Goal: Task Accomplishment & Management: Complete application form

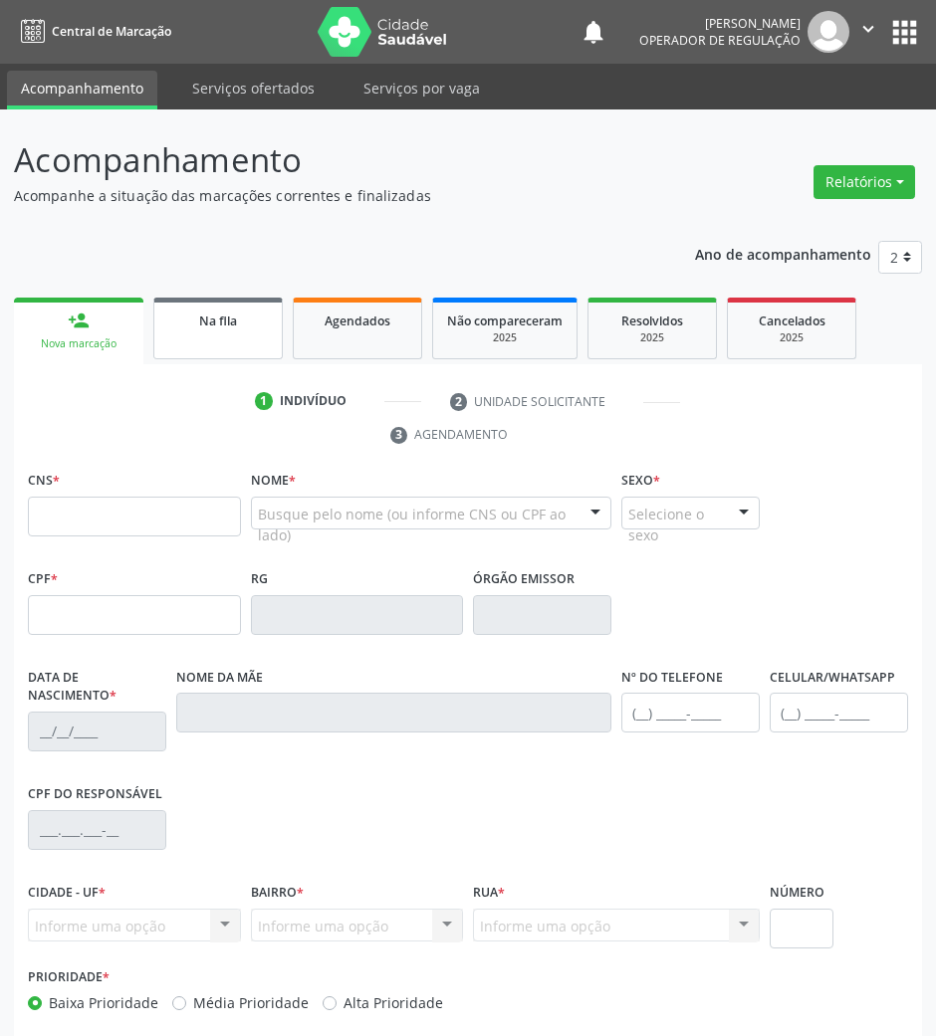
click at [264, 331] on link "Na fila" at bounding box center [217, 329] width 129 height 62
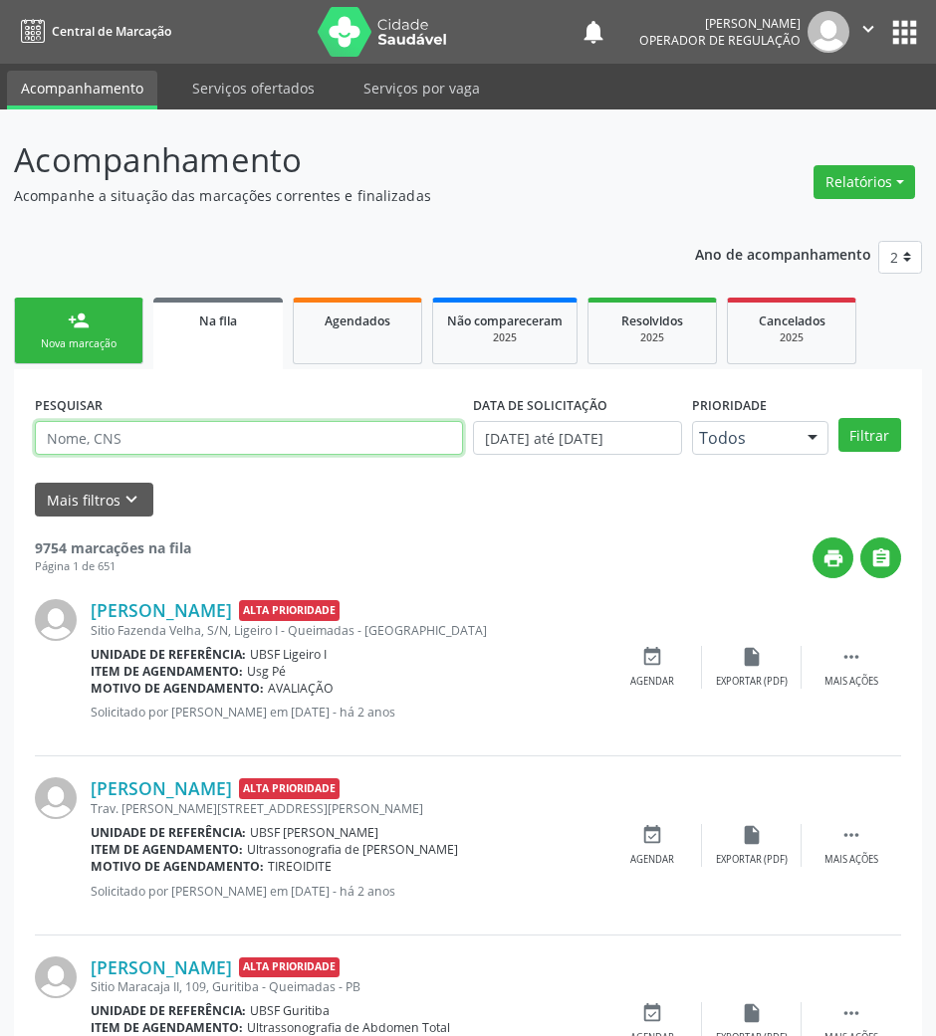
click at [225, 428] on input "text" at bounding box center [249, 438] width 428 height 34
type input "706002347689340"
click at [838, 418] on button "Filtrar" at bounding box center [869, 435] width 63 height 34
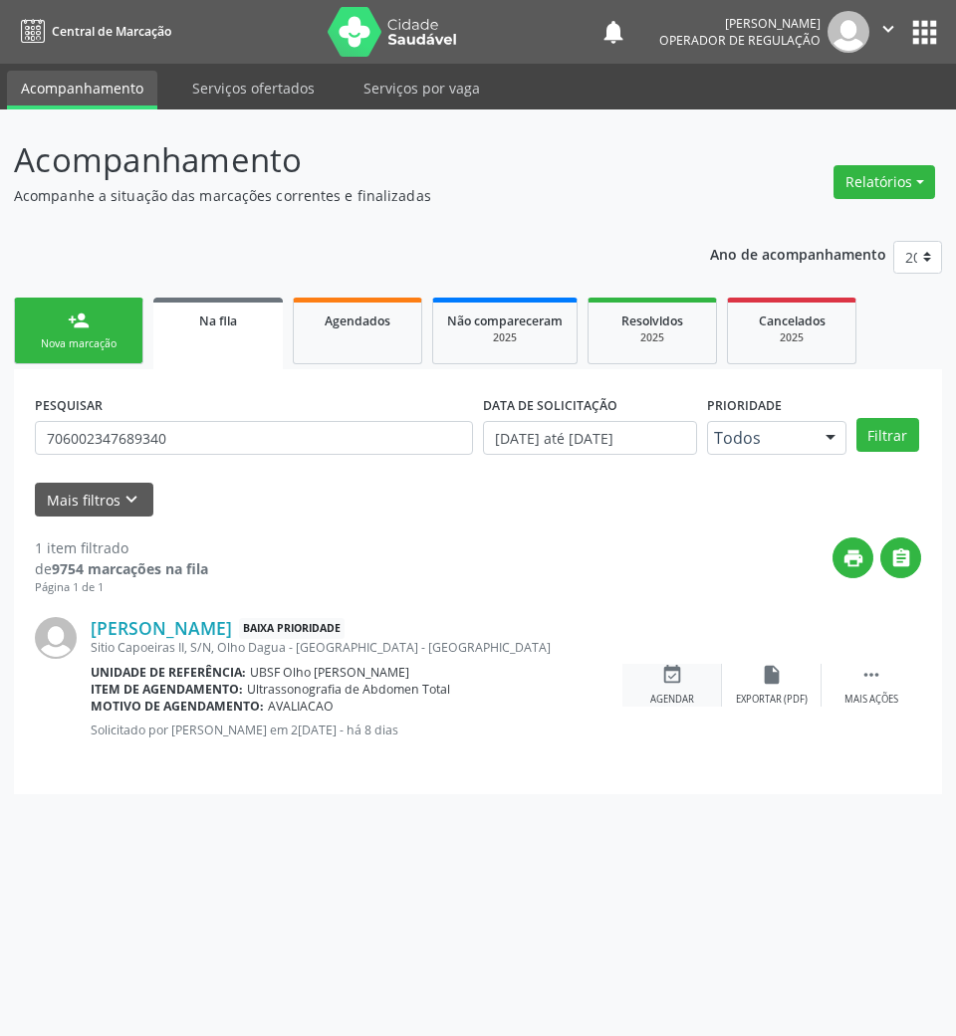
click at [677, 683] on icon "event_available" at bounding box center [672, 675] width 22 height 22
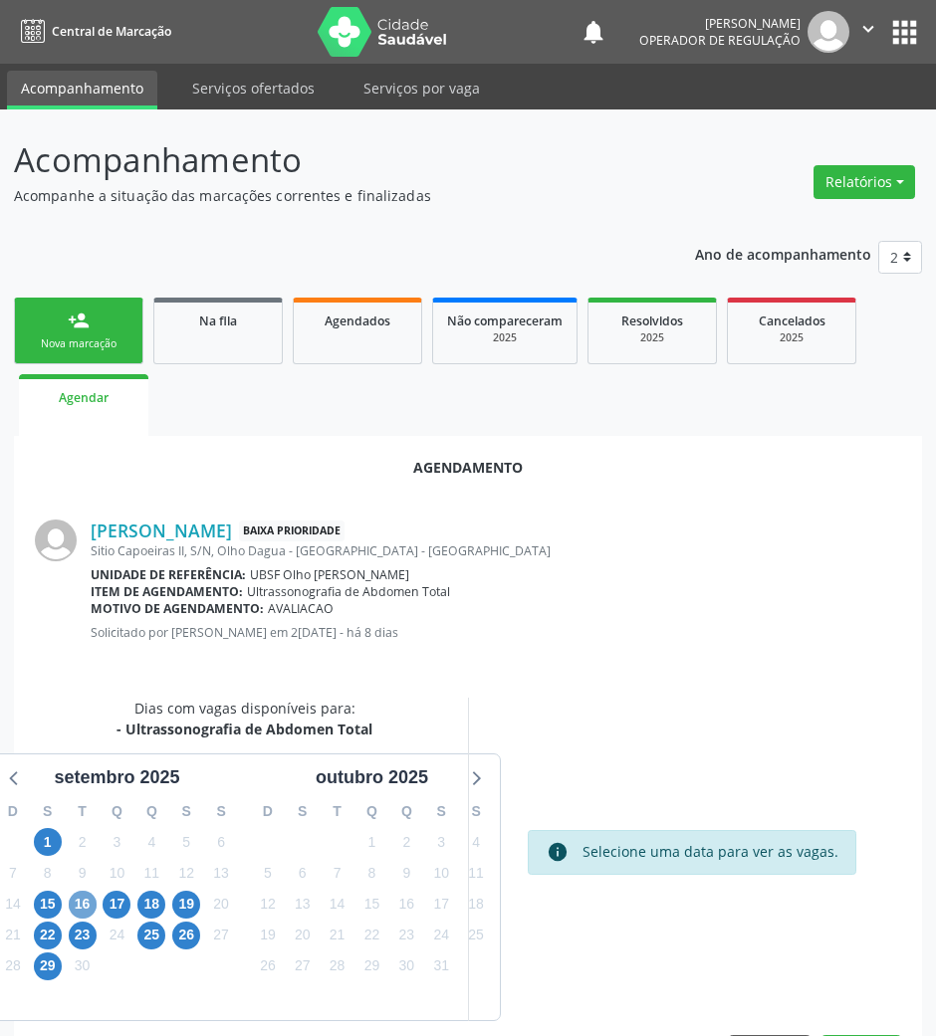
click at [89, 897] on span "16" at bounding box center [83, 905] width 28 height 28
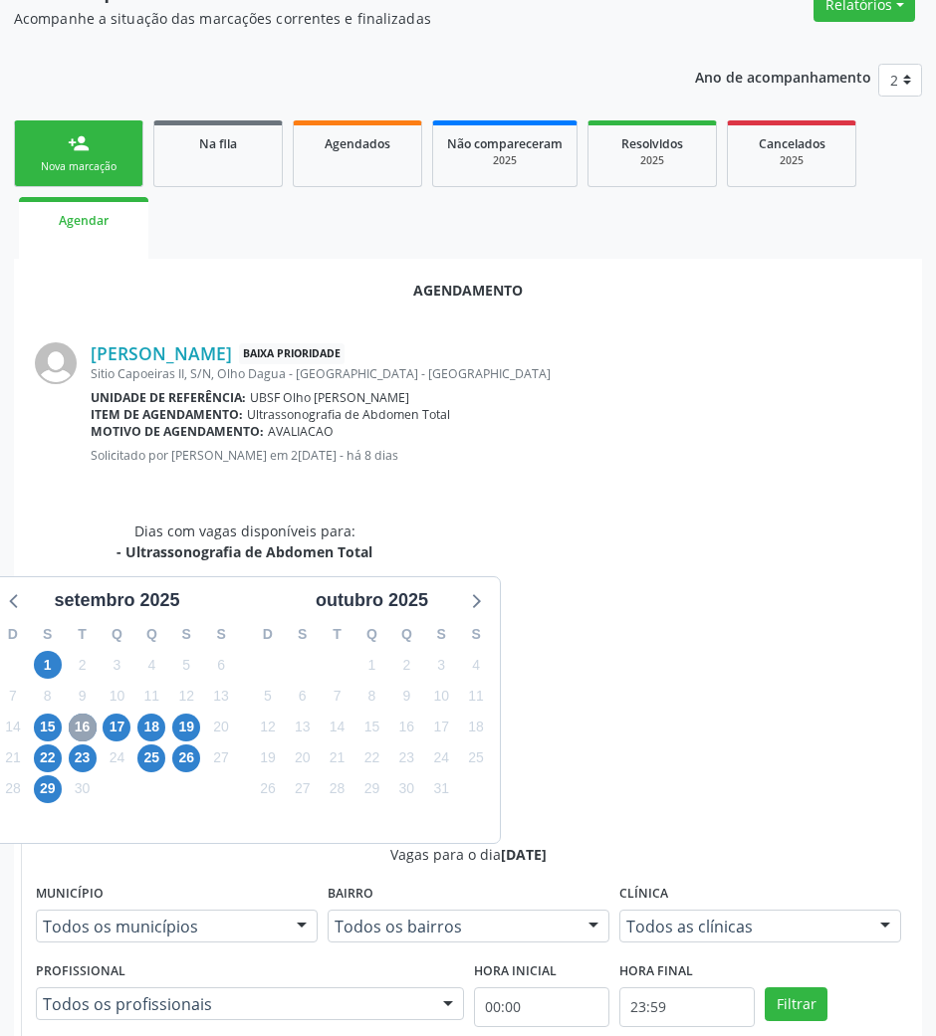
scroll to position [400, 0]
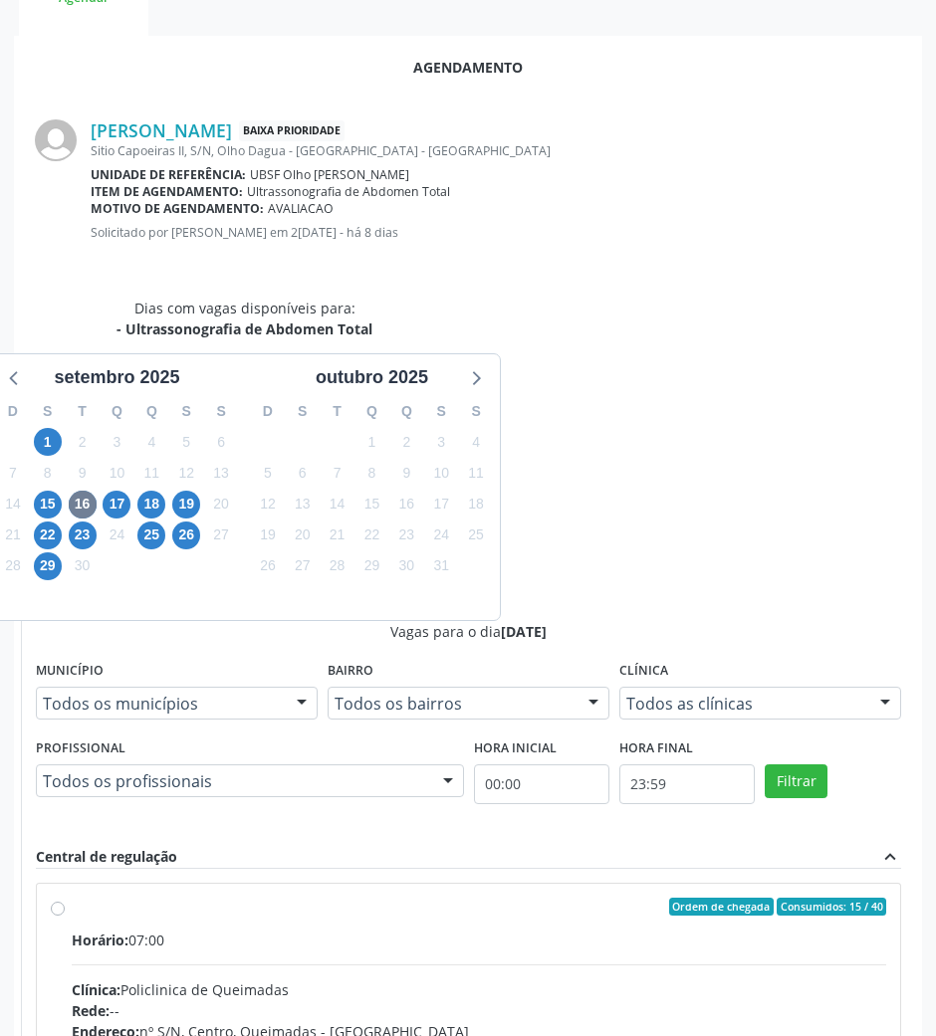
click at [621, 1035] on div "Telefone: --" at bounding box center [479, 1052] width 814 height 21
click at [65, 898] on input "Ordem de chegada Consumidos: 15 / 40 Horário: 07:00 Clínica: Policlinica de Que…" at bounding box center [58, 907] width 14 height 18
radio input "true"
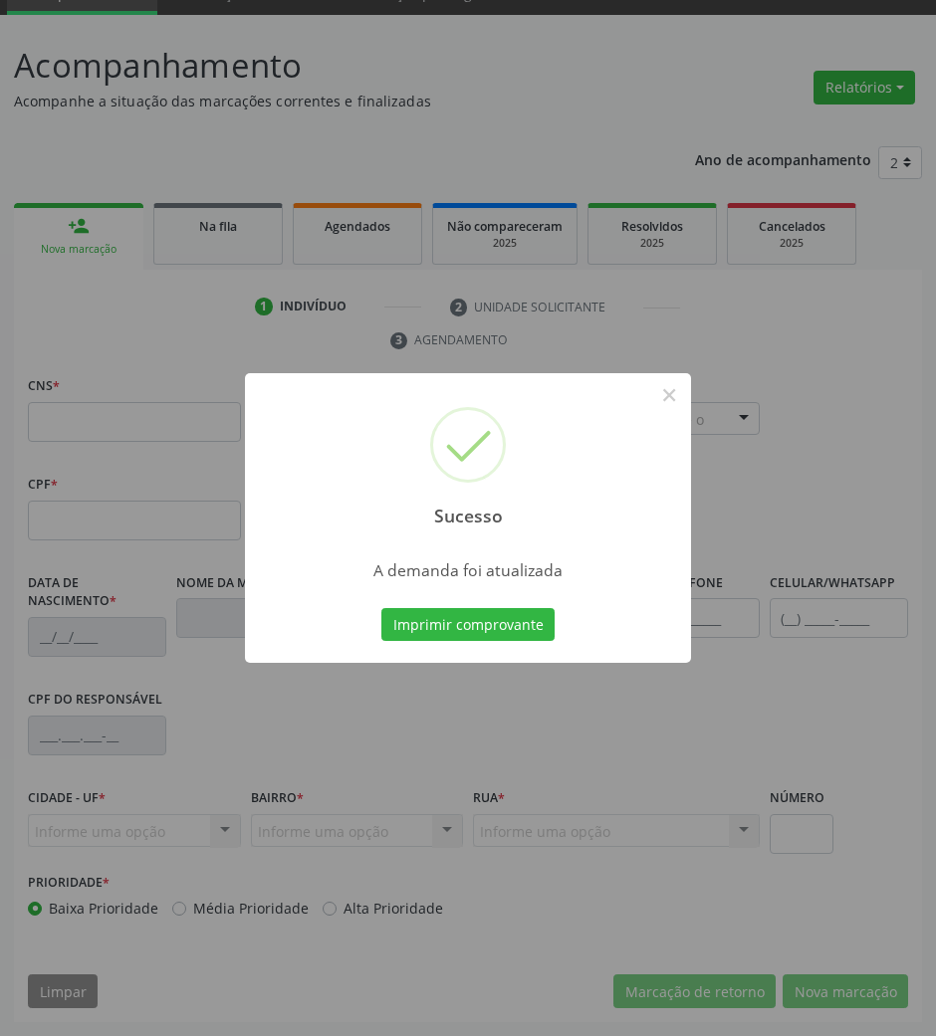
scroll to position [96, 0]
click at [508, 618] on button "Imprimir comprovante" at bounding box center [467, 625] width 173 height 34
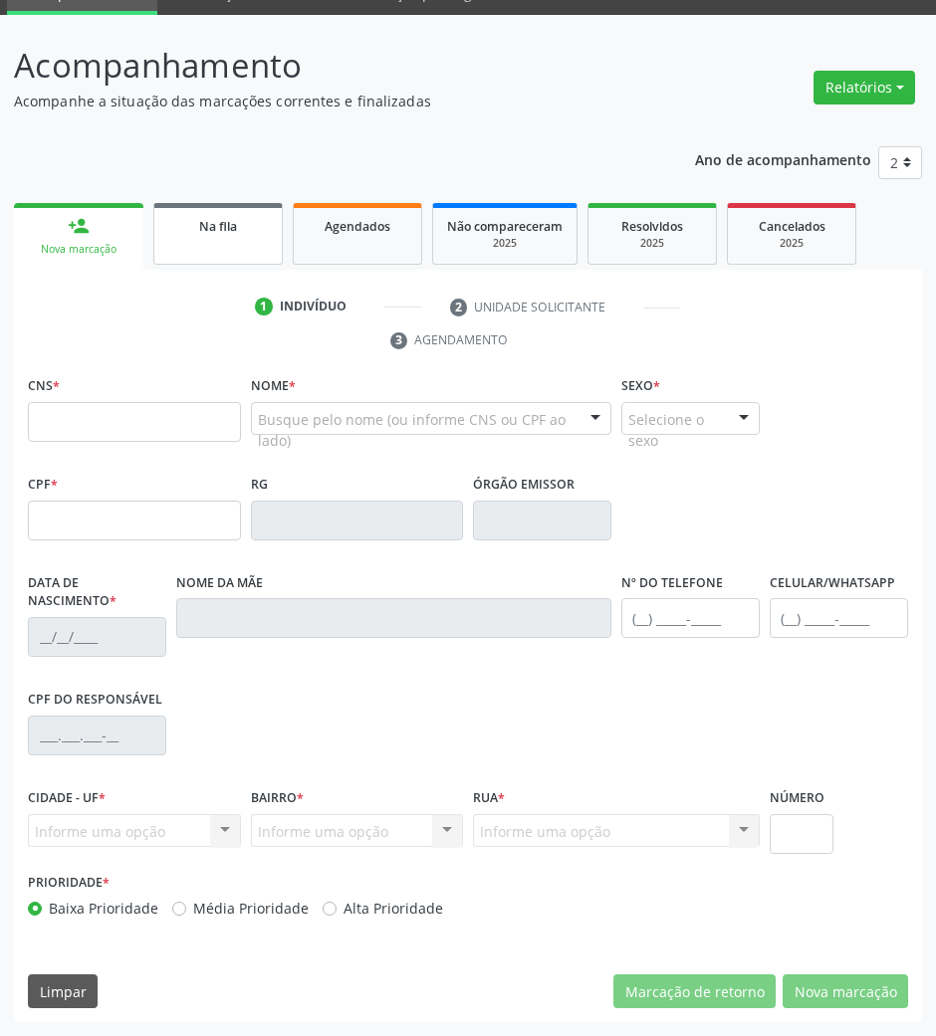
click at [208, 227] on span "Na fila" at bounding box center [218, 226] width 38 height 17
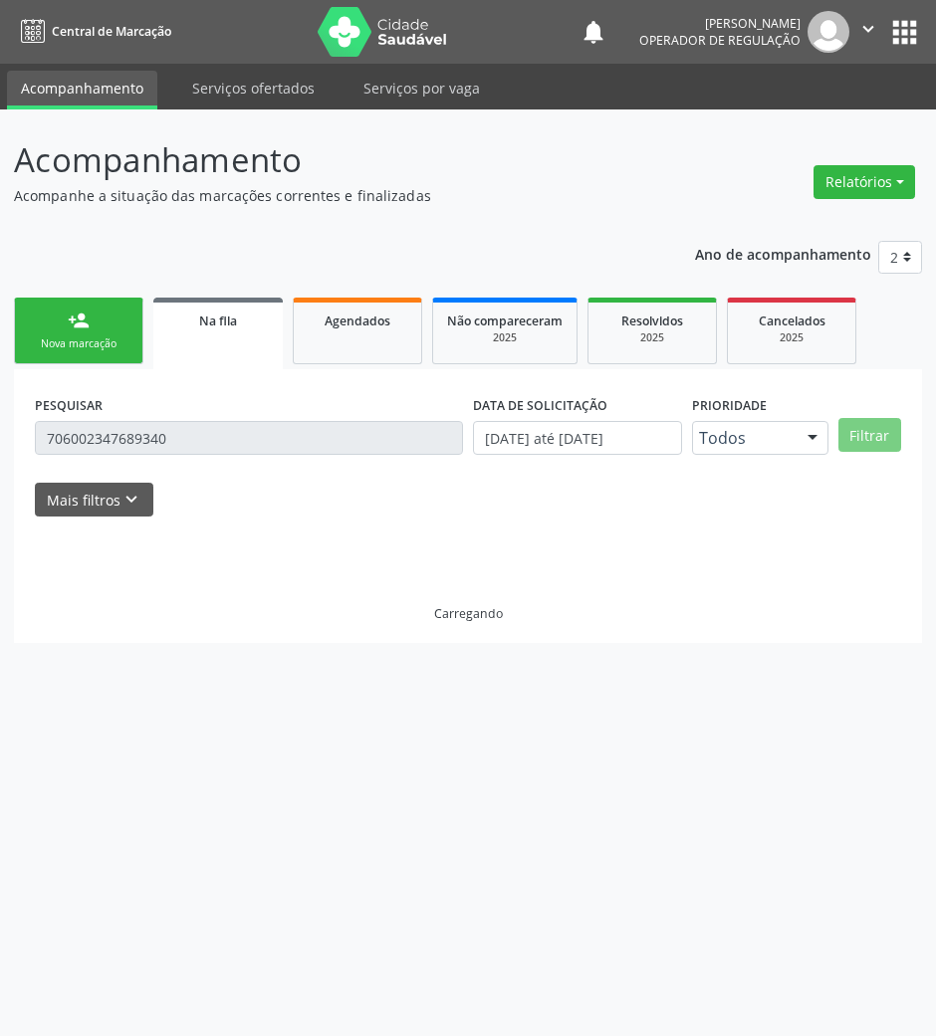
scroll to position [0, 0]
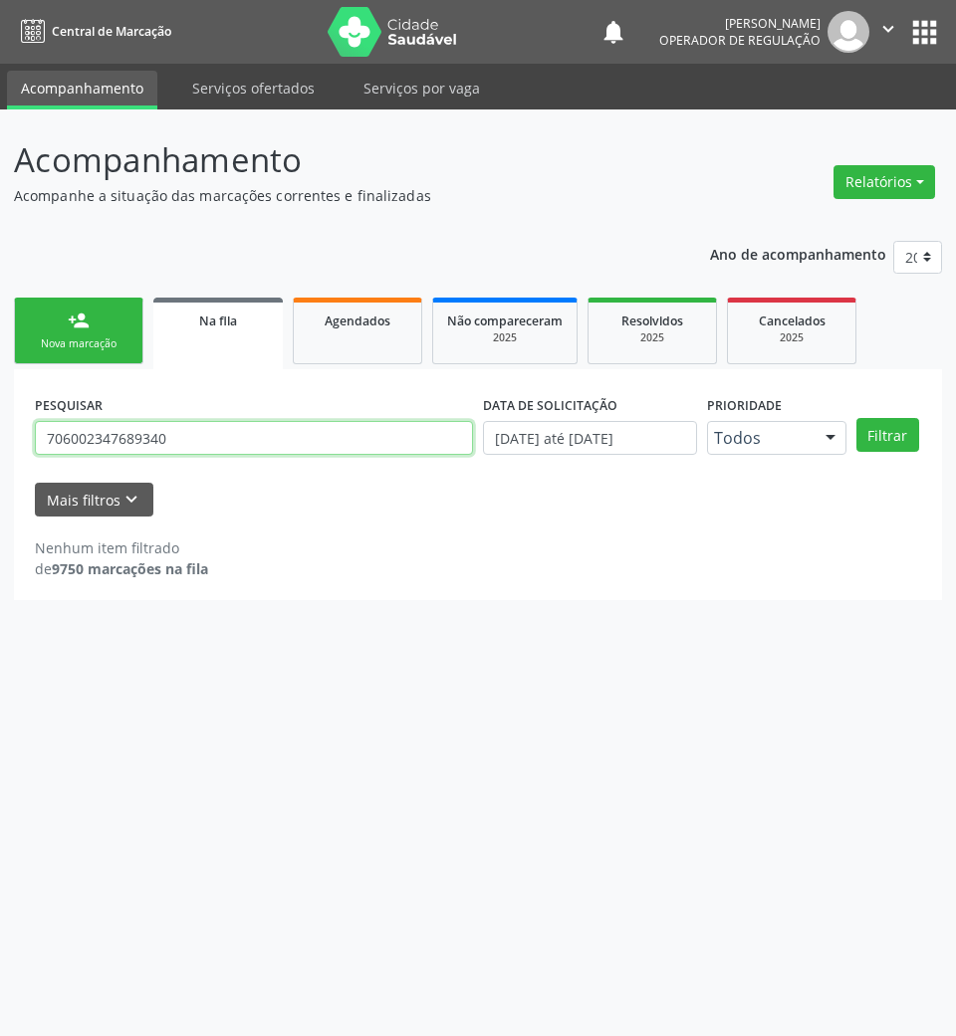
click at [331, 450] on input "706002347689340" at bounding box center [254, 438] width 438 height 34
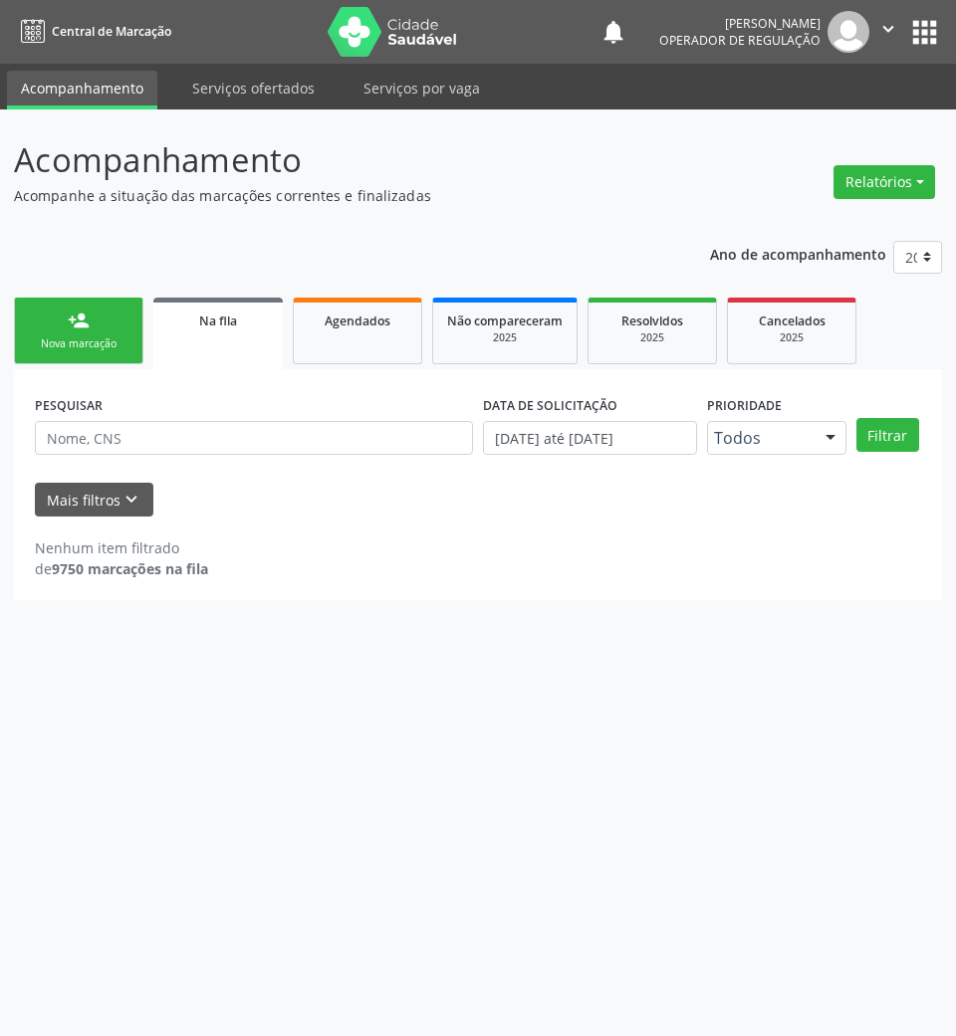
drag, startPoint x: 331, startPoint y: 450, endPoint x: 165, endPoint y: 599, distance: 222.7
click at [165, 599] on div "PESQUISAR DATA DE SOLICITAÇÃO [DATE] até [DATE] Prioridade Todos Todos Baixa Pr…" at bounding box center [478, 484] width 928 height 231
click at [80, 307] on link "person_add Nova marcação" at bounding box center [78, 331] width 129 height 67
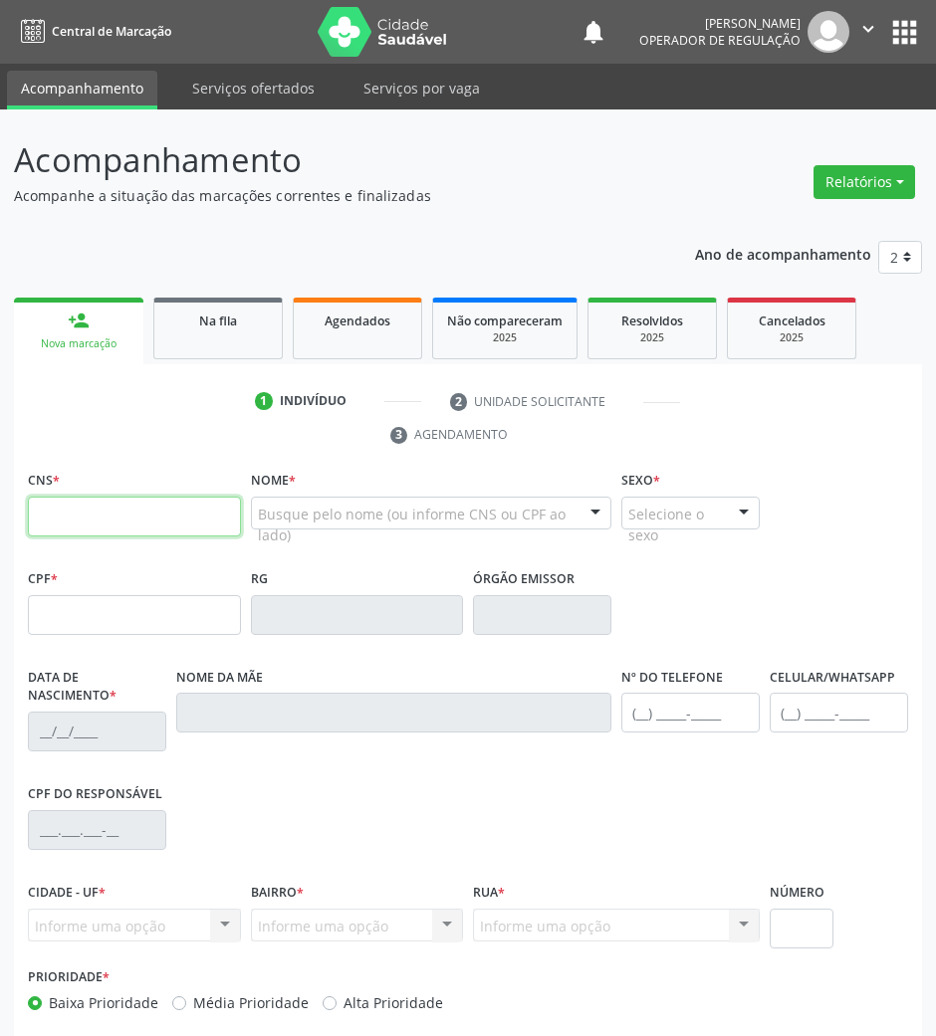
click at [92, 506] on input "text" at bounding box center [134, 517] width 213 height 40
paste input "703 4033 8801 2100"
type input "703 4033 8801 2100"
type input "039.748.164-02"
type input "1[DATE]"
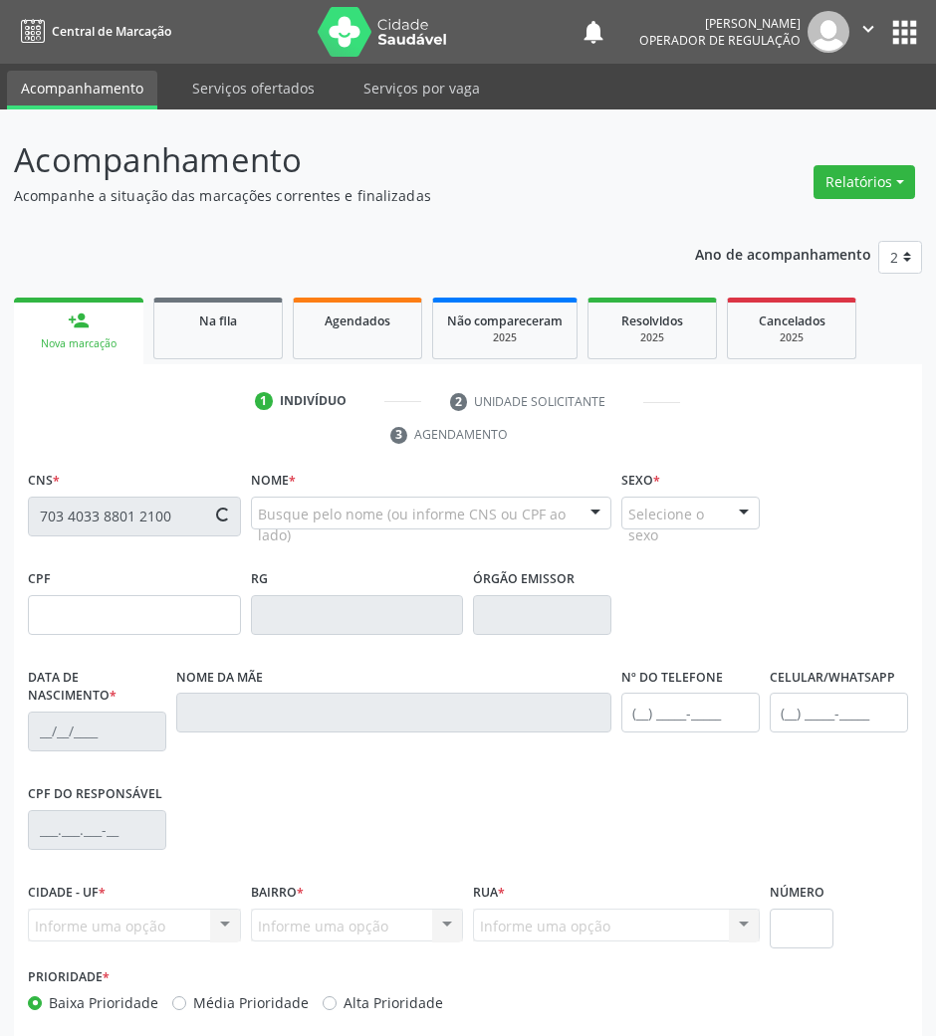
type input "[PERSON_NAME]"
type input "[PHONE_NUMBER]"
type input "37"
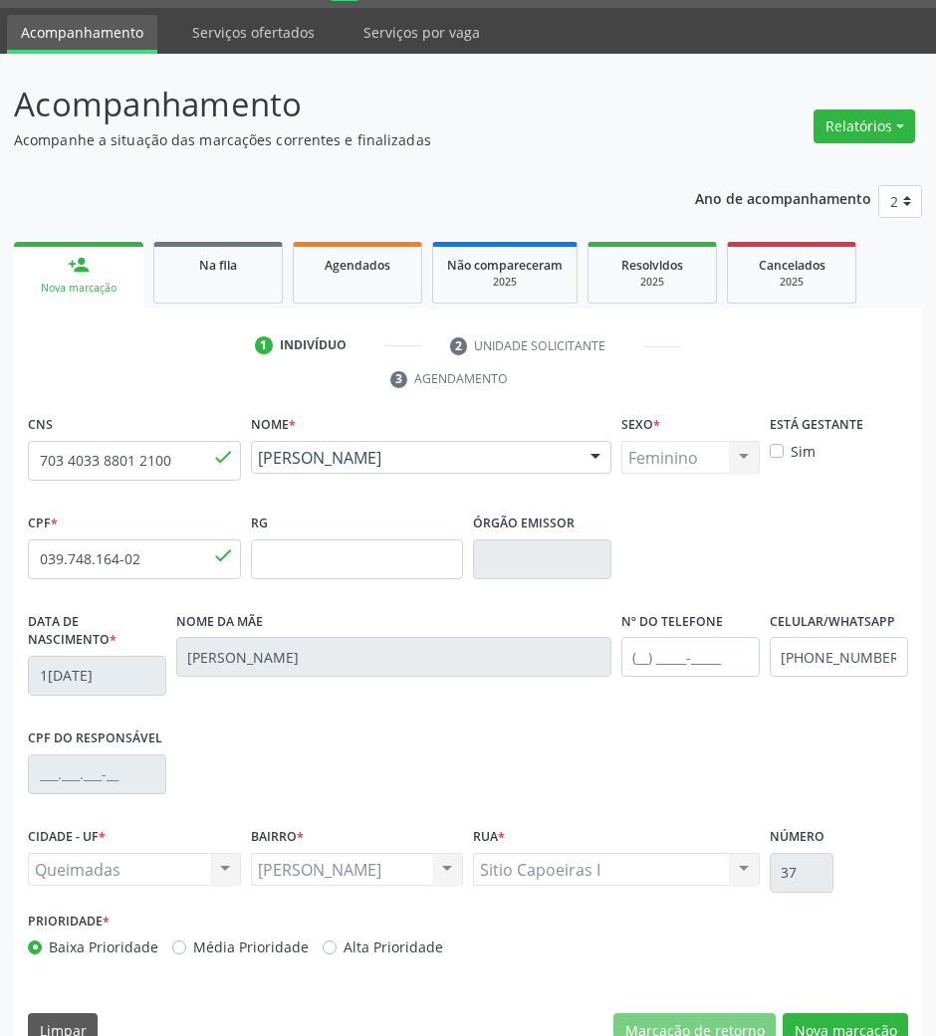
scroll to position [96, 0]
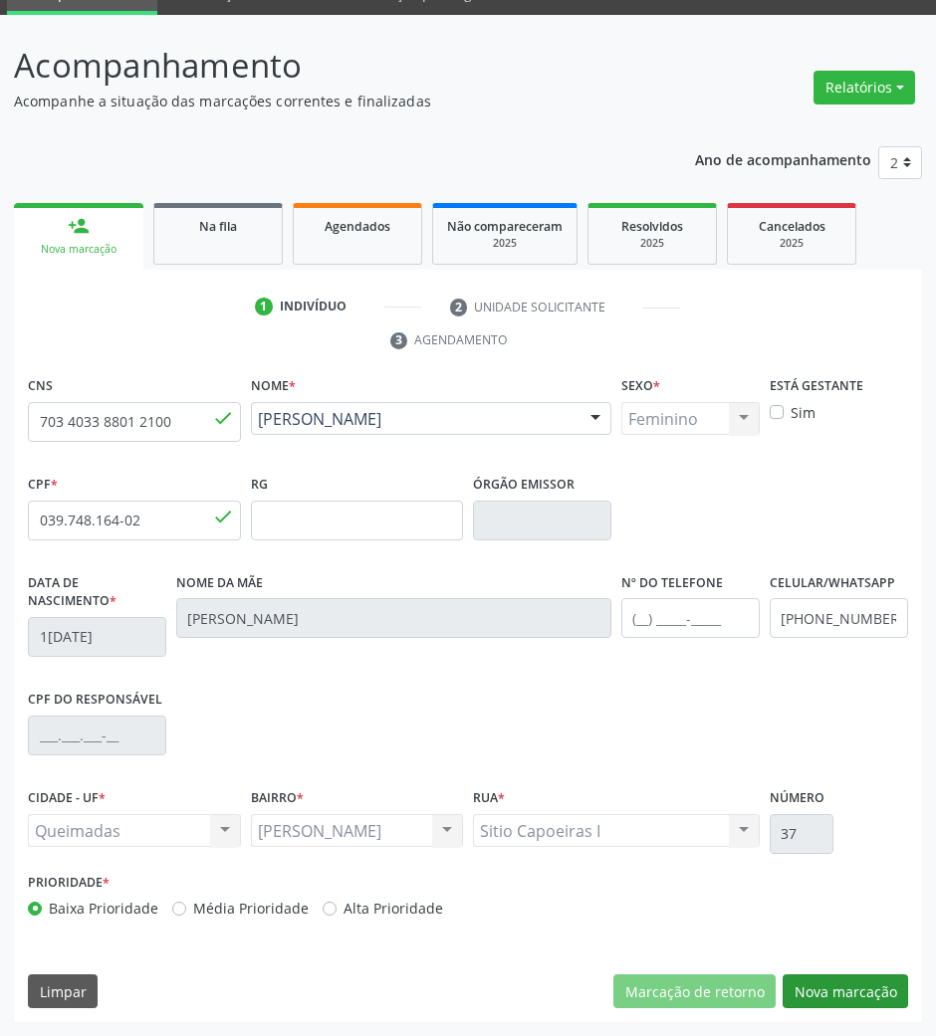
drag, startPoint x: 796, startPoint y: 960, endPoint x: 825, endPoint y: 993, distance: 44.5
click at [796, 962] on div "CNS 703 4033 8801 2100 done Nome * [PERSON_NAME] [PERSON_NAME] CNS: 703 4033 88…" at bounding box center [468, 696] width 908 height 651
click at [826, 995] on button "Nova marcação" at bounding box center [844, 992] width 125 height 34
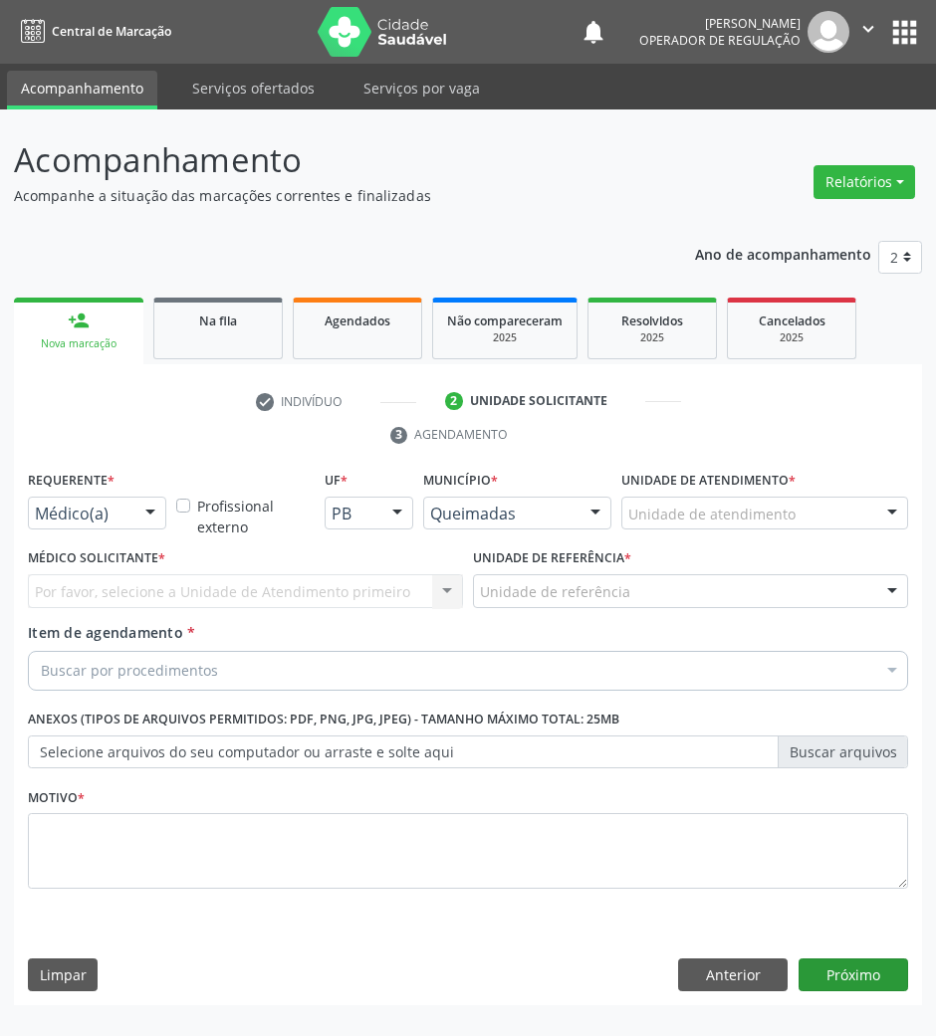
scroll to position [0, 0]
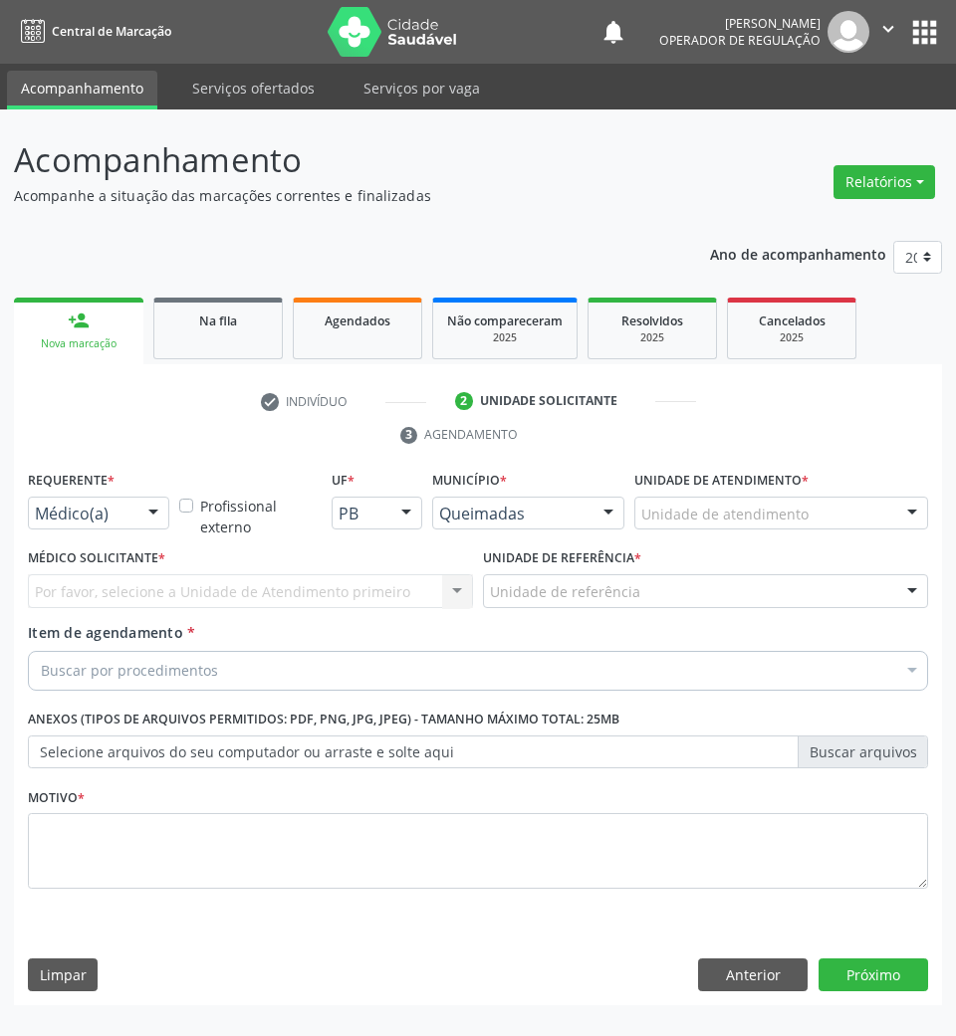
click at [143, 483] on div "Requerente * Médico(a) Médico(a) Enfermeiro(a) Paciente Nenhum resultado encont…" at bounding box center [98, 498] width 141 height 64
click at [152, 502] on div at bounding box center [153, 515] width 30 height 34
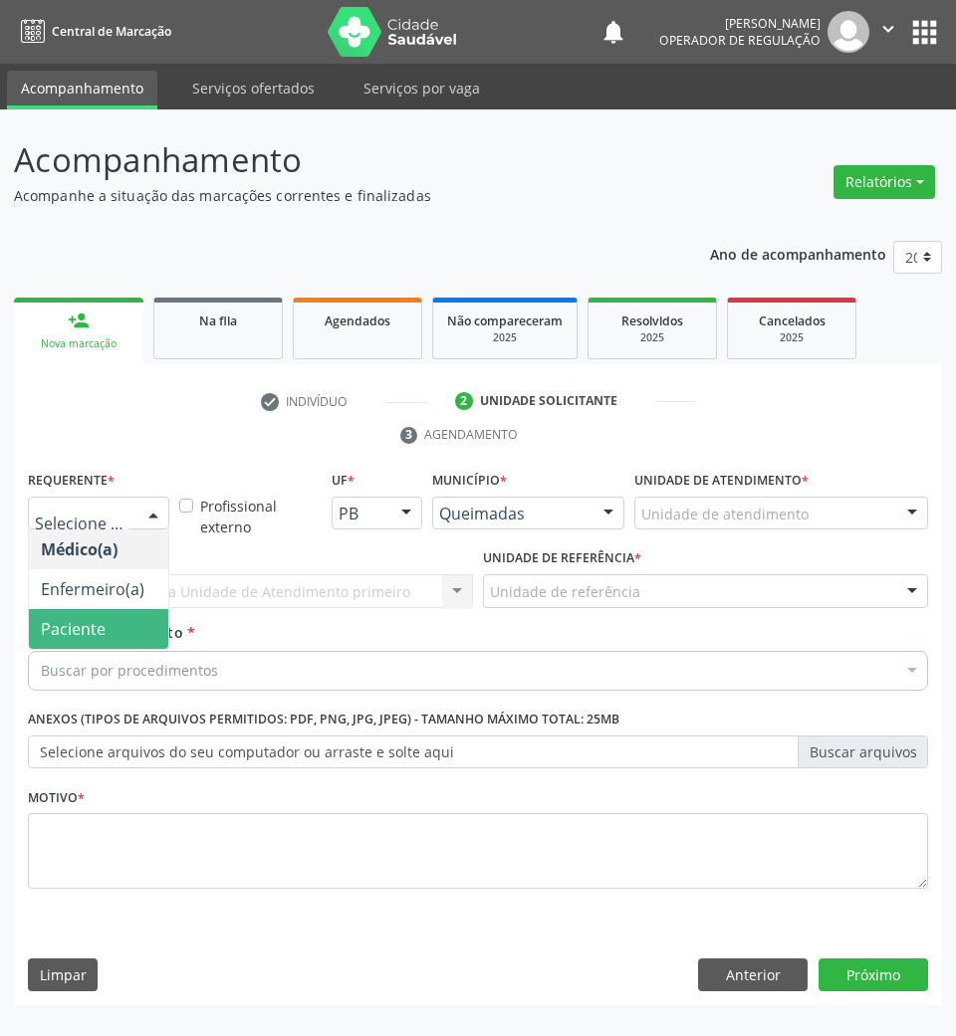
click at [137, 626] on span "Paciente" at bounding box center [98, 629] width 139 height 40
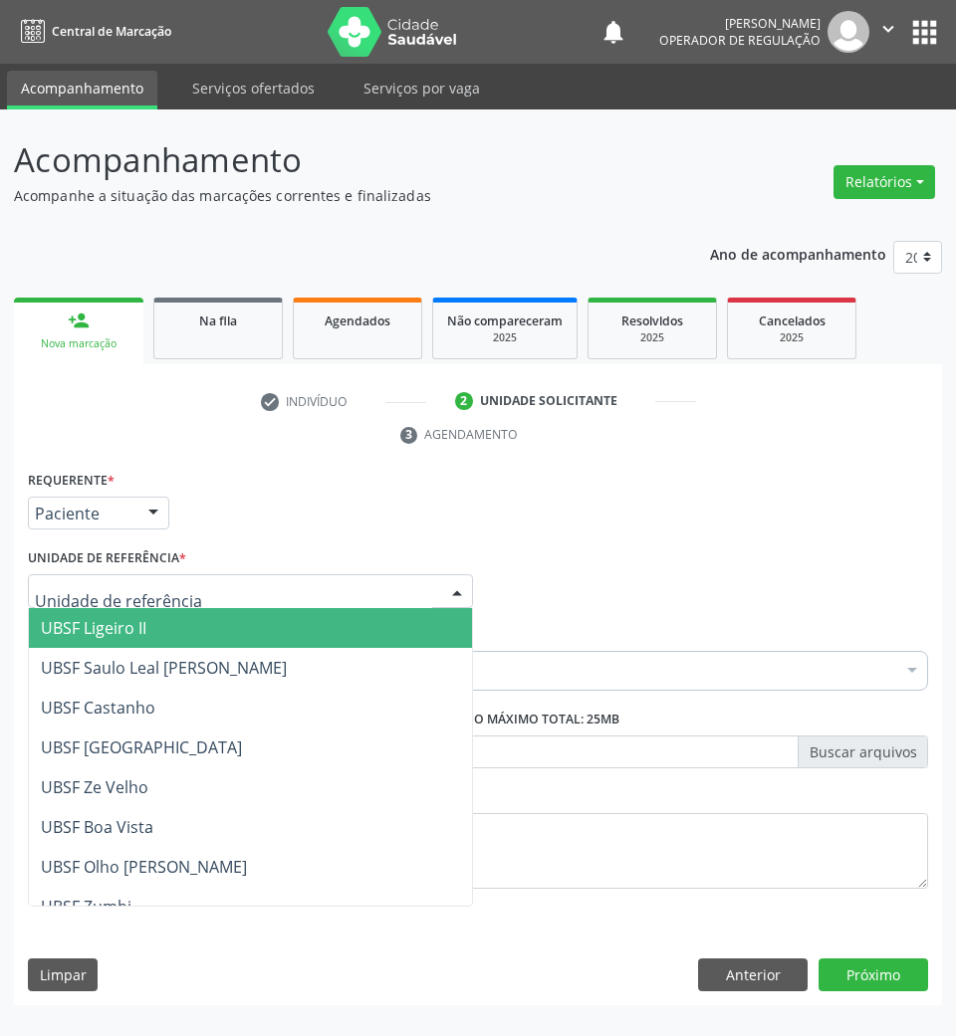
drag, startPoint x: 167, startPoint y: 581, endPoint x: 159, endPoint y: 629, distance: 48.4
click at [168, 581] on div at bounding box center [250, 591] width 445 height 34
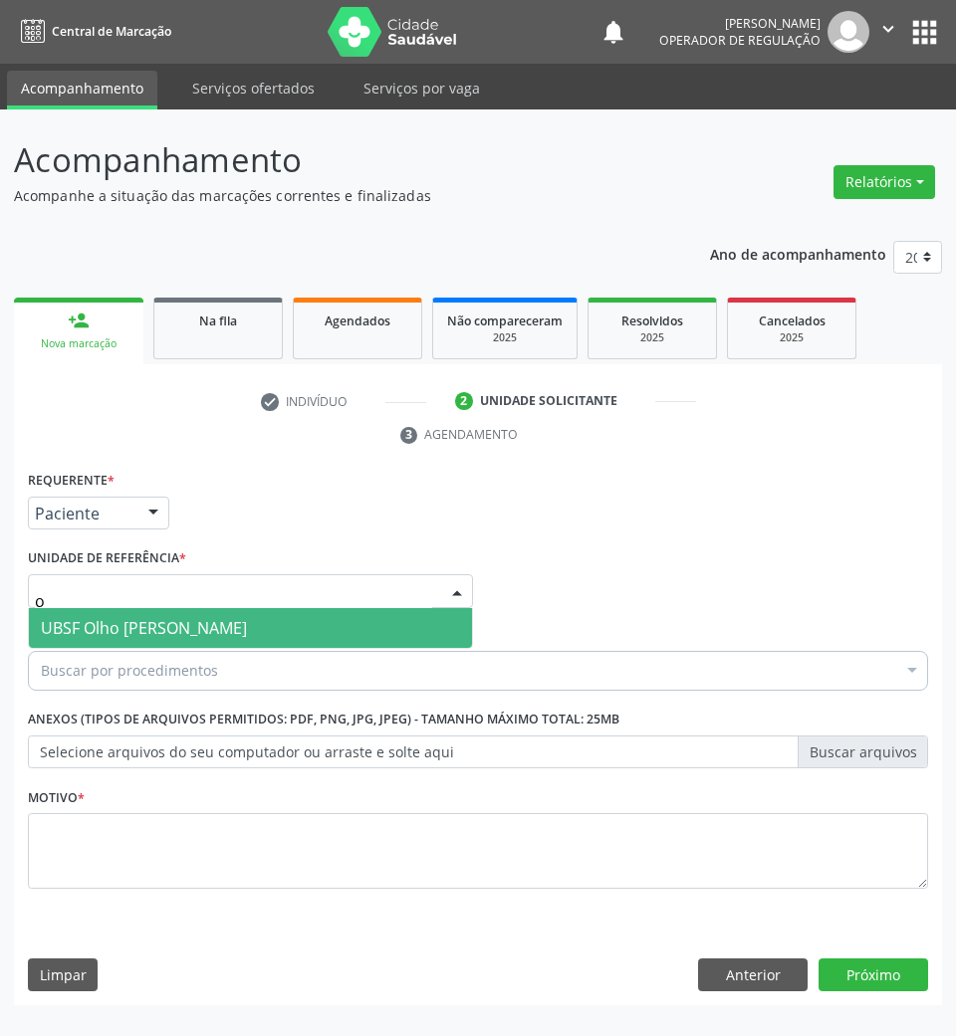
type input "ol"
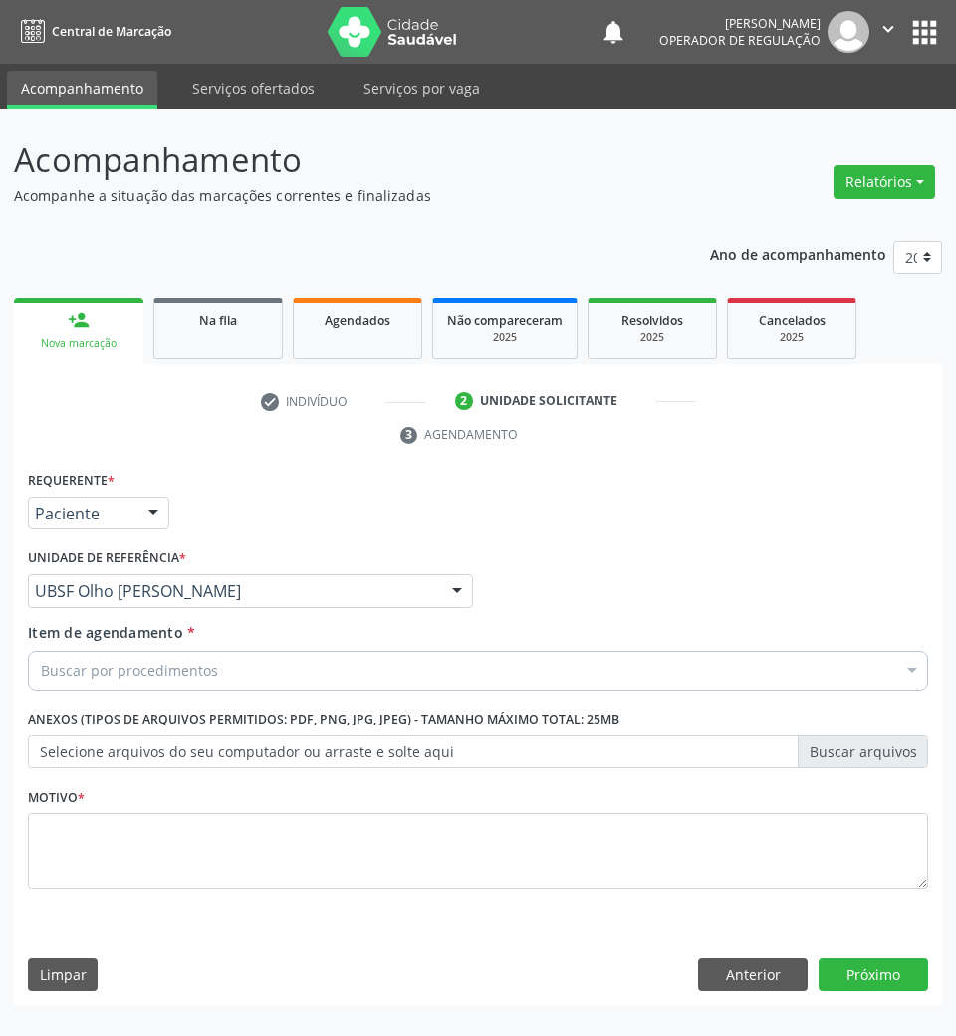
click at [144, 685] on div "Buscar por procedimentos" at bounding box center [478, 671] width 900 height 40
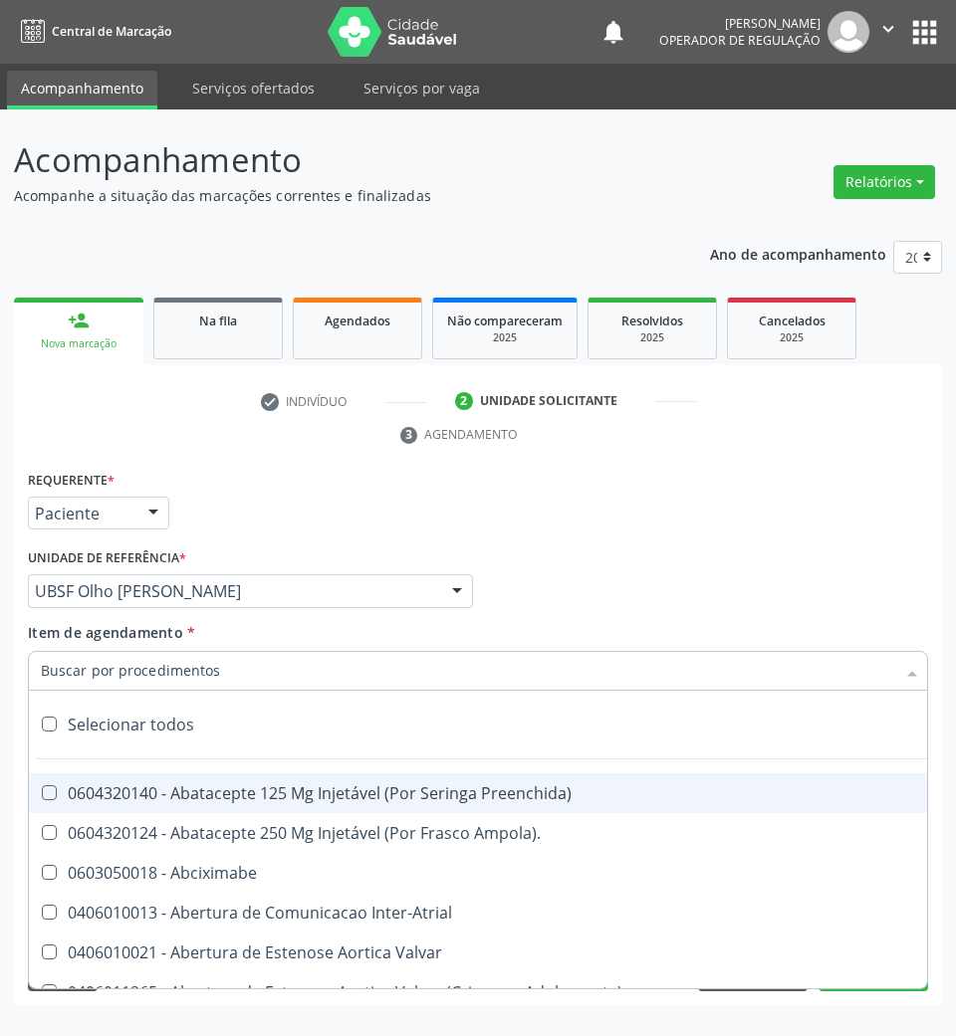
click at [136, 671] on input "Item de agendamento *" at bounding box center [468, 671] width 854 height 40
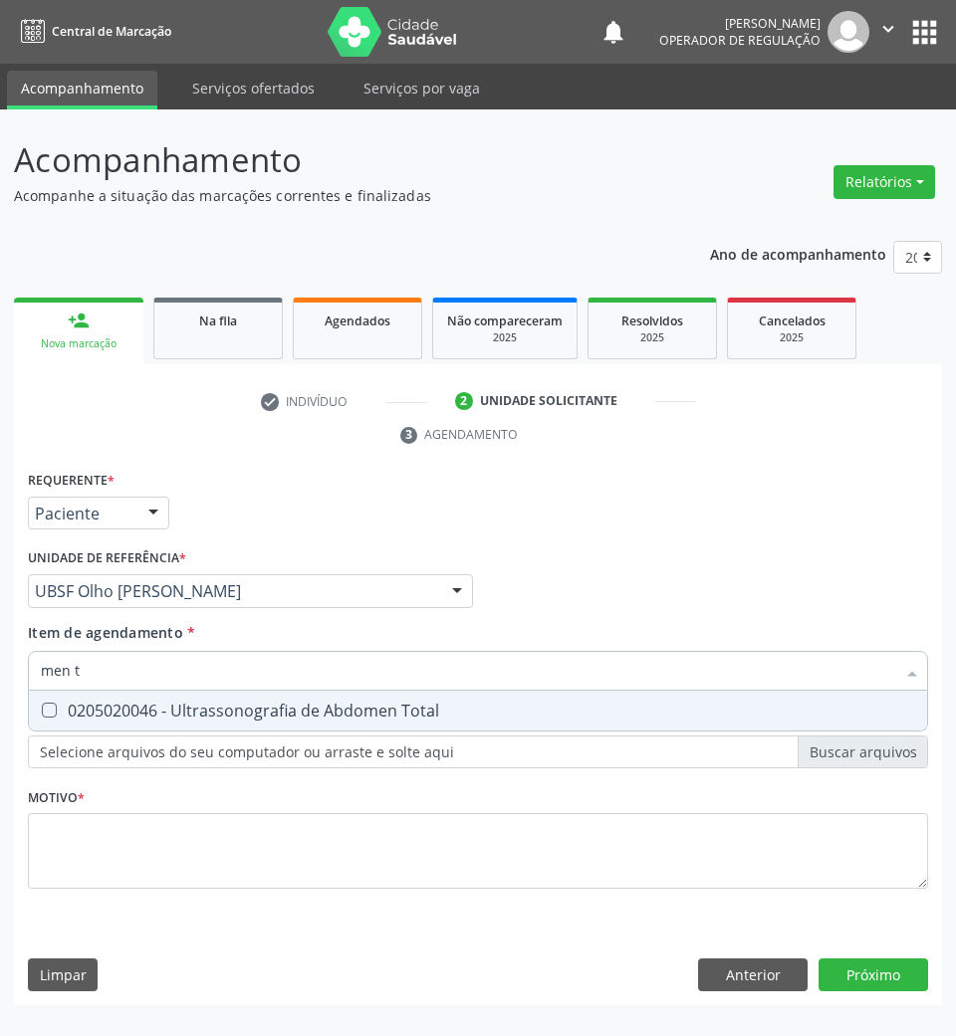
type input "men to"
click at [124, 709] on div "0205020046 - Ultrassonografia de Abdomen Total" at bounding box center [478, 711] width 874 height 16
checkbox Total "true"
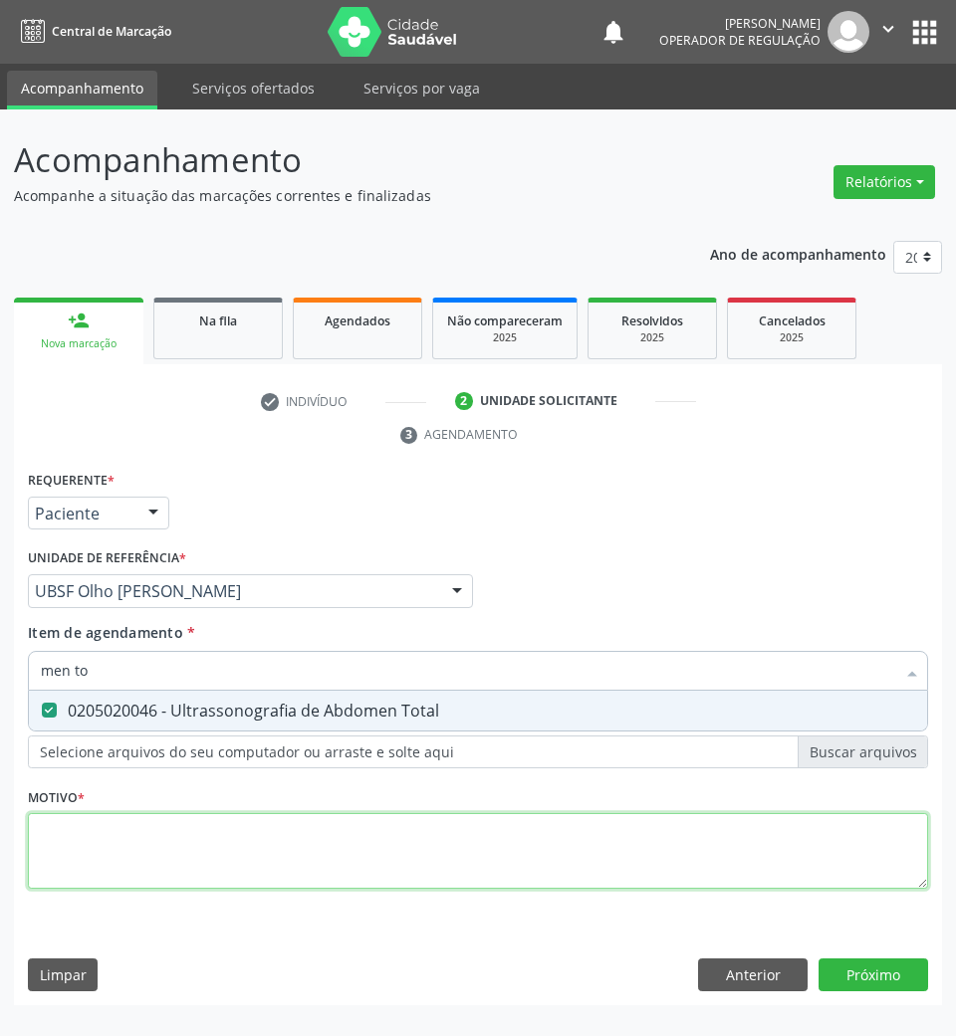
click at [76, 880] on div "Requerente * Paciente Médico(a) Enfermeiro(a) Paciente Nenhum resultado encontr…" at bounding box center [478, 691] width 900 height 451
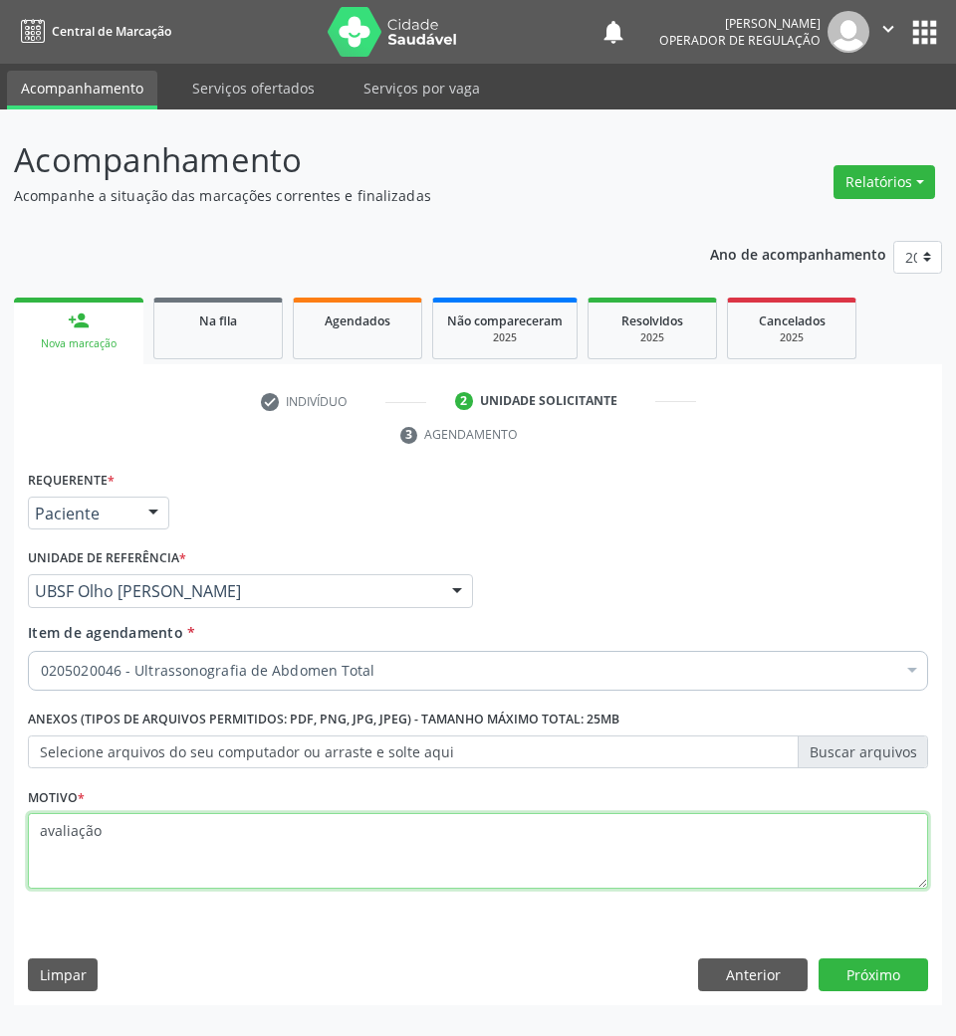
type textarea "avaliação"
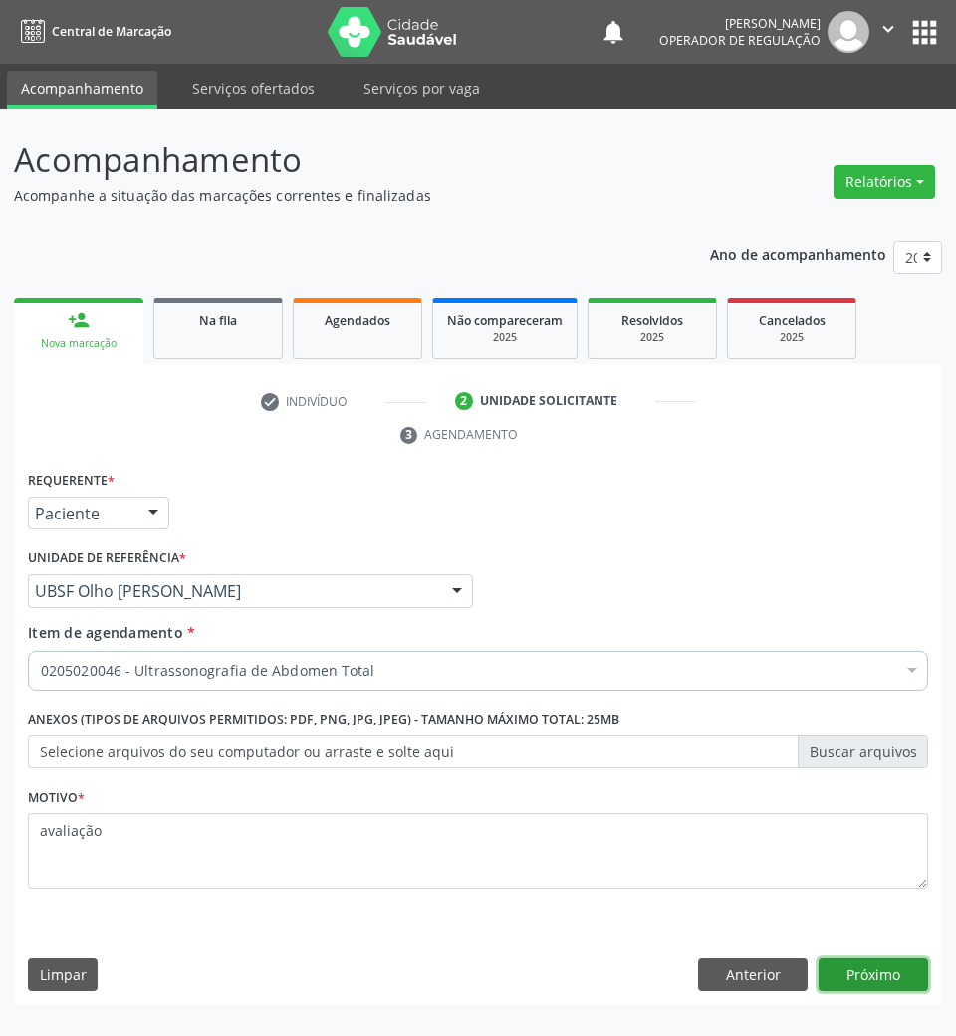
click button "Próximo" at bounding box center [873, 976] width 110 height 34
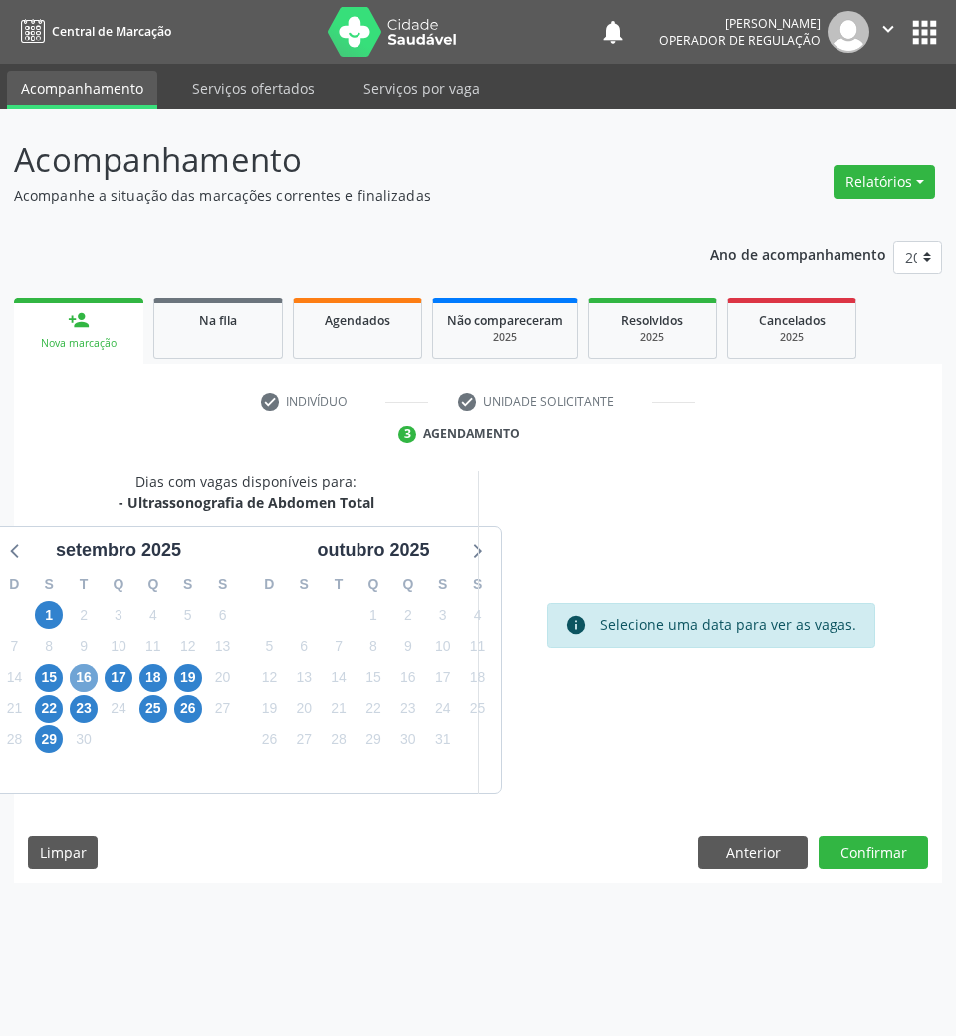
click at [86, 674] on span "16" at bounding box center [84, 678] width 28 height 28
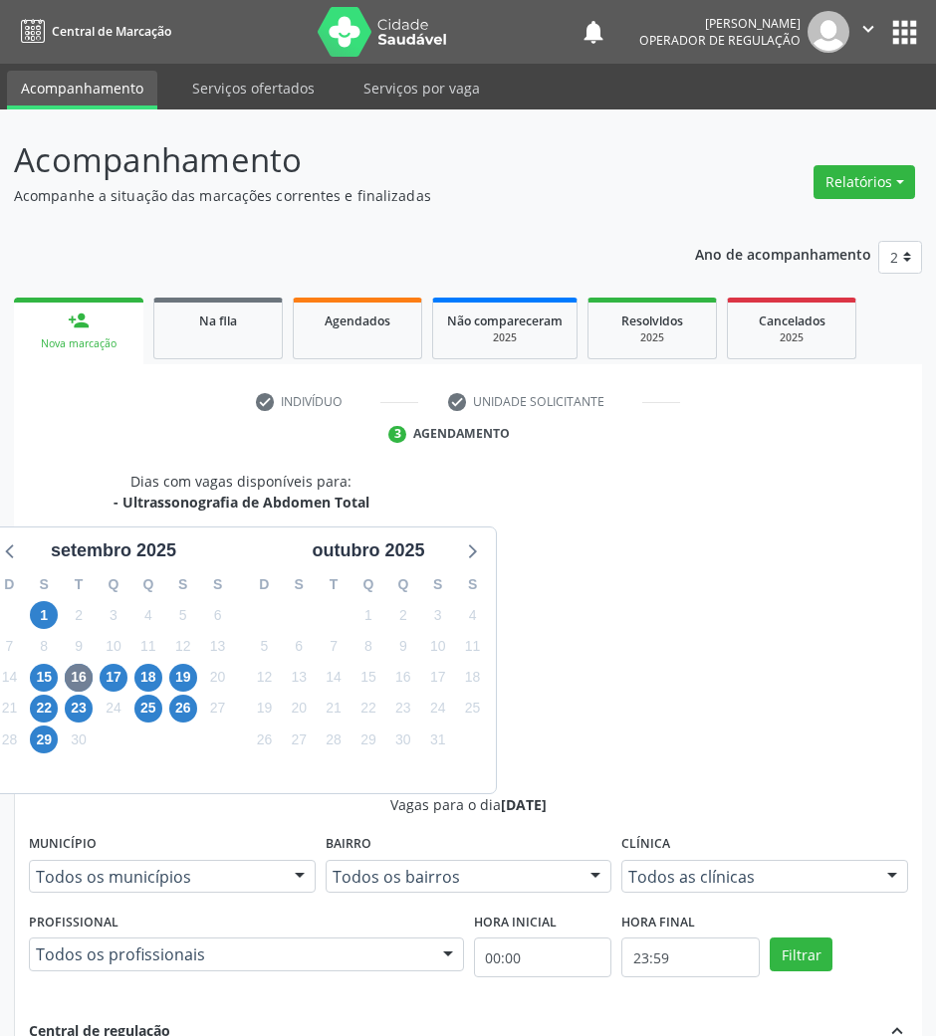
drag, startPoint x: 792, startPoint y: 792, endPoint x: 532, endPoint y: 771, distance: 261.7
radio input "true"
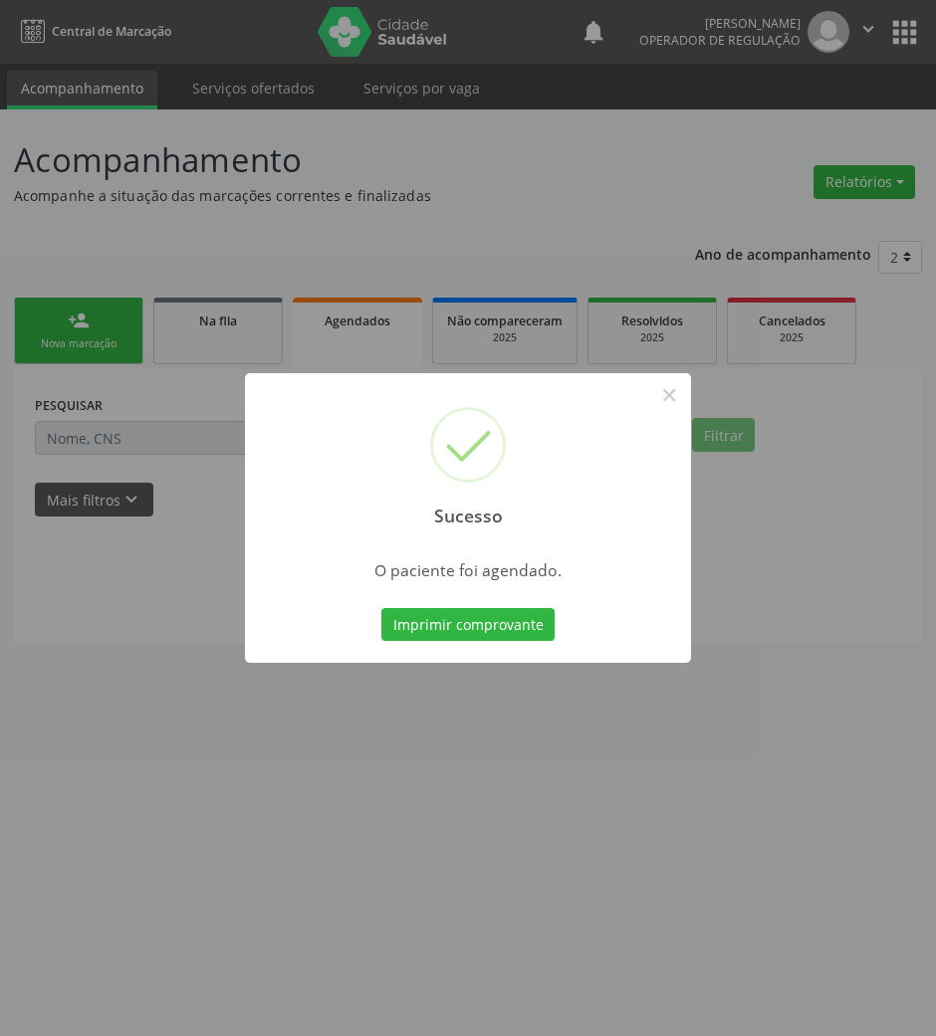
scroll to position [0, 0]
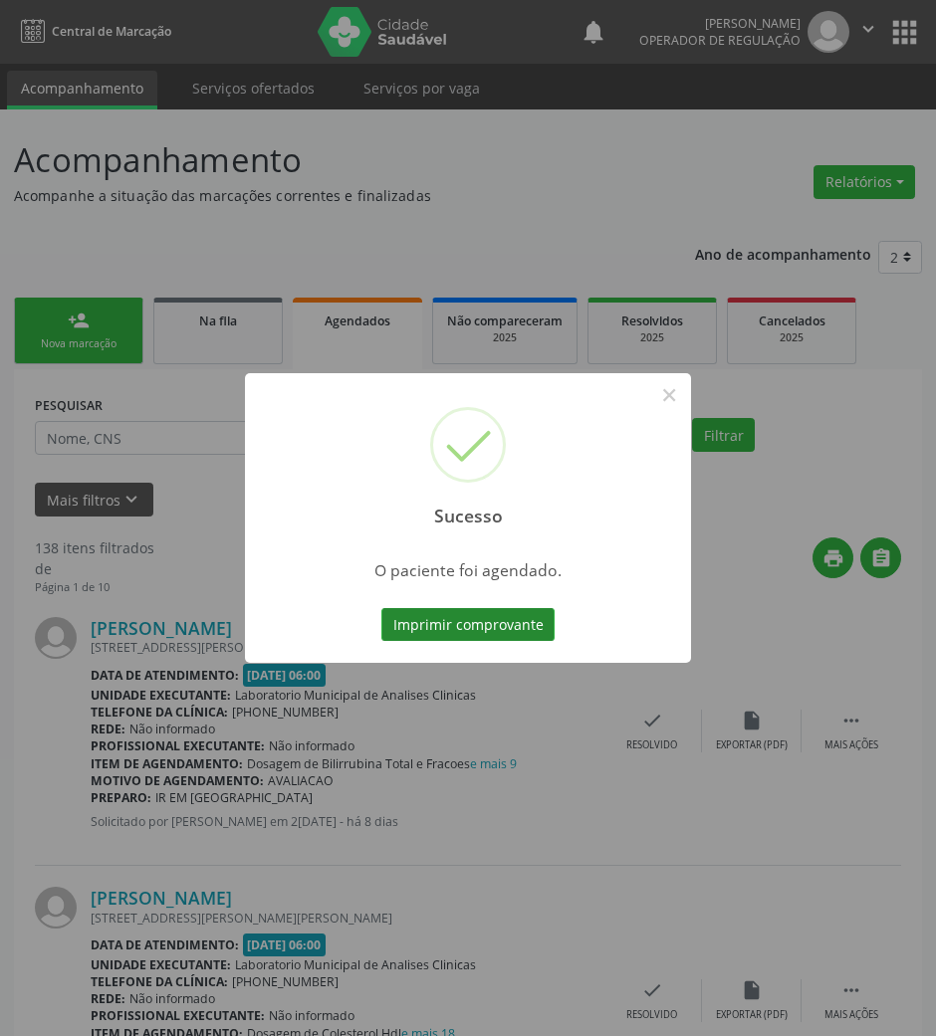
click at [542, 630] on button "Imprimir comprovante" at bounding box center [467, 625] width 173 height 34
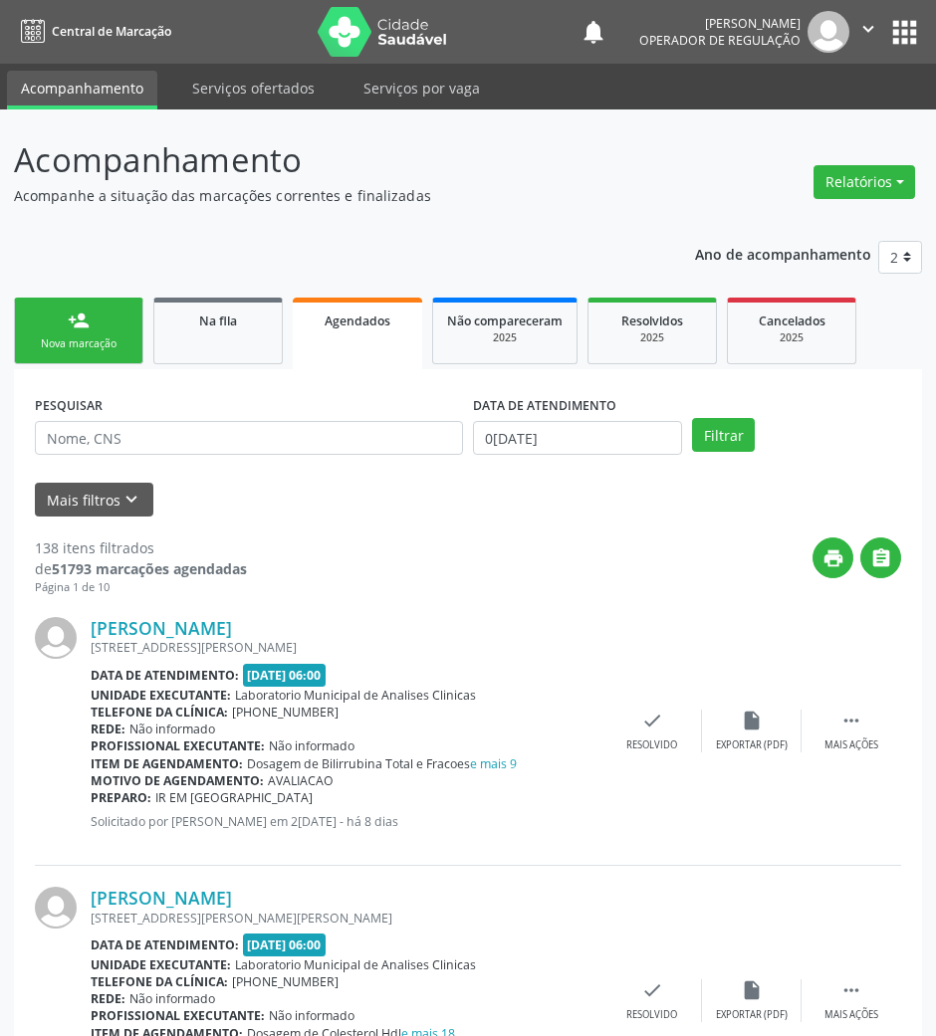
click at [96, 324] on link "person_add Nova marcação" at bounding box center [78, 331] width 129 height 67
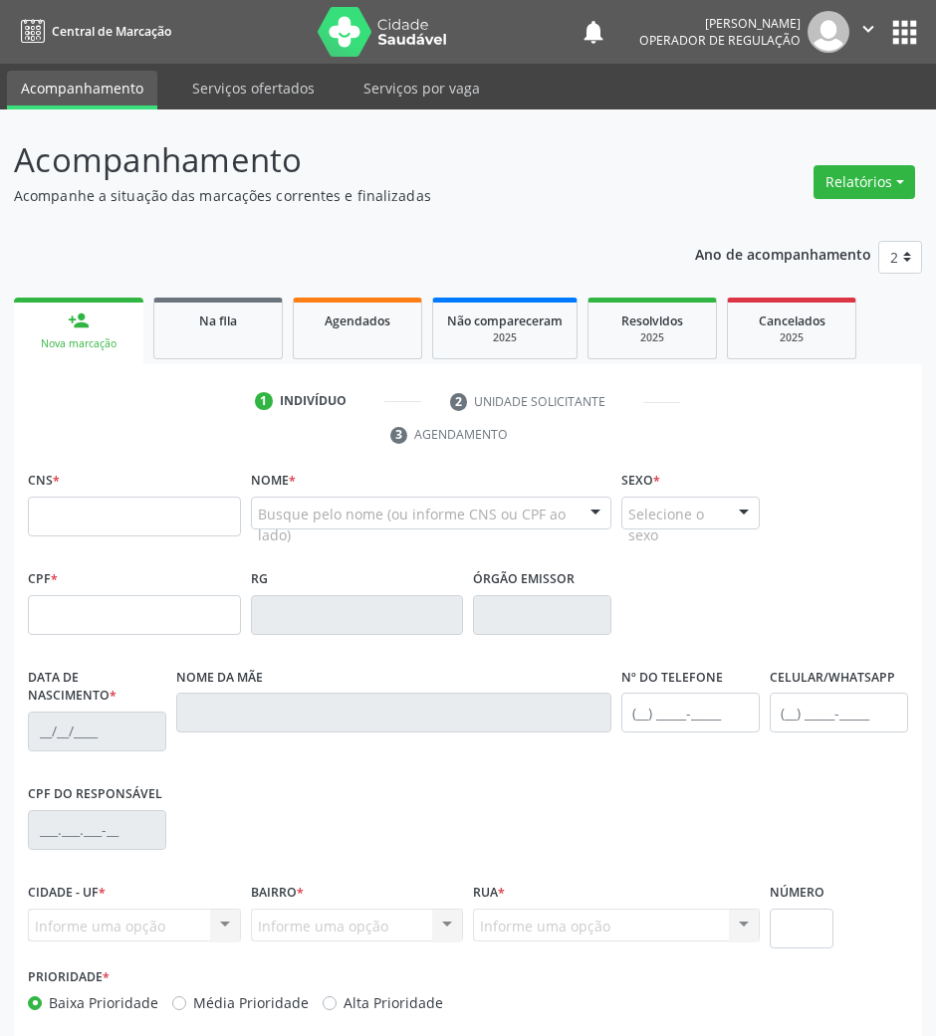
drag, startPoint x: 219, startPoint y: 300, endPoint x: 722, endPoint y: 4, distance: 583.2
click at [219, 300] on link "Na fila" at bounding box center [217, 329] width 129 height 62
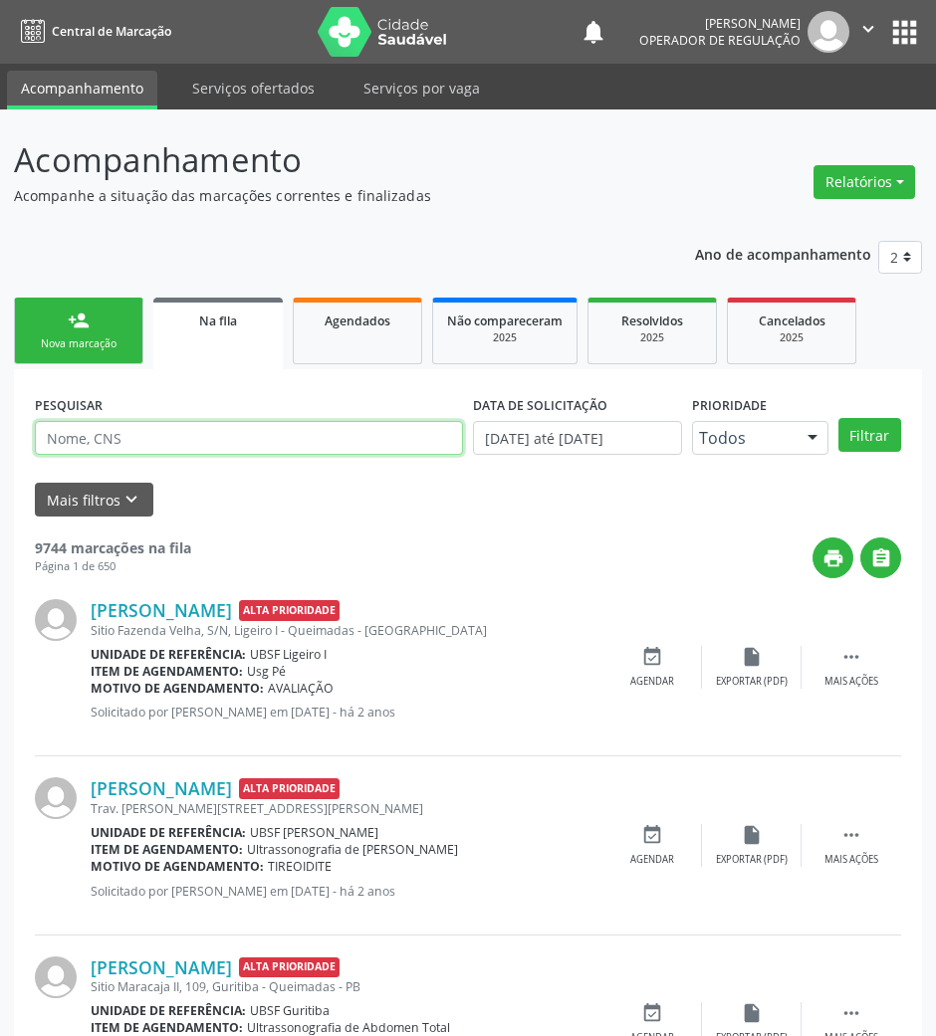
click at [331, 442] on input "text" at bounding box center [249, 438] width 428 height 34
type input "704702773845537"
click at [838, 418] on button "Filtrar" at bounding box center [869, 435] width 63 height 34
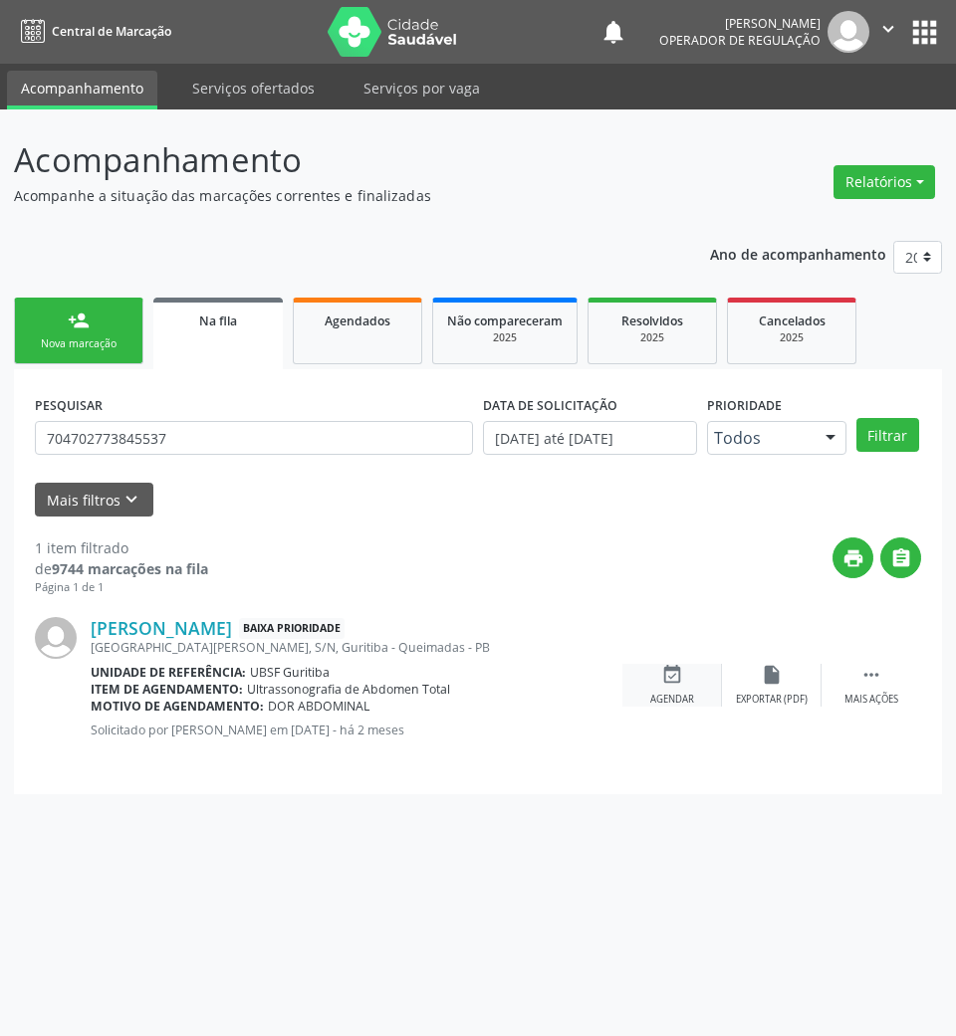
click at [653, 683] on div "event_available Agendar" at bounding box center [672, 685] width 100 height 43
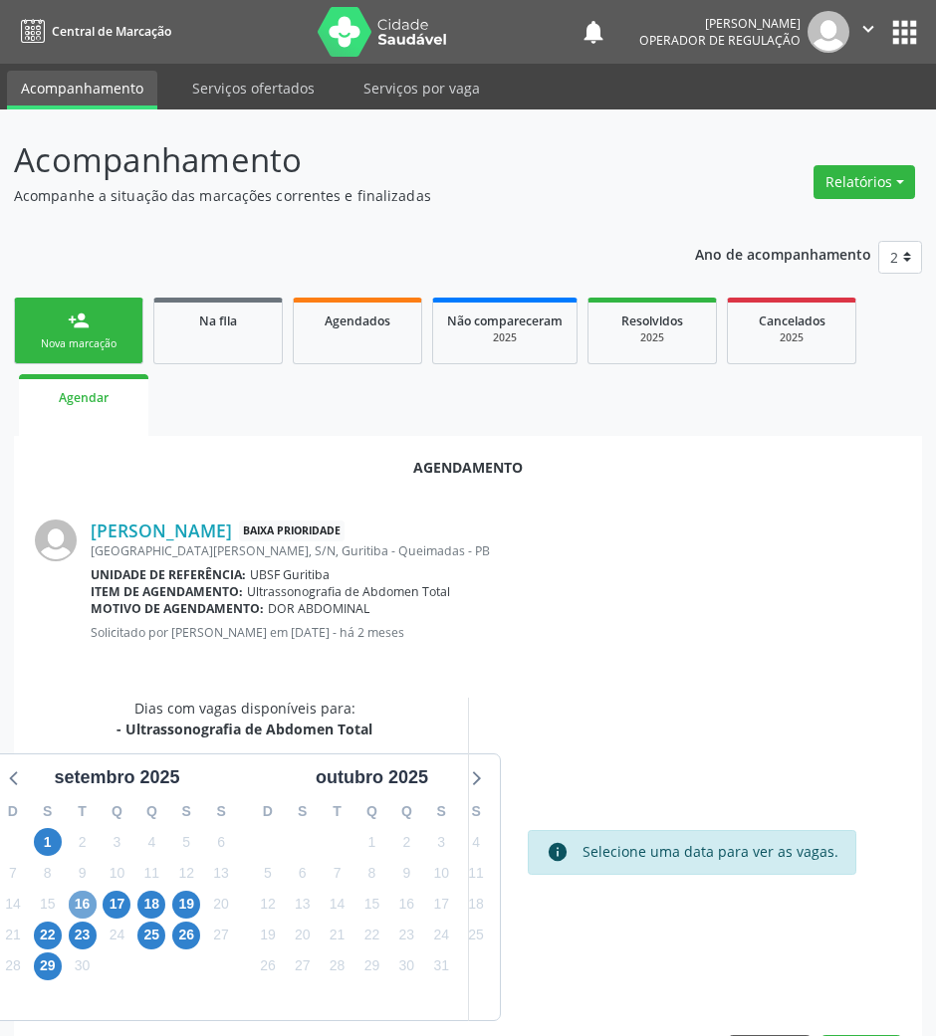
click at [84, 901] on span "16" at bounding box center [83, 905] width 28 height 28
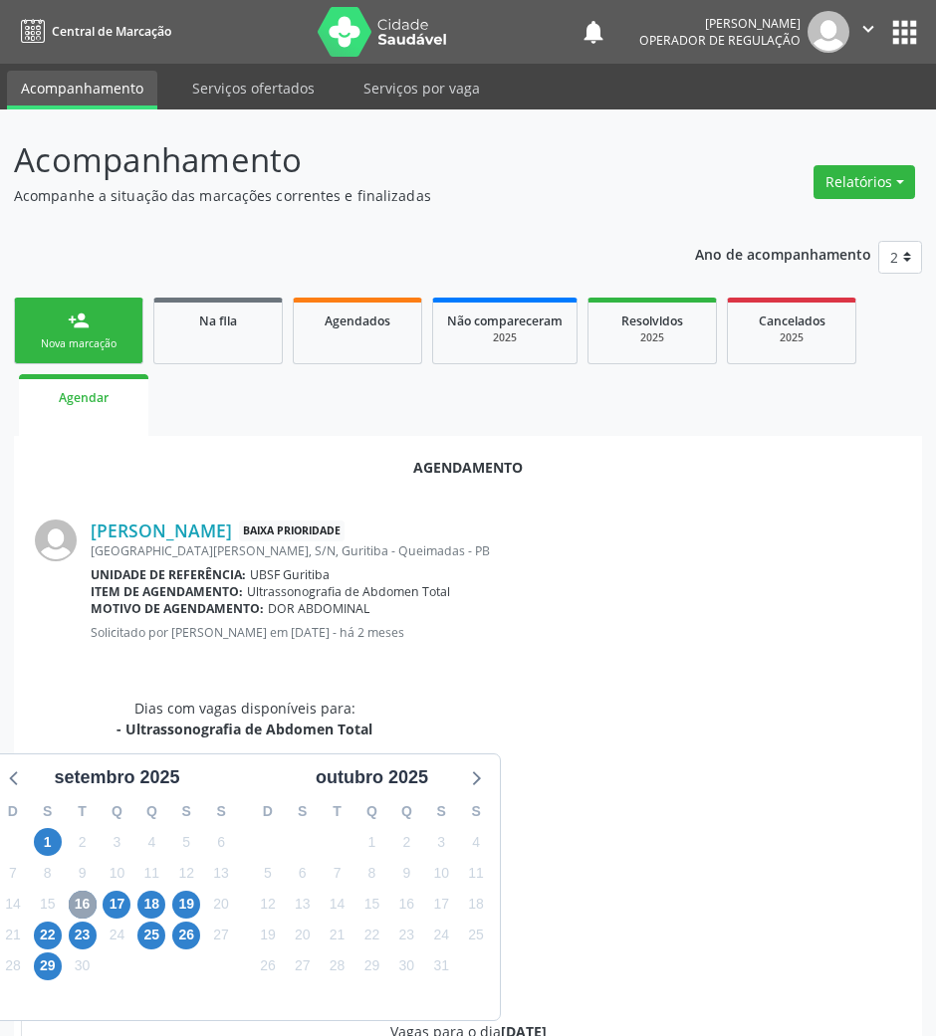
scroll to position [400, 0]
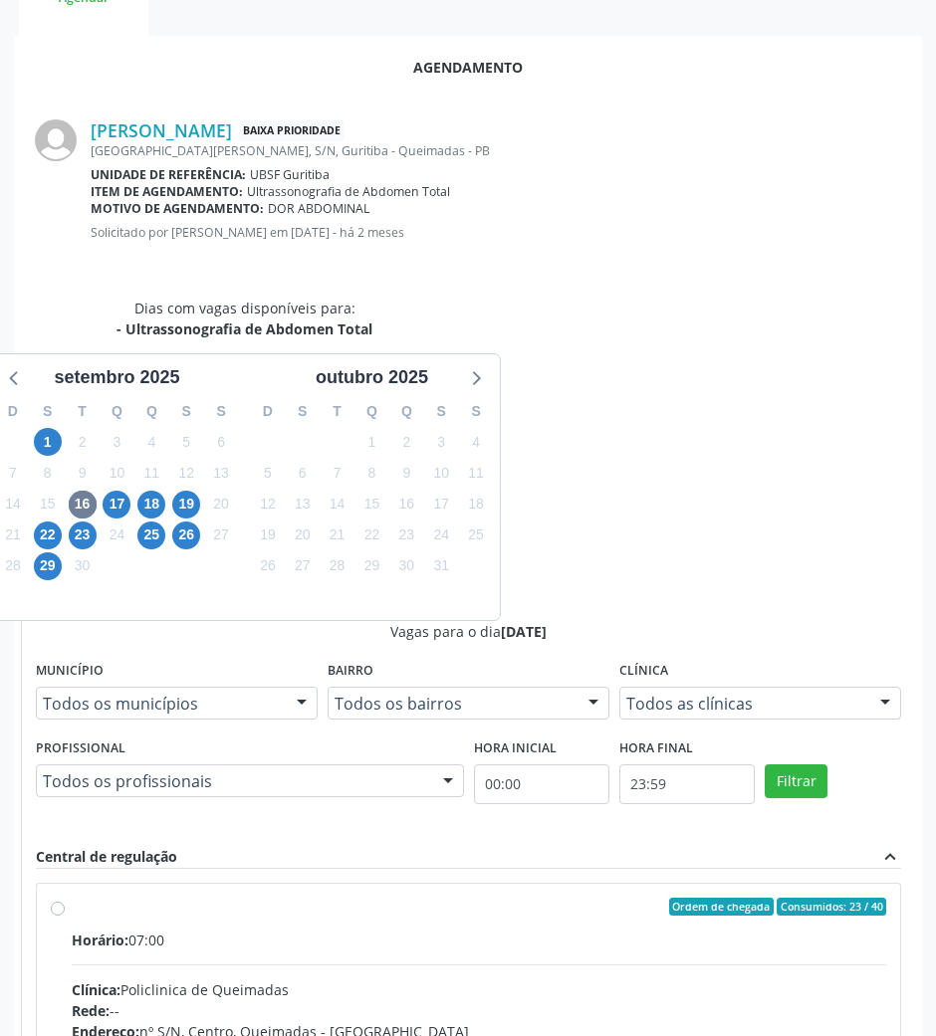
click at [709, 1000] on div "Rede: --" at bounding box center [479, 1010] width 814 height 21
click at [65, 898] on input "Ordem de chegada Consumidos: 23 / 40 Horário: 07:00 Clínica: Policlinica de Que…" at bounding box center [58, 907] width 14 height 18
radio input "true"
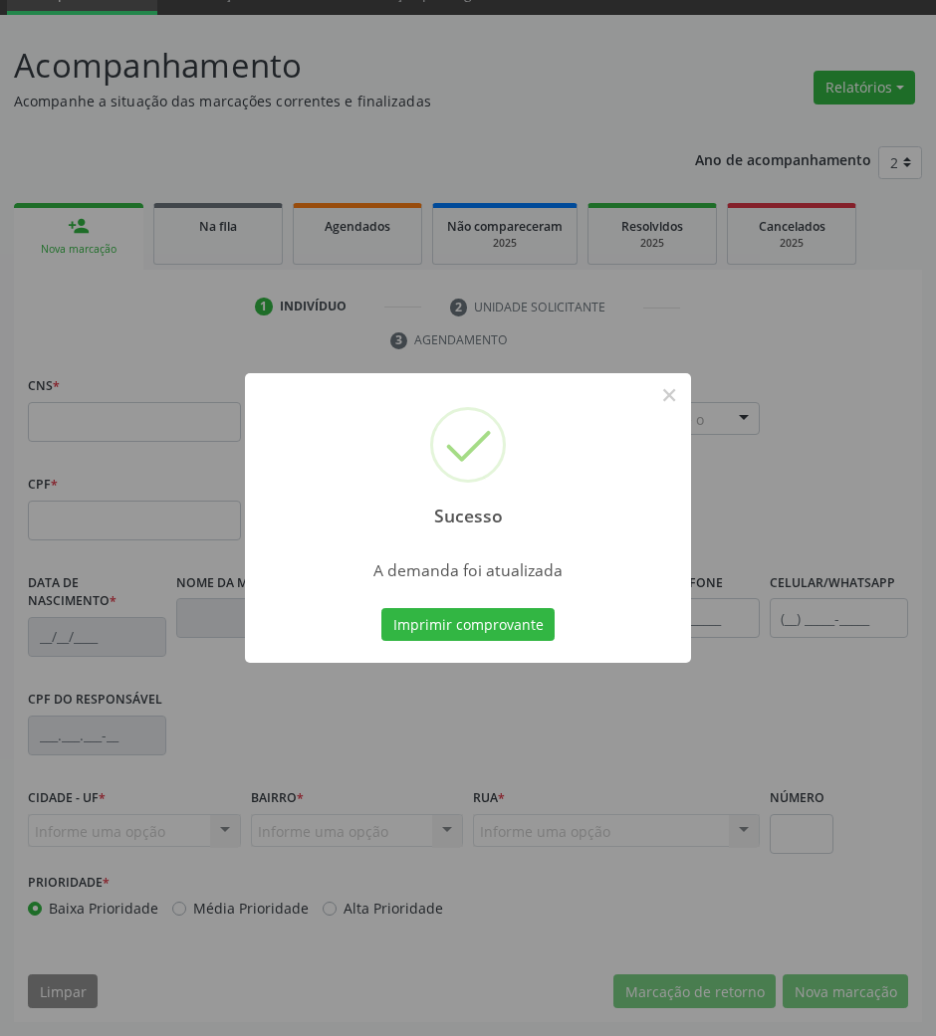
scroll to position [96, 0]
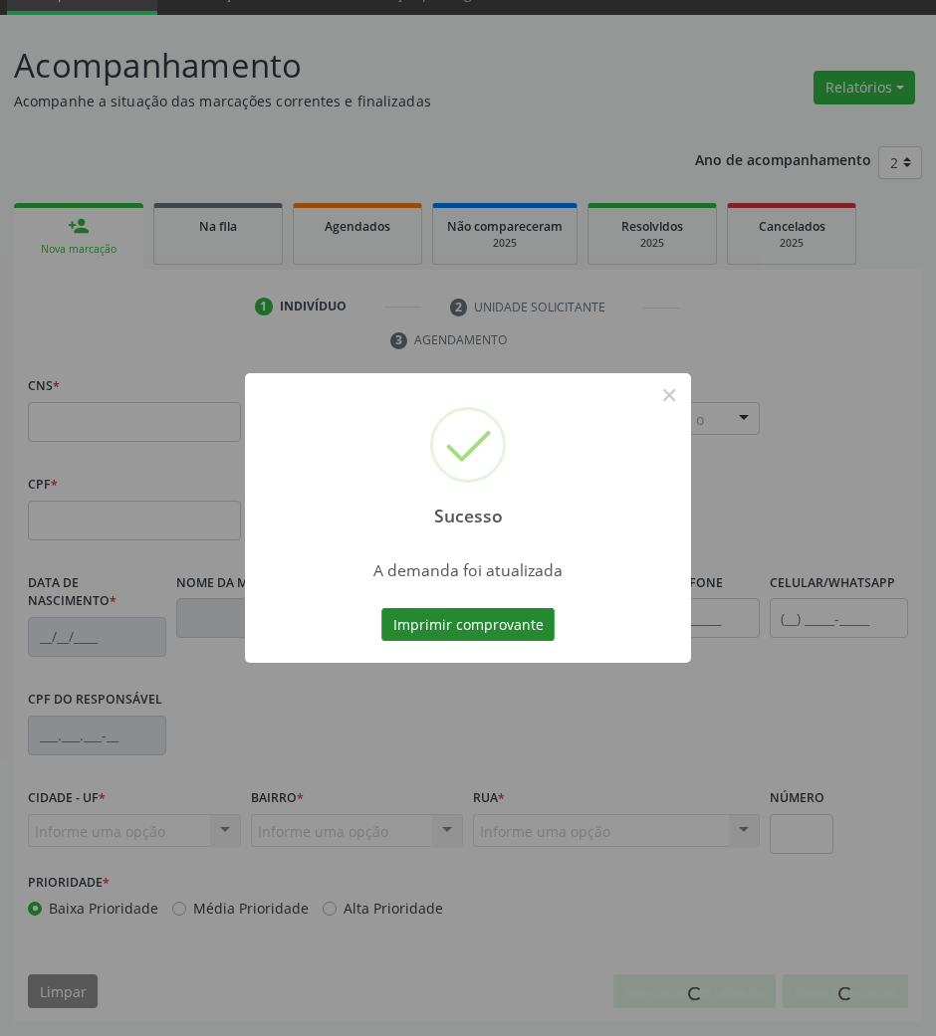
click at [472, 622] on button "Imprimir comprovante" at bounding box center [467, 625] width 173 height 34
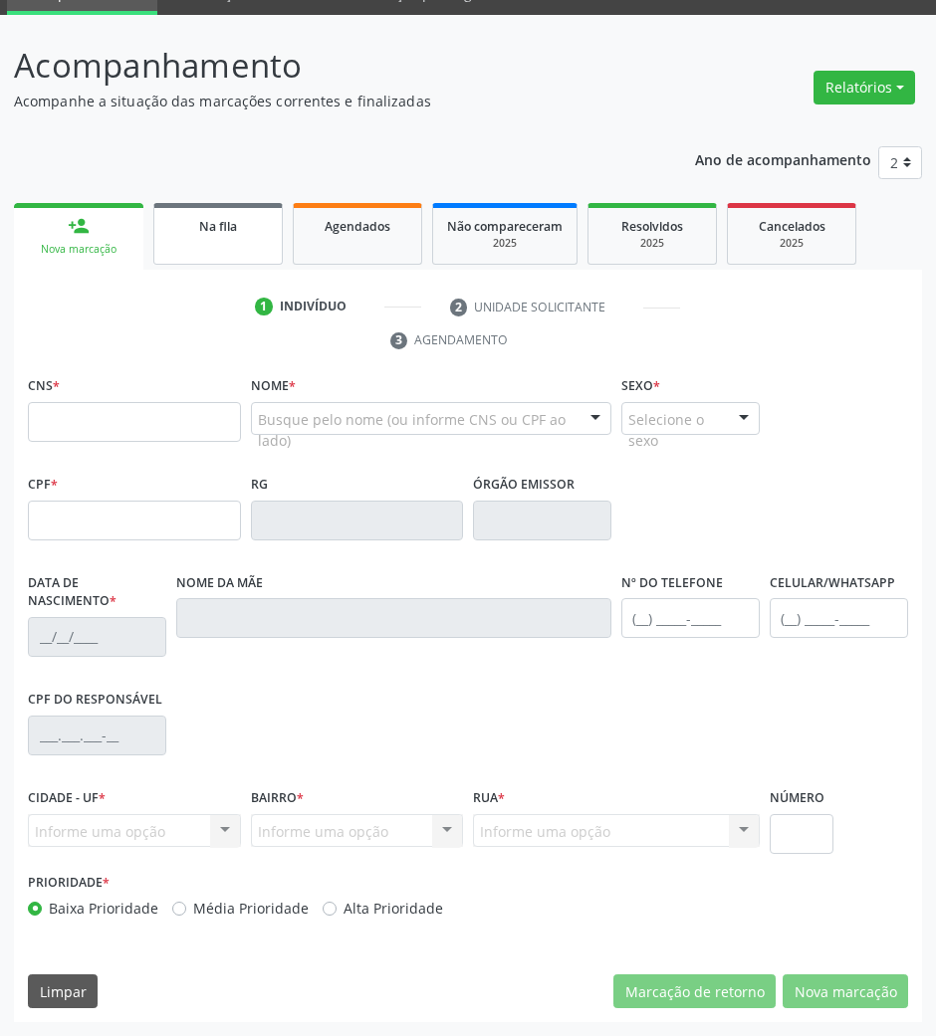
click at [217, 219] on span "Na fila" at bounding box center [218, 226] width 38 height 17
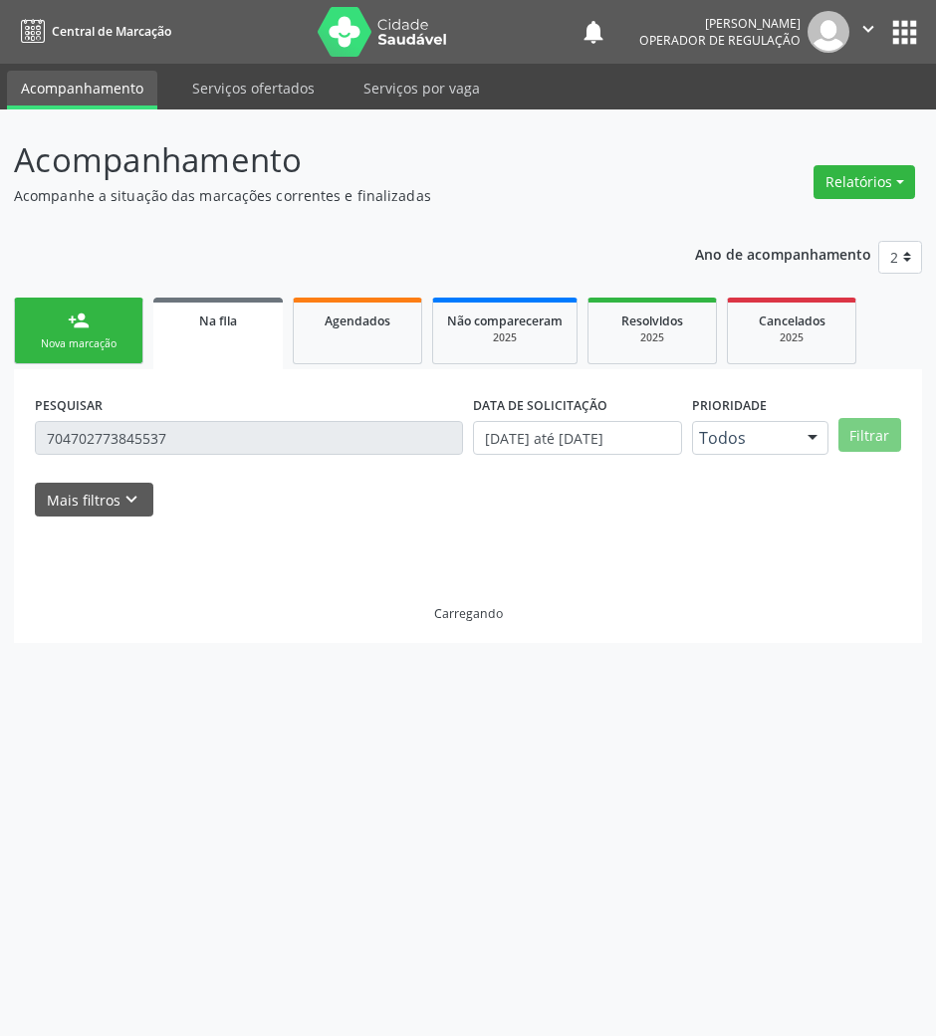
scroll to position [0, 0]
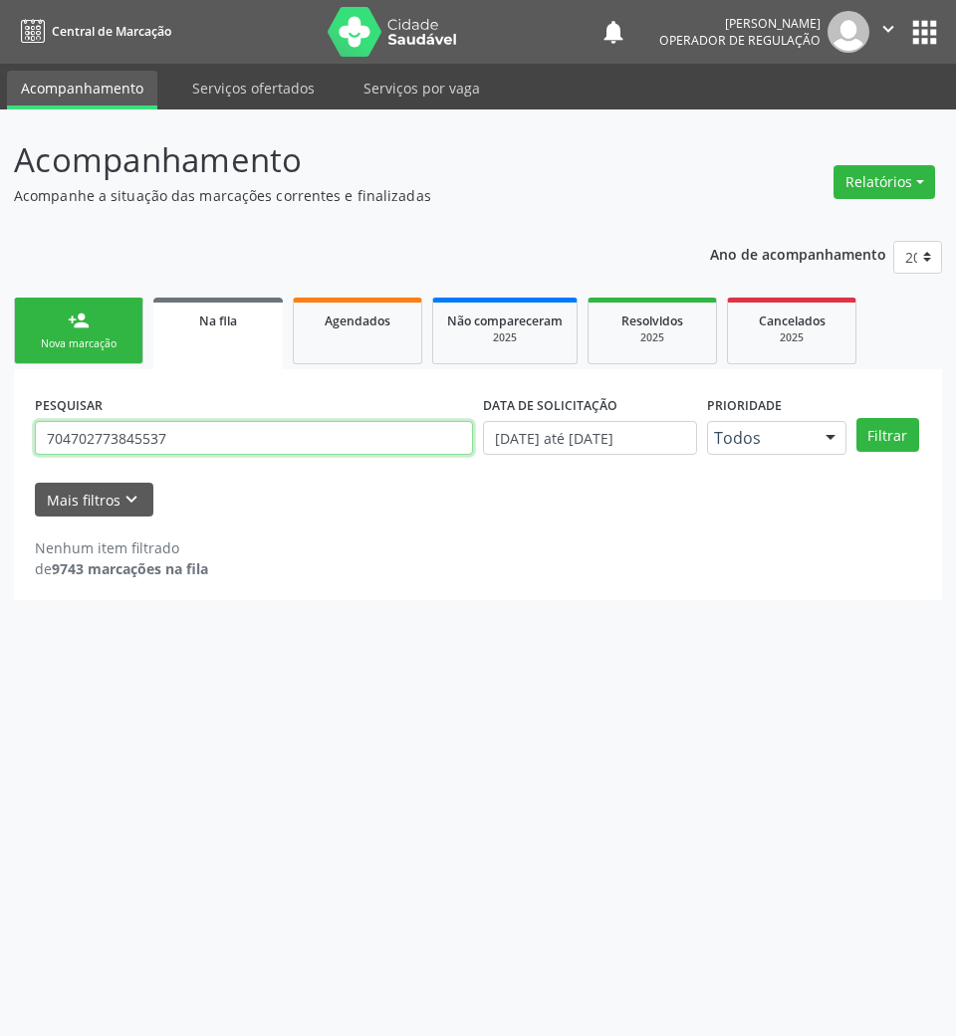
click at [444, 430] on input "704702773845537" at bounding box center [254, 438] width 438 height 34
type input "700805918569089"
click at [856, 418] on button "Filtrar" at bounding box center [887, 435] width 63 height 34
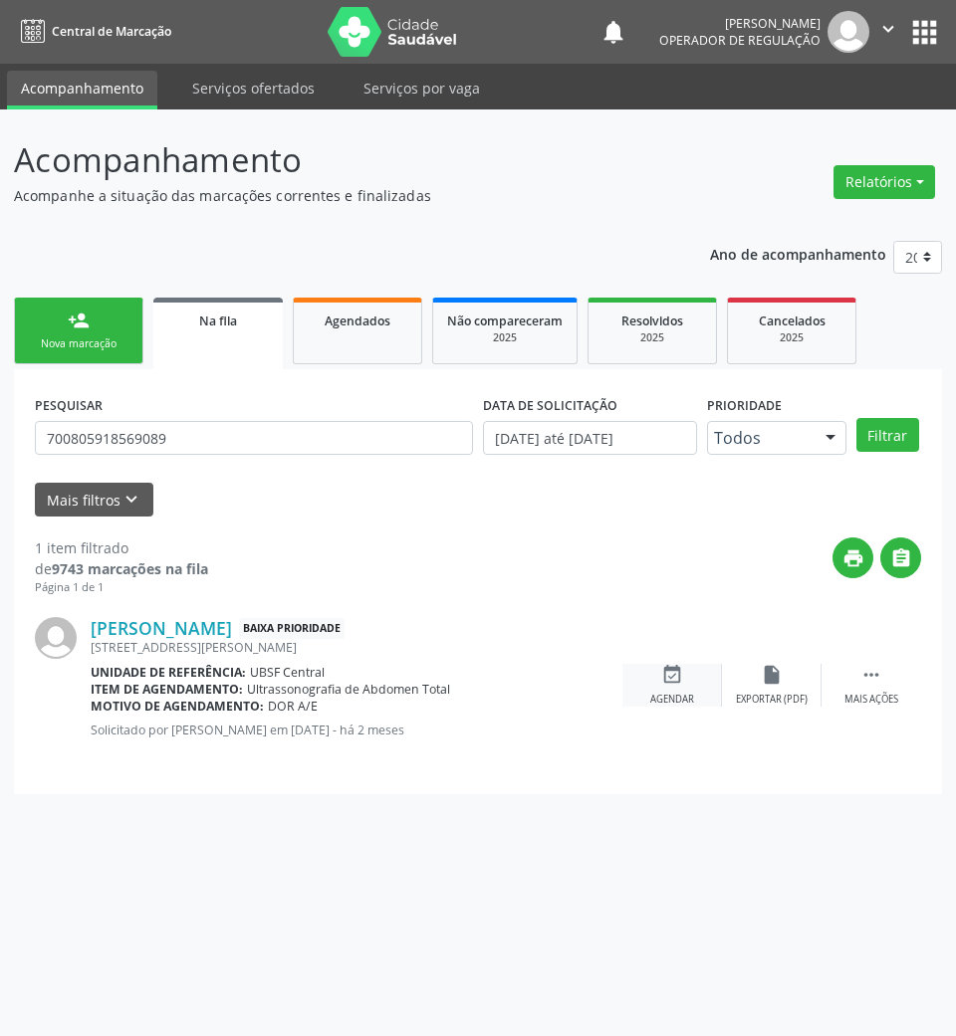
click at [689, 687] on div "event_available Agendar" at bounding box center [672, 685] width 100 height 43
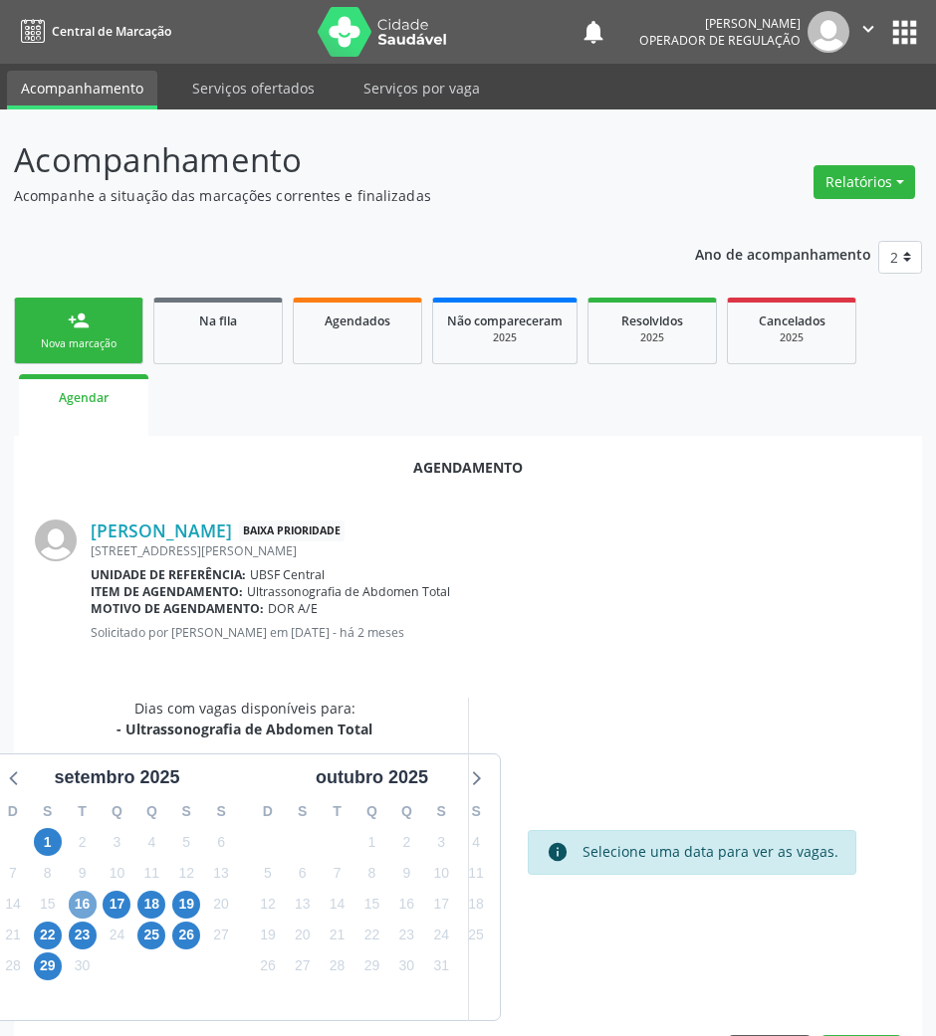
click at [86, 892] on span "16" at bounding box center [83, 905] width 28 height 28
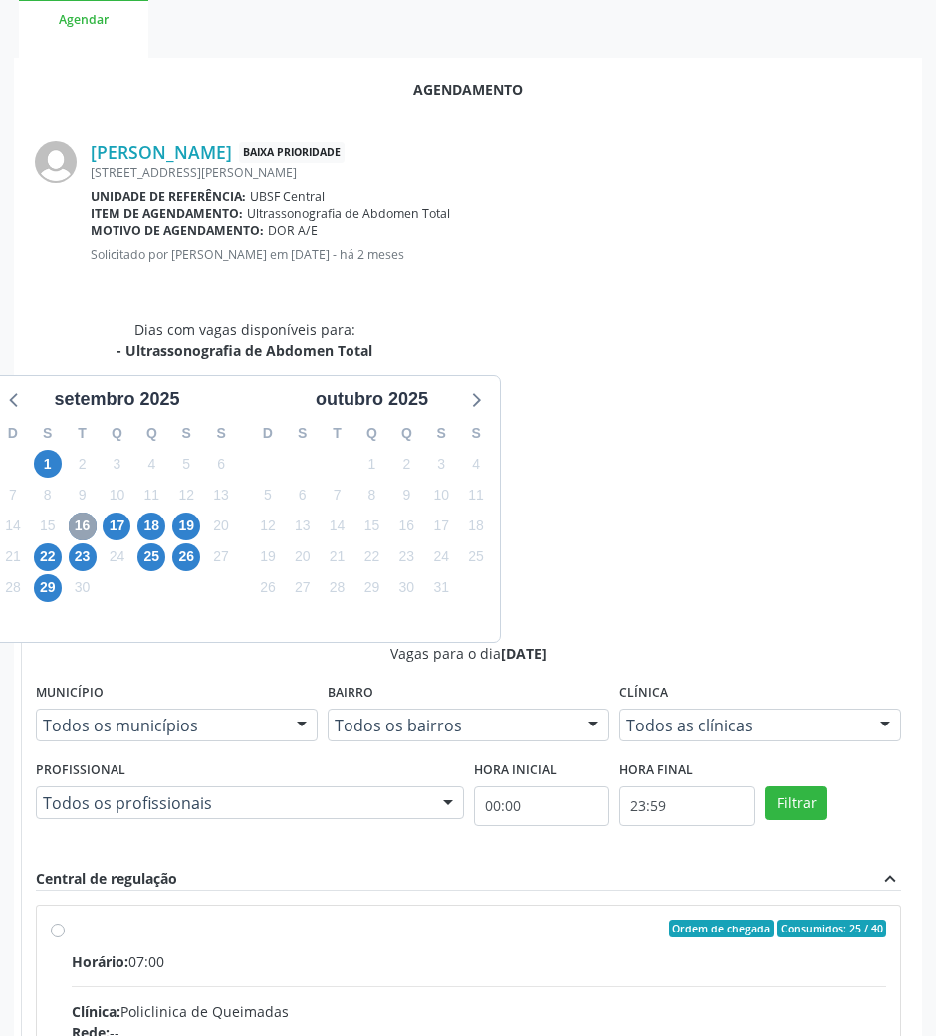
scroll to position [400, 0]
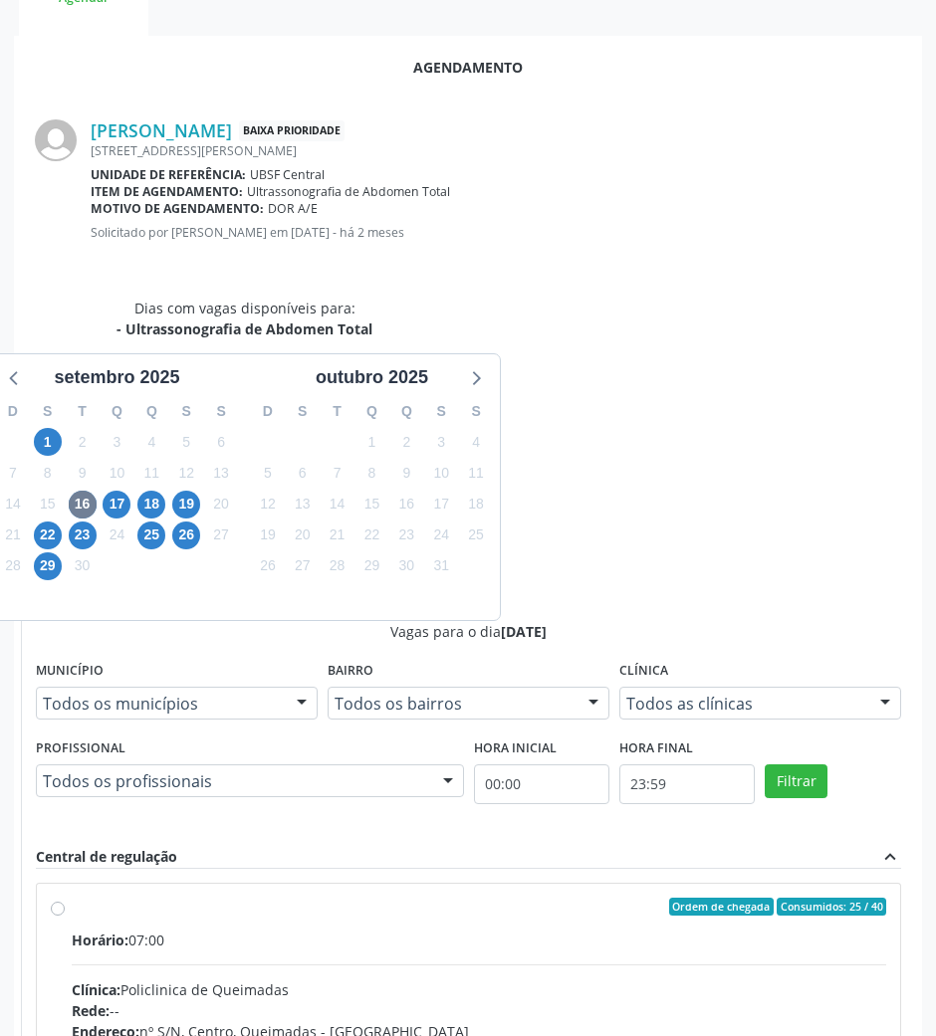
click at [788, 1035] on div "Telefone: --" at bounding box center [479, 1052] width 814 height 21
click at [65, 898] on input "Ordem de chegada Consumidos: 25 / 40 Horário: 07:00 Clínica: Policlinica de Que…" at bounding box center [58, 907] width 14 height 18
radio input "true"
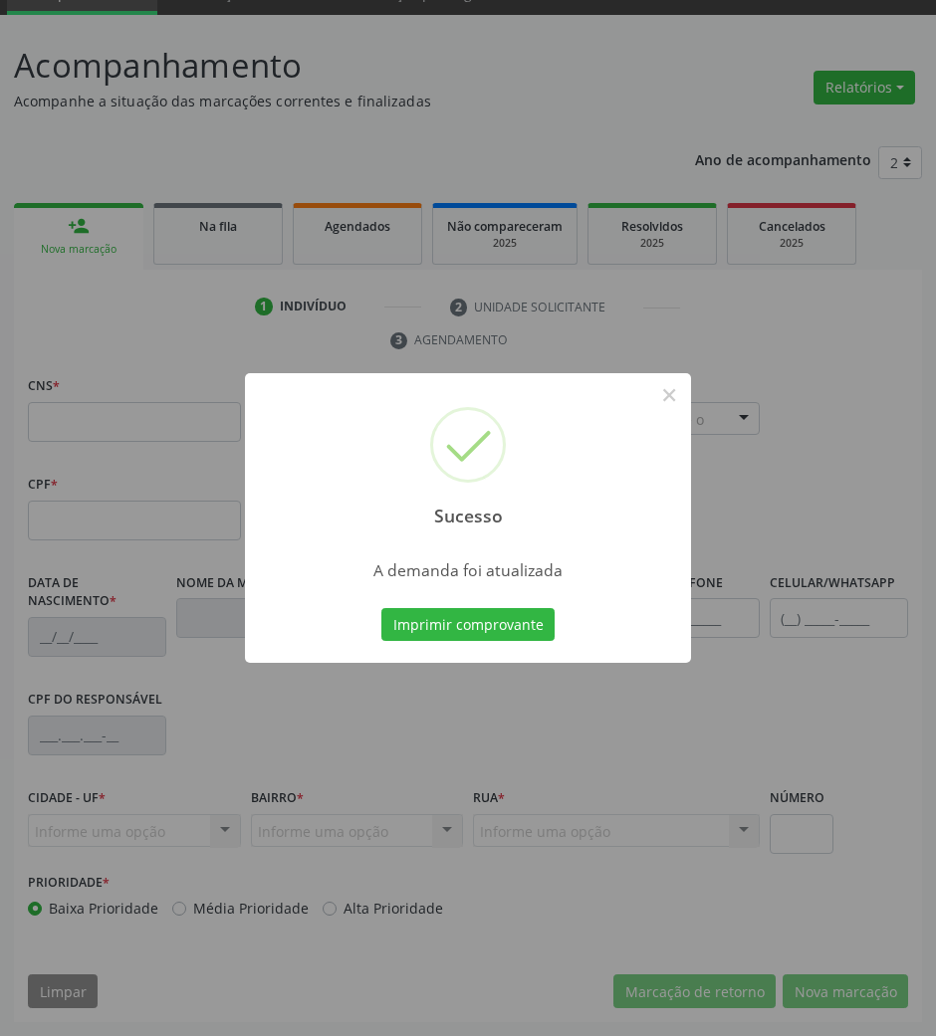
scroll to position [96, 0]
click at [454, 608] on button "Imprimir comprovante" at bounding box center [467, 625] width 173 height 34
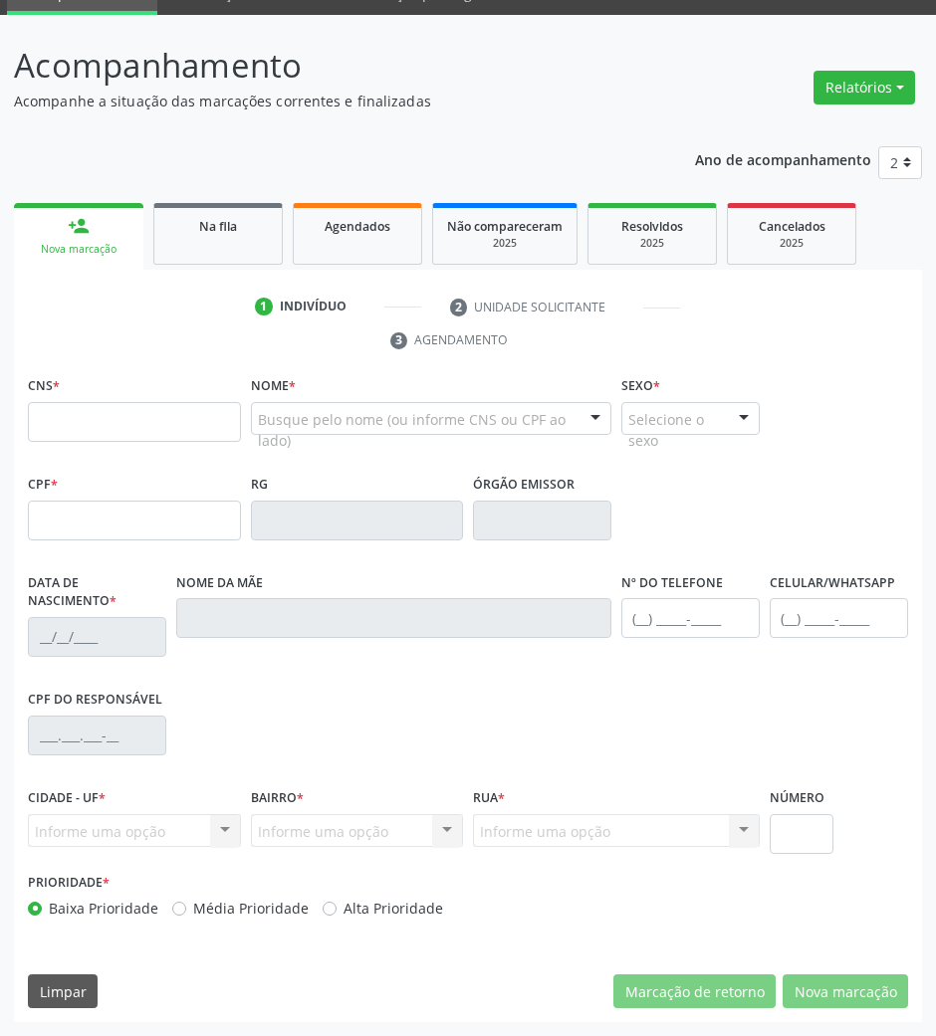
drag, startPoint x: 247, startPoint y: 217, endPoint x: 618, endPoint y: 24, distance: 418.5
click at [247, 217] on div "Na fila" at bounding box center [218, 225] width 100 height 21
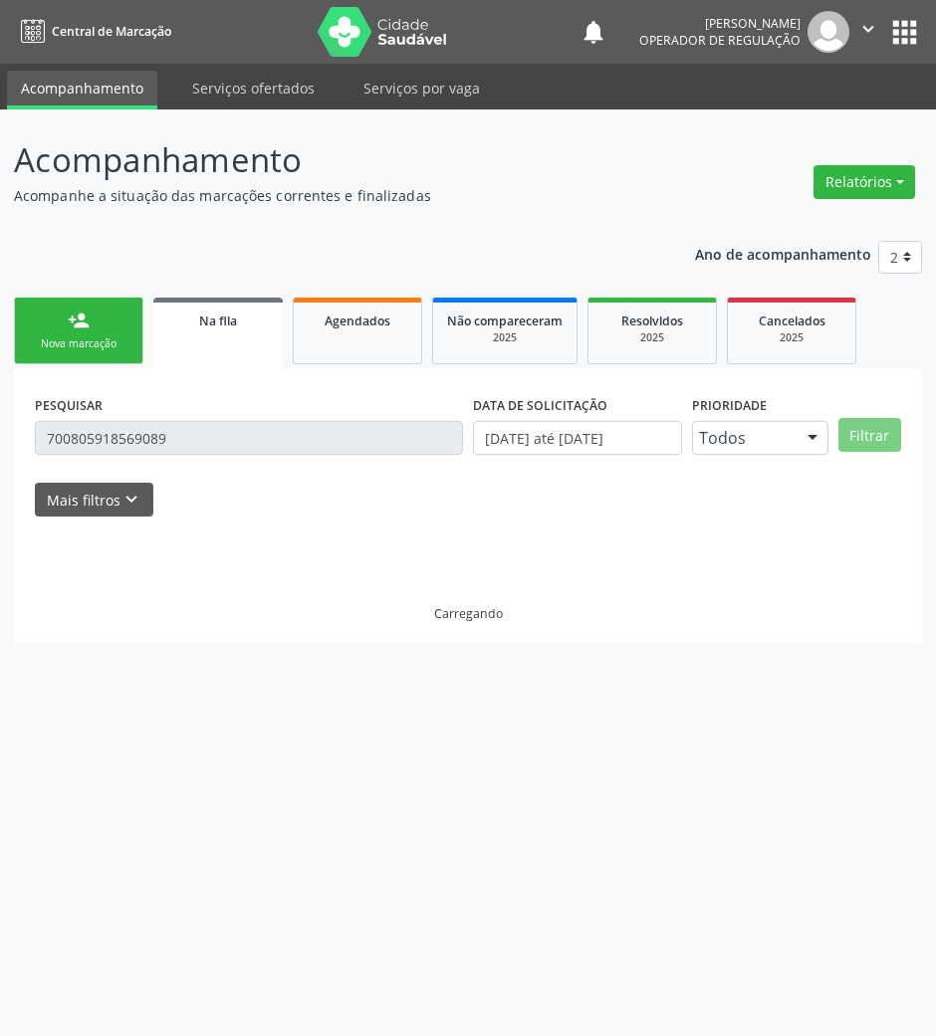
scroll to position [0, 0]
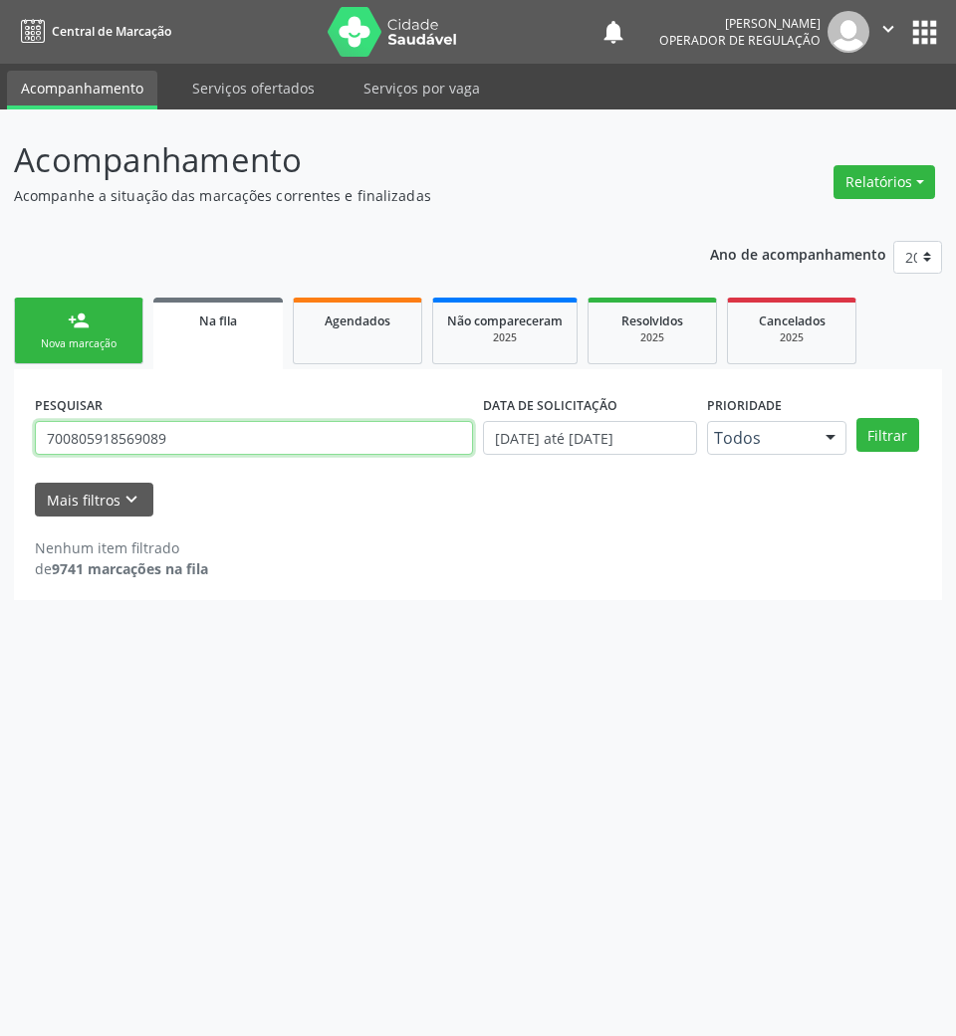
click at [271, 440] on input "700805918569089" at bounding box center [254, 438] width 438 height 34
type input "708203603569448"
click at [856, 418] on button "Filtrar" at bounding box center [887, 435] width 63 height 34
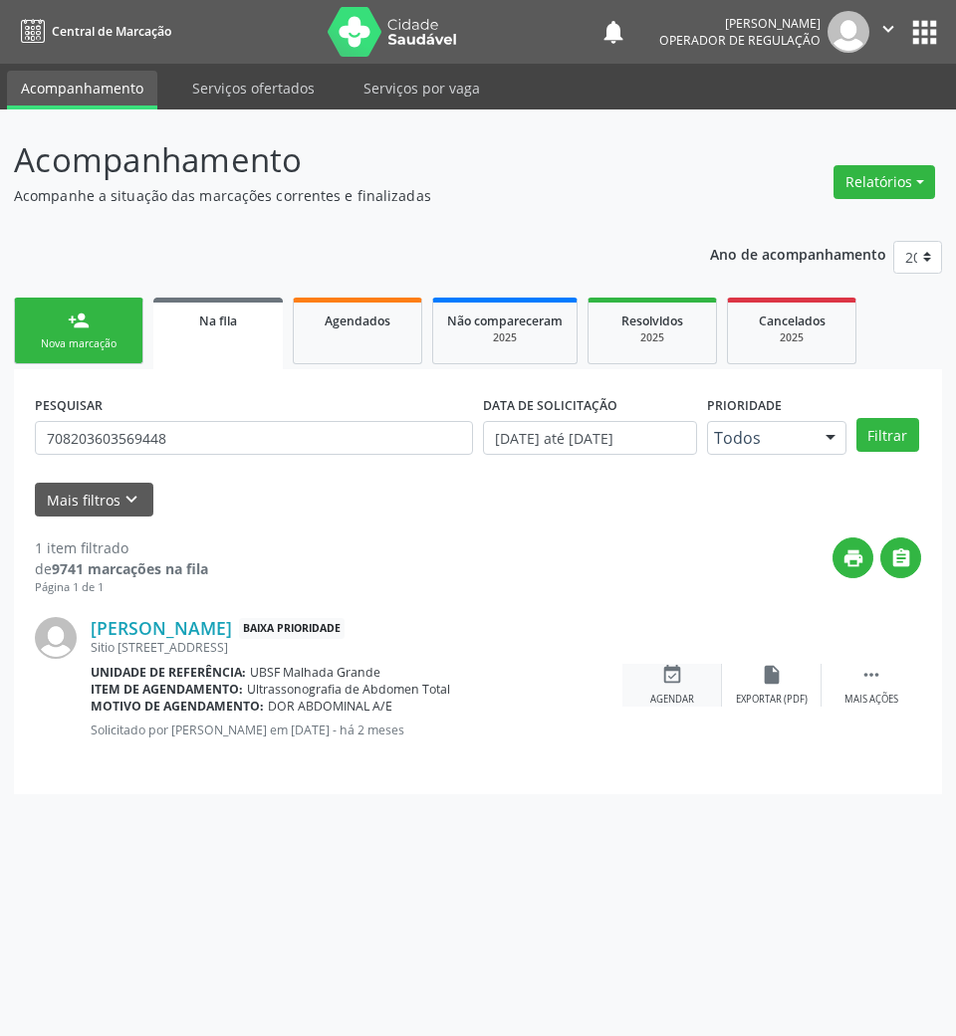
drag, startPoint x: 641, startPoint y: 677, endPoint x: 654, endPoint y: 677, distance: 12.9
click at [641, 677] on div "event_available Agendar" at bounding box center [672, 685] width 100 height 43
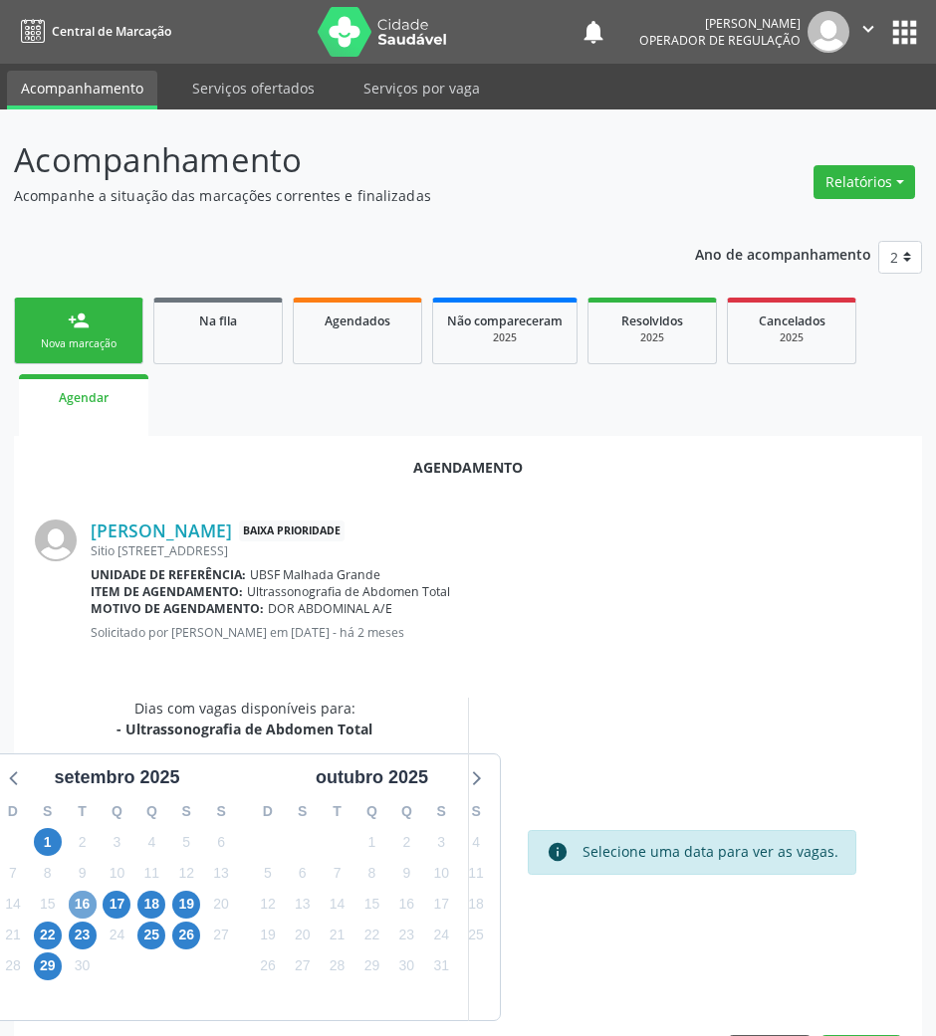
click at [77, 898] on span "16" at bounding box center [83, 905] width 28 height 28
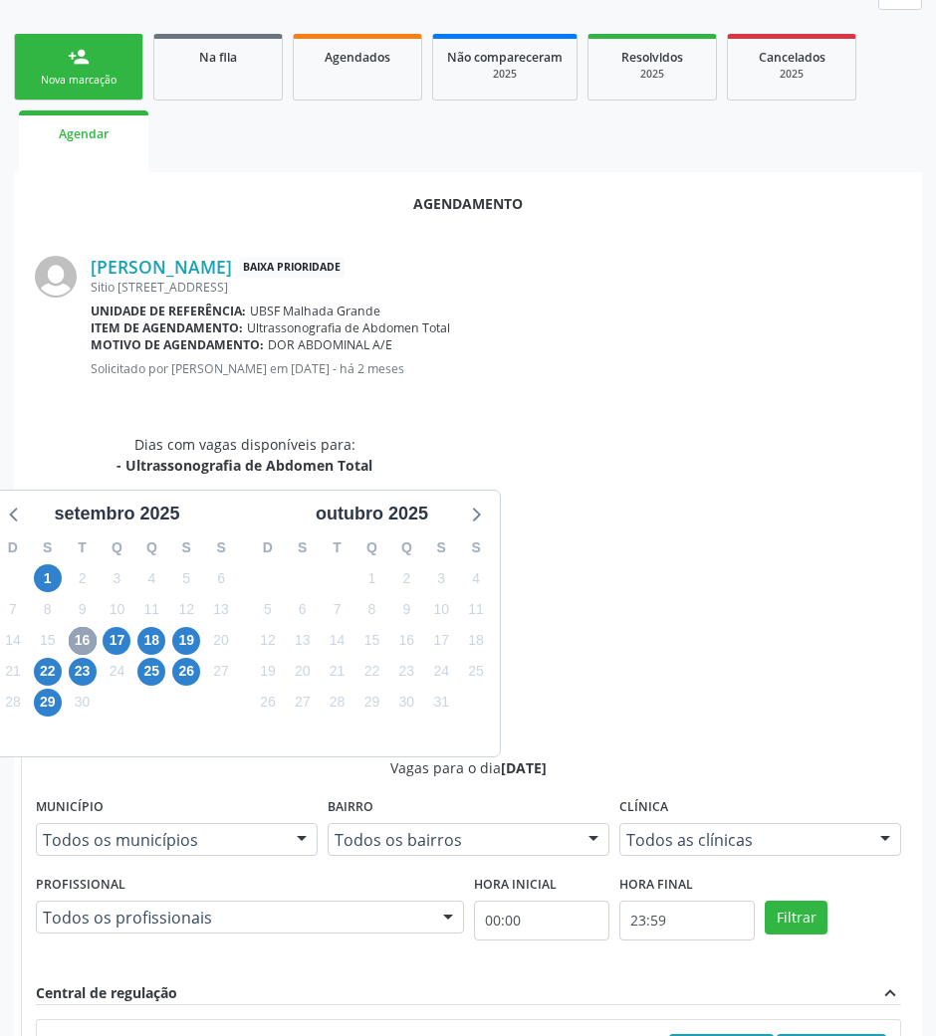
scroll to position [400, 0]
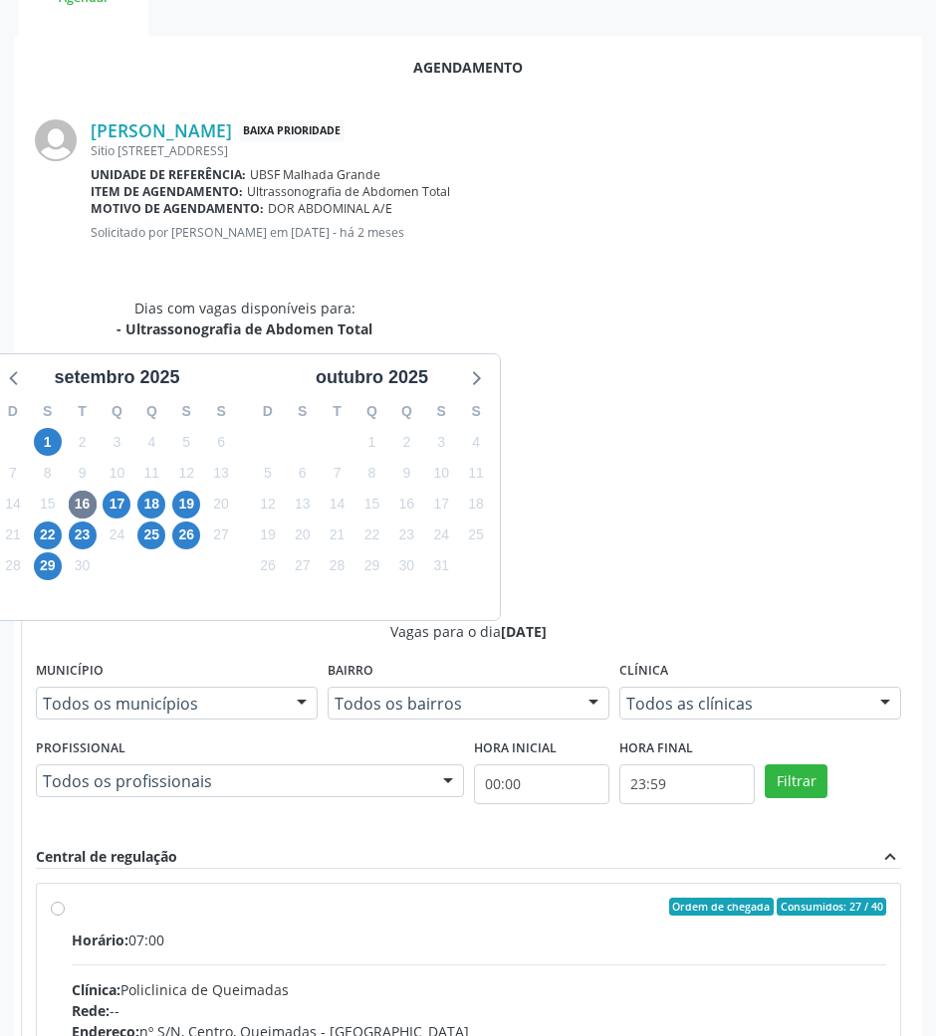
click at [725, 980] on div "Clínica: Policlinica de Queimadas" at bounding box center [479, 990] width 814 height 21
click at [65, 898] on input "Ordem de chegada Consumidos: 27 / 40 Horário: 07:00 Clínica: Policlinica de Que…" at bounding box center [58, 907] width 14 height 18
radio input "true"
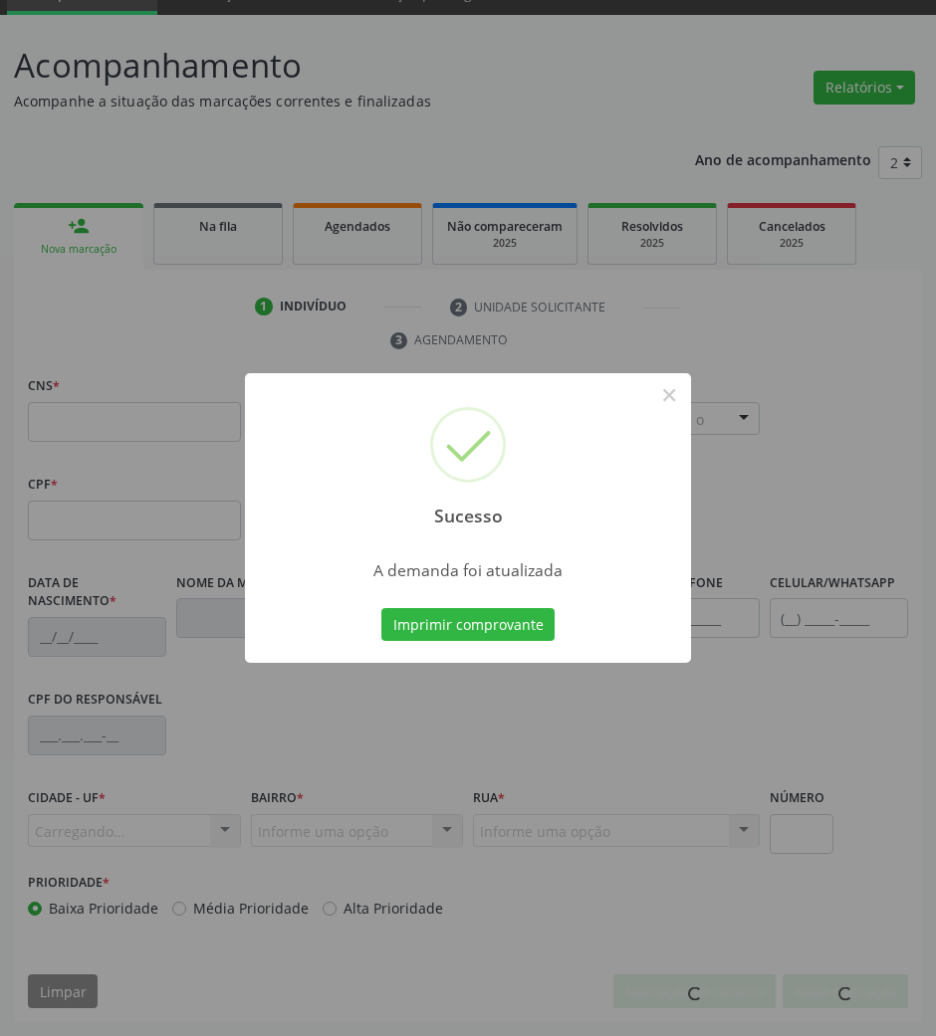
scroll to position [96, 0]
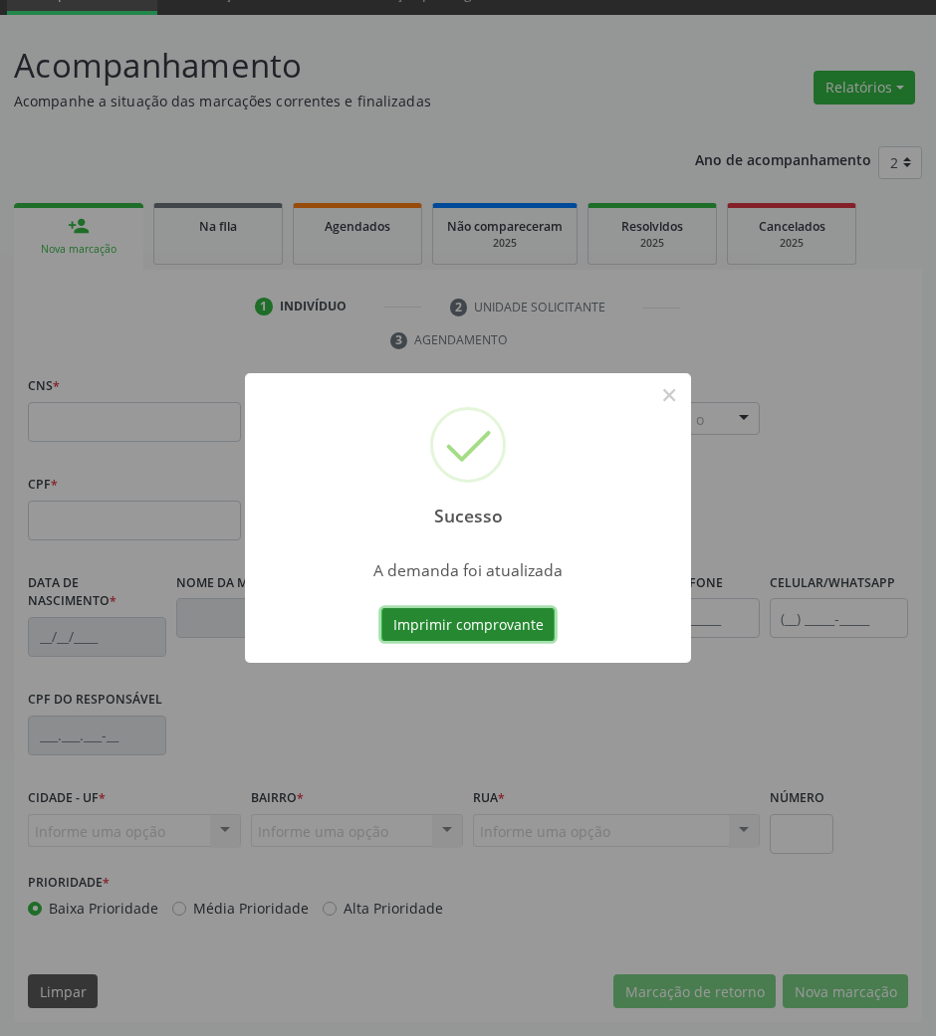
click at [487, 621] on button "Imprimir comprovante" at bounding box center [467, 625] width 173 height 34
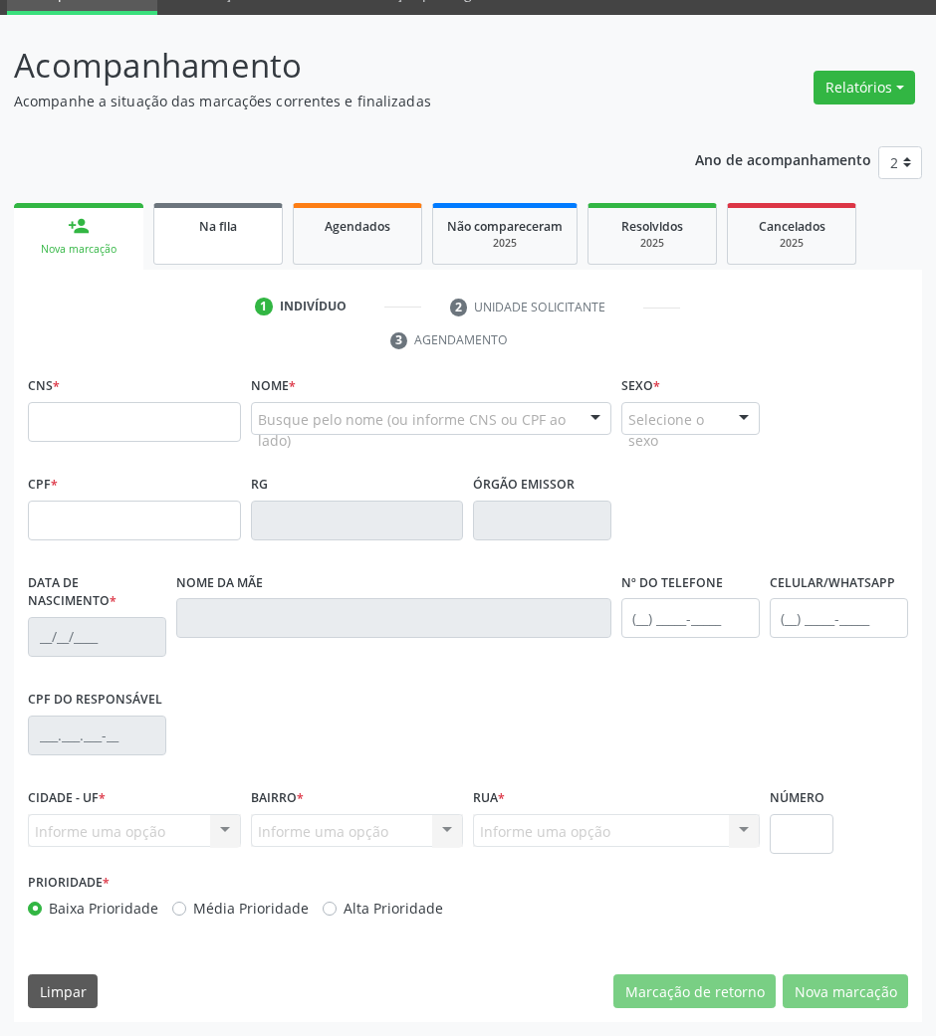
click at [228, 256] on link "Na fila" at bounding box center [217, 234] width 129 height 62
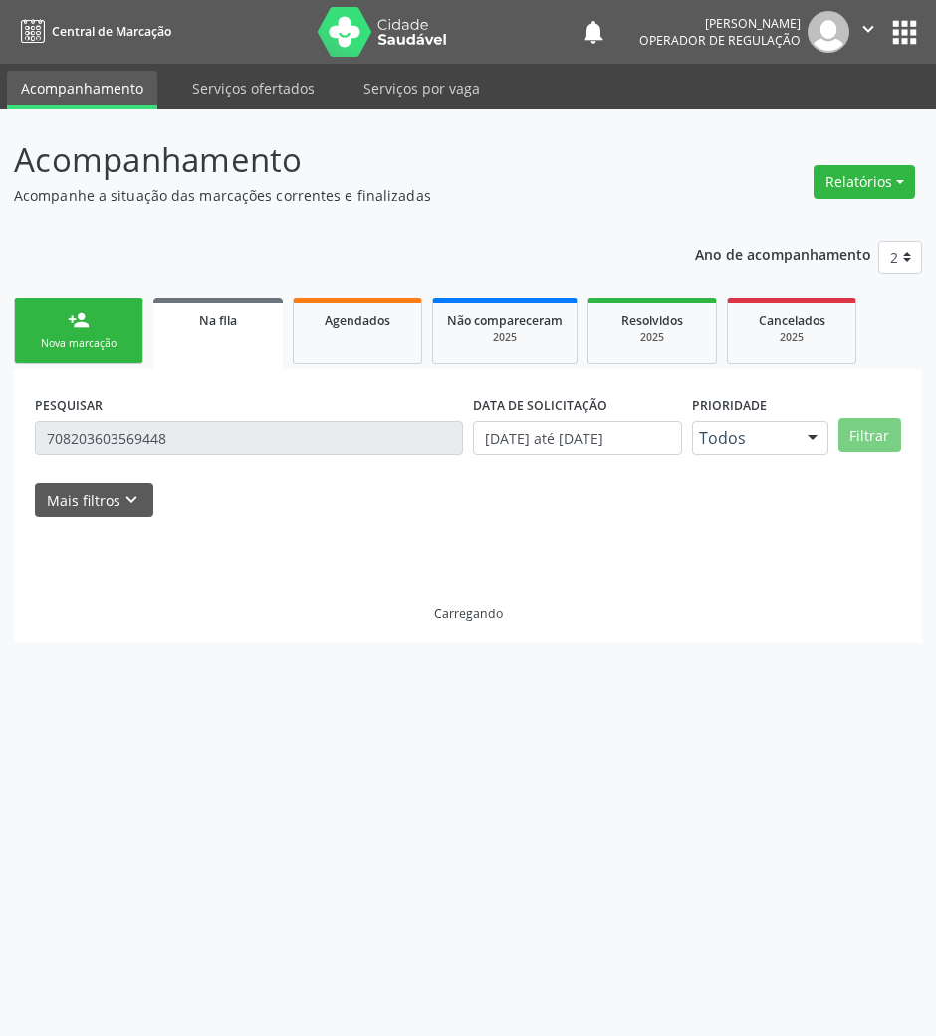
scroll to position [0, 0]
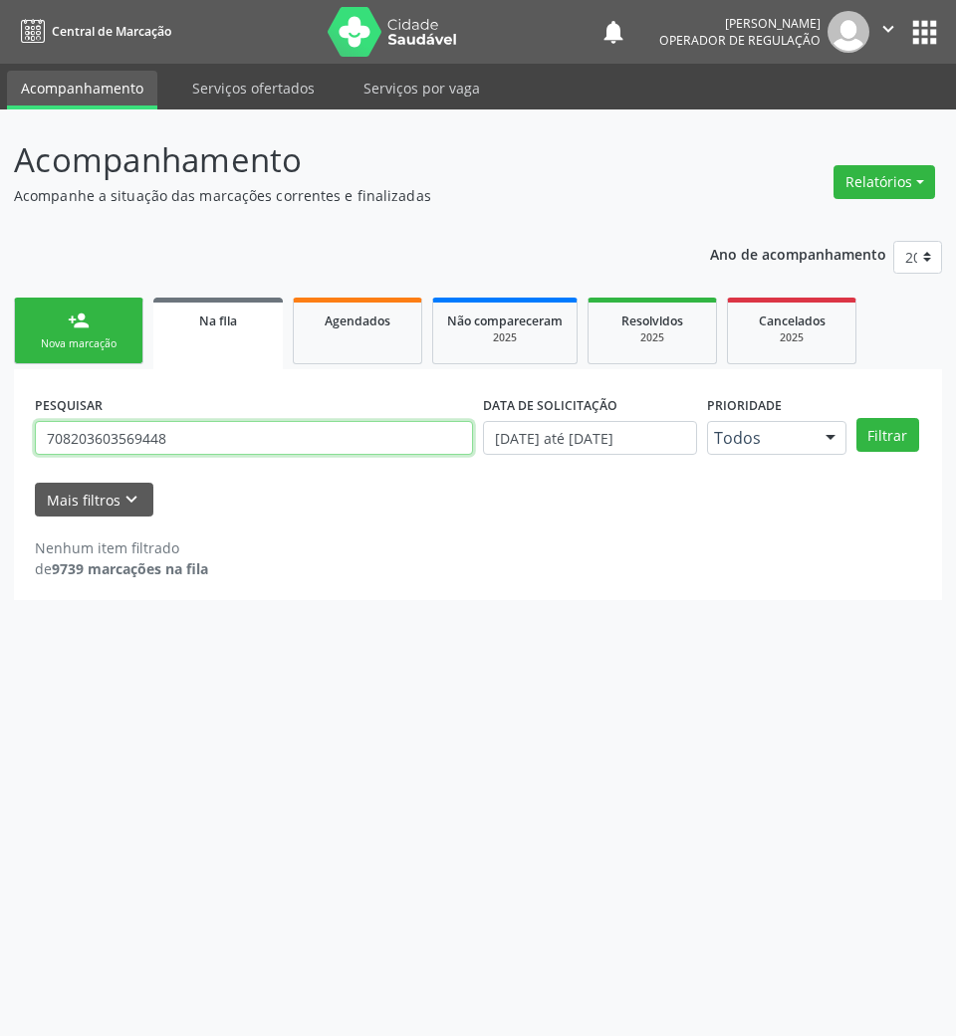
click at [147, 440] on input "708203603569448" at bounding box center [254, 438] width 438 height 34
type input "704500360475313"
click at [856, 418] on button "Filtrar" at bounding box center [887, 435] width 63 height 34
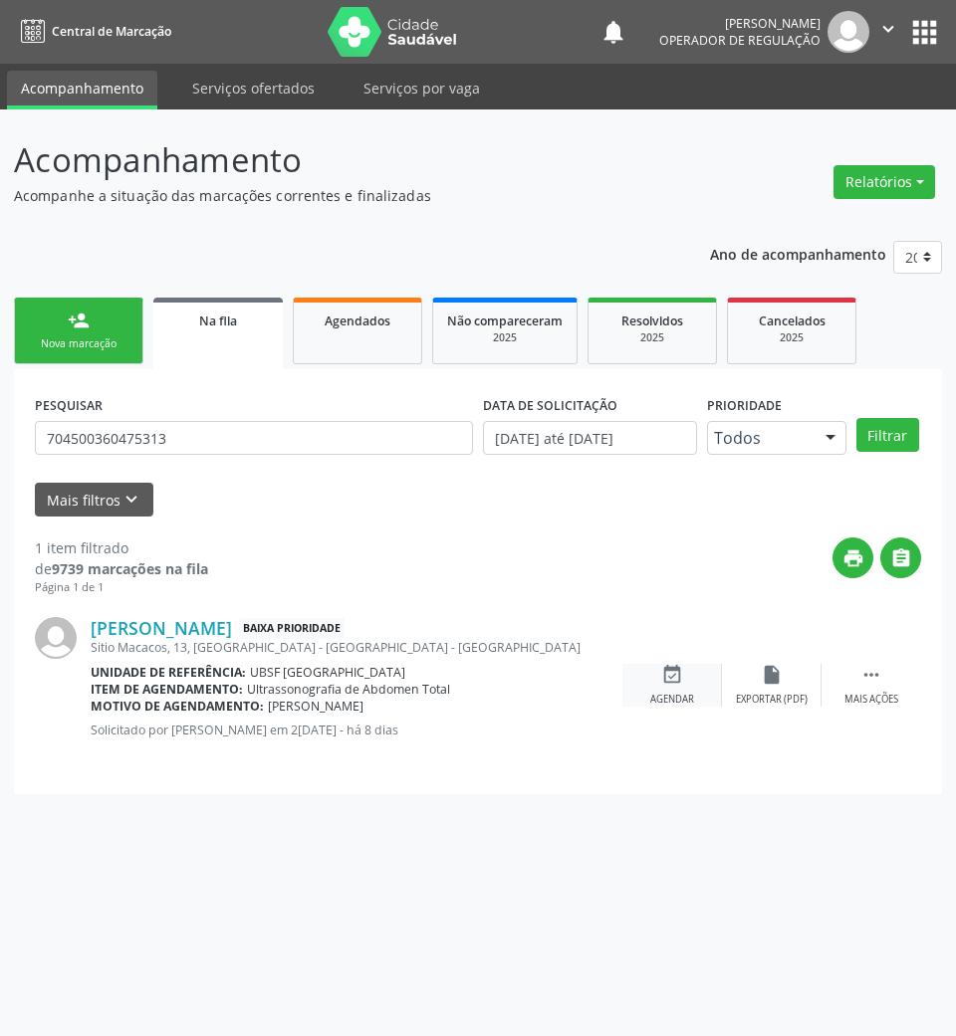
click at [669, 685] on icon "event_available" at bounding box center [672, 675] width 22 height 22
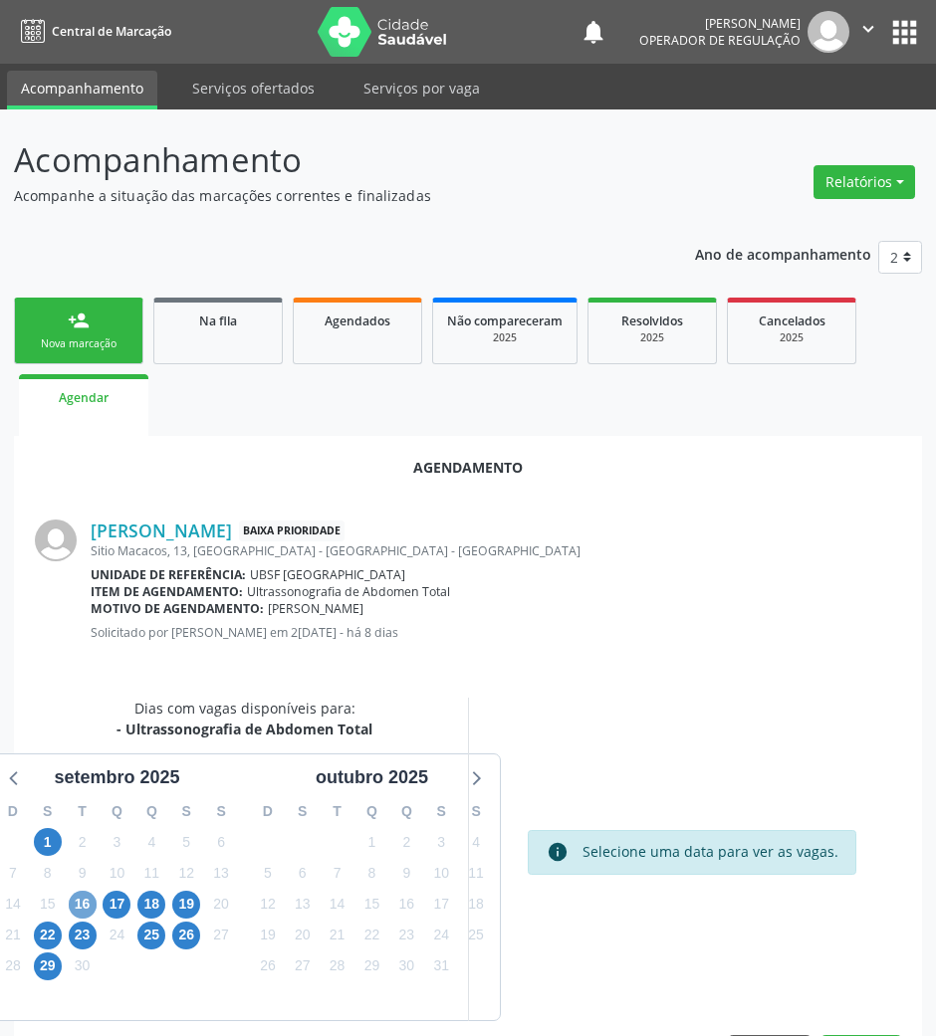
click at [86, 894] on span "16" at bounding box center [83, 905] width 28 height 28
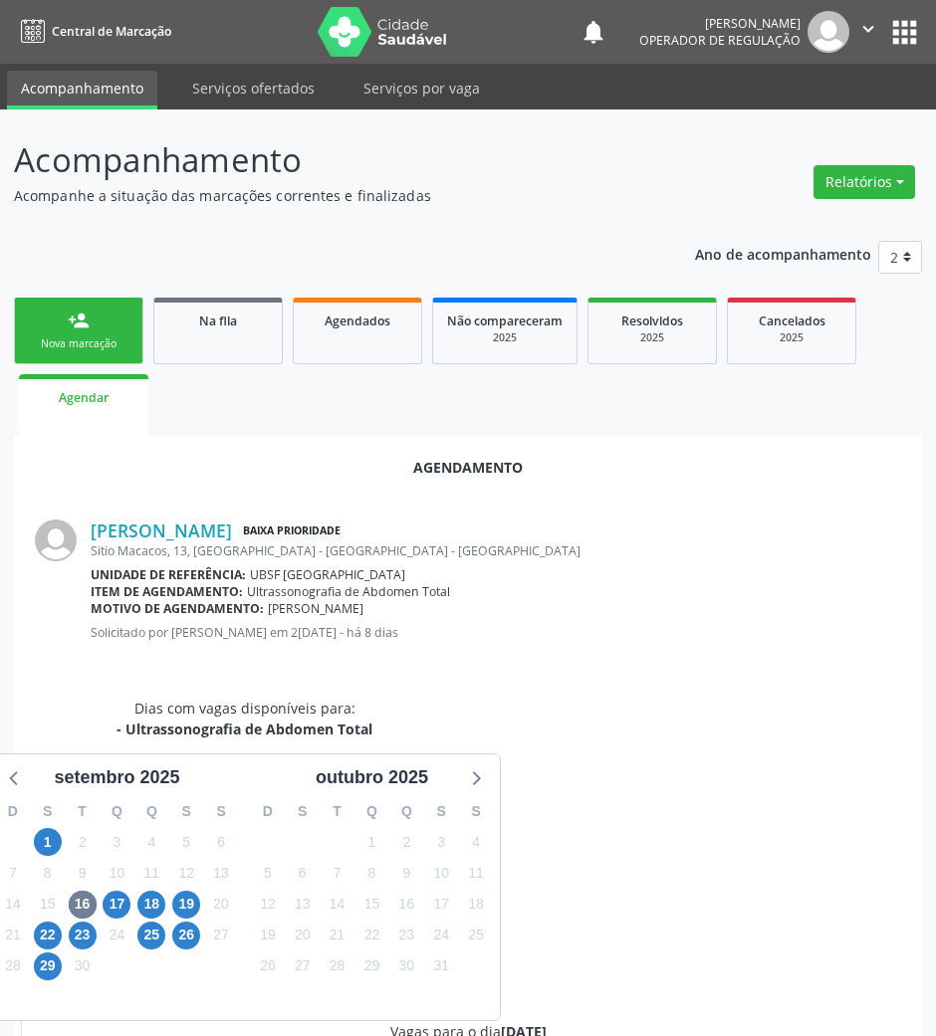
radio input "true"
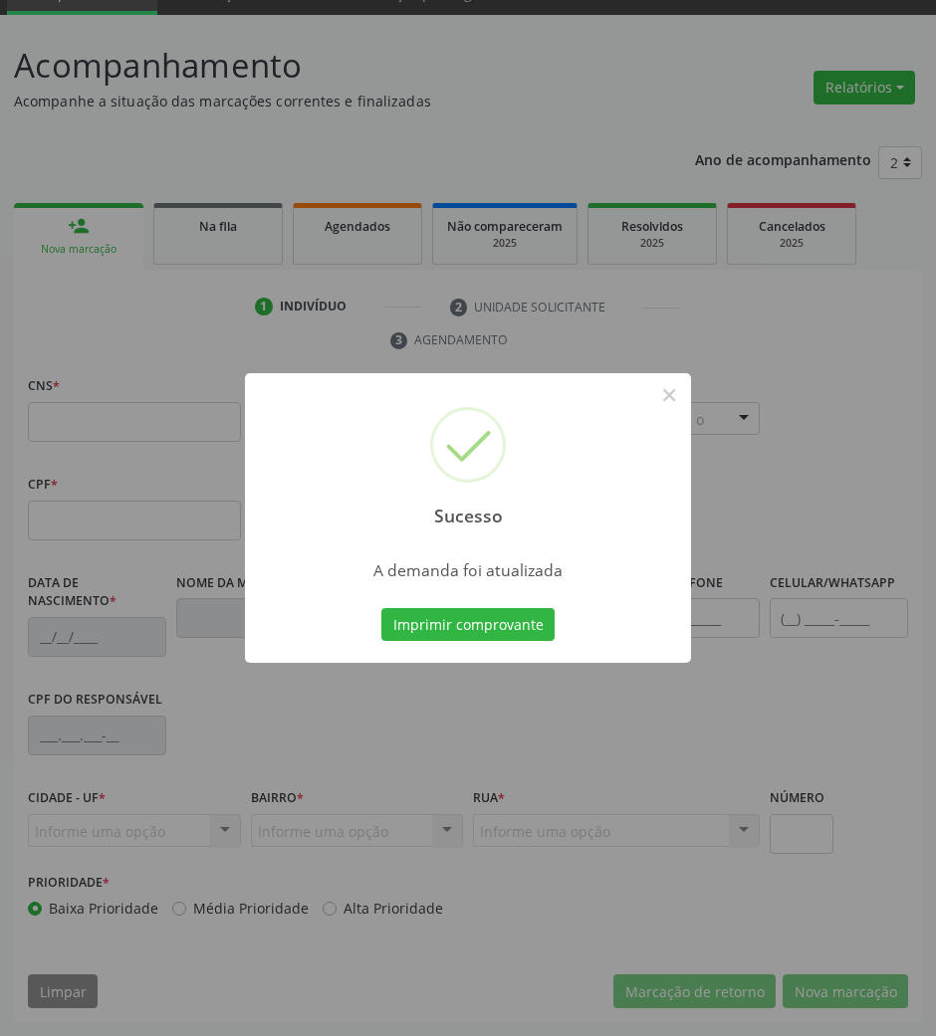
scroll to position [96, 0]
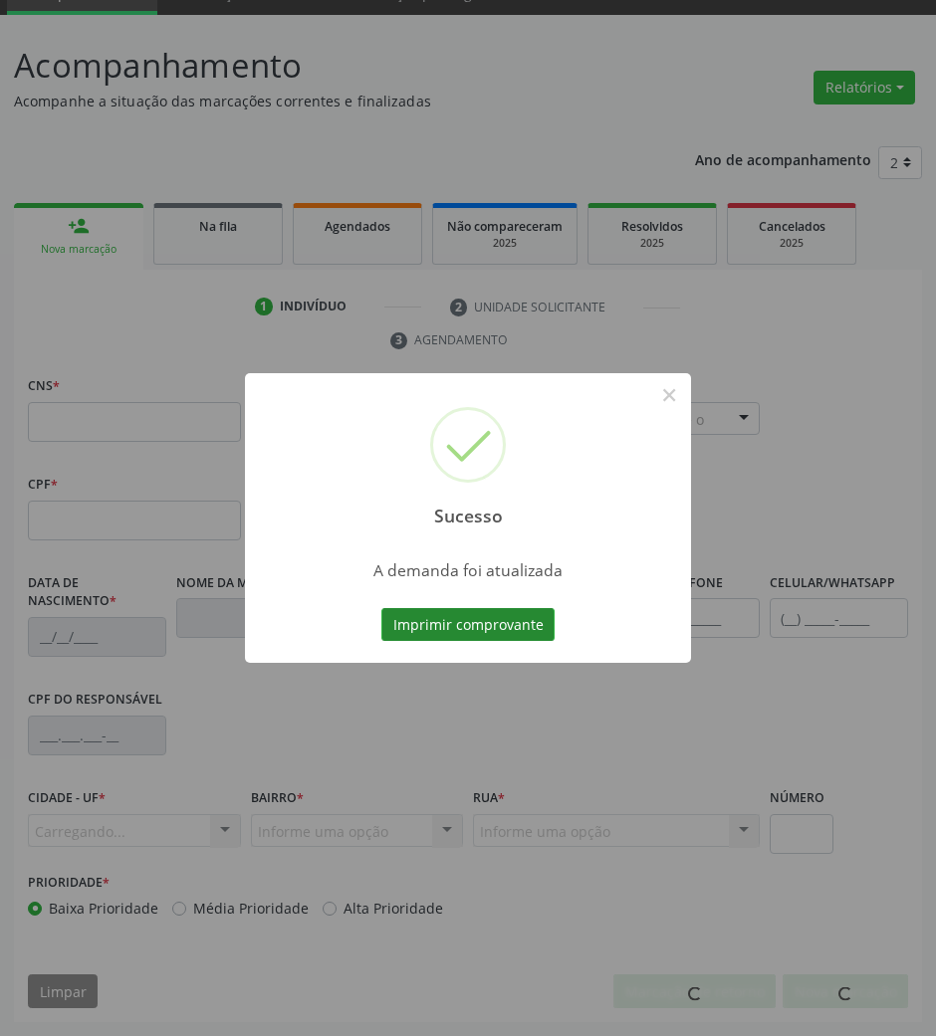
drag, startPoint x: 443, startPoint y: 594, endPoint x: 436, endPoint y: 618, distance: 24.9
click at [440, 597] on div "Sucesso × A demanda foi atualizada Imprimir comprovante Cancel" at bounding box center [468, 518] width 446 height 291
click at [436, 618] on button "Imprimir comprovante" at bounding box center [467, 625] width 173 height 34
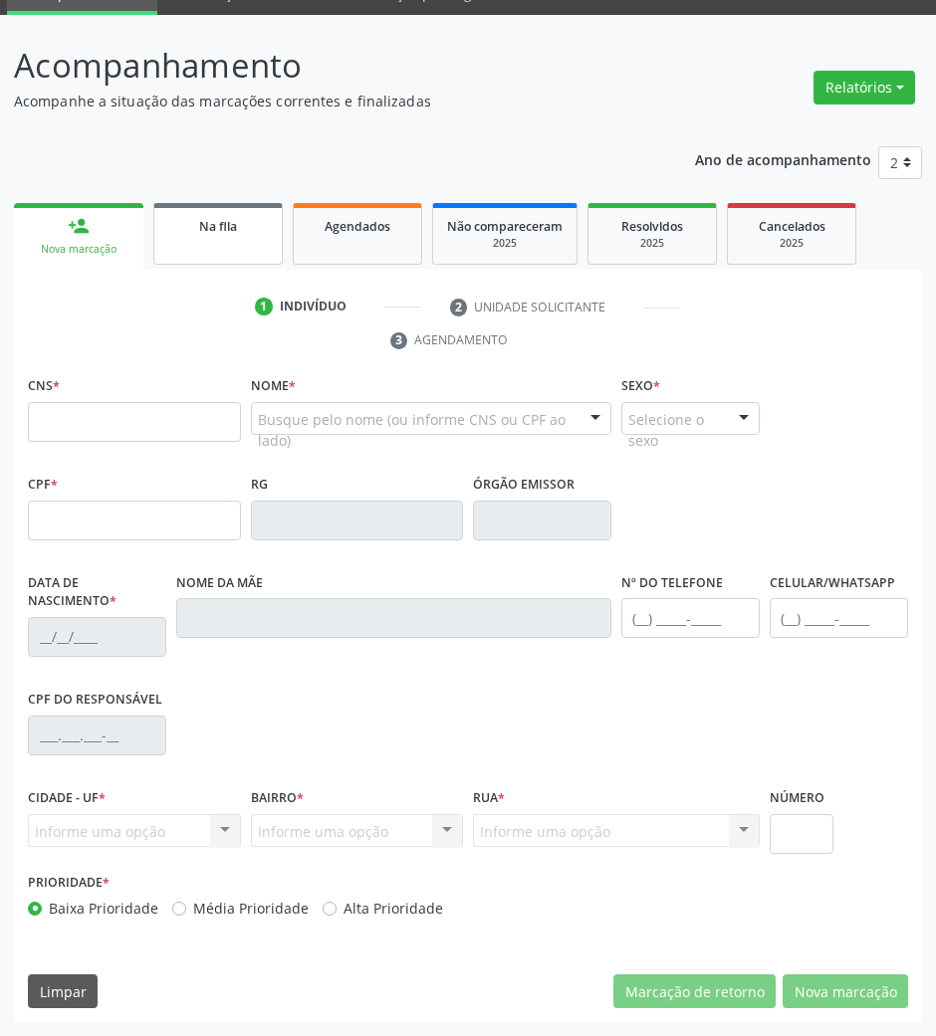
click at [251, 208] on link "Na fila" at bounding box center [217, 234] width 129 height 62
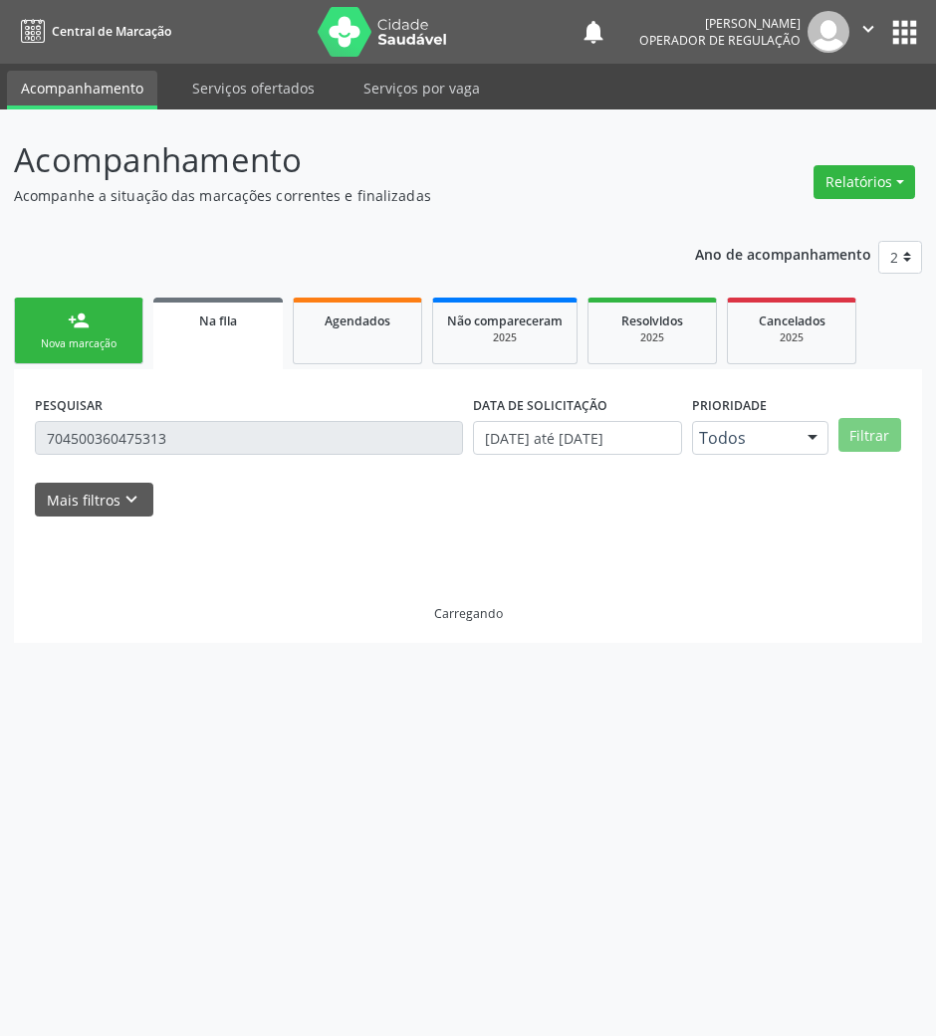
scroll to position [0, 0]
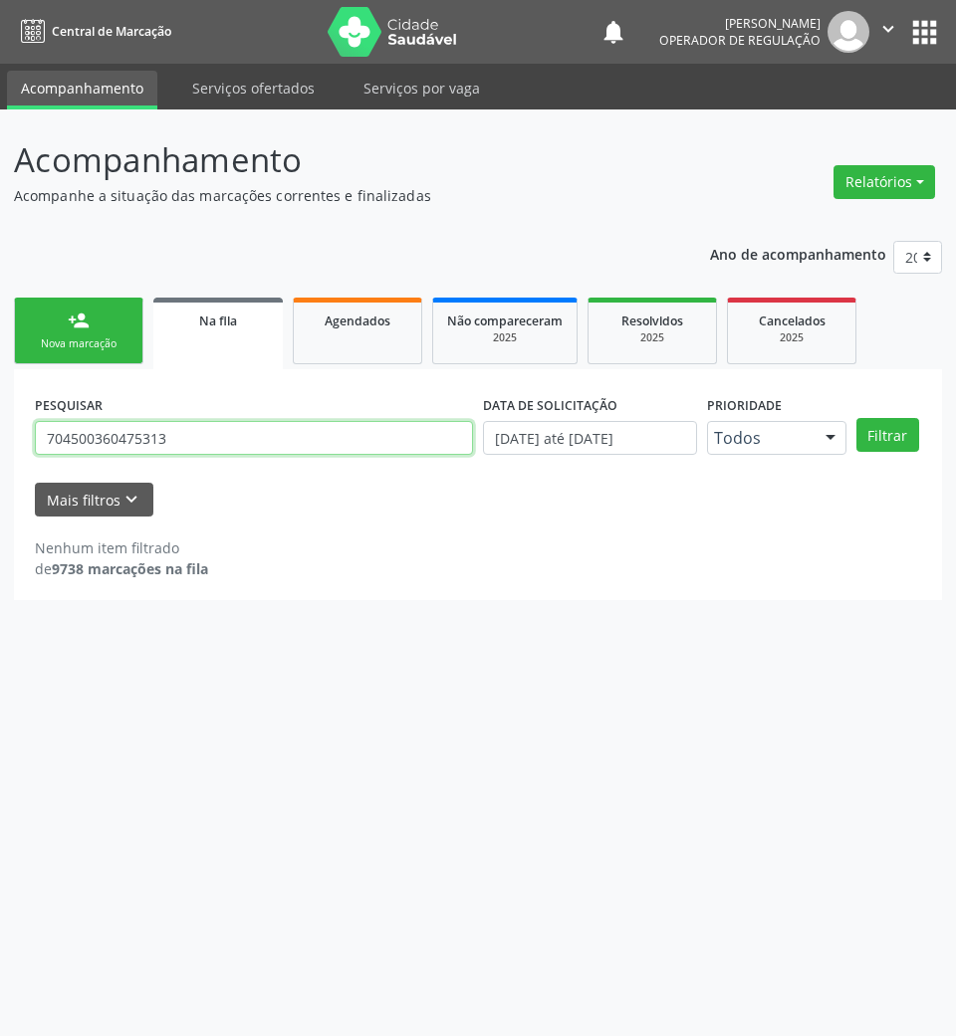
click at [115, 430] on input "704500360475313" at bounding box center [254, 438] width 438 height 34
click at [856, 418] on button "Filtrar" at bounding box center [887, 435] width 63 height 34
drag, startPoint x: 164, startPoint y: 427, endPoint x: 145, endPoint y: 431, distance: 19.3
click at [145, 431] on input "[PERSON_NAME]" at bounding box center [254, 438] width 438 height 34
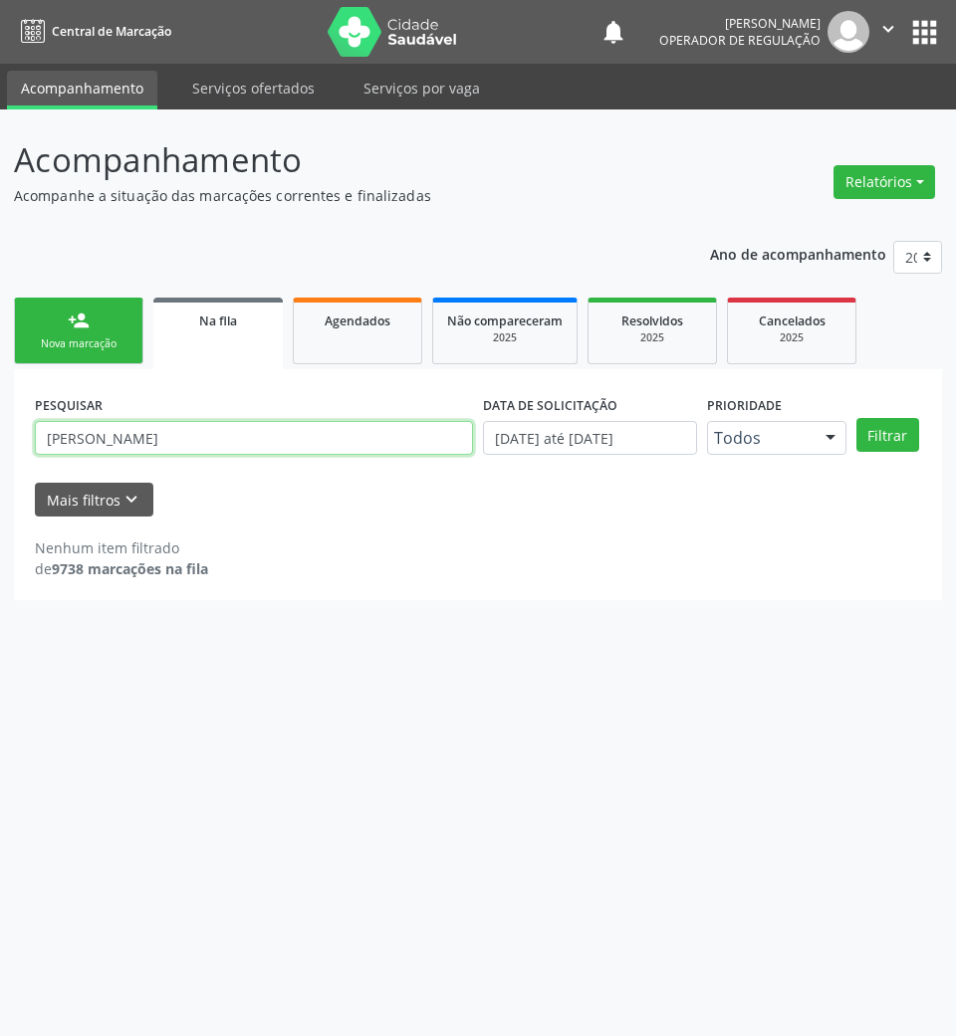
click at [856, 418] on button "Filtrar" at bounding box center [887, 435] width 63 height 34
click at [370, 444] on input "[PERSON_NAME]" at bounding box center [254, 438] width 438 height 34
click at [856, 418] on button "Filtrar" at bounding box center [887, 435] width 63 height 34
click at [362, 438] on input "[PERSON_NAME]" at bounding box center [254, 438] width 438 height 34
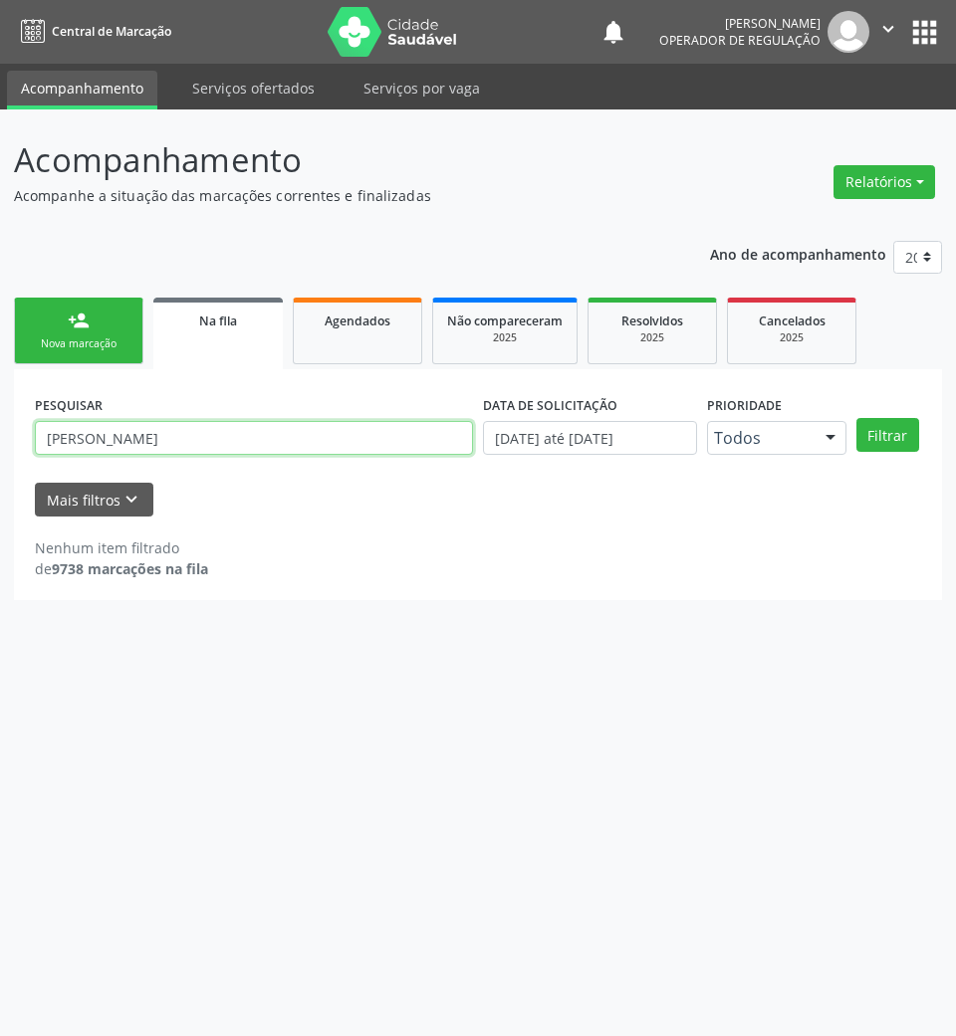
click at [362, 438] on input "[PERSON_NAME]" at bounding box center [254, 438] width 438 height 34
type input "708900730108211"
click at [856, 418] on button "Filtrar" at bounding box center [887, 435] width 63 height 34
click at [375, 448] on input "708900730108211" at bounding box center [254, 438] width 438 height 34
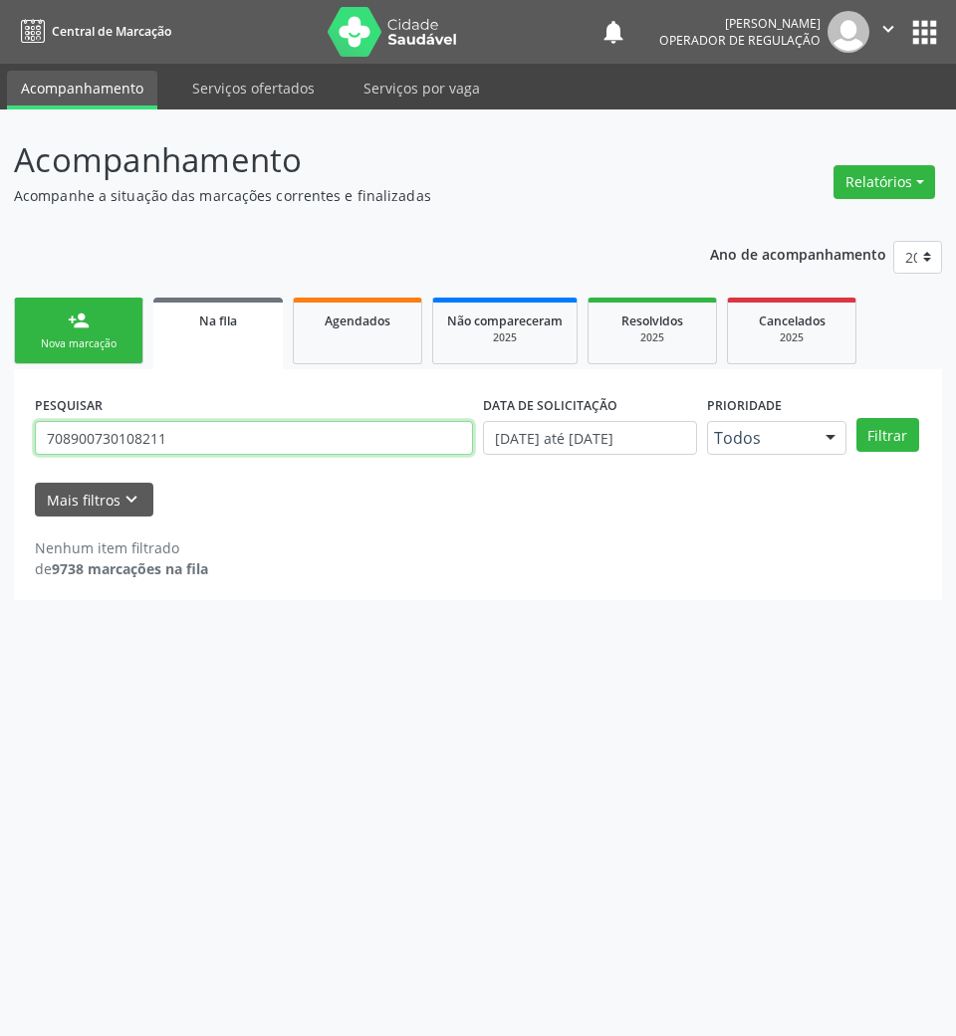
click at [375, 448] on input "708900730108211" at bounding box center [254, 438] width 438 height 34
click at [97, 343] on div "Nova marcação" at bounding box center [79, 343] width 100 height 15
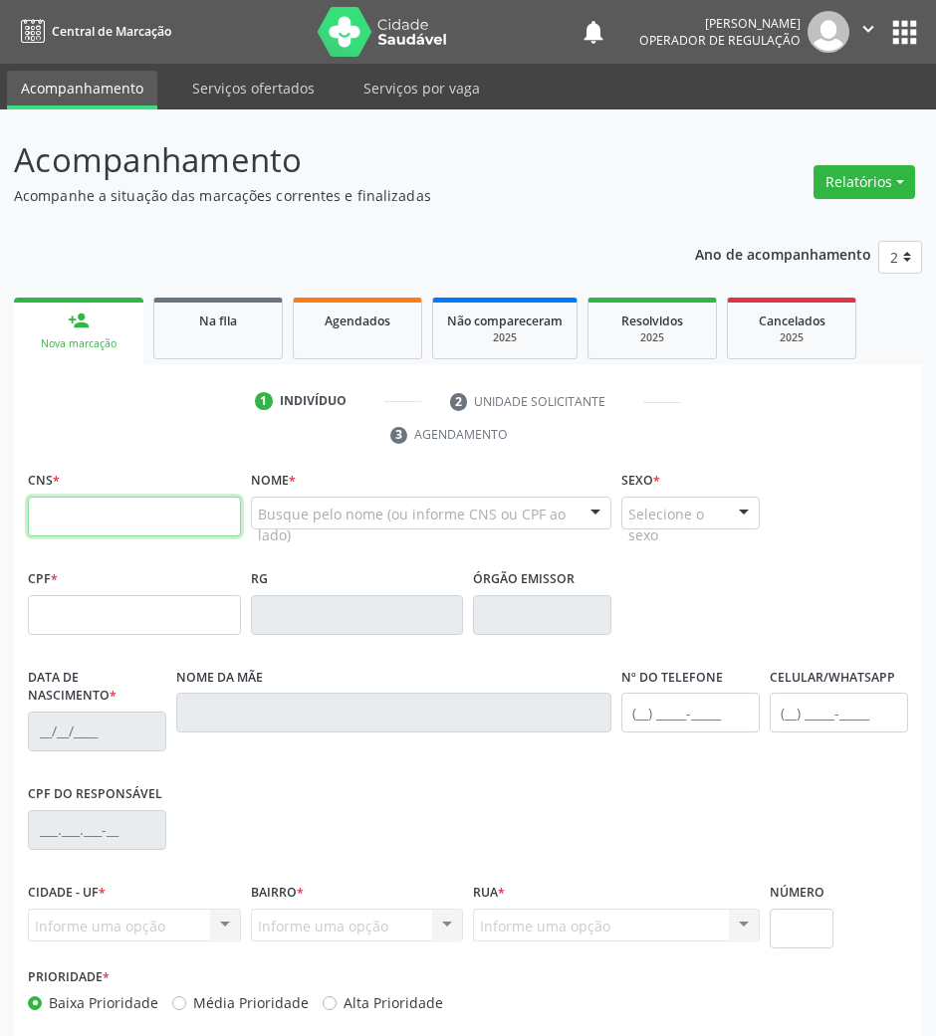
click at [156, 508] on input "text" at bounding box center [134, 517] width 213 height 40
paste input "708 9007 3010 8211"
type input "708 9007 3010 8211"
type input "[DATE]"
type input "[PERSON_NAME]"
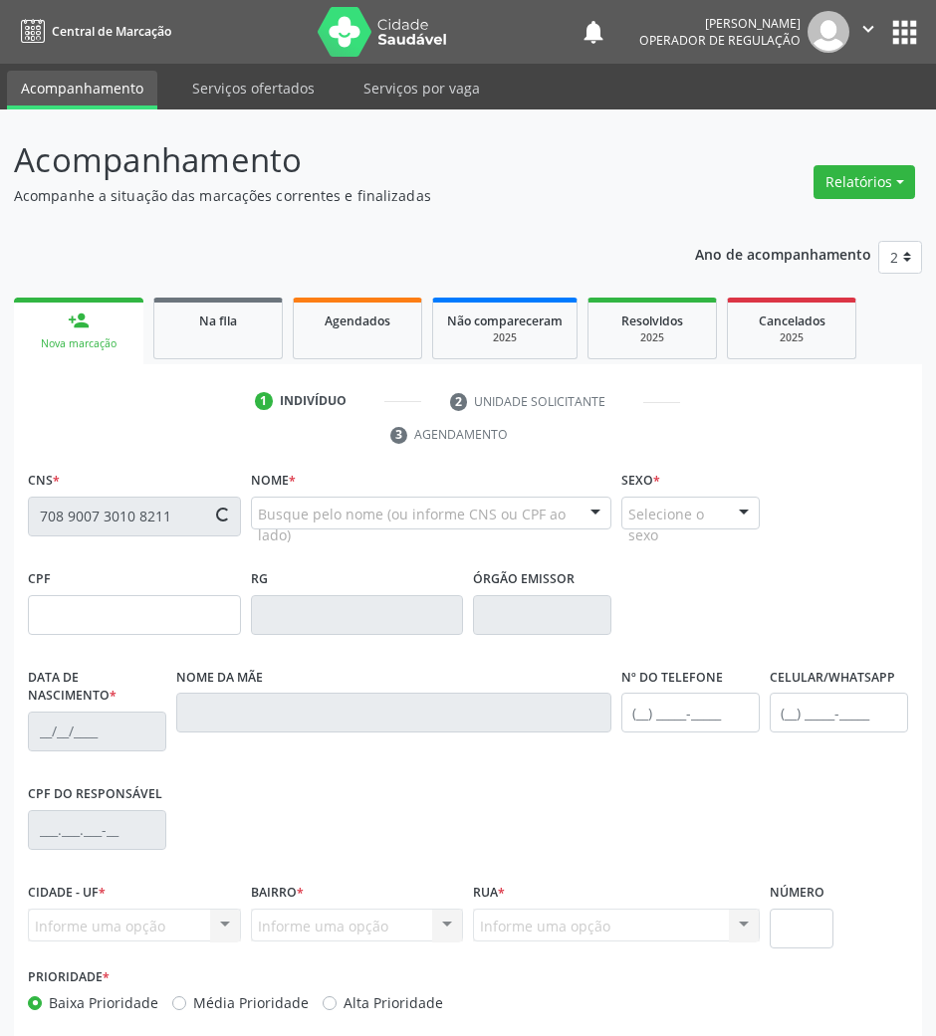
type input "[PHONE_NUMBER]"
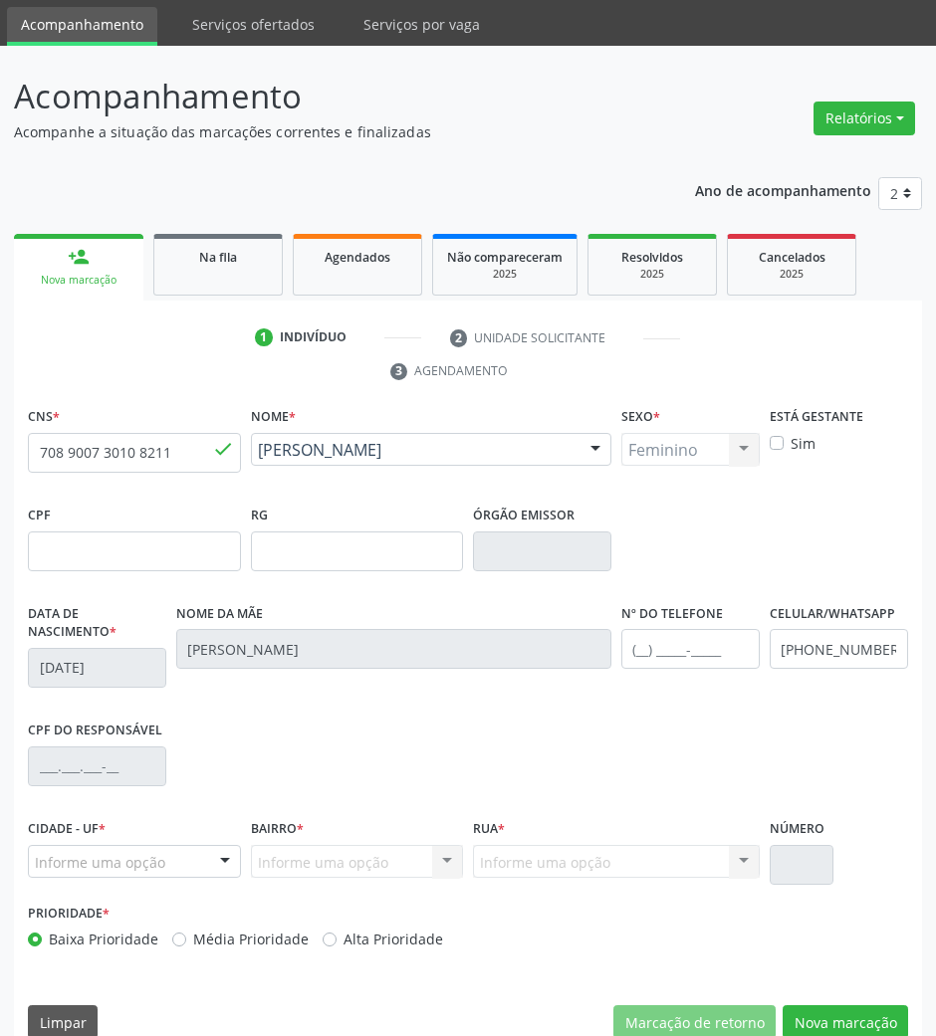
scroll to position [96, 0]
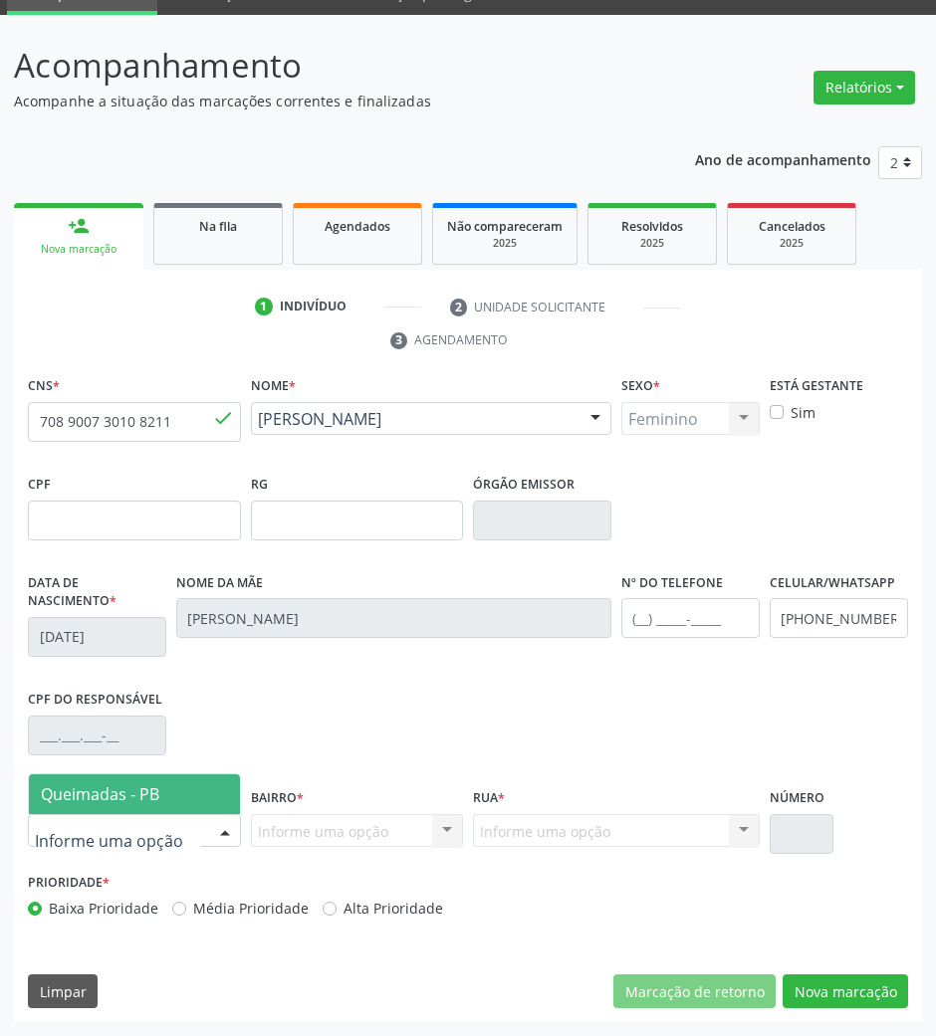
click at [175, 836] on div at bounding box center [134, 831] width 213 height 34
click at [183, 808] on span "Queimadas - PB" at bounding box center [134, 794] width 211 height 40
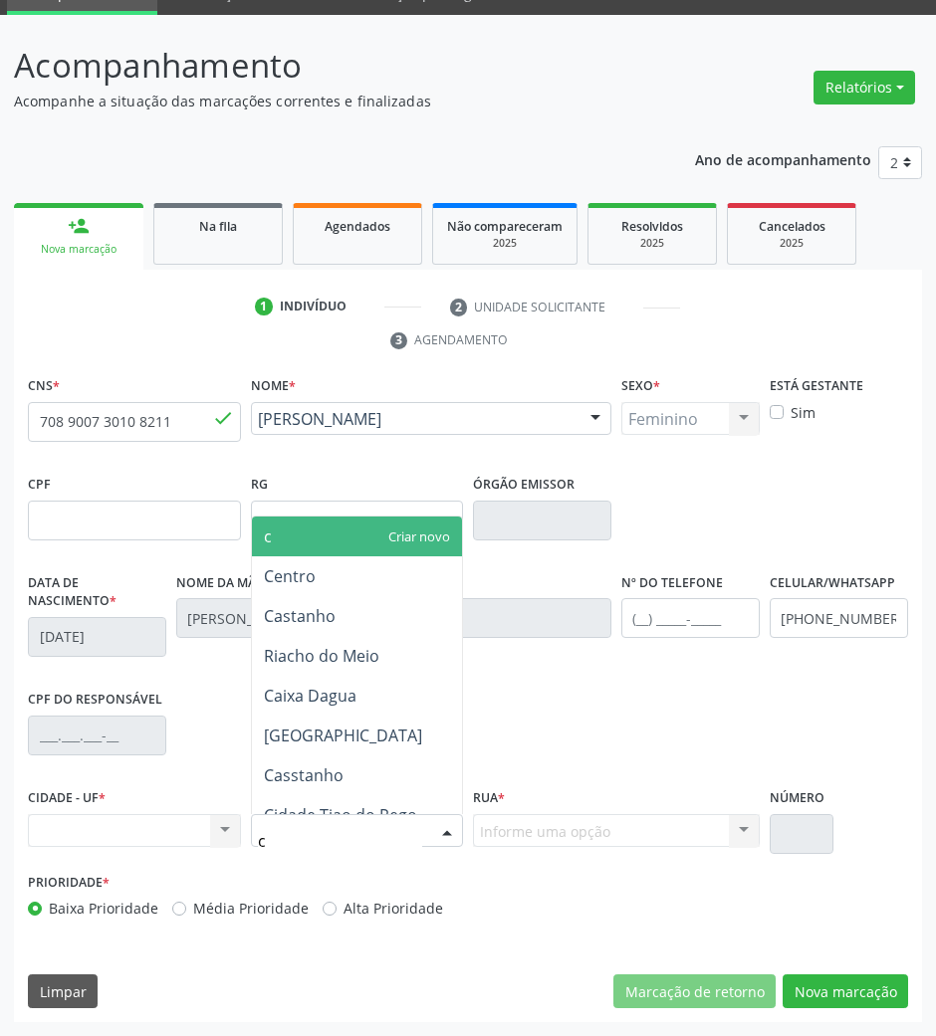
type input "ce"
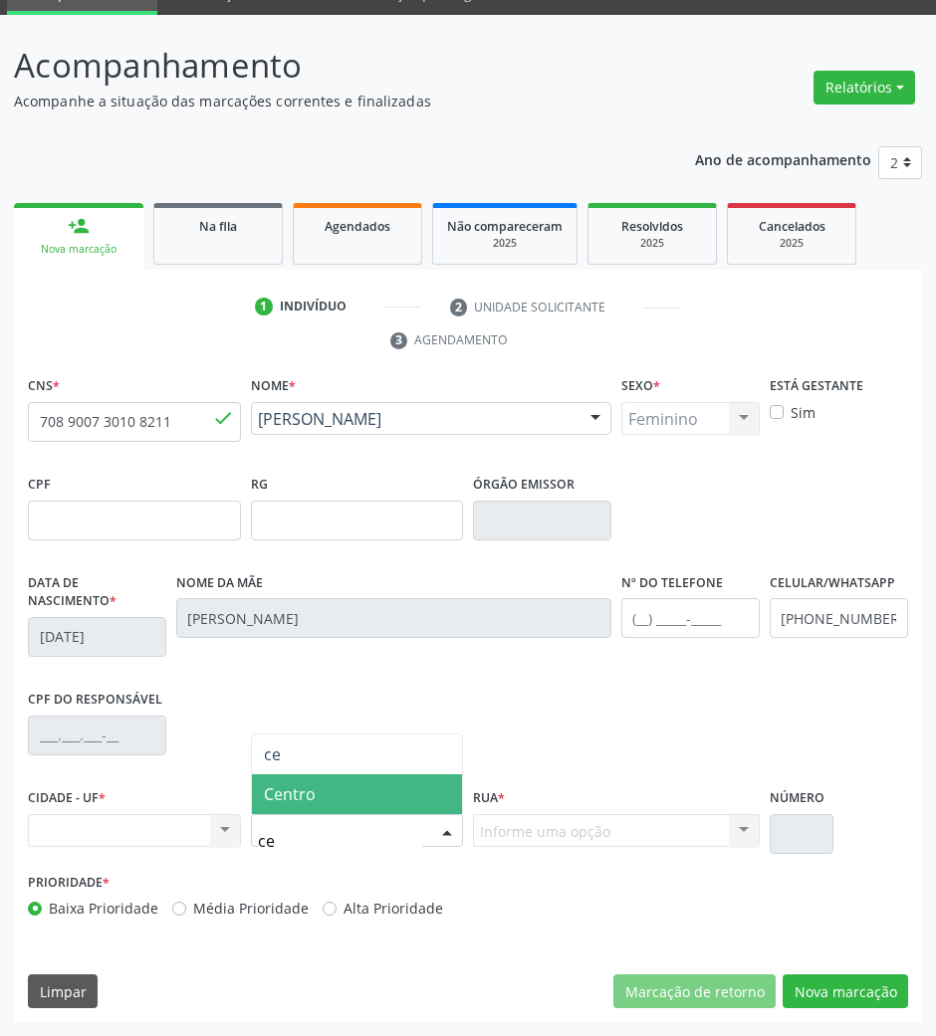
click at [280, 788] on span "Centro" at bounding box center [290, 794] width 52 height 22
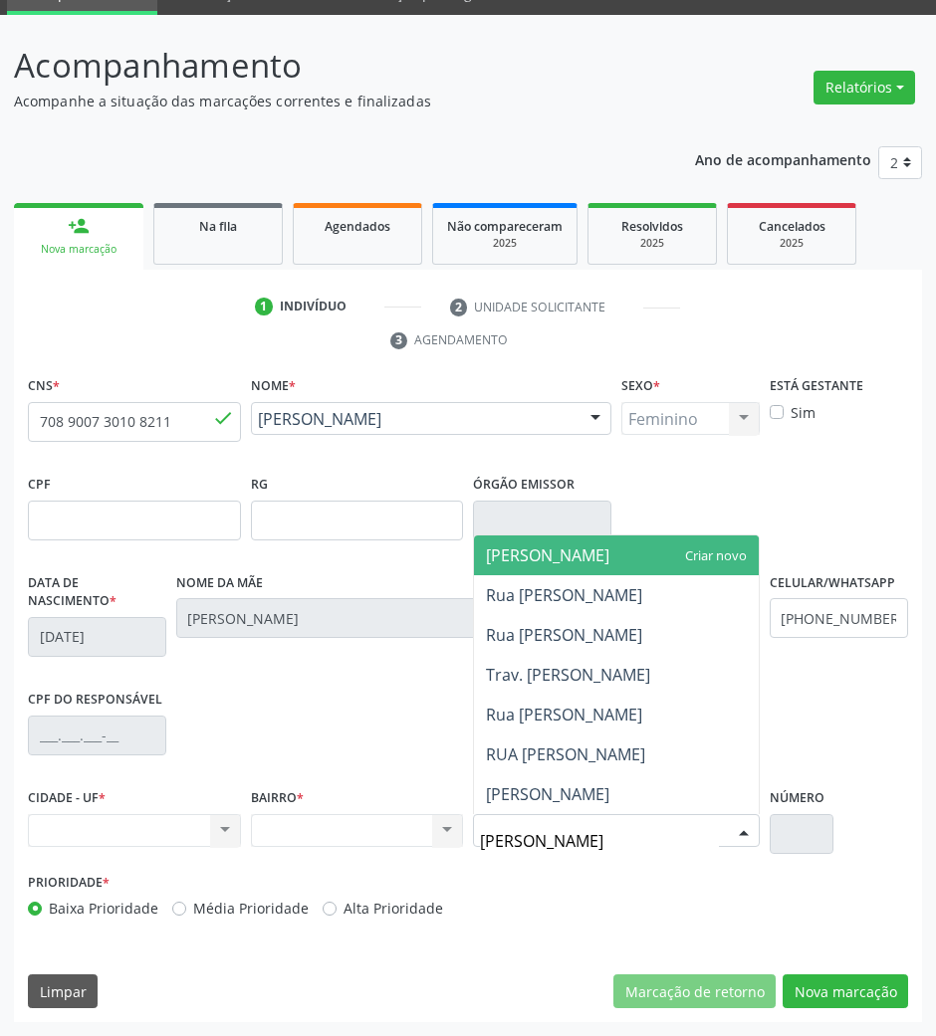
type input "[PERSON_NAME]"
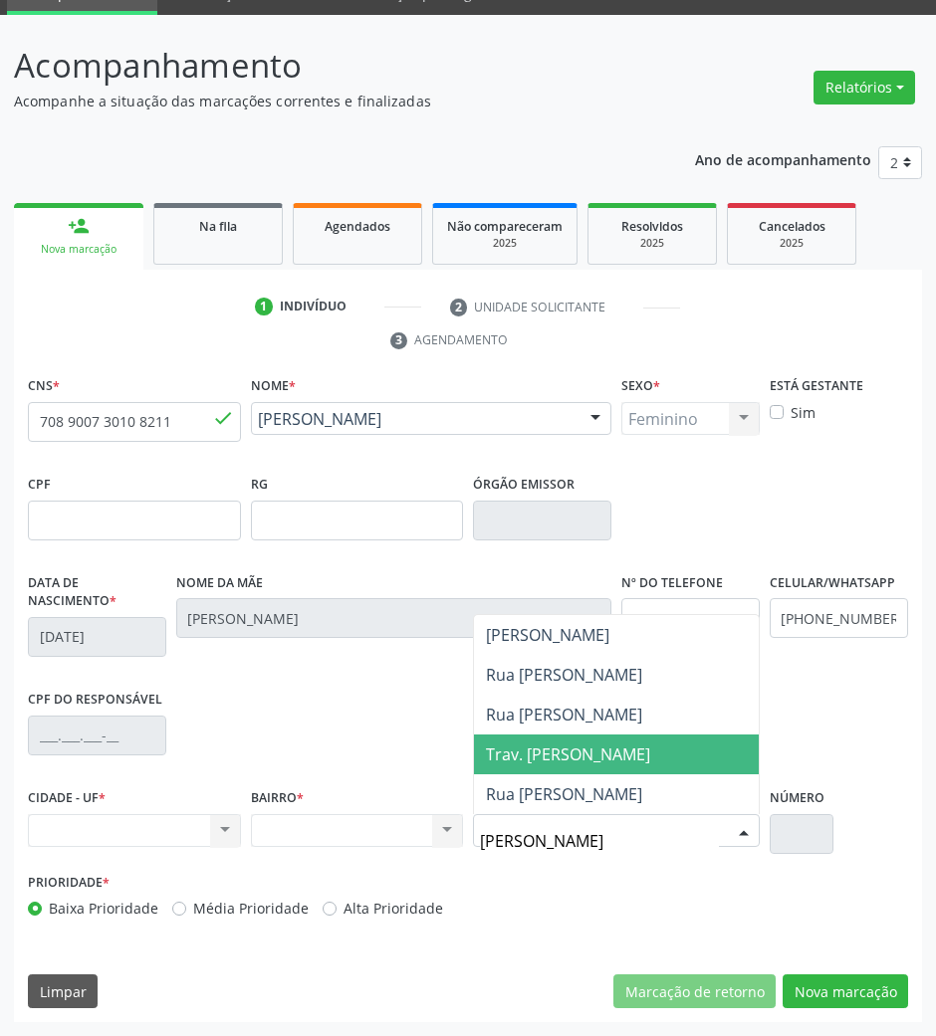
click at [558, 750] on span "Trav. [PERSON_NAME]" at bounding box center [568, 755] width 164 height 22
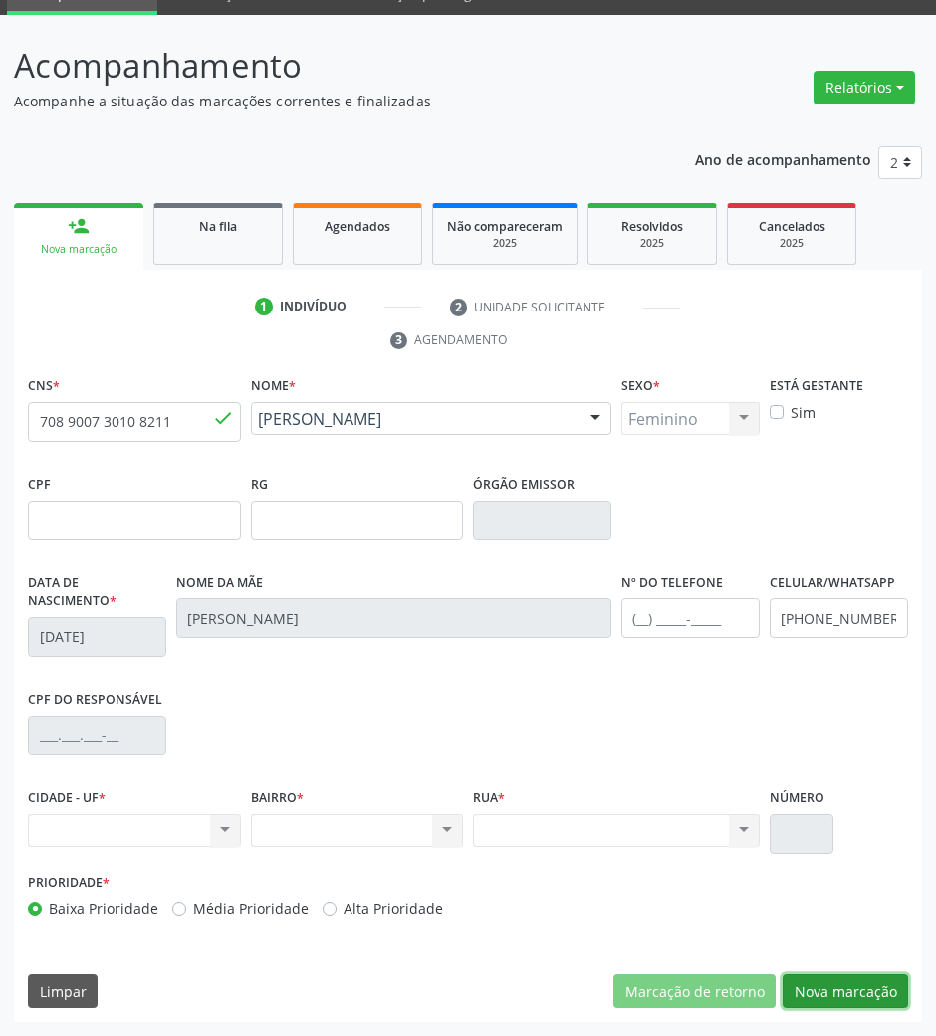
click at [826, 990] on button "Nova marcação" at bounding box center [844, 992] width 125 height 34
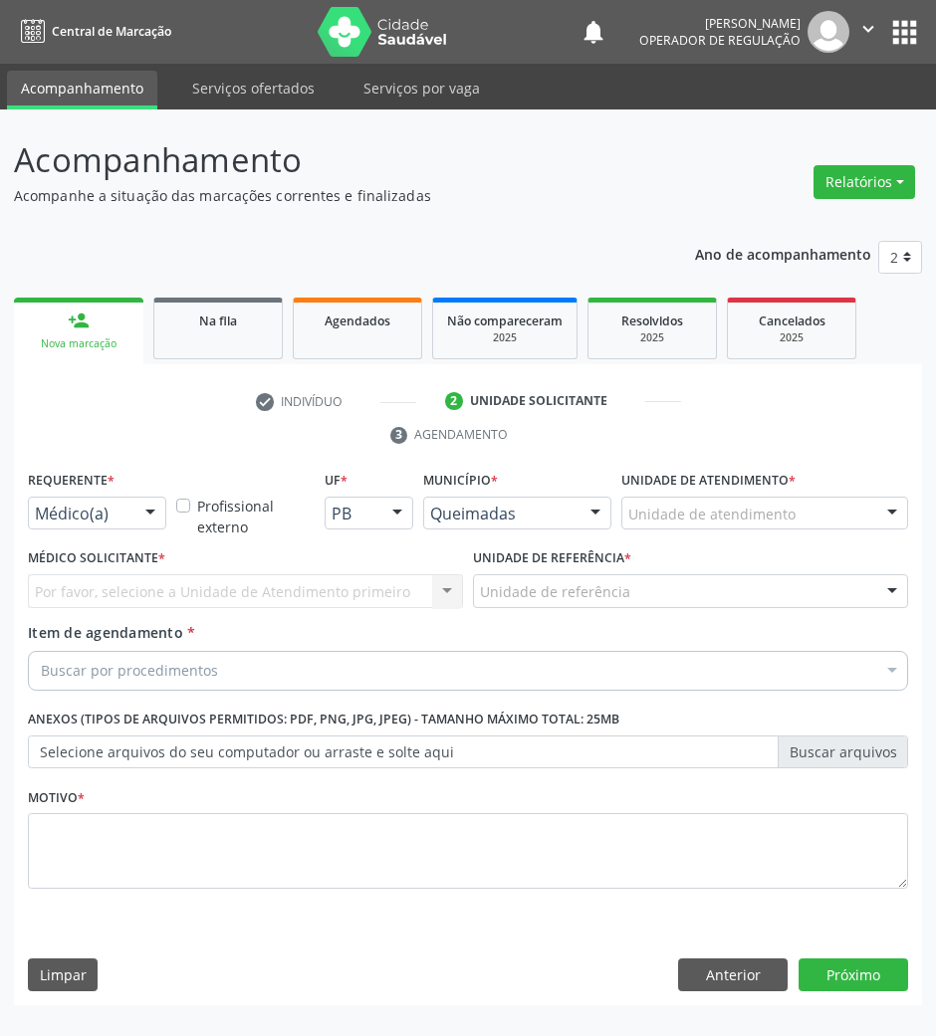
scroll to position [0, 0]
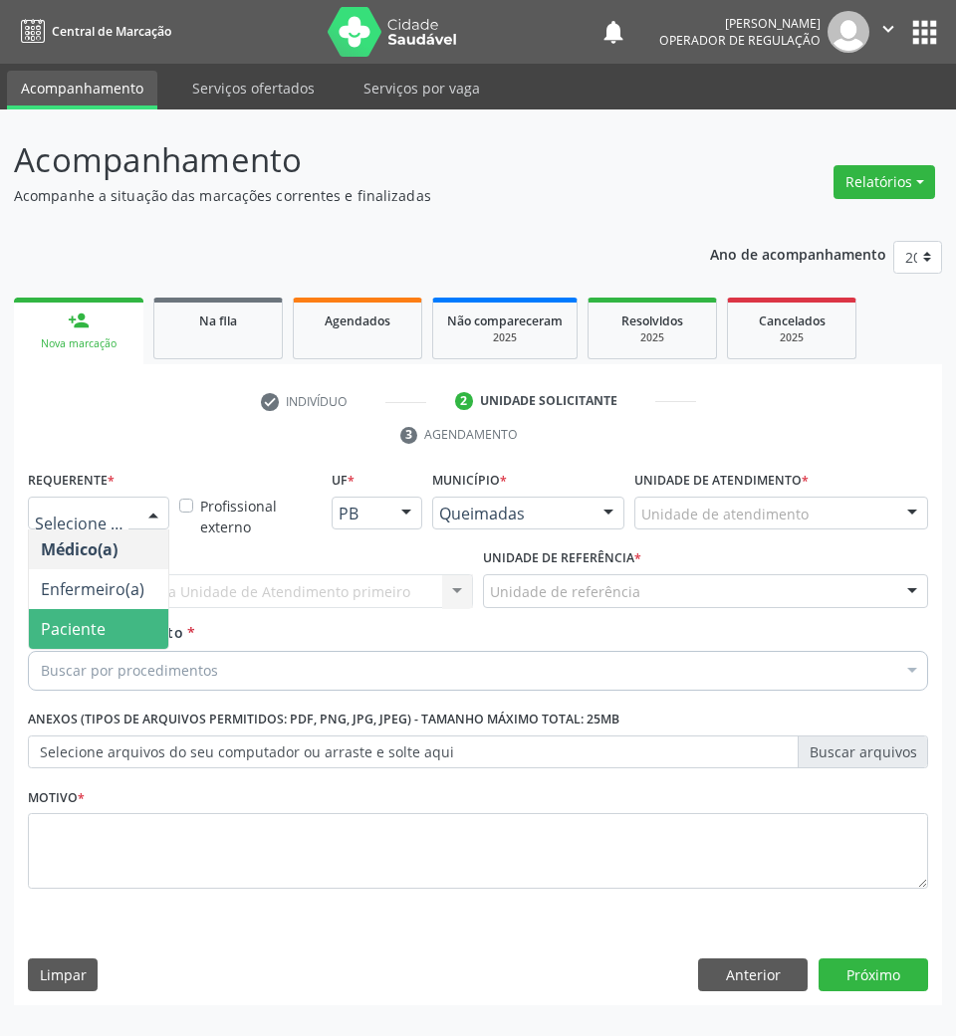
click at [78, 623] on span "Paciente" at bounding box center [73, 629] width 65 height 22
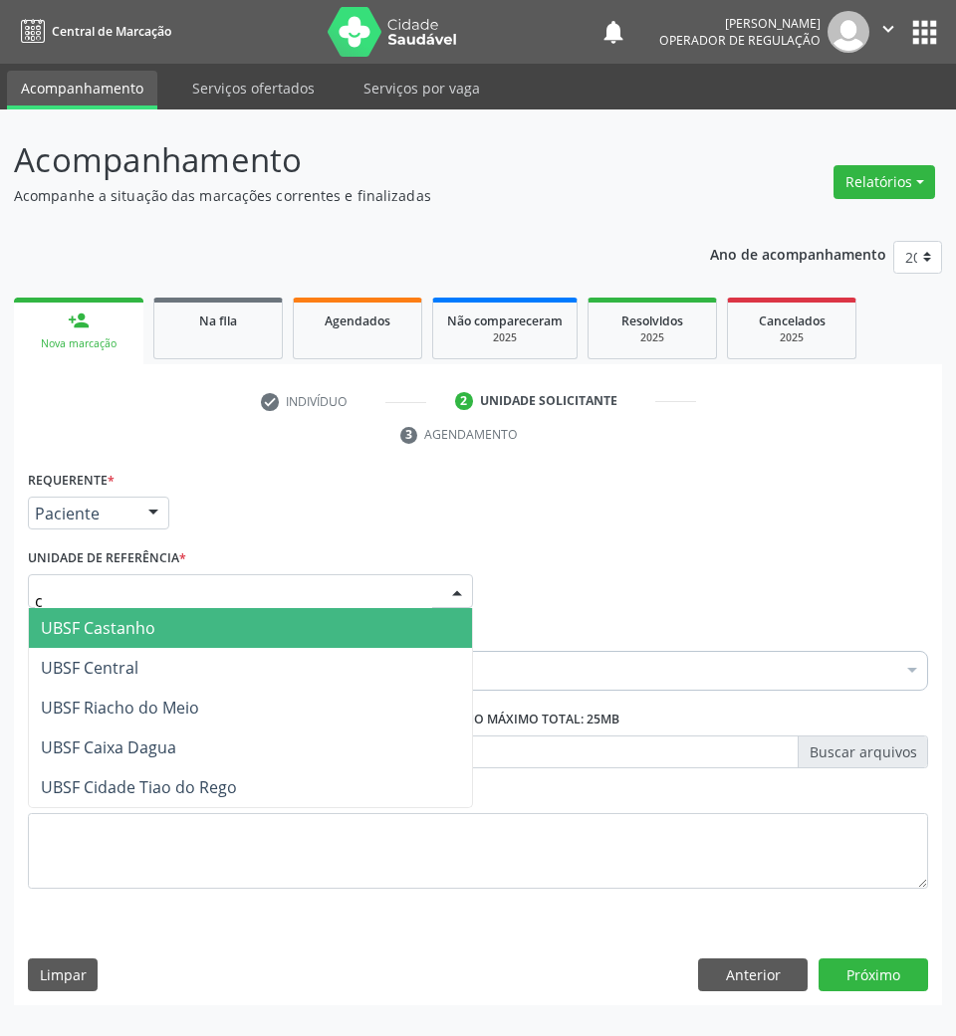
type input "ce"
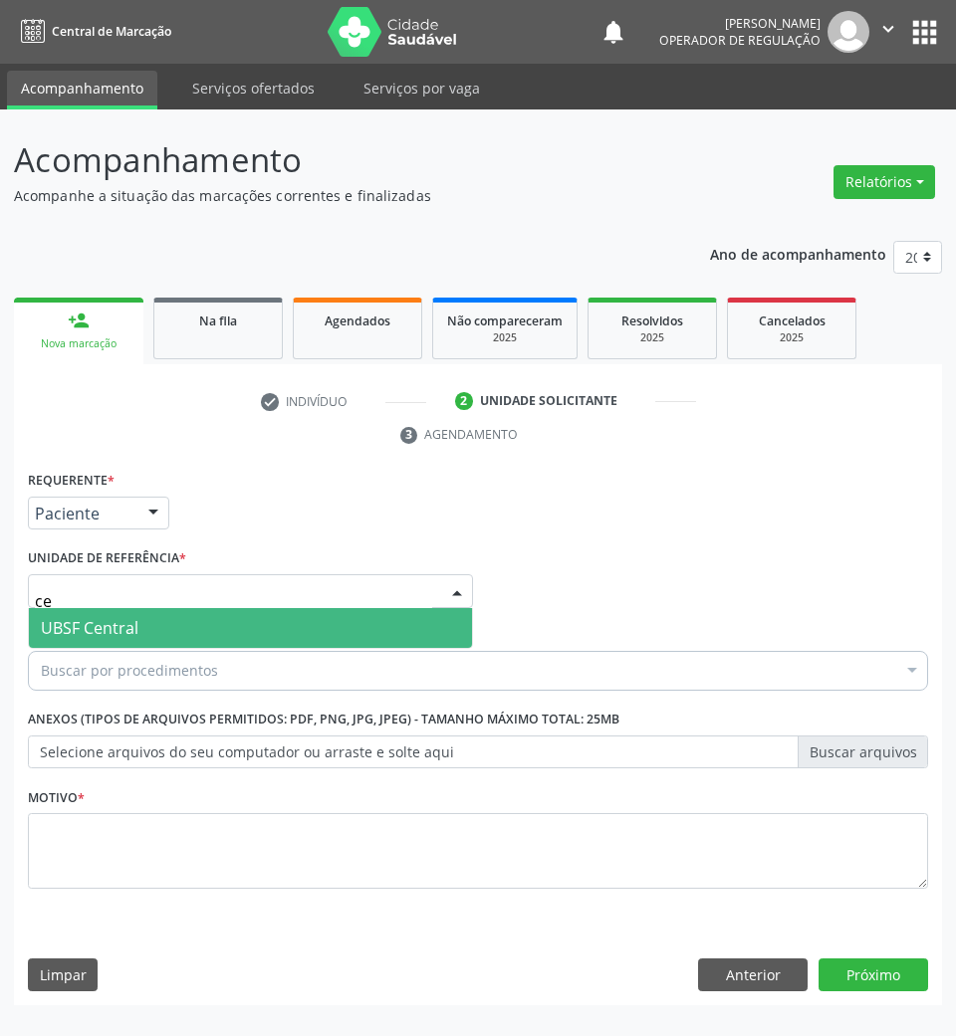
click at [93, 646] on span "UBSF Central" at bounding box center [250, 628] width 443 height 40
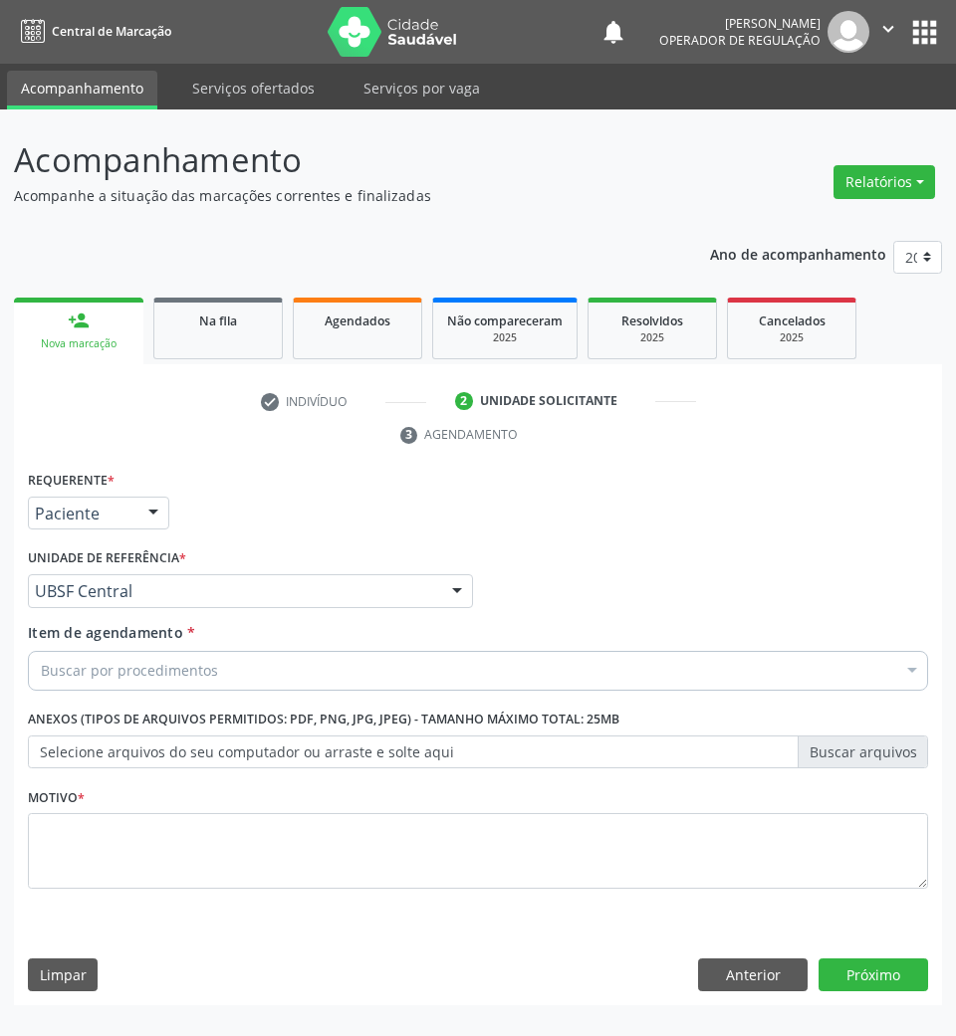
click at [104, 686] on div "Buscar por procedimentos" at bounding box center [478, 671] width 900 height 40
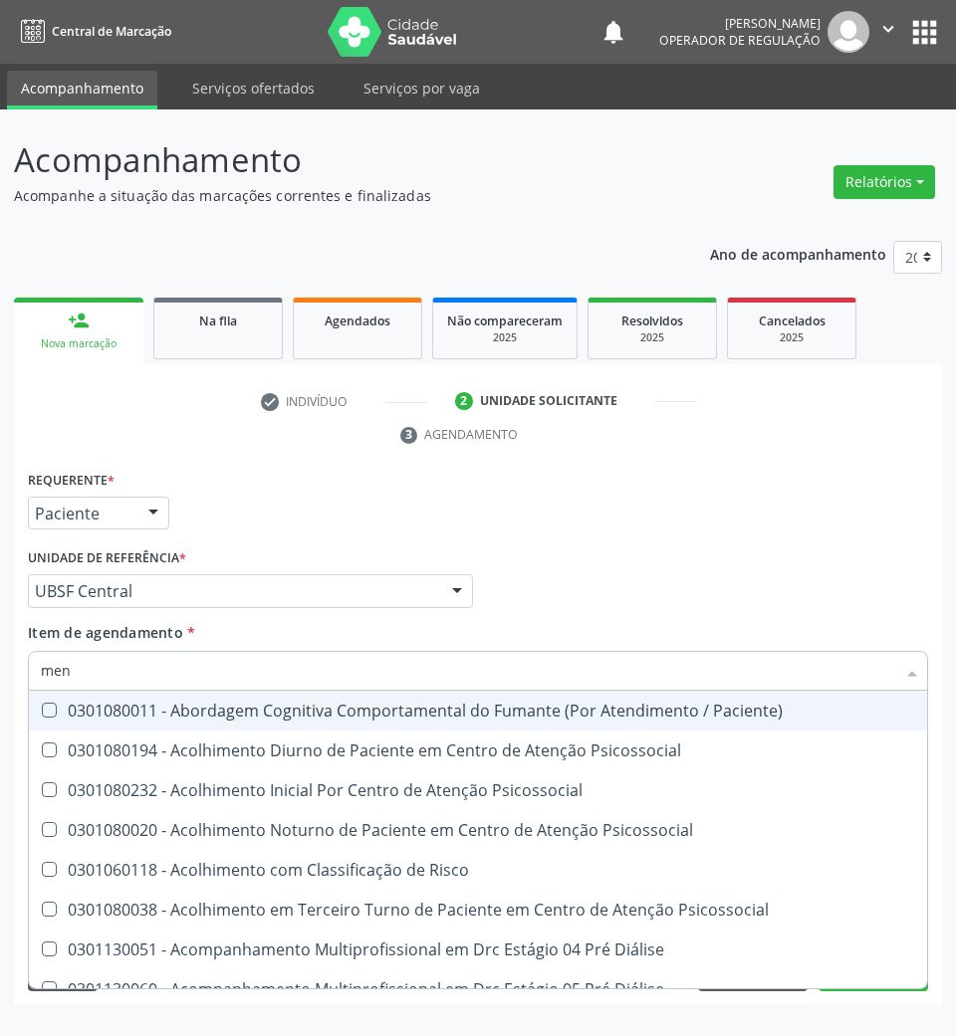
type input "men t"
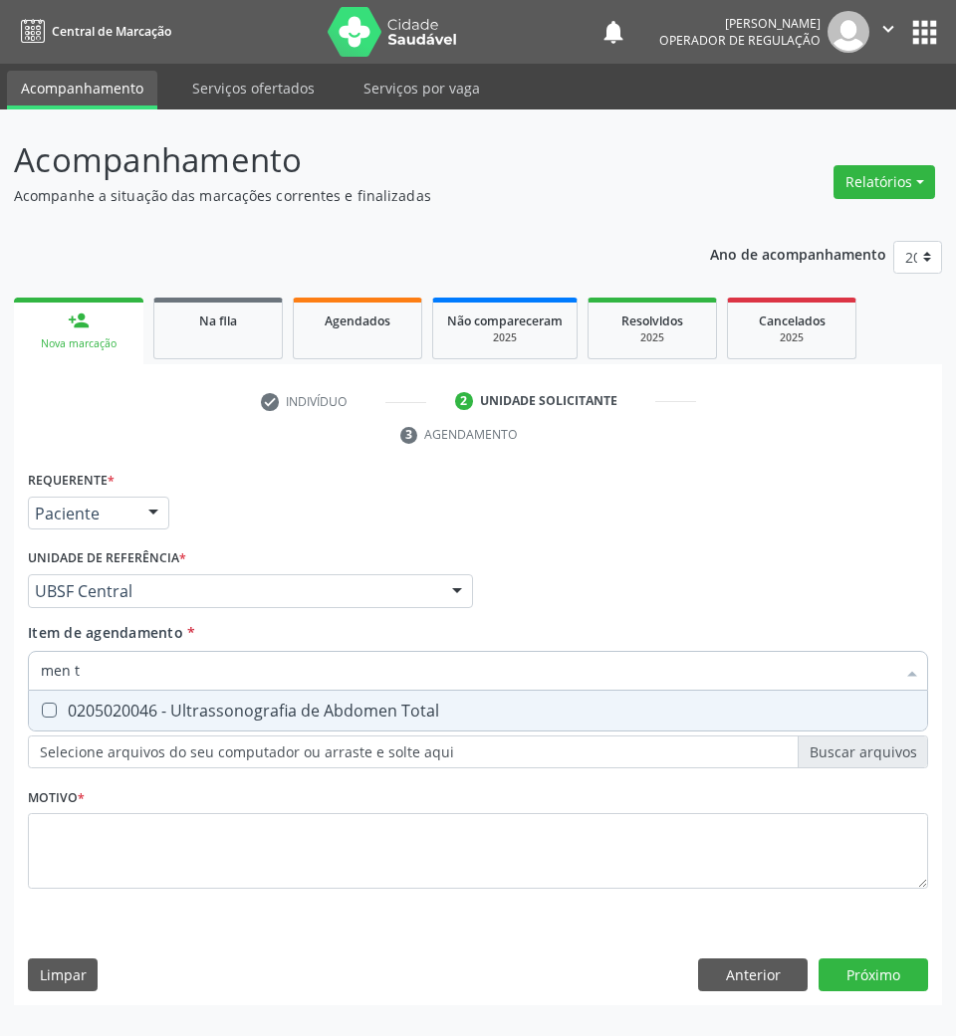
click at [115, 705] on div "0205020046 - Ultrassonografia de Abdomen Total" at bounding box center [478, 711] width 874 height 16
checkbox Total "true"
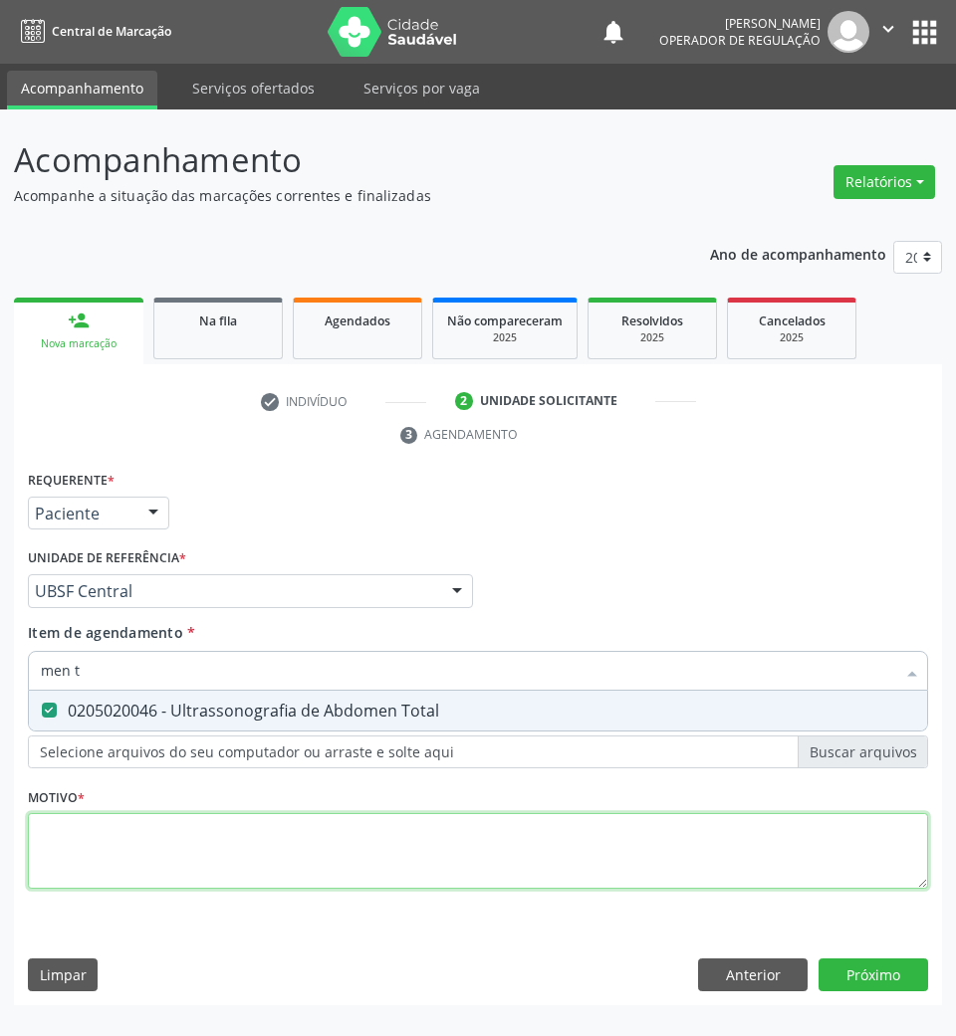
click at [747, 874] on div "Requerente * Paciente Médico(a) Enfermeiro(a) Paciente Nenhum resultado encontr…" at bounding box center [478, 691] width 900 height 451
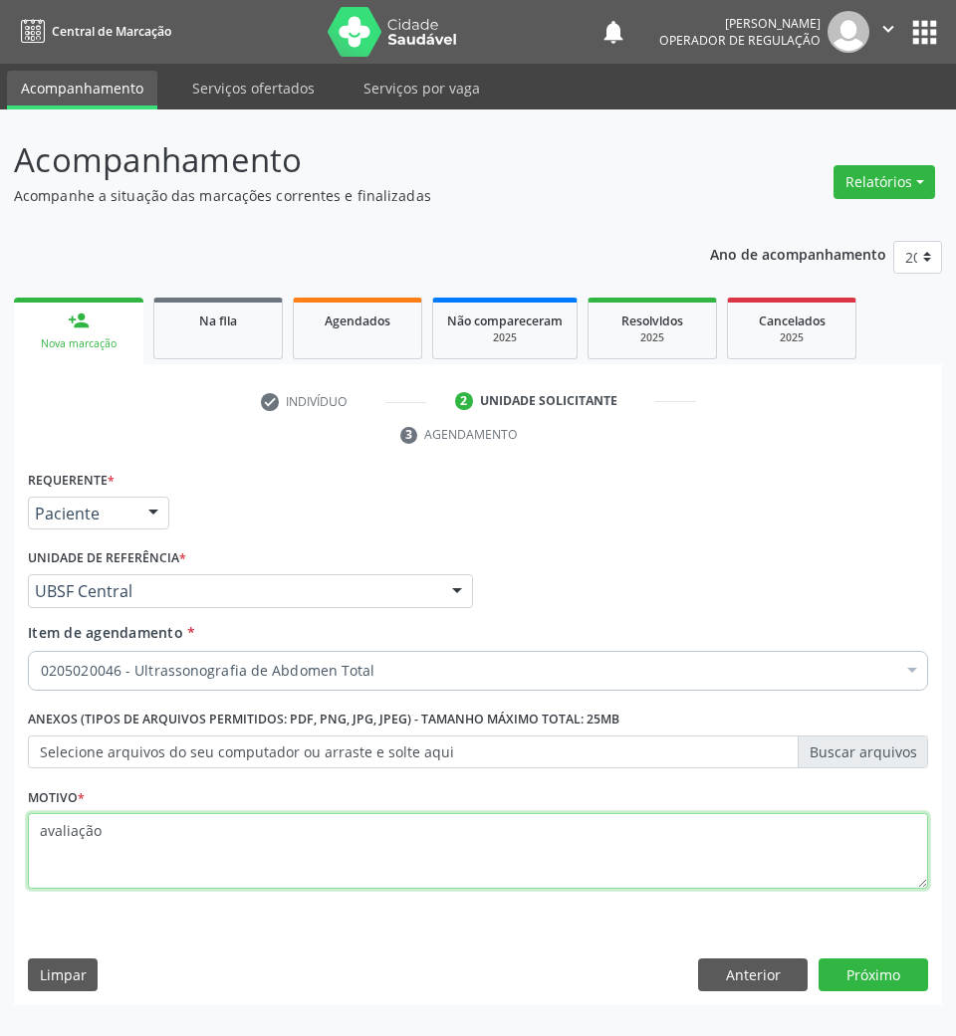
type textarea "avaliação"
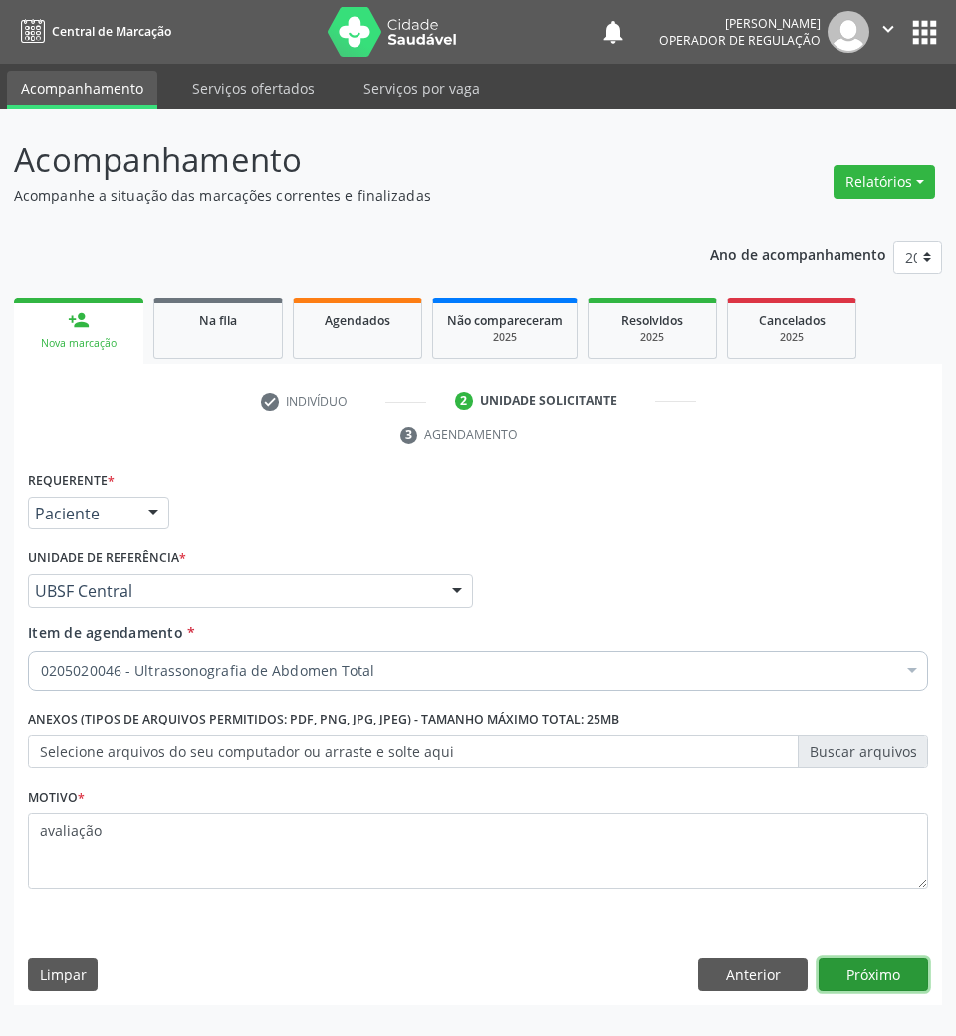
click button "Próximo" at bounding box center [873, 976] width 110 height 34
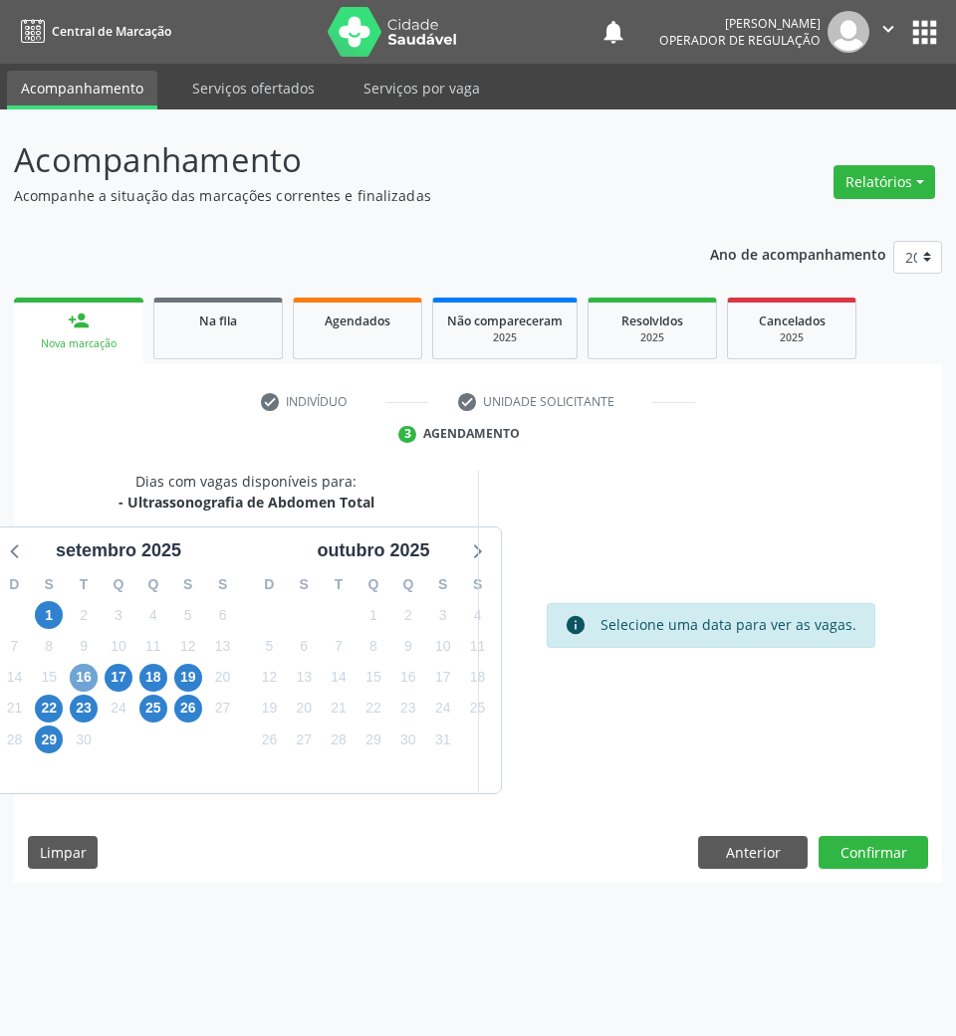
click at [94, 675] on span "16" at bounding box center [84, 678] width 28 height 28
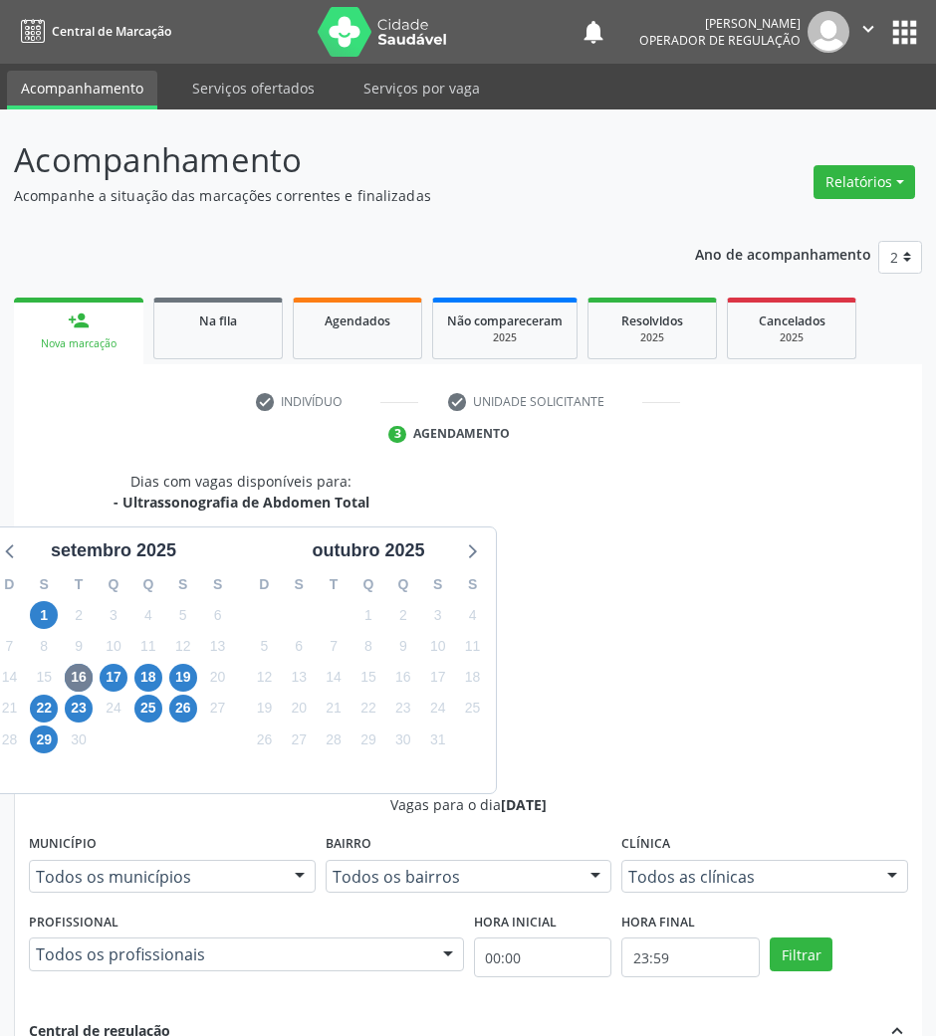
radio input "true"
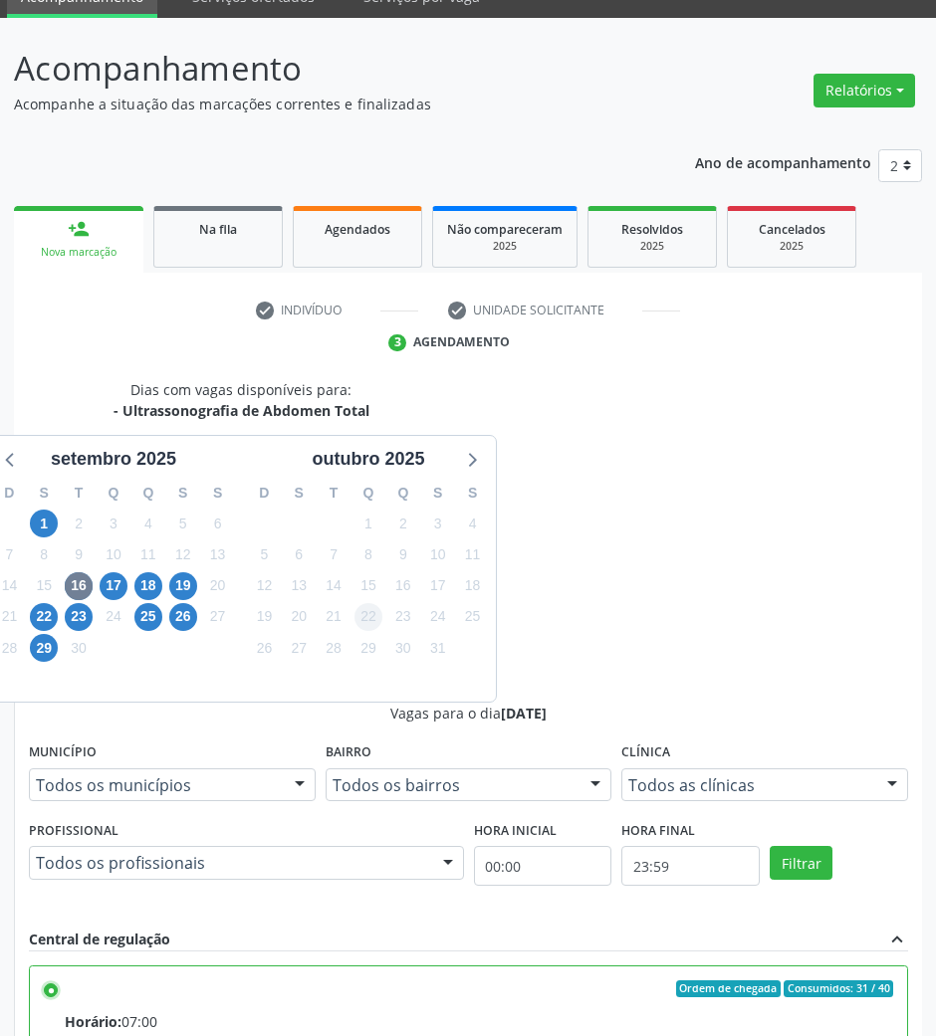
scroll to position [196, 0]
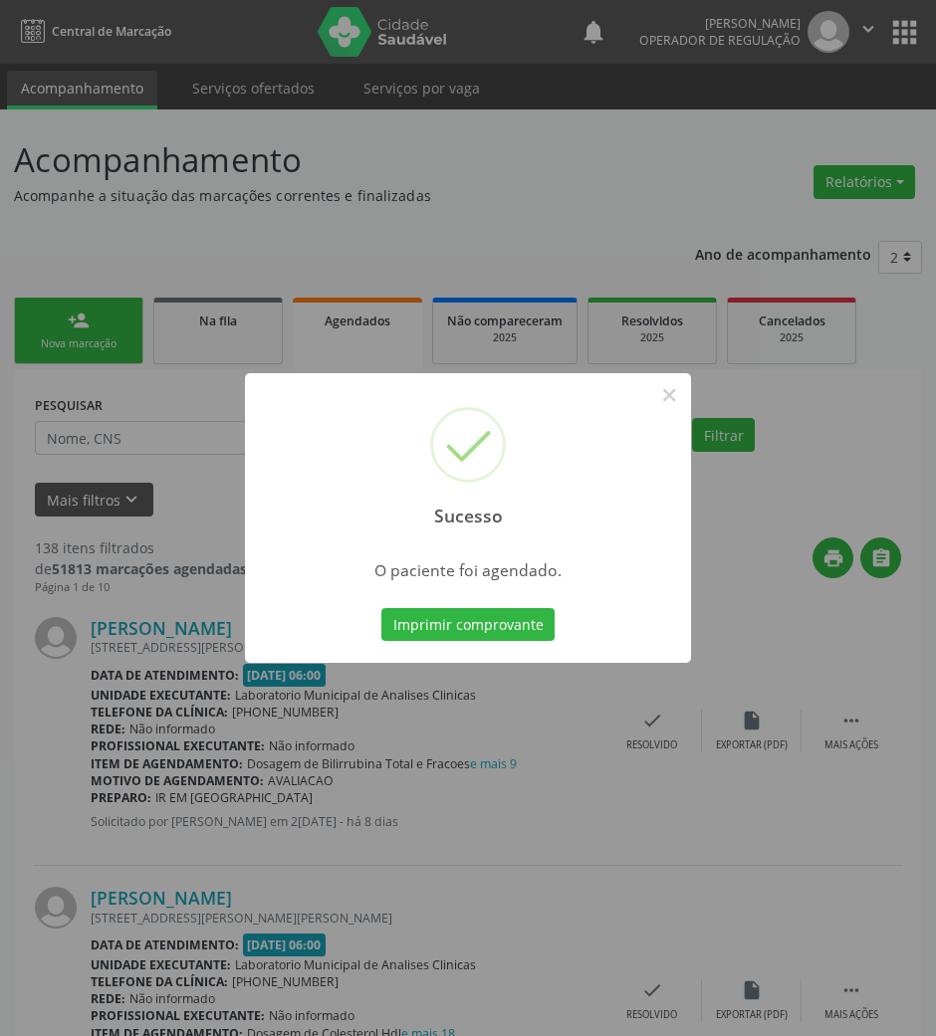
click at [431, 604] on div "Imprimir comprovante Cancel" at bounding box center [468, 625] width 182 height 42
click at [436, 615] on button "Imprimir comprovante" at bounding box center [467, 625] width 173 height 34
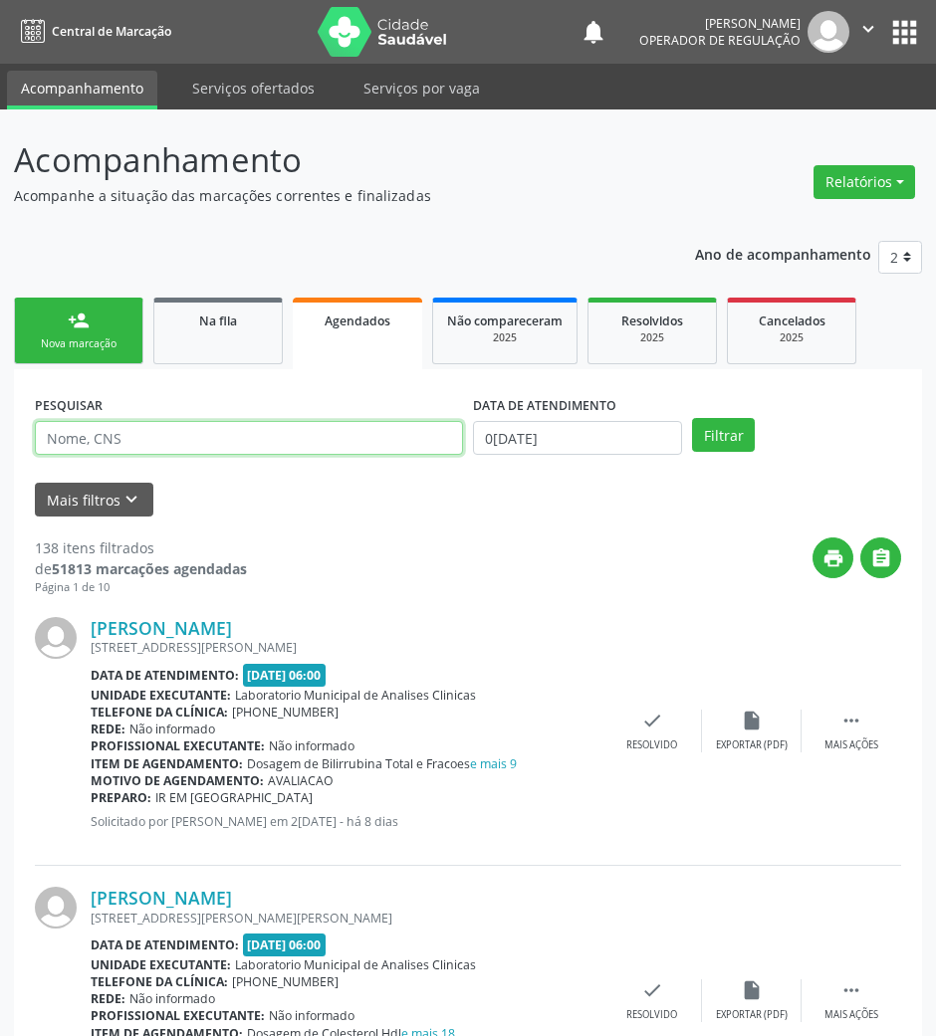
click at [271, 430] on input "text" at bounding box center [249, 438] width 428 height 34
click at [269, 430] on input "text" at bounding box center [249, 438] width 428 height 34
click at [233, 352] on link "Na fila" at bounding box center [217, 331] width 129 height 67
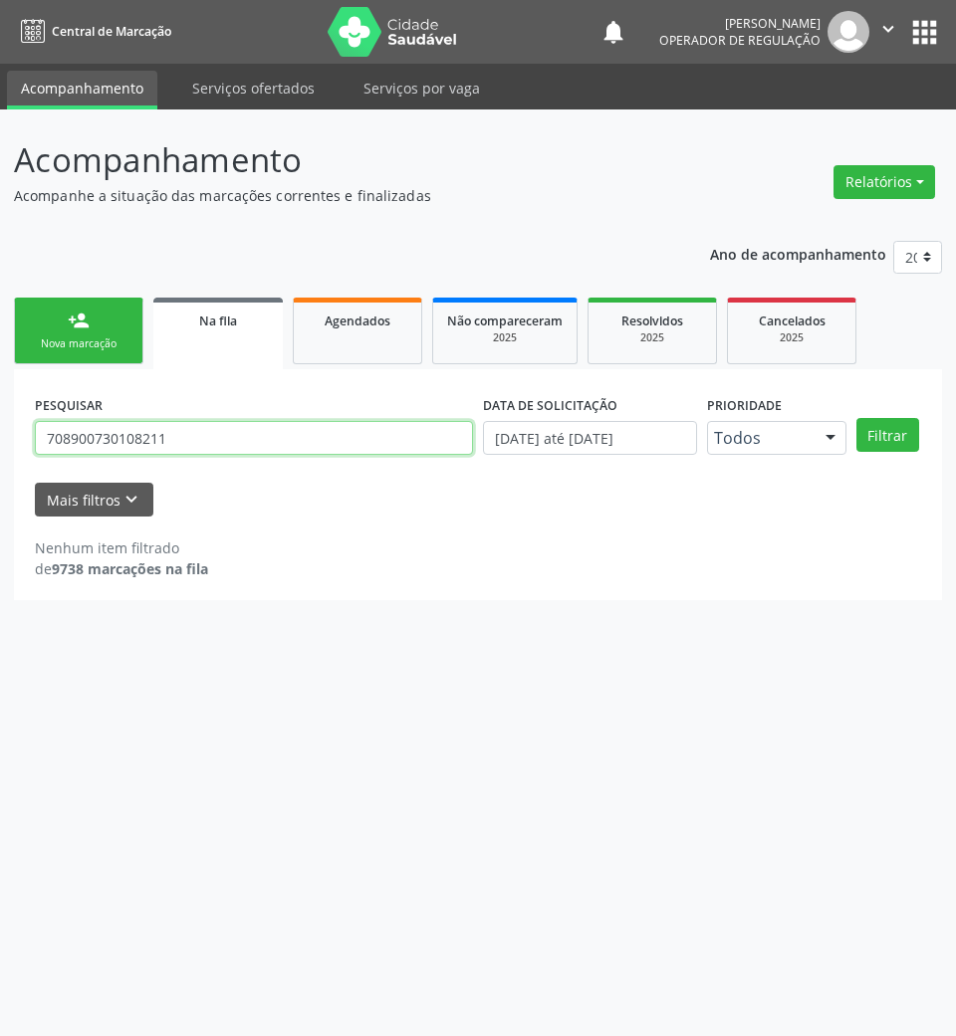
click at [139, 440] on input "708900730108211" at bounding box center [254, 438] width 438 height 34
type input "700802463618687"
click at [856, 418] on button "Filtrar" at bounding box center [887, 435] width 63 height 34
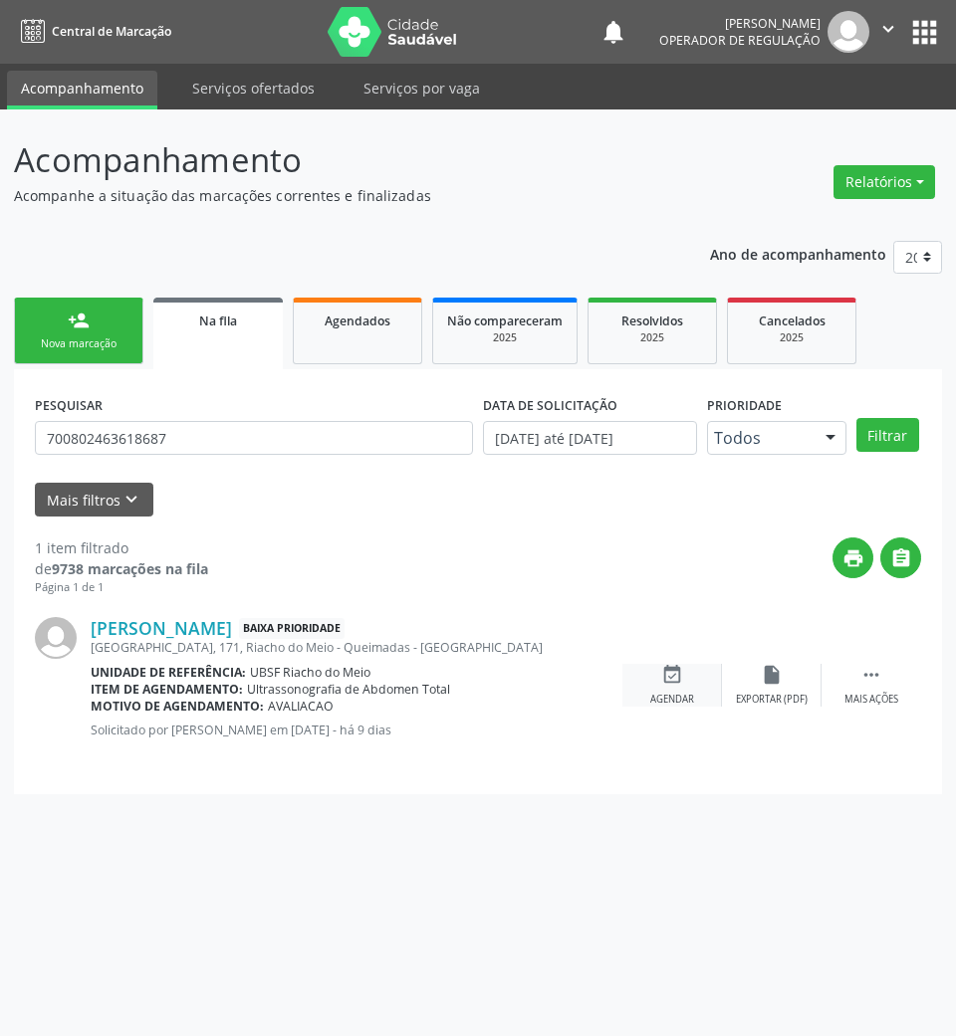
click at [675, 689] on div "event_available Agendar" at bounding box center [672, 685] width 100 height 43
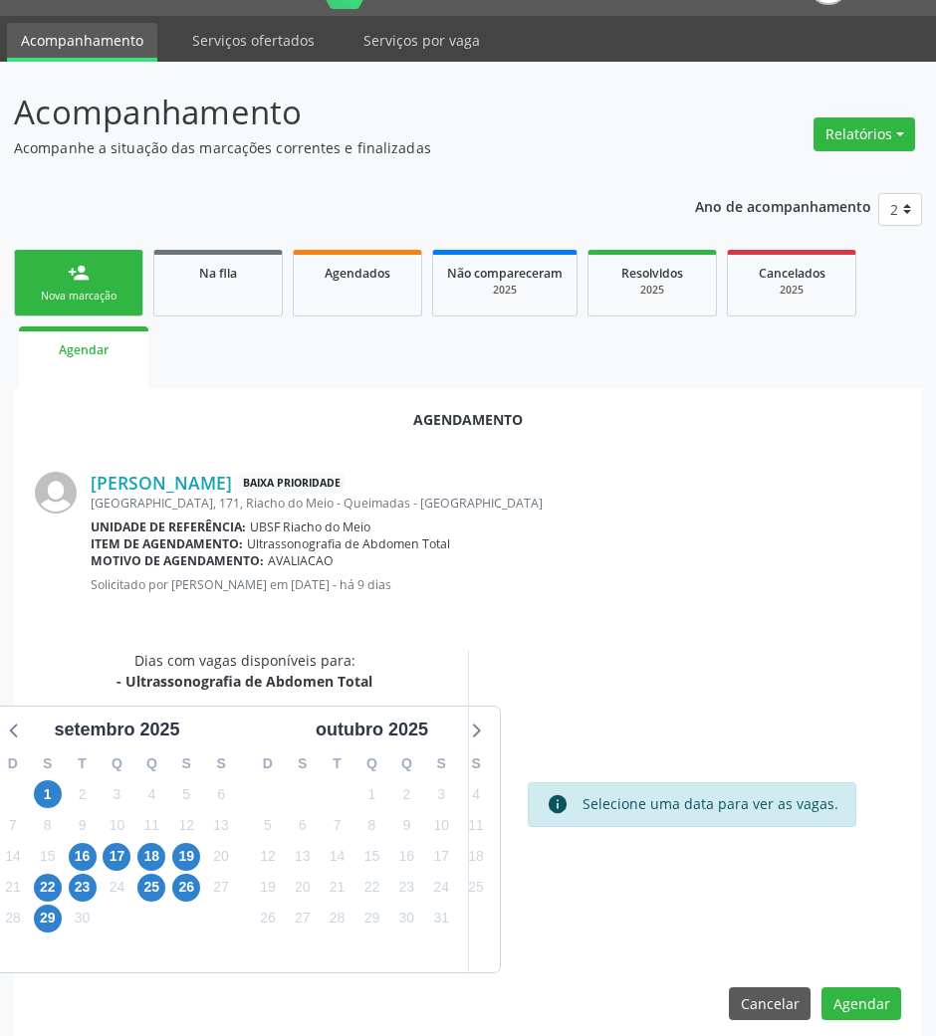
scroll to position [68, 0]
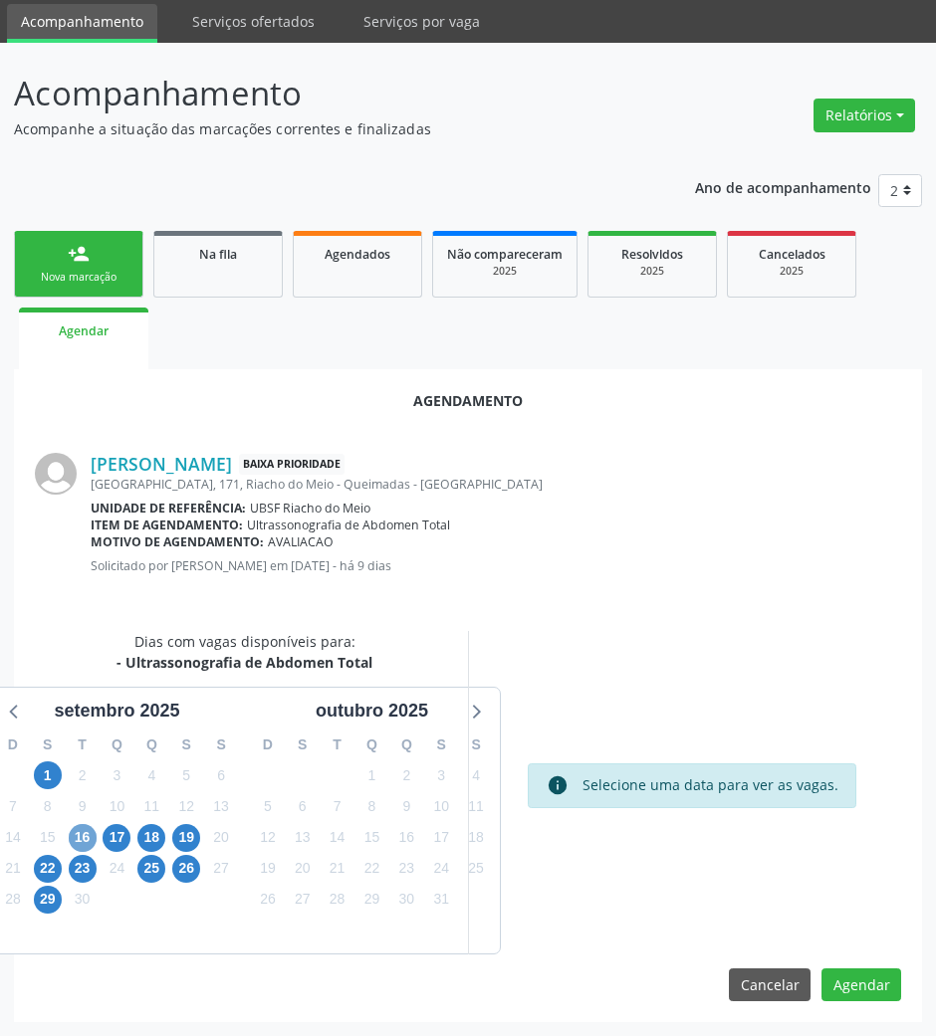
click at [92, 828] on span "16" at bounding box center [83, 838] width 28 height 28
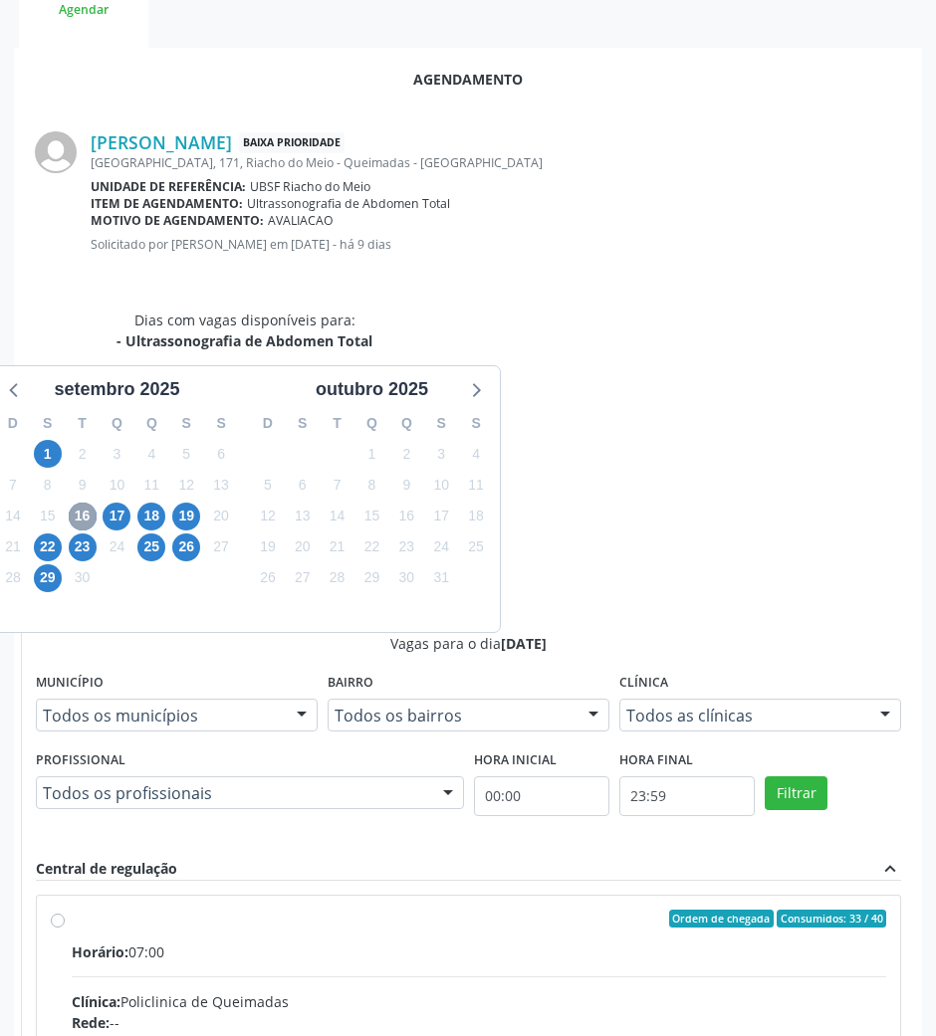
scroll to position [400, 0]
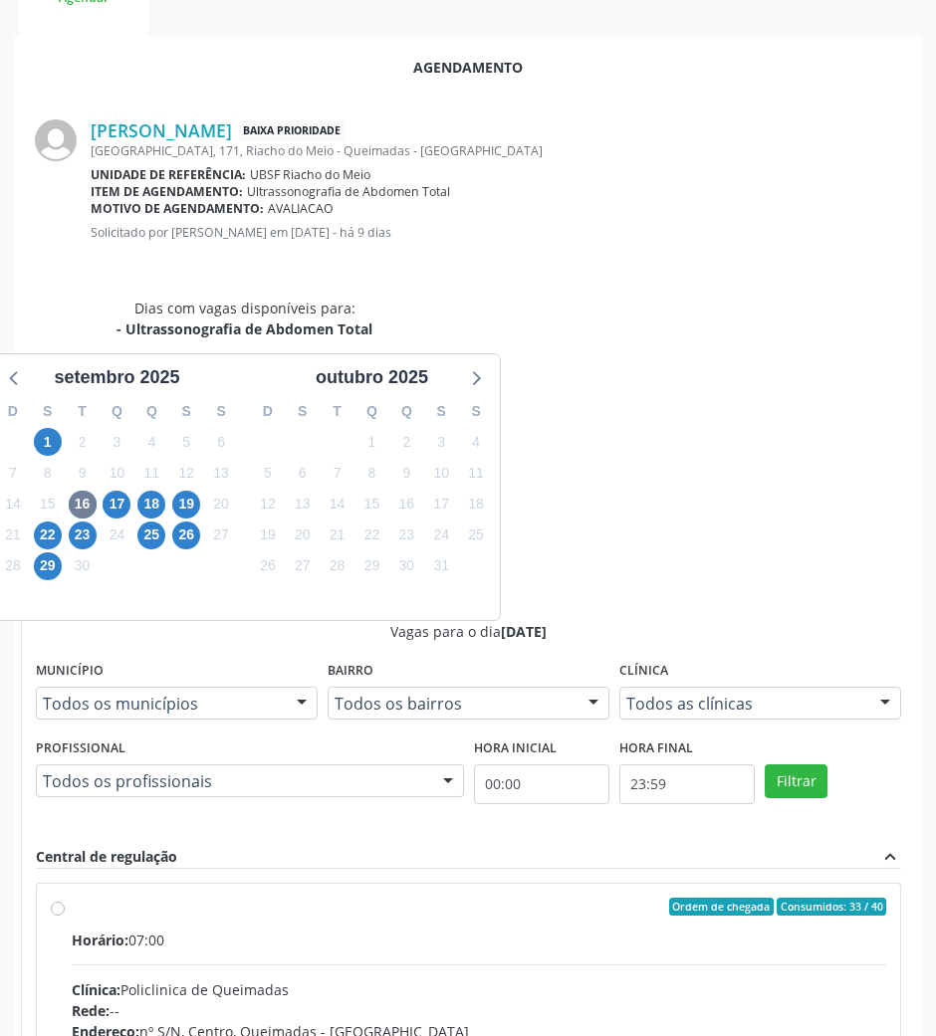
click at [65, 898] on input "Ordem de chegada Consumidos: 33 / 40 Horário: 07:00 Clínica: Policlinica de Que…" at bounding box center [58, 907] width 14 height 18
radio input "true"
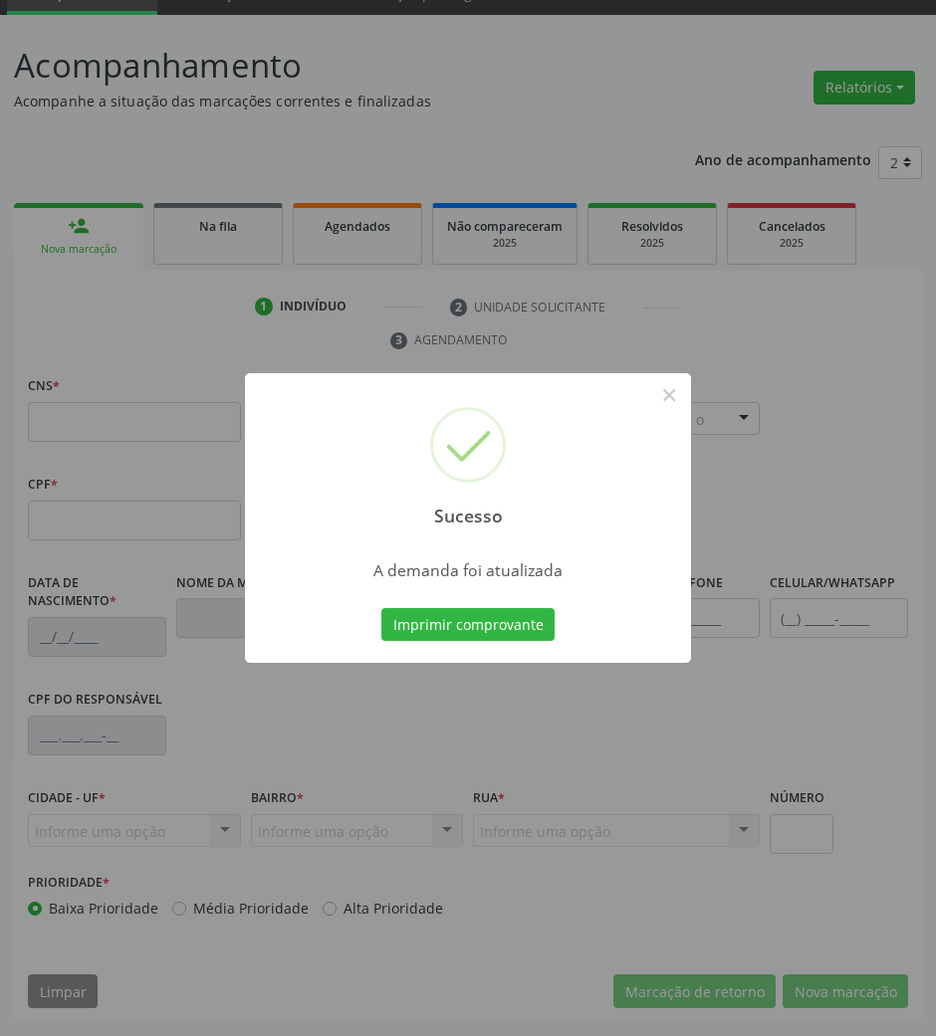
scroll to position [96, 0]
click at [508, 614] on button "Imprimir comprovante" at bounding box center [467, 625] width 173 height 34
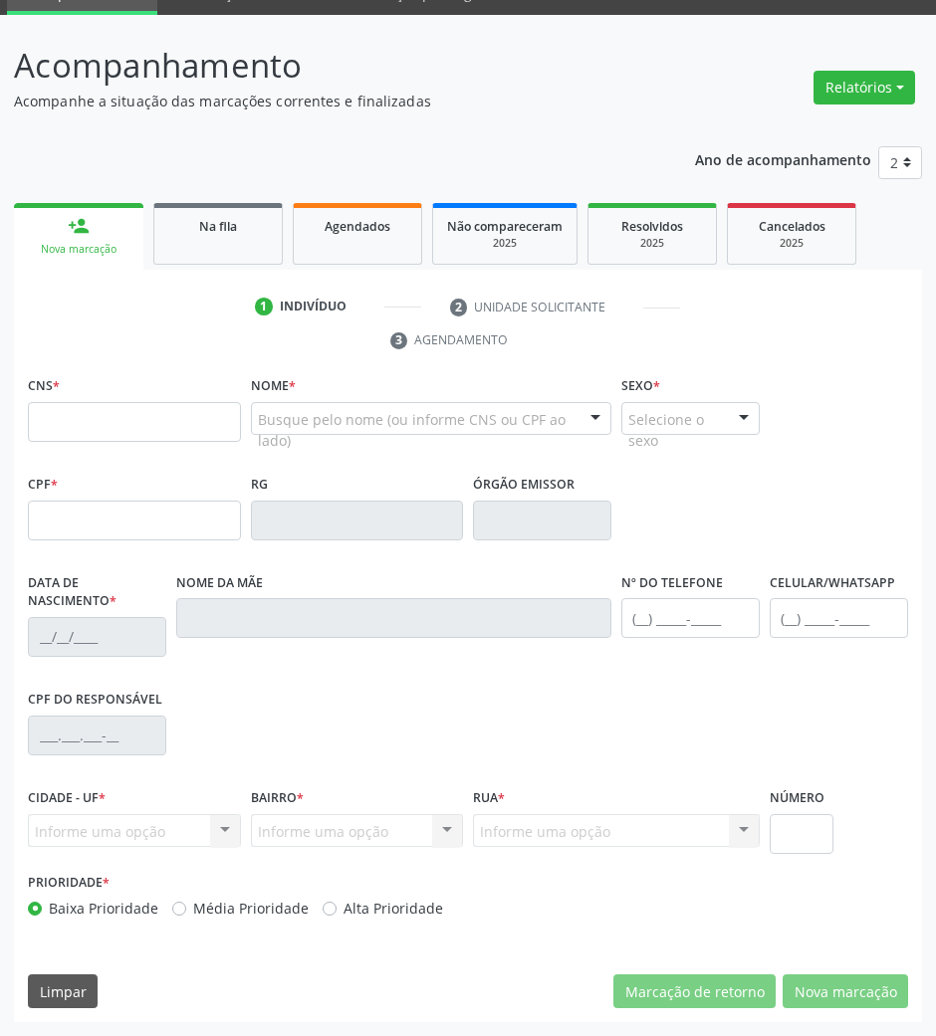
click at [161, 267] on ul "person_add Nova marcação Na fila Agendados Não compareceram 2025 Resolvidos 202…" at bounding box center [468, 234] width 908 height 72
click at [173, 240] on link "Na fila" at bounding box center [217, 234] width 129 height 62
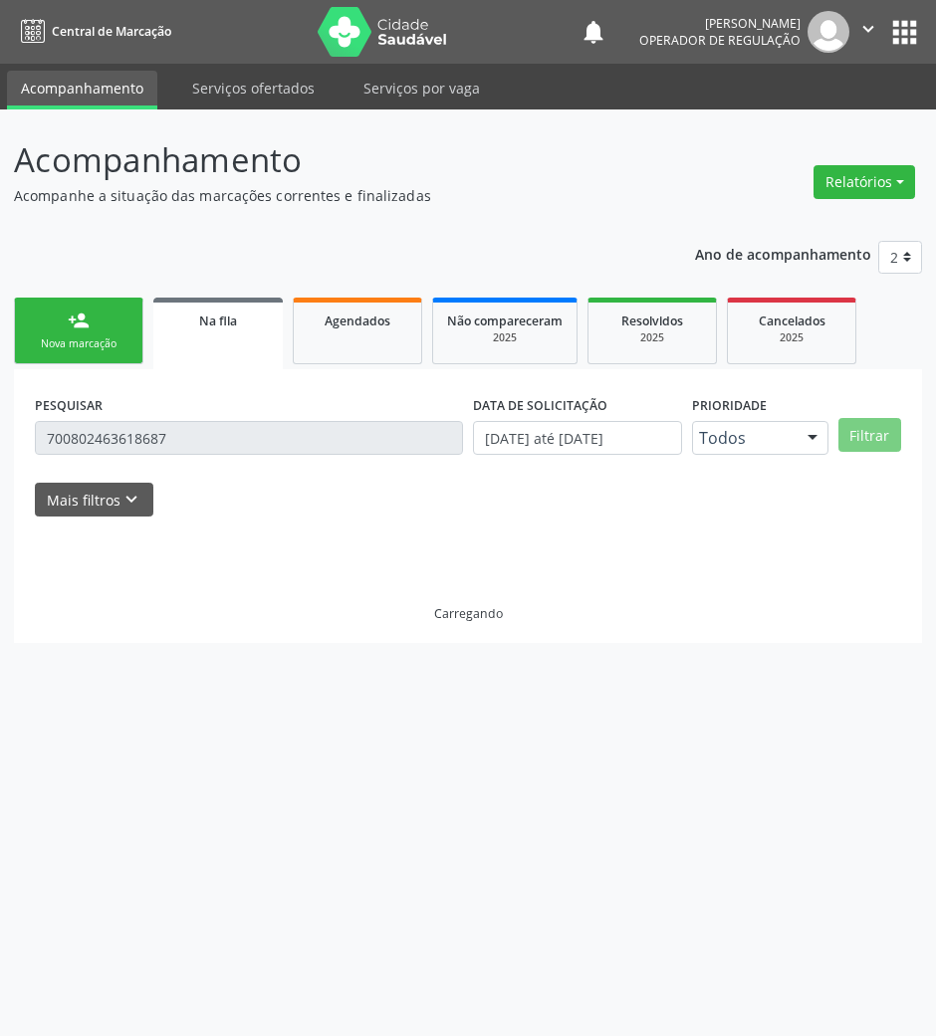
scroll to position [0, 0]
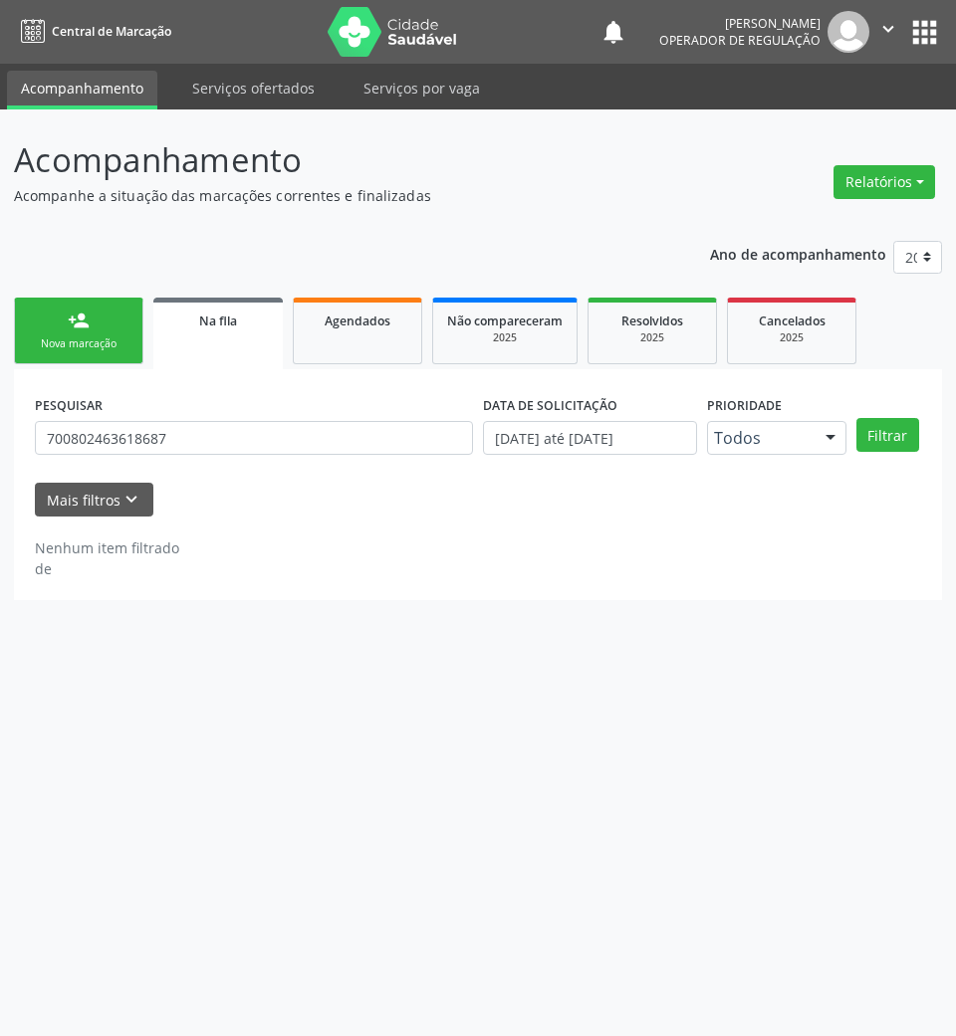
click at [204, 416] on div "PESQUISAR 700802463618687" at bounding box center [254, 429] width 448 height 78
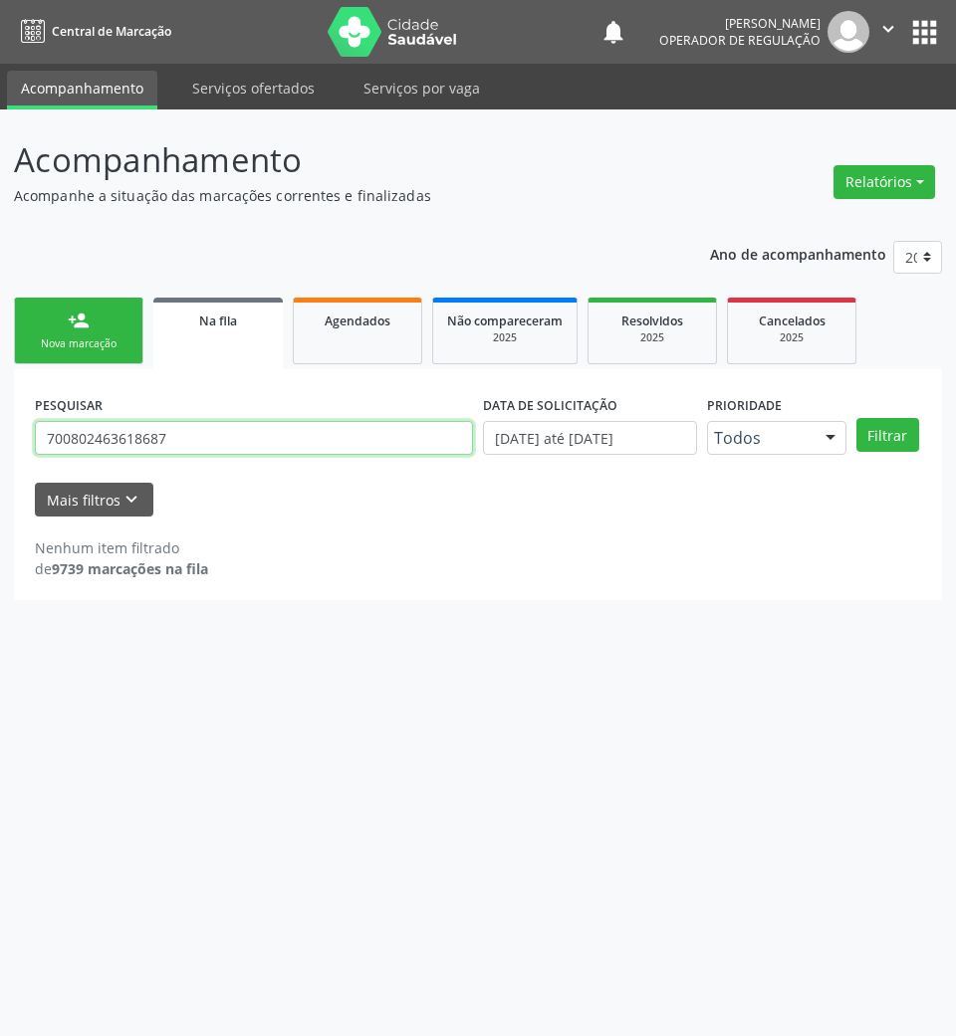
click at [205, 427] on input "700802463618687" at bounding box center [254, 438] width 438 height 34
click at [123, 421] on input "700802463618687" at bounding box center [254, 438] width 438 height 34
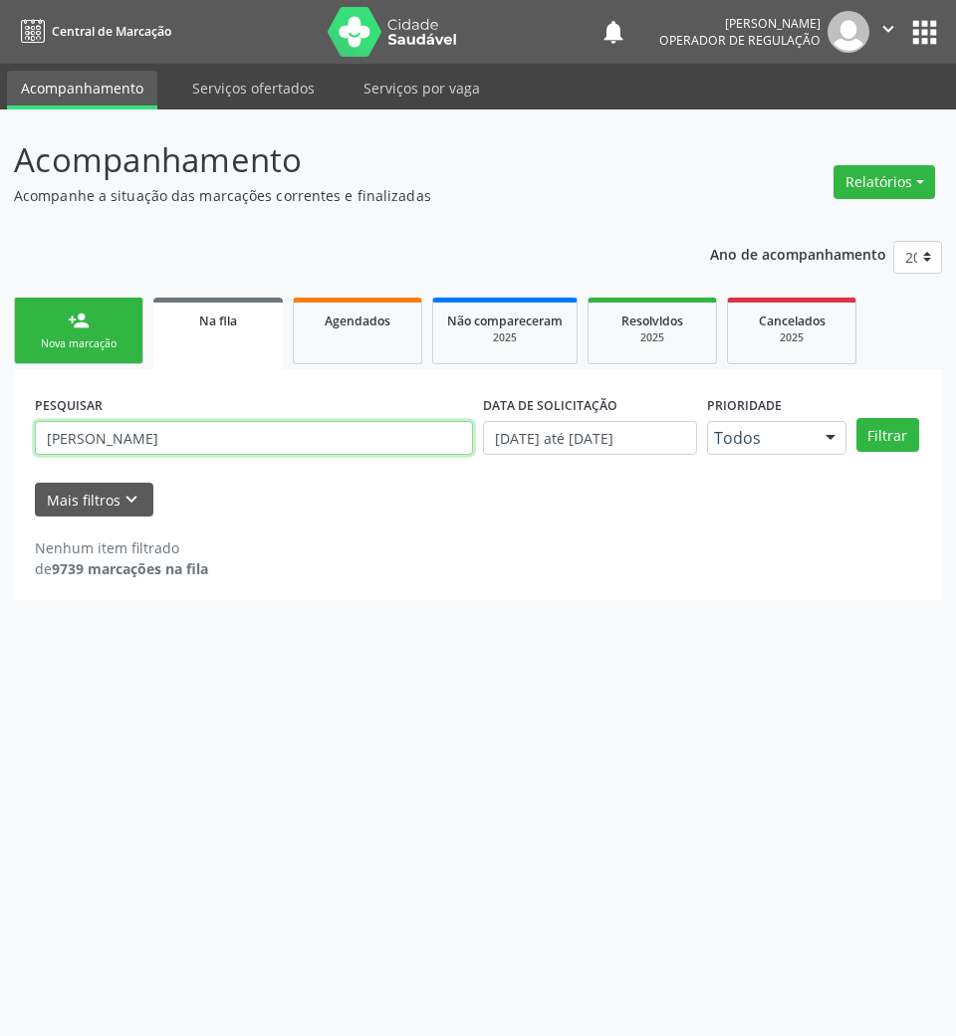
type input "[PERSON_NAME]"
click at [856, 418] on button "Filtrar" at bounding box center [887, 435] width 63 height 34
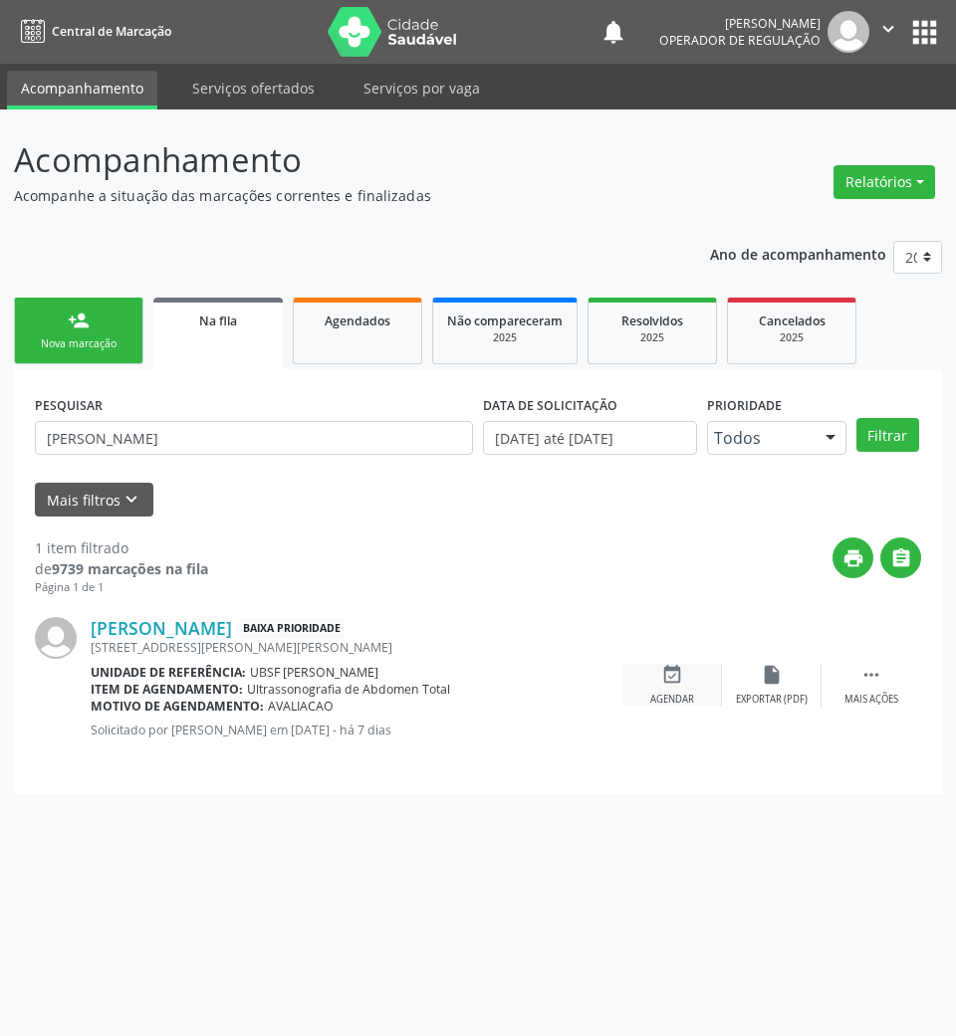
click at [677, 671] on icon "event_available" at bounding box center [672, 675] width 22 height 22
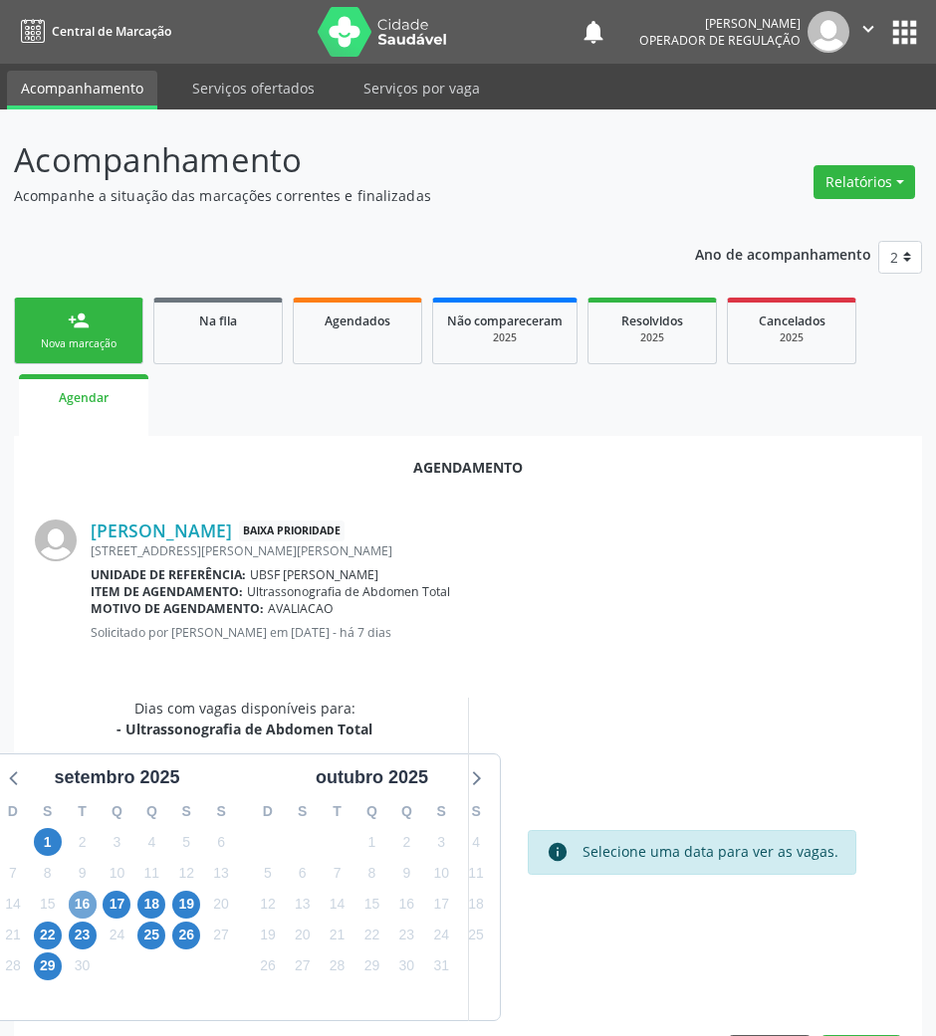
click at [85, 894] on span "16" at bounding box center [83, 905] width 28 height 28
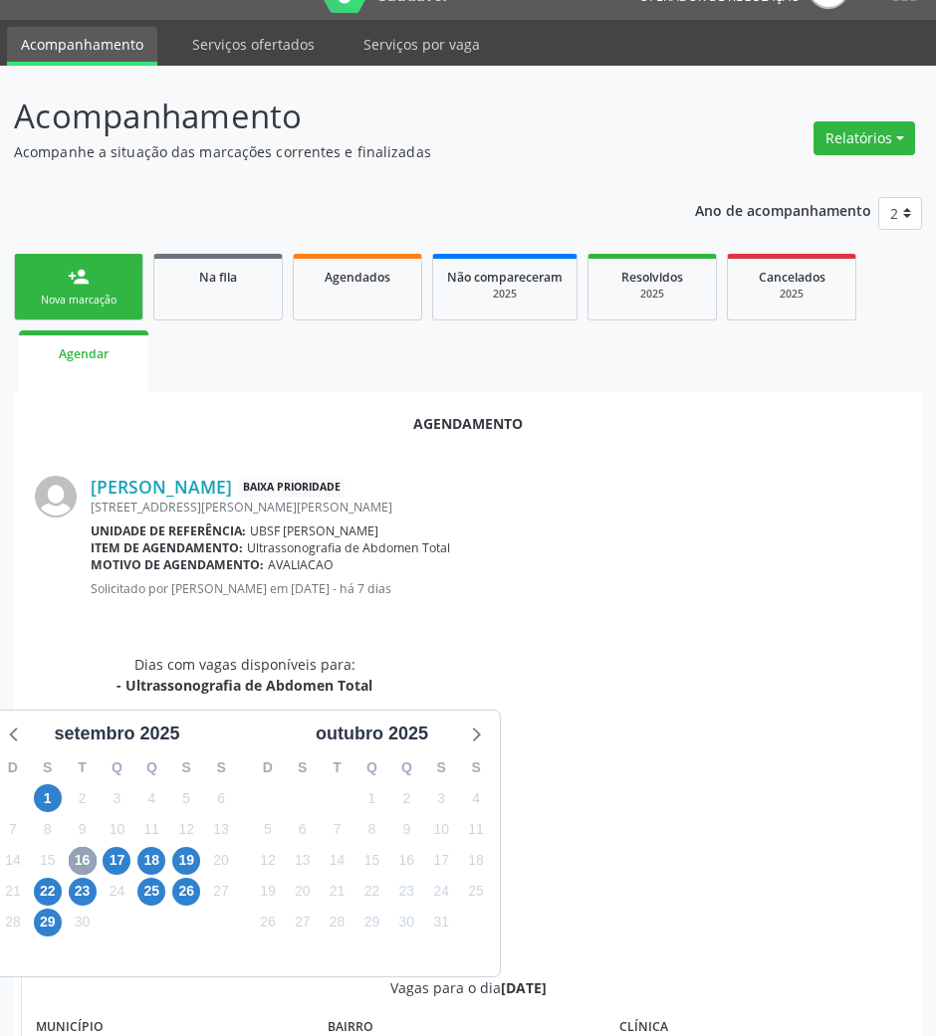
scroll to position [68, 0]
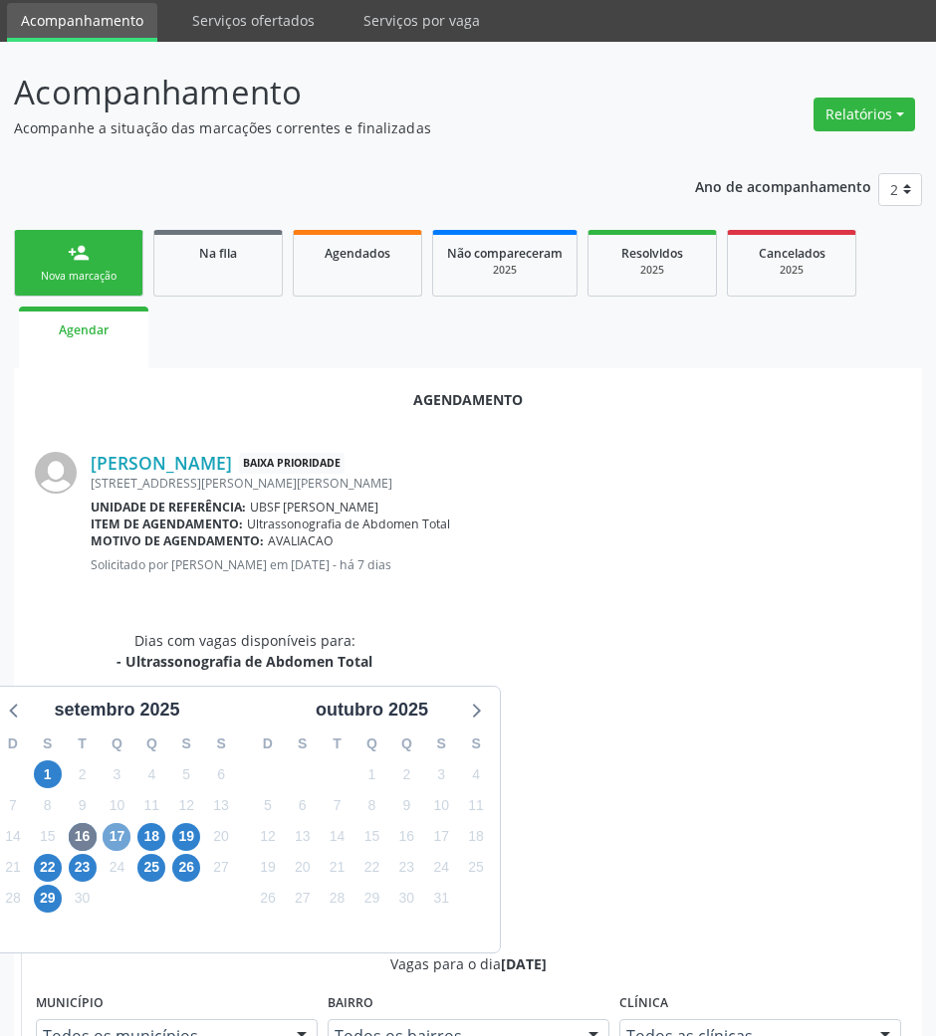
click at [117, 828] on span "17" at bounding box center [117, 837] width 28 height 28
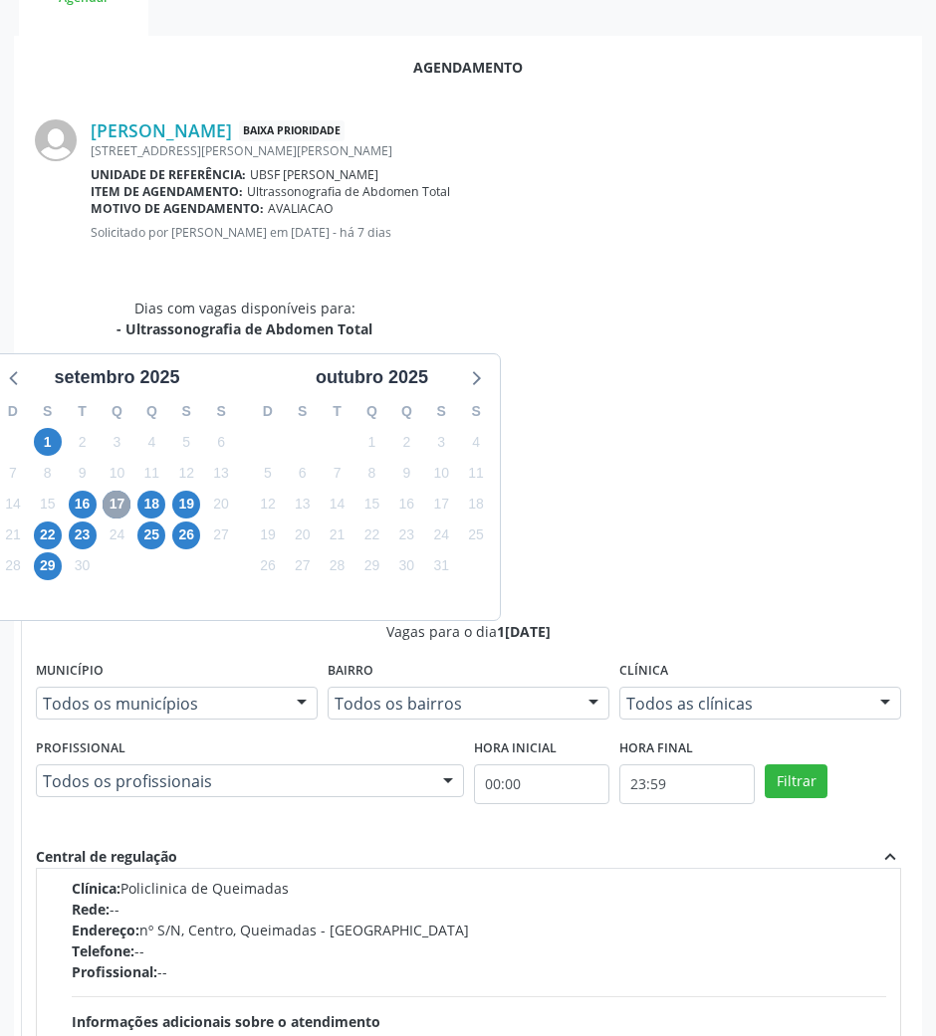
scroll to position [265, 0]
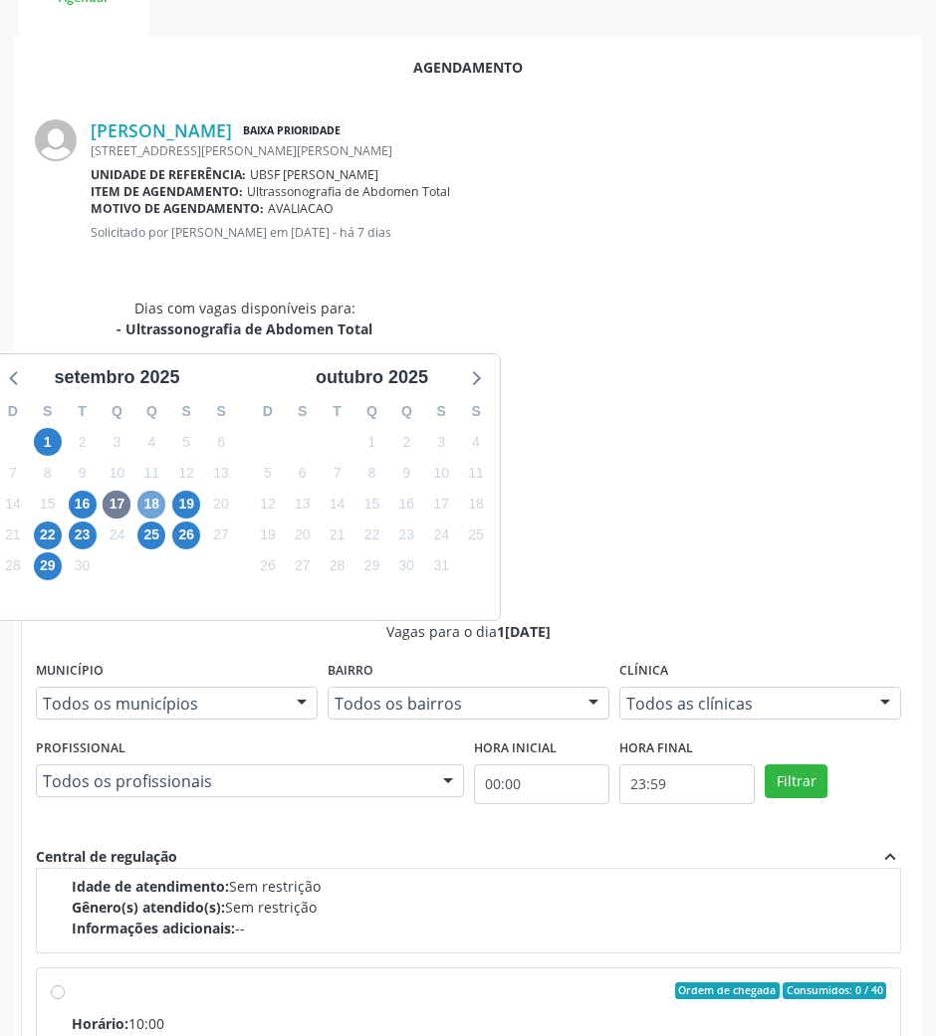
click at [156, 502] on span "18" at bounding box center [151, 505] width 28 height 28
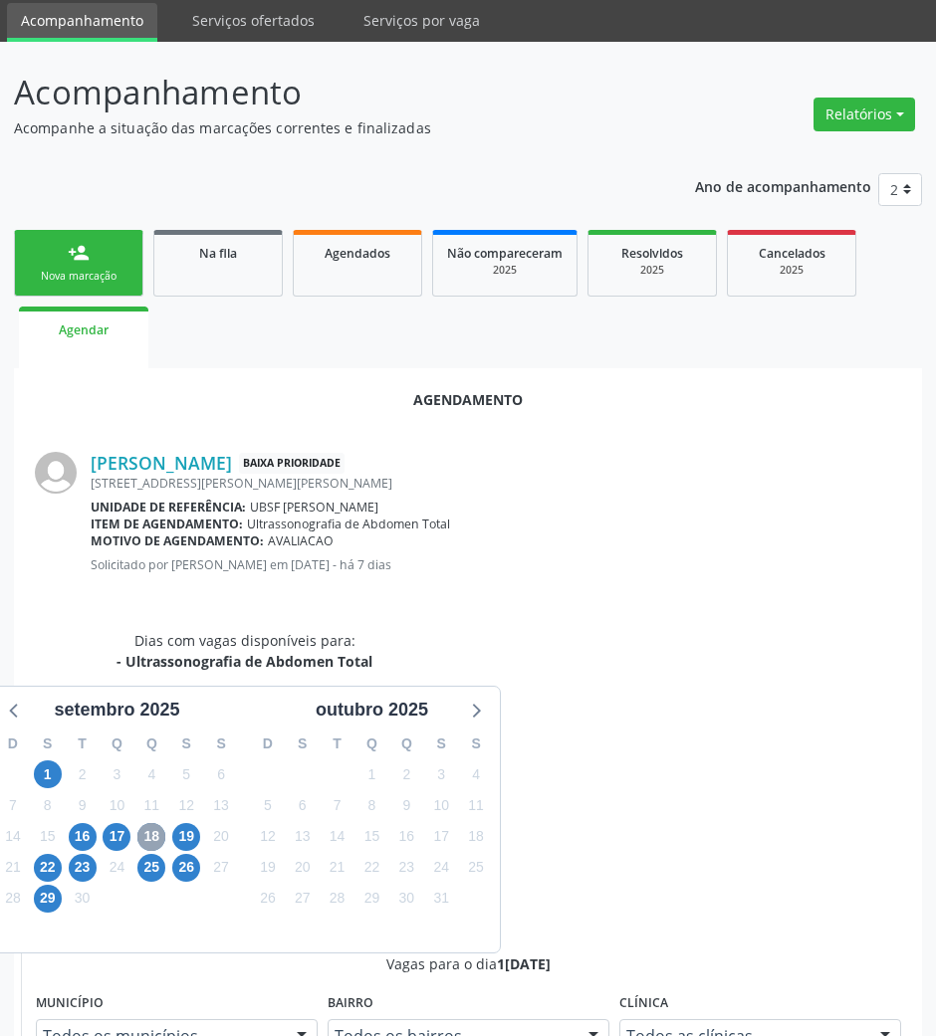
scroll to position [400, 0]
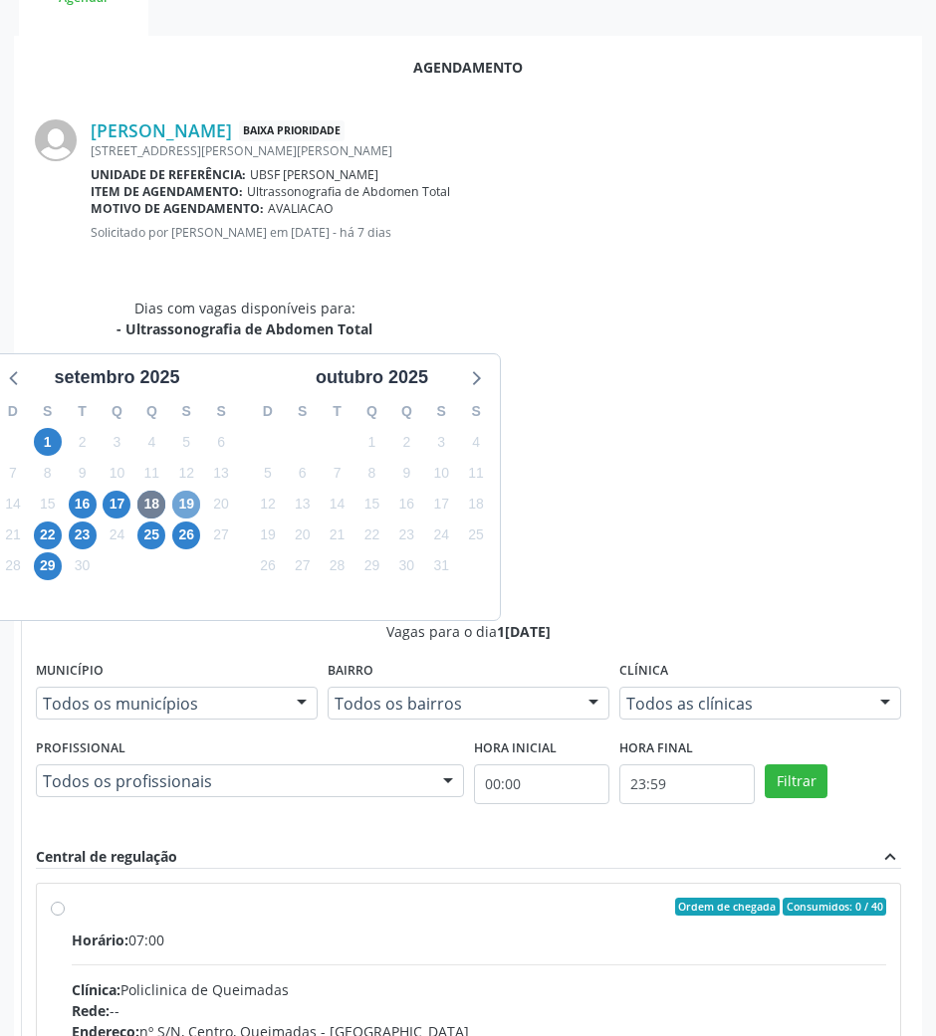
click at [192, 500] on span "19" at bounding box center [186, 505] width 28 height 28
click at [34, 534] on span "22" at bounding box center [48, 536] width 28 height 28
click at [86, 510] on span "16" at bounding box center [83, 505] width 28 height 28
click at [818, 1021] on div "Endereço: nº S/N, Centro, Queimadas - [GEOGRAPHIC_DATA]" at bounding box center [479, 1031] width 814 height 21
click at [65, 898] on input "Ordem de chegada Consumidos: 34 / 40 Horário: 07:00 Clínica: Policlinica de Que…" at bounding box center [58, 907] width 14 height 18
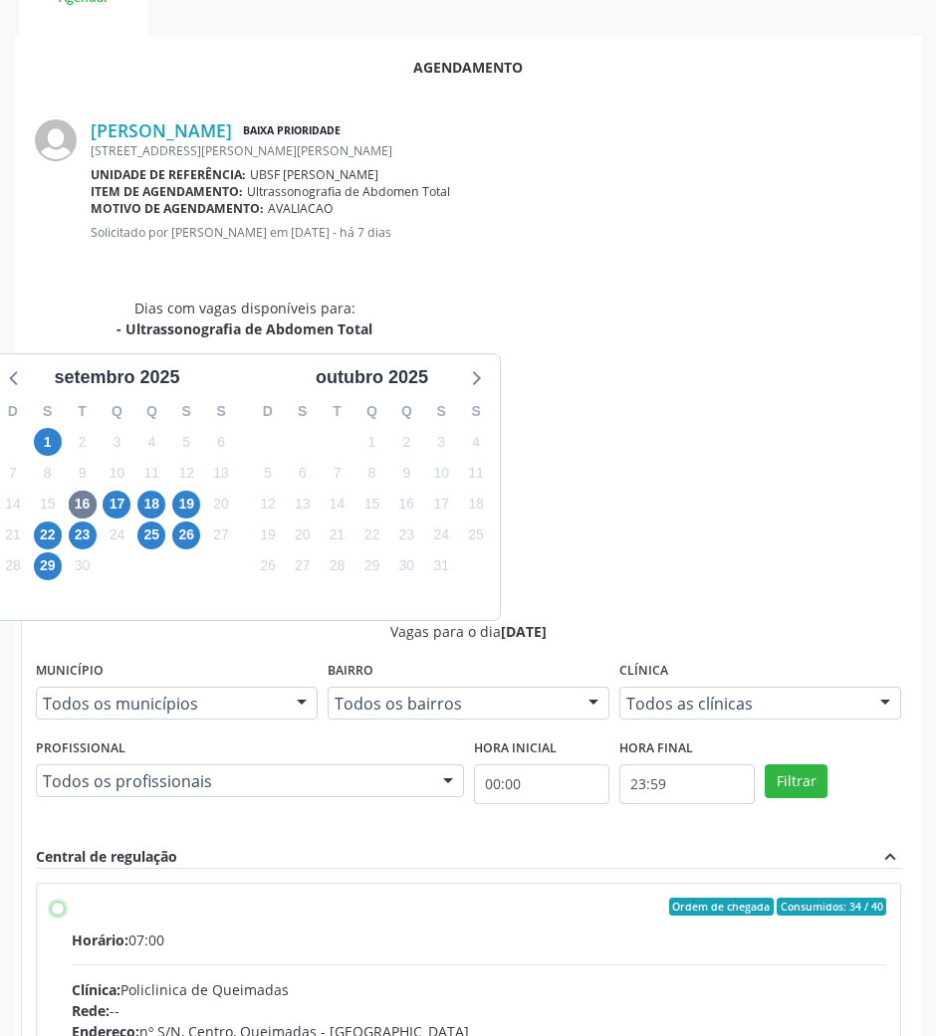
radio input "true"
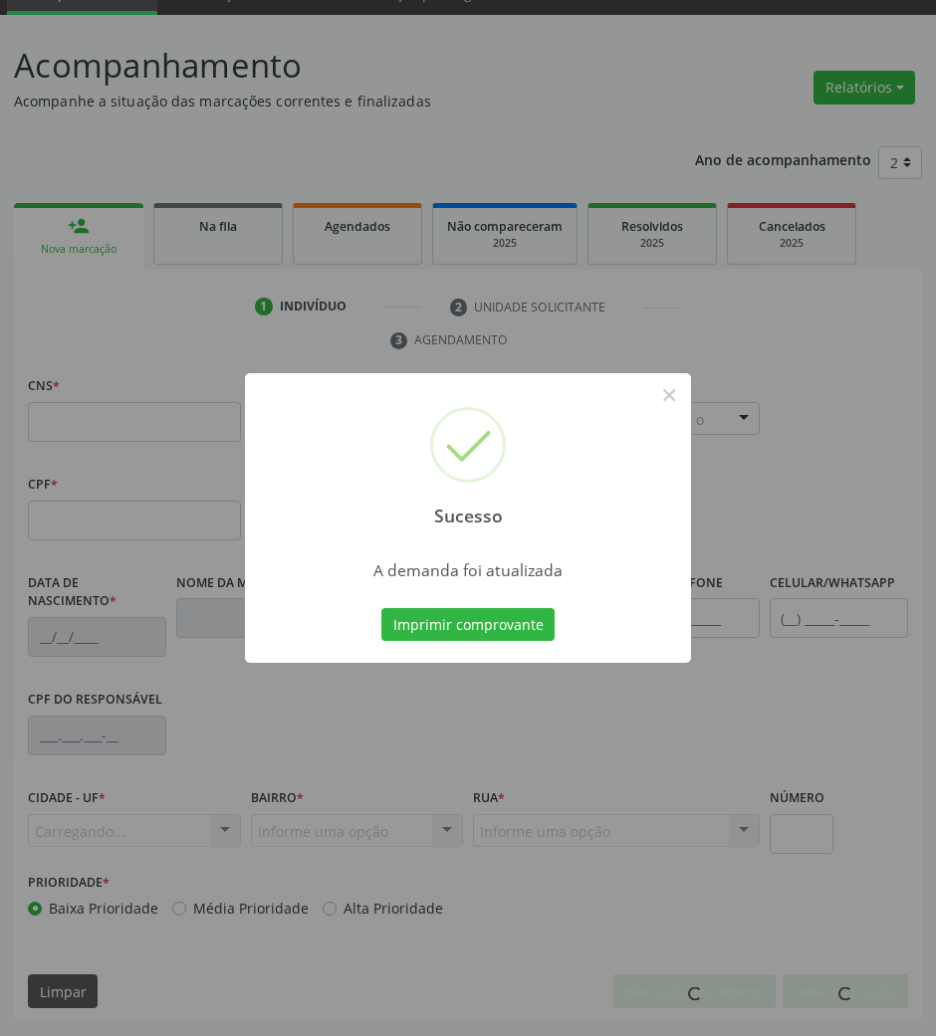
scroll to position [96, 0]
click at [381, 608] on button "Imprimir comprovante" at bounding box center [467, 625] width 173 height 34
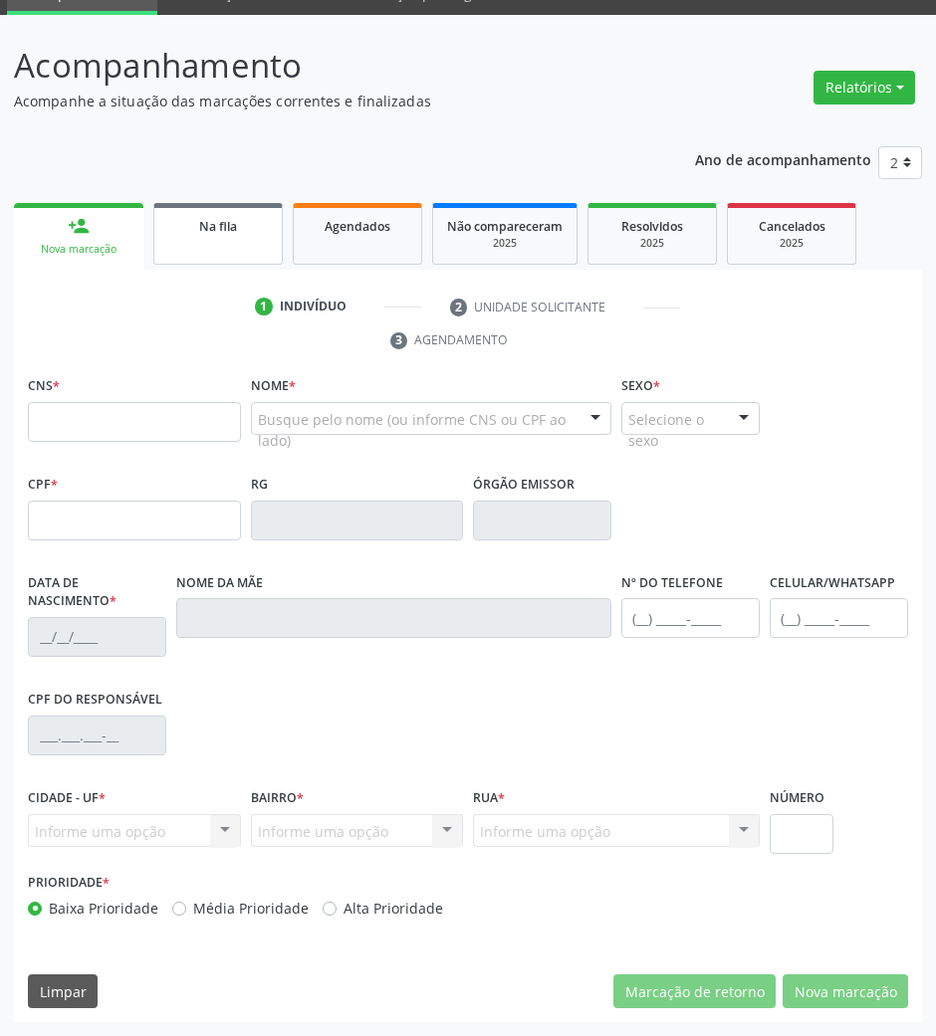
click at [161, 251] on link "Na fila" at bounding box center [217, 234] width 129 height 62
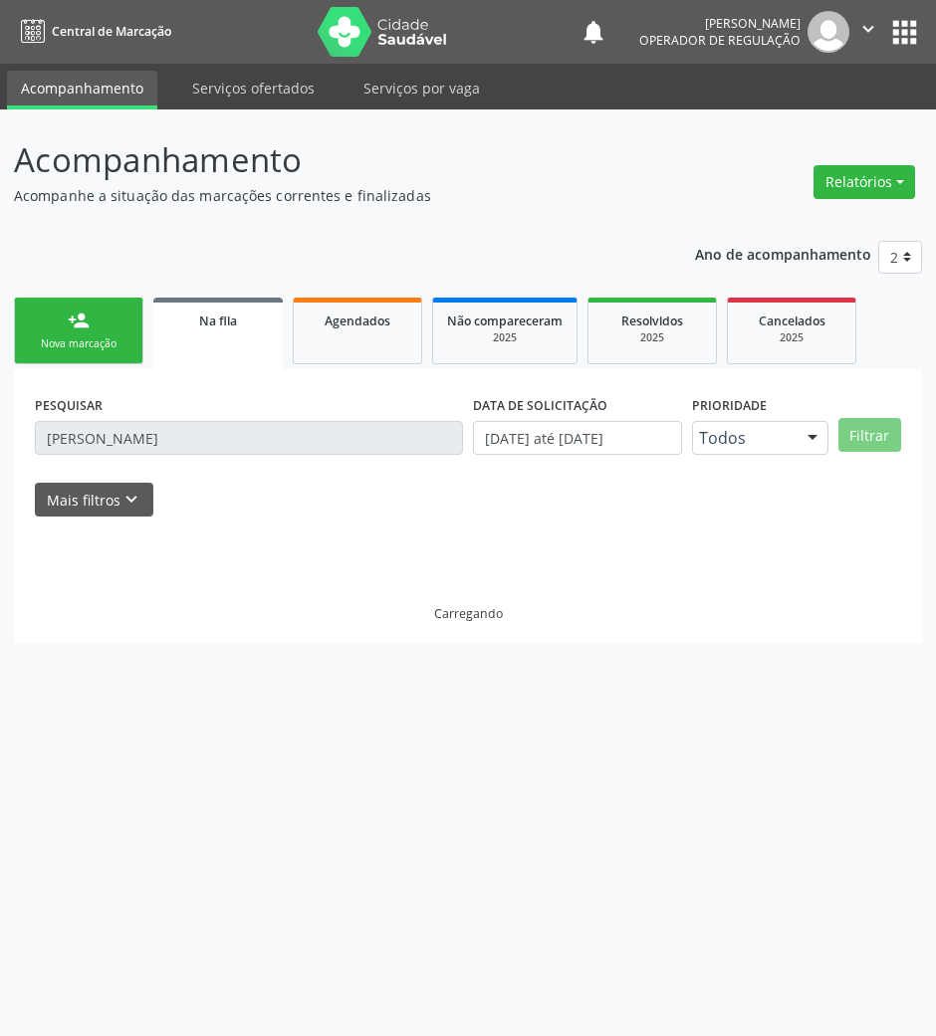
scroll to position [0, 0]
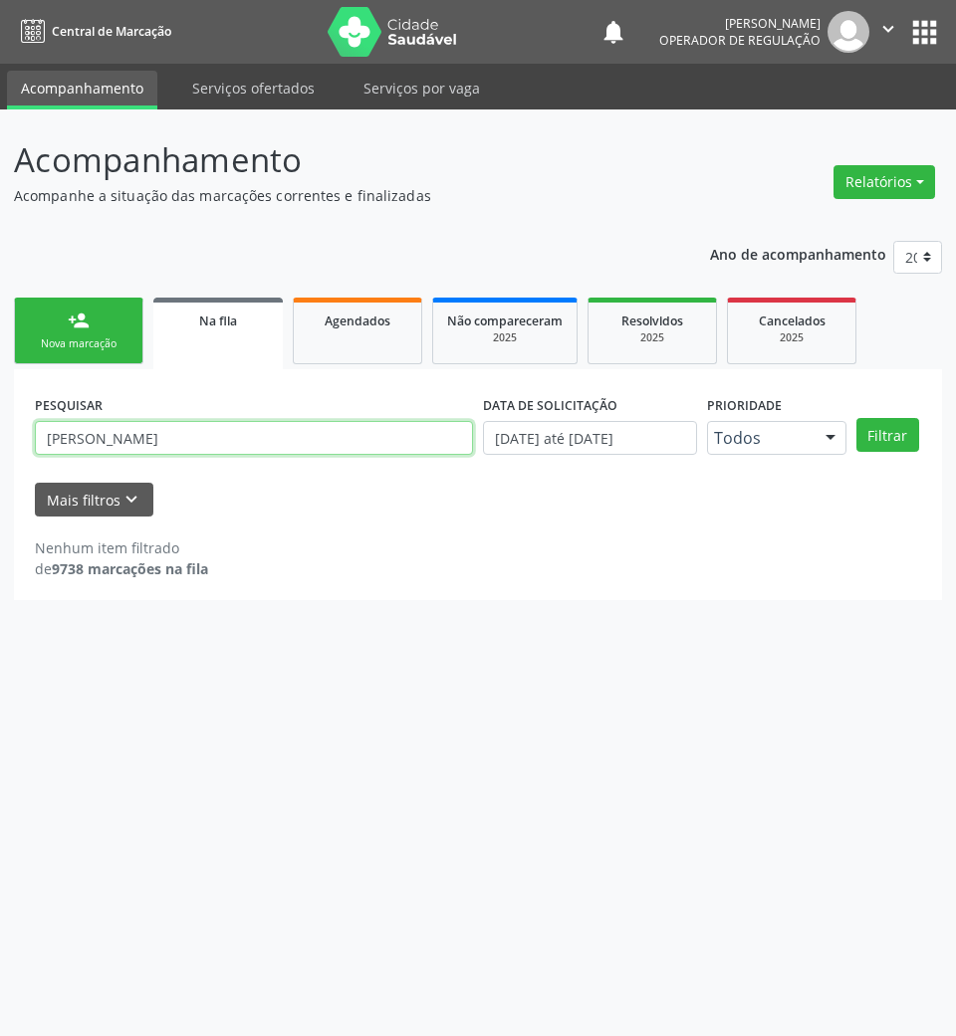
click at [175, 434] on input "[PERSON_NAME]" at bounding box center [254, 438] width 438 height 34
type input "f"
type input "700009887769600"
click at [856, 418] on button "Filtrar" at bounding box center [887, 435] width 63 height 34
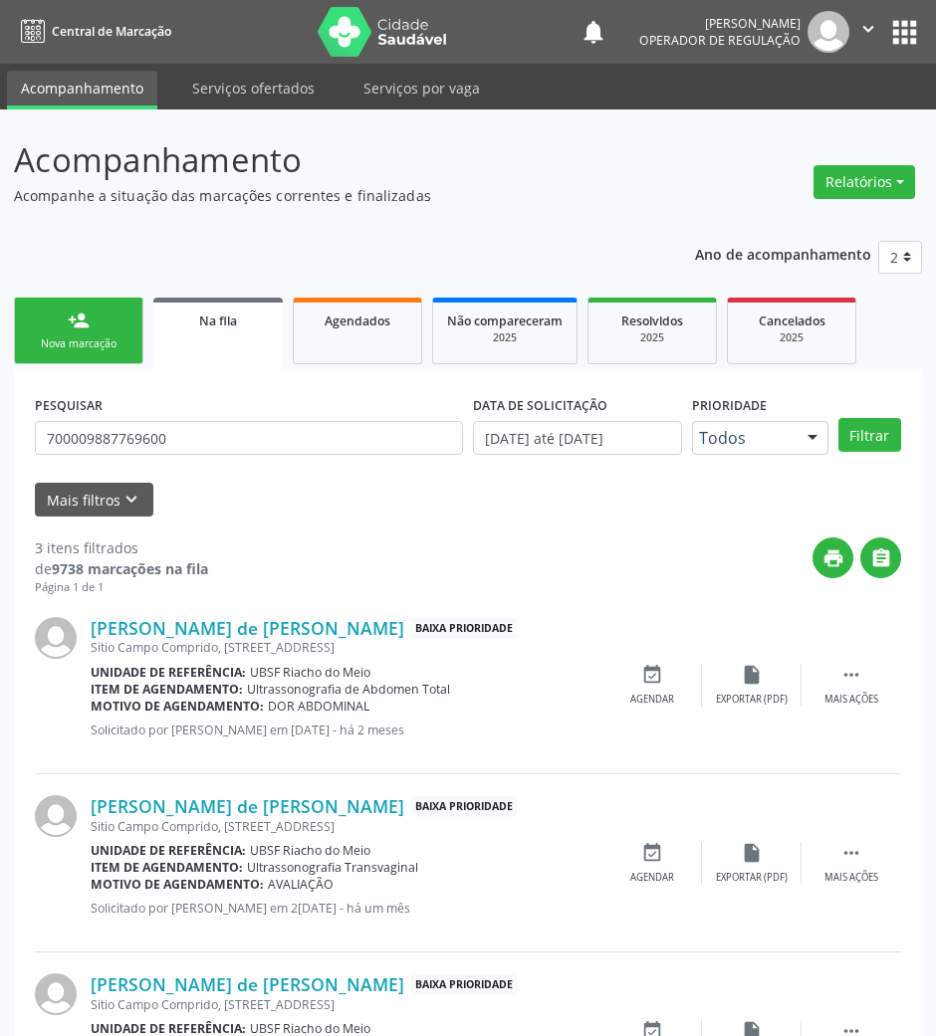
scroll to position [129, 0]
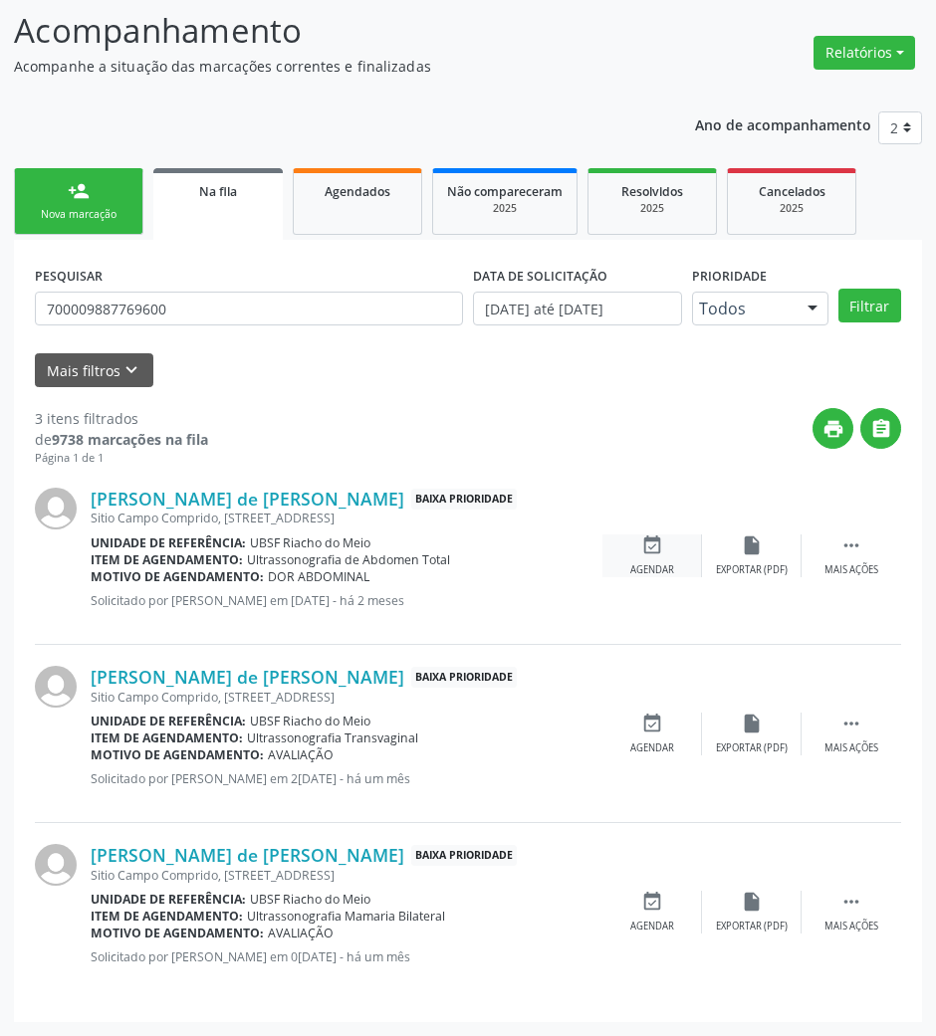
click at [666, 535] on div "event_available Agendar" at bounding box center [652, 556] width 100 height 43
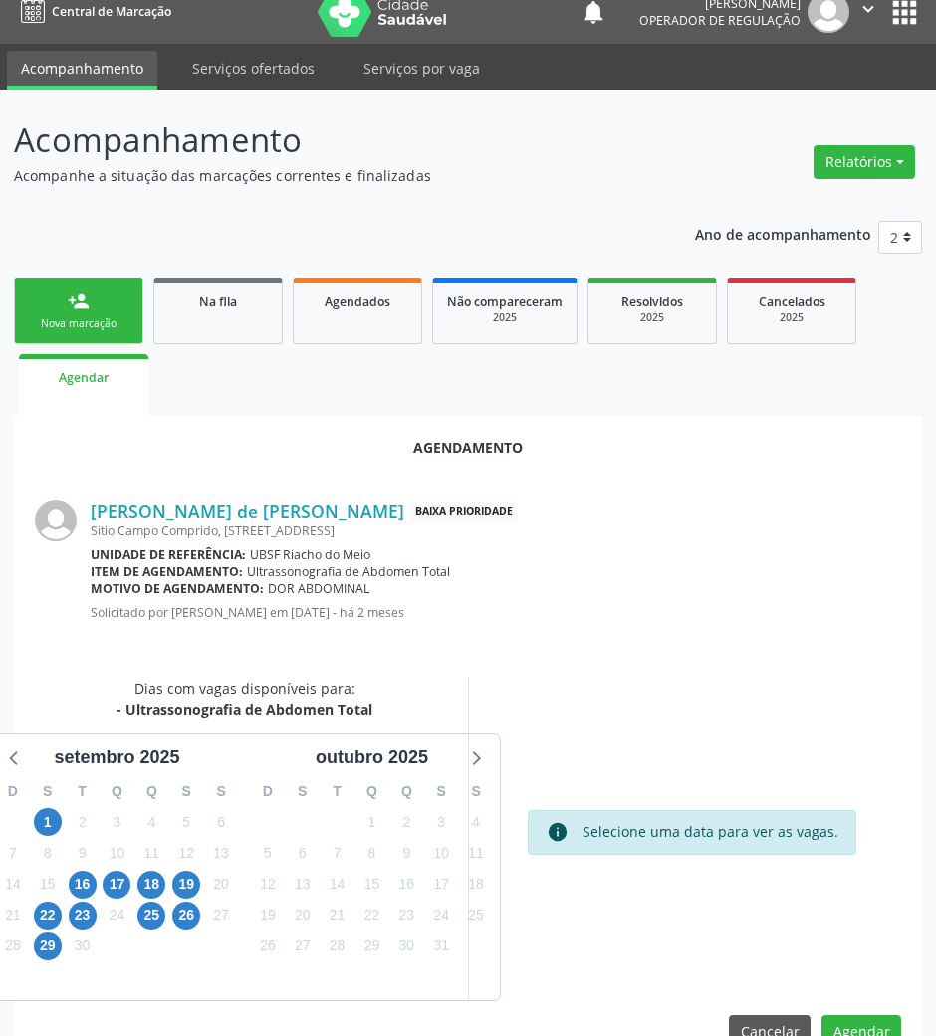
scroll to position [68, 0]
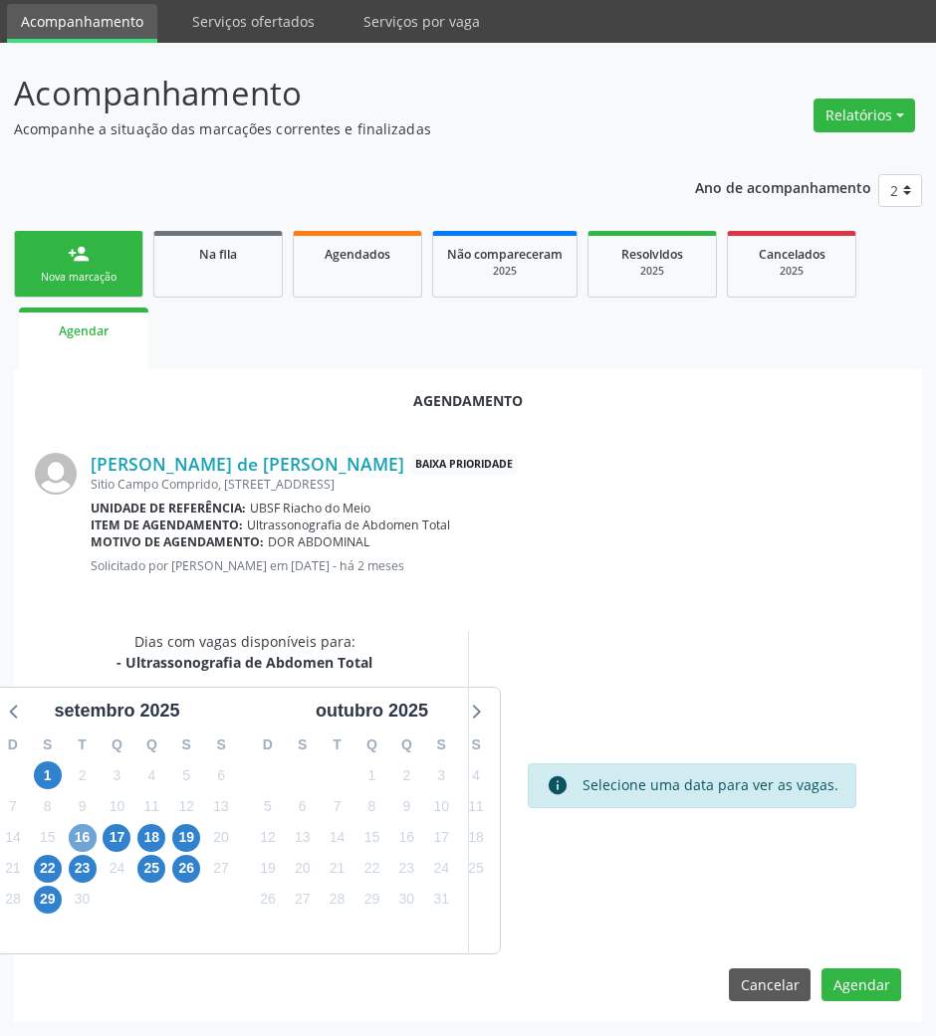
click at [82, 824] on span "16" at bounding box center [83, 838] width 28 height 28
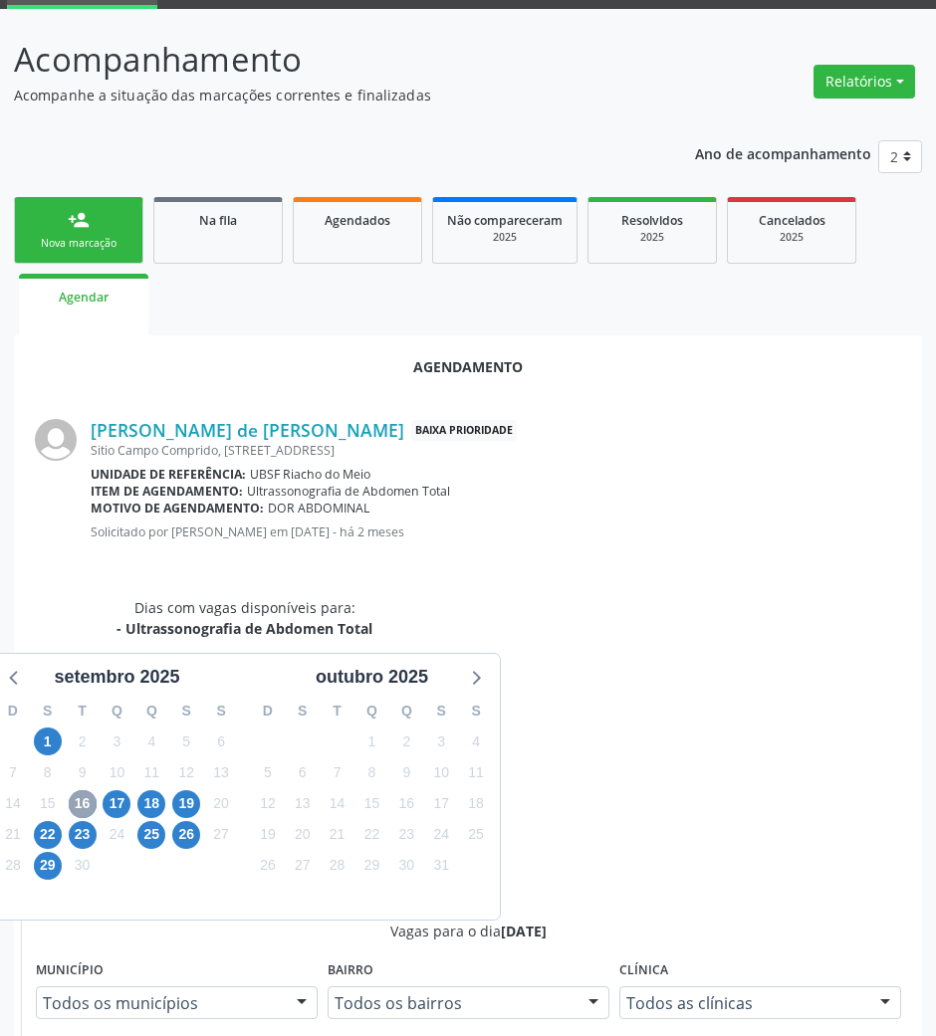
scroll to position [400, 0]
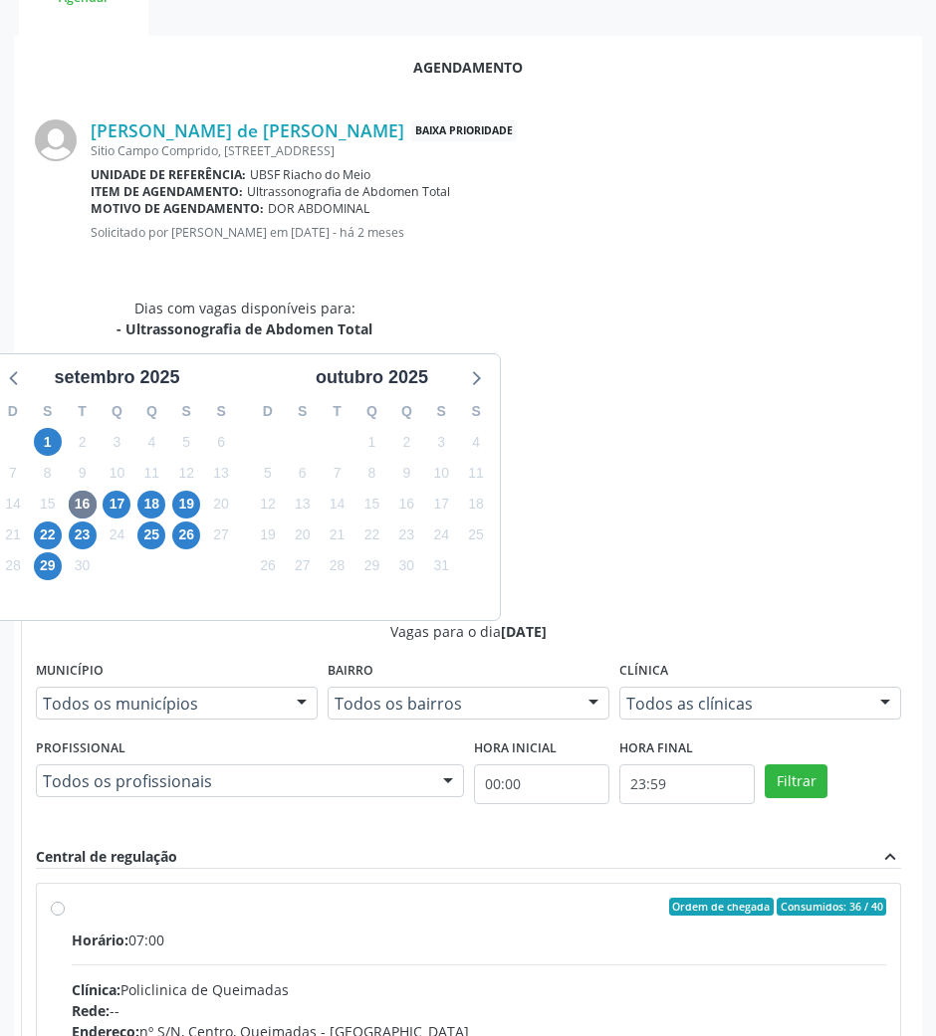
click at [653, 1000] on div "Rede: --" at bounding box center [479, 1010] width 814 height 21
click at [65, 898] on input "Ordem de chegada Consumidos: 36 / 40 Horário: 07:00 Clínica: Policlinica de Que…" at bounding box center [58, 907] width 14 height 18
radio input "true"
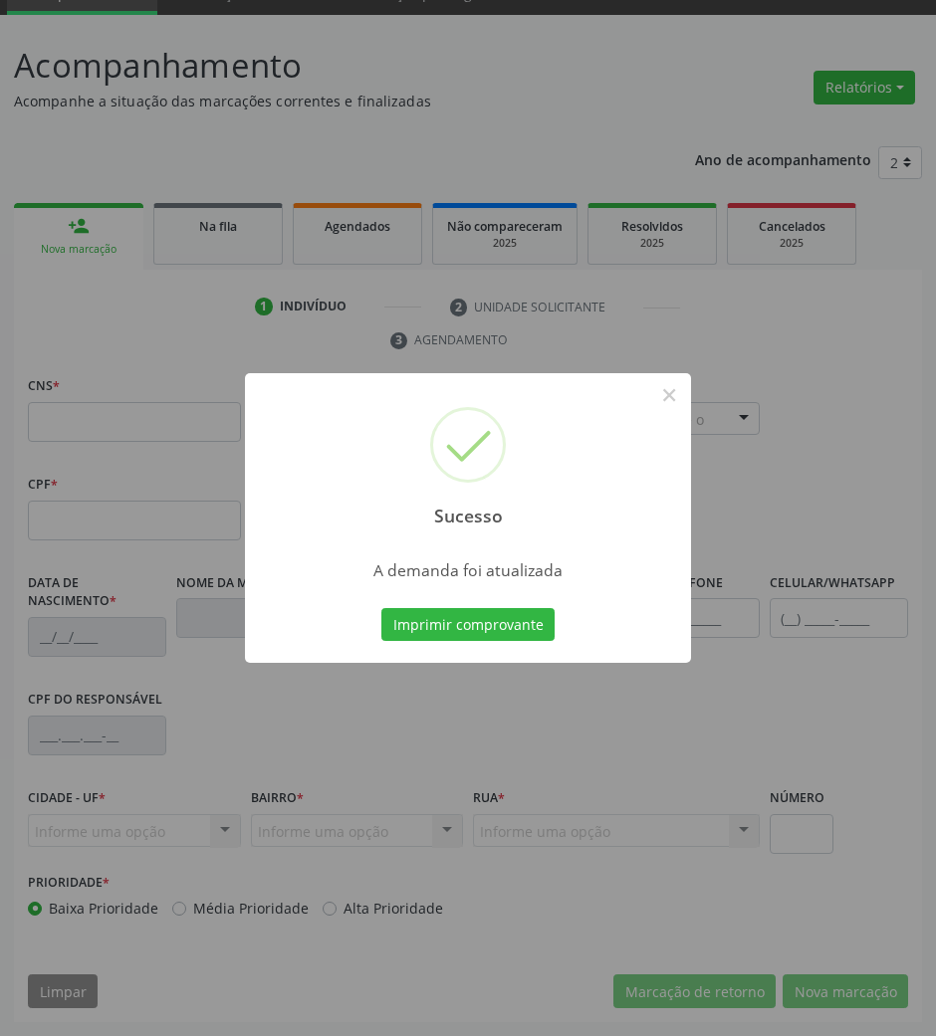
scroll to position [96, 0]
click at [487, 614] on button "Imprimir comprovante" at bounding box center [467, 625] width 173 height 34
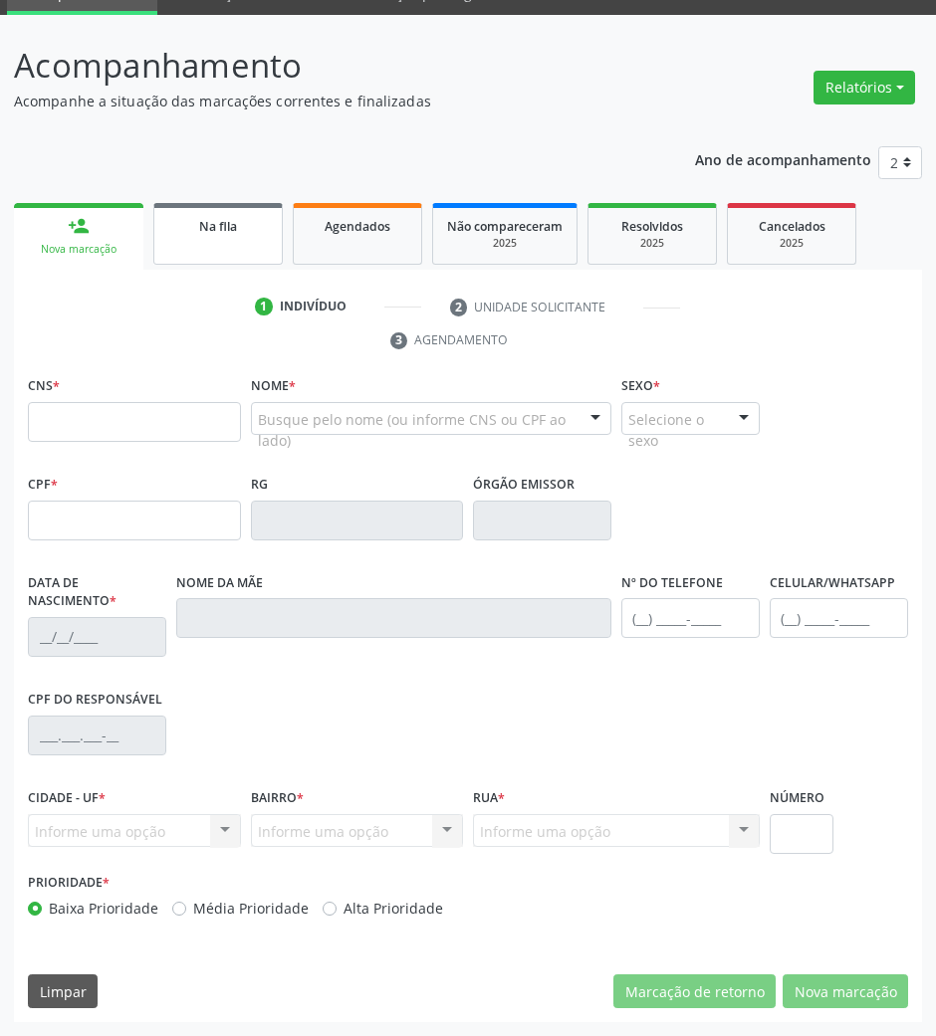
click at [191, 221] on div "Na fila" at bounding box center [218, 225] width 100 height 21
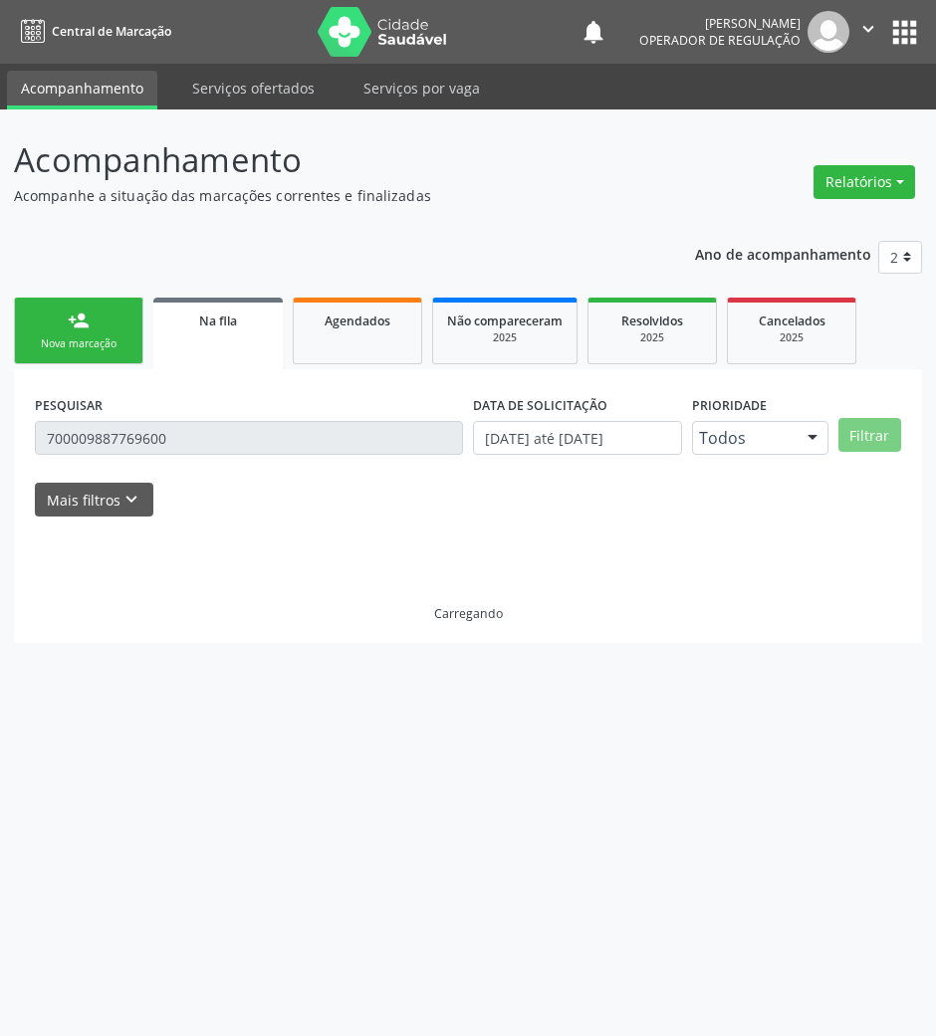
scroll to position [0, 0]
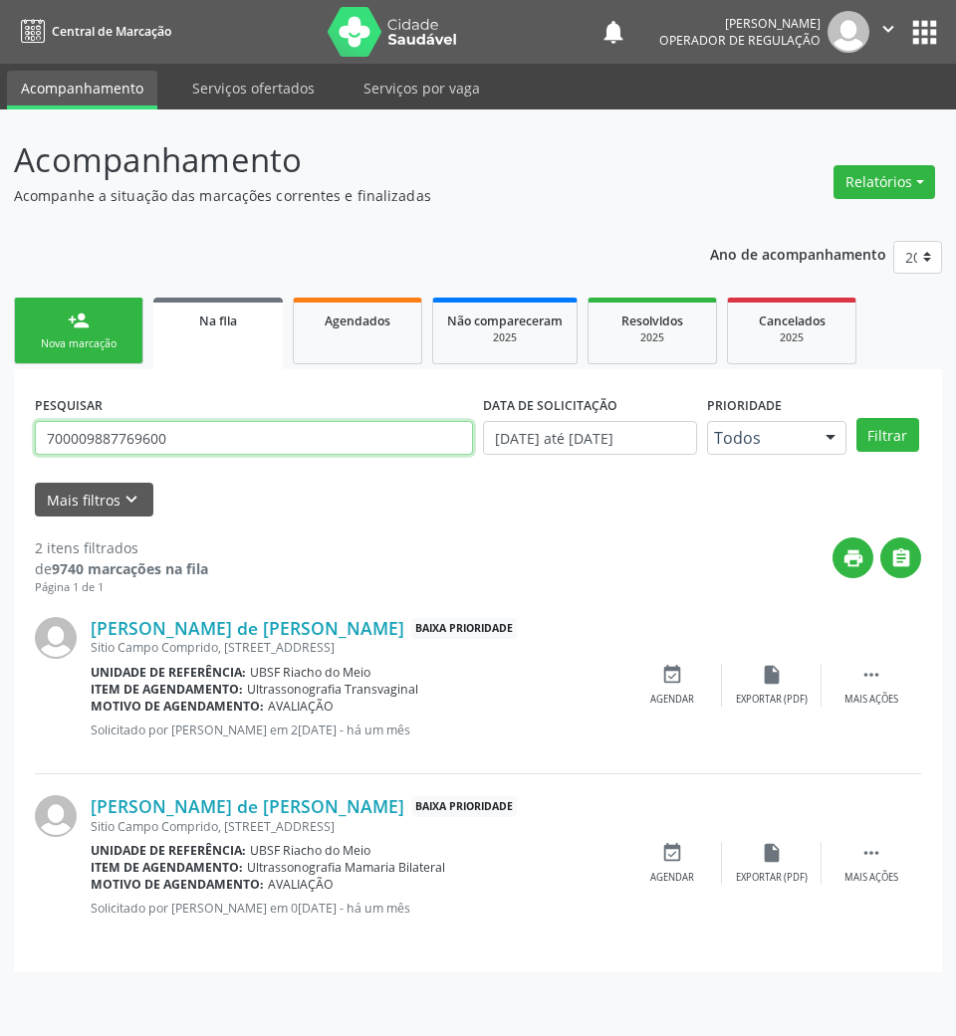
click at [259, 436] on input "700009887769600" at bounding box center [254, 438] width 438 height 34
type input "l"
type input "706403646941189"
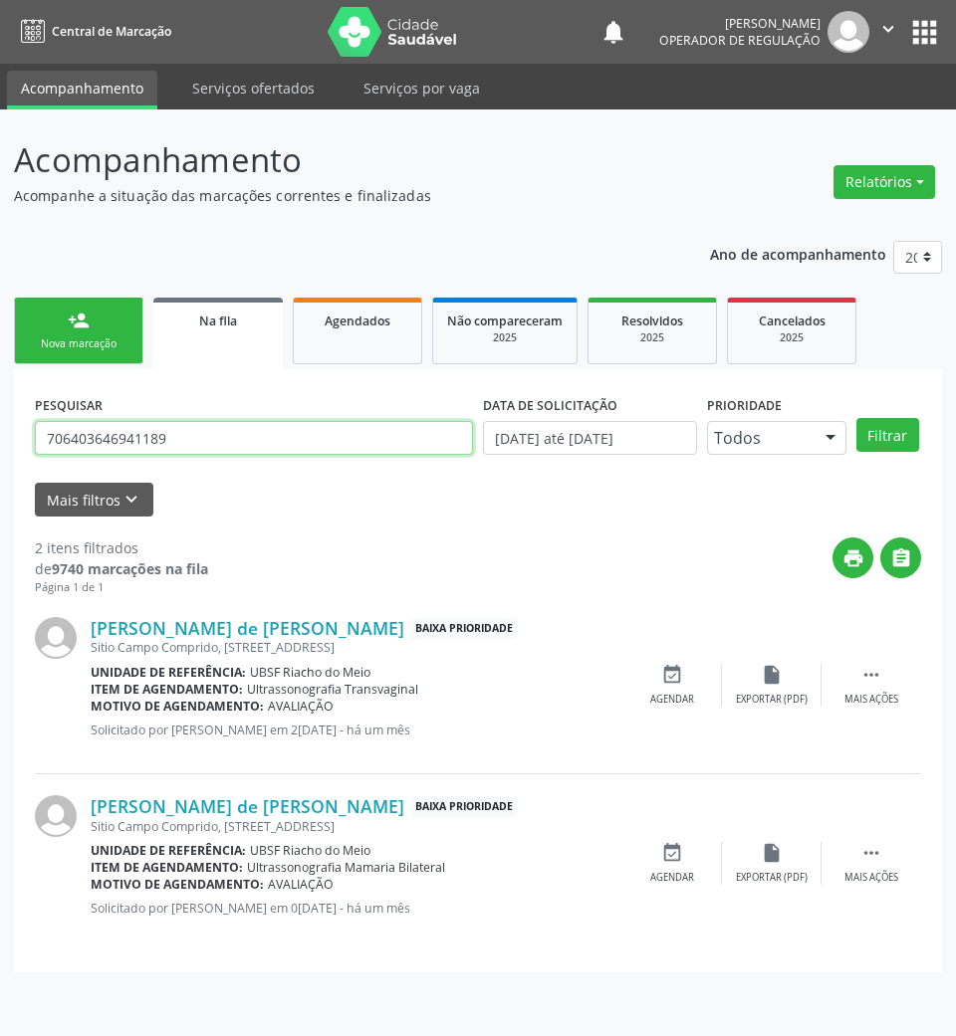
click at [856, 418] on button "Filtrar" at bounding box center [887, 435] width 63 height 34
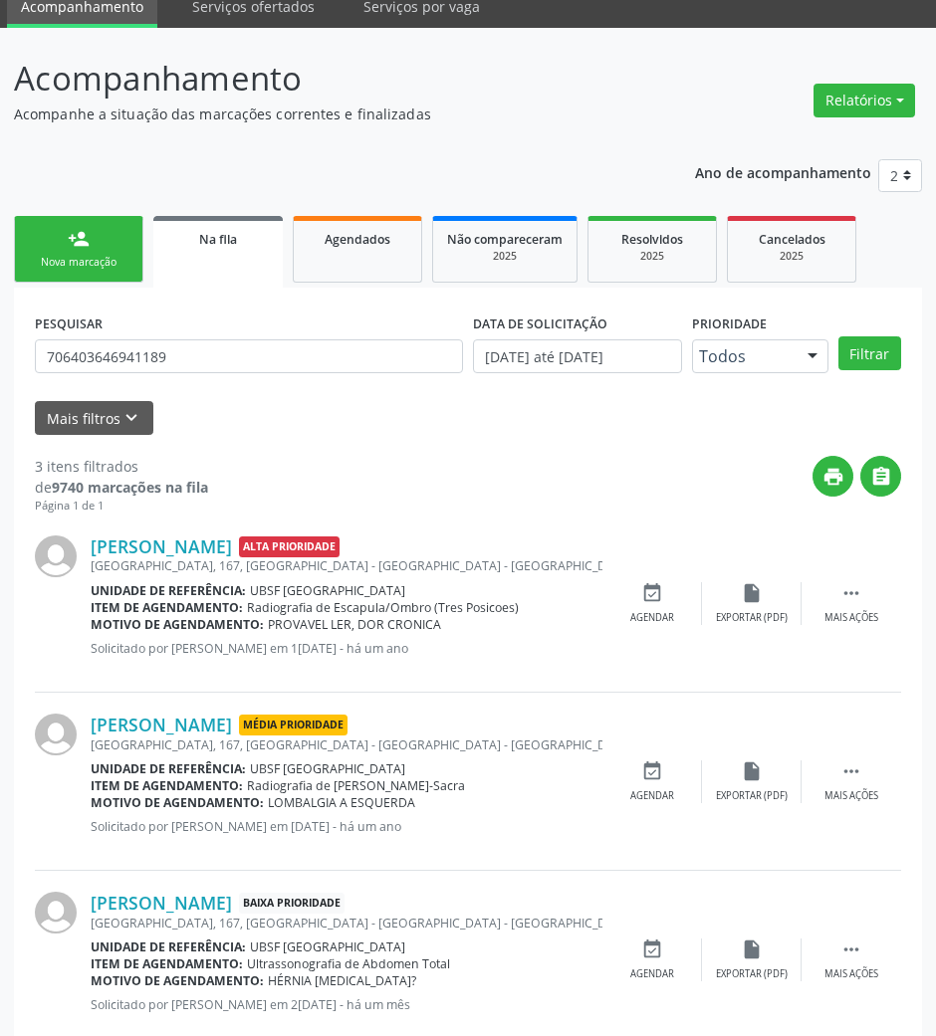
scroll to position [129, 0]
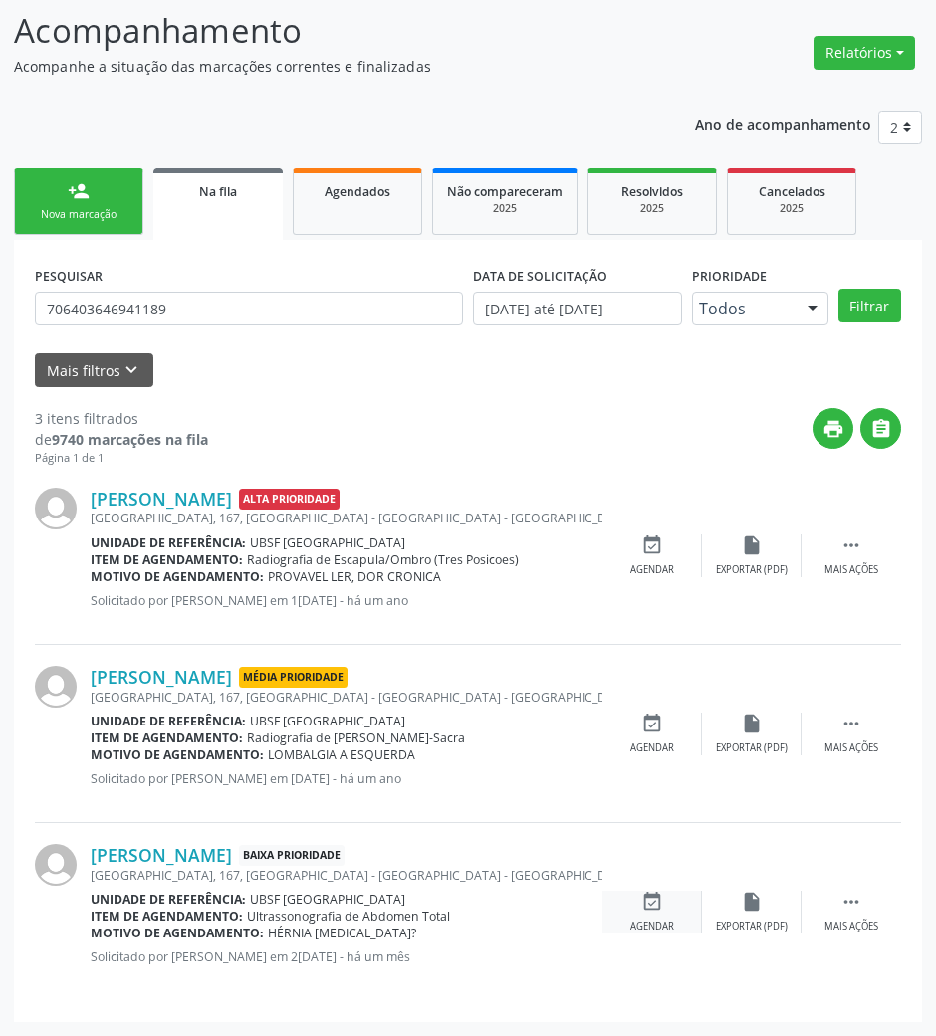
click at [654, 898] on icon "event_available" at bounding box center [652, 902] width 22 height 22
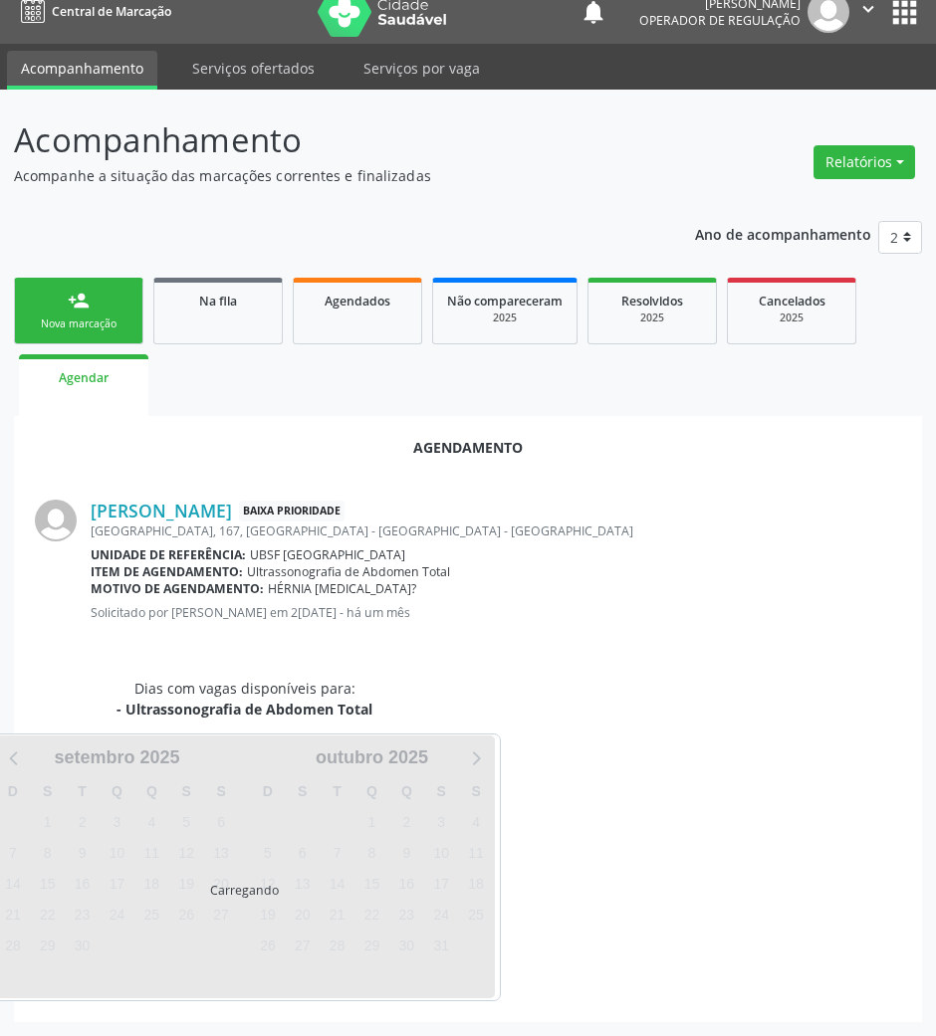
scroll to position [68, 0]
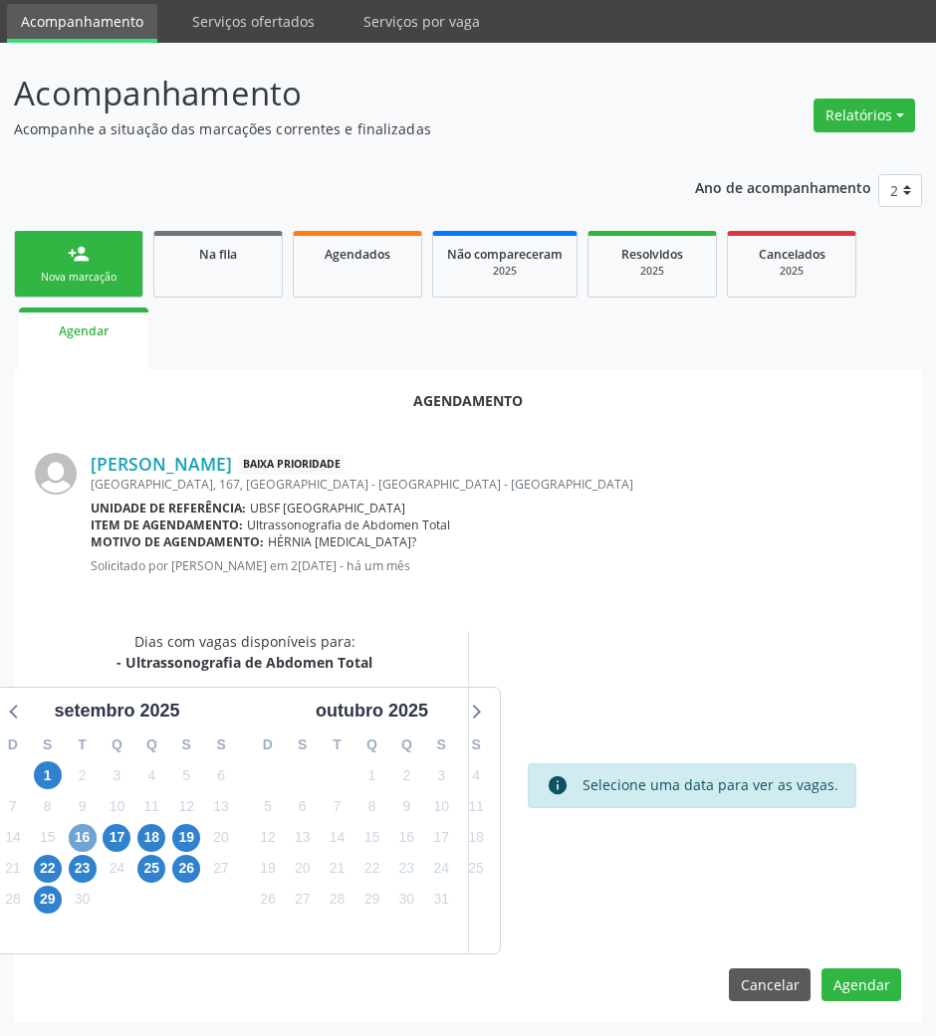
click at [69, 840] on span "16" at bounding box center [83, 838] width 28 height 28
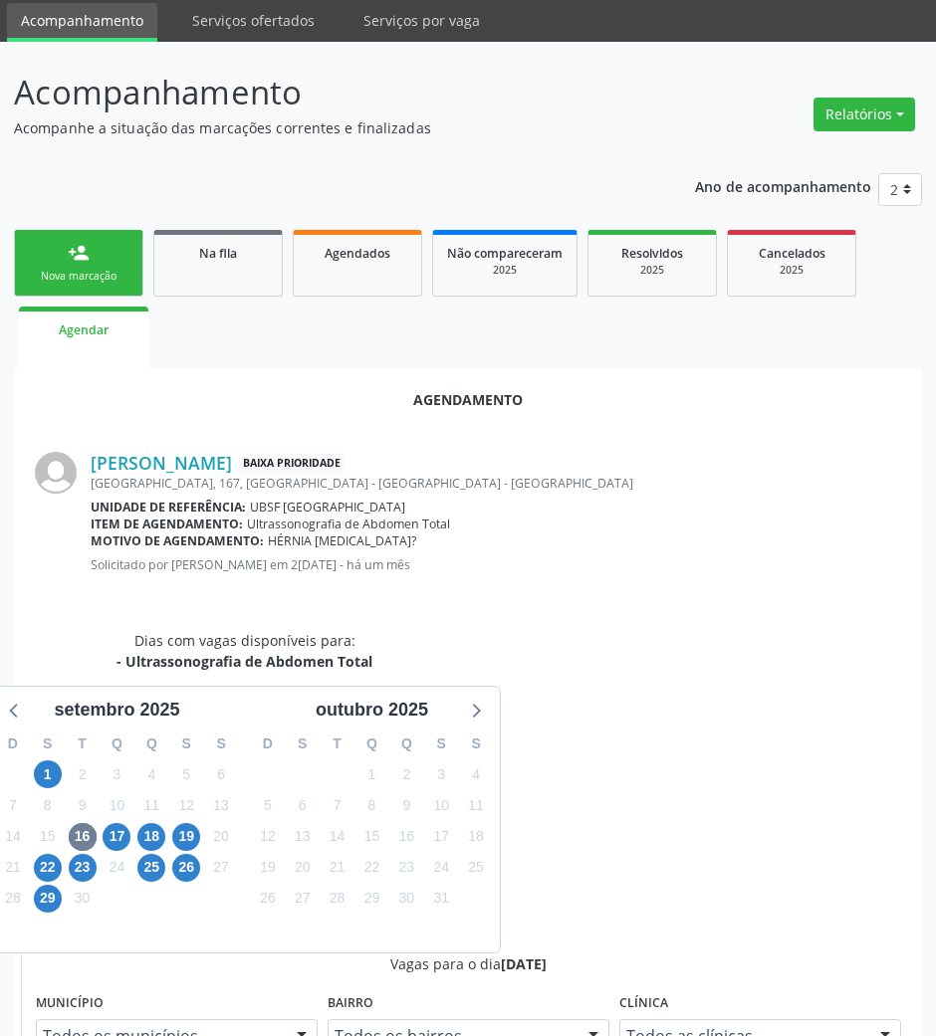
drag, startPoint x: 657, startPoint y: 964, endPoint x: 631, endPoint y: 912, distance: 57.9
radio input "true"
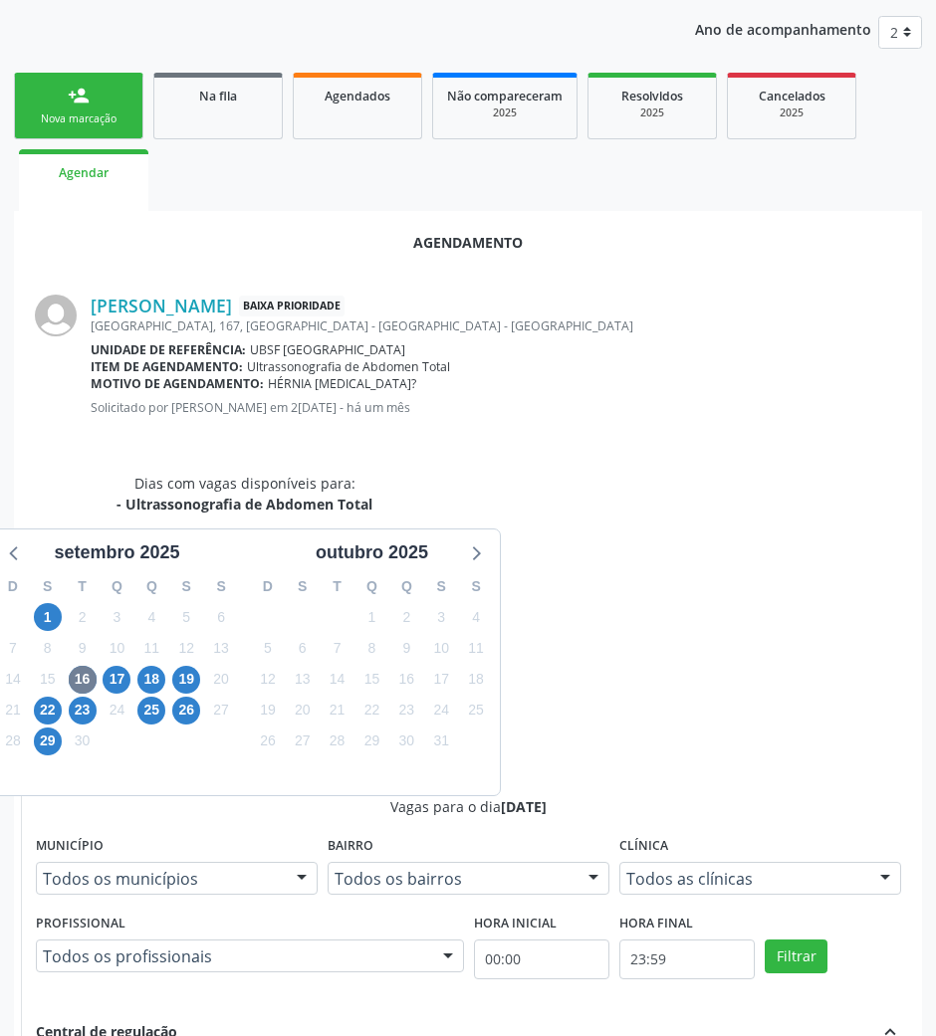
scroll to position [400, 0]
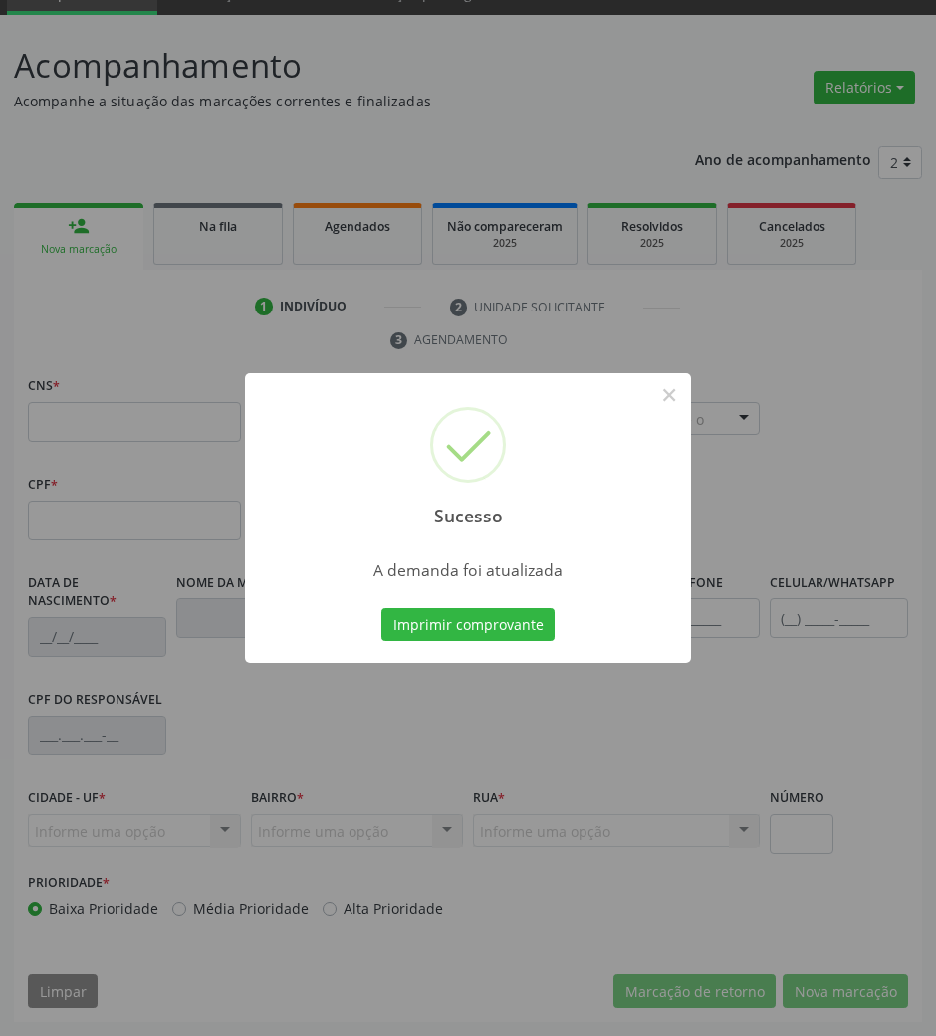
scroll to position [96, 0]
click at [488, 623] on button "Imprimir comprovante" at bounding box center [467, 625] width 173 height 34
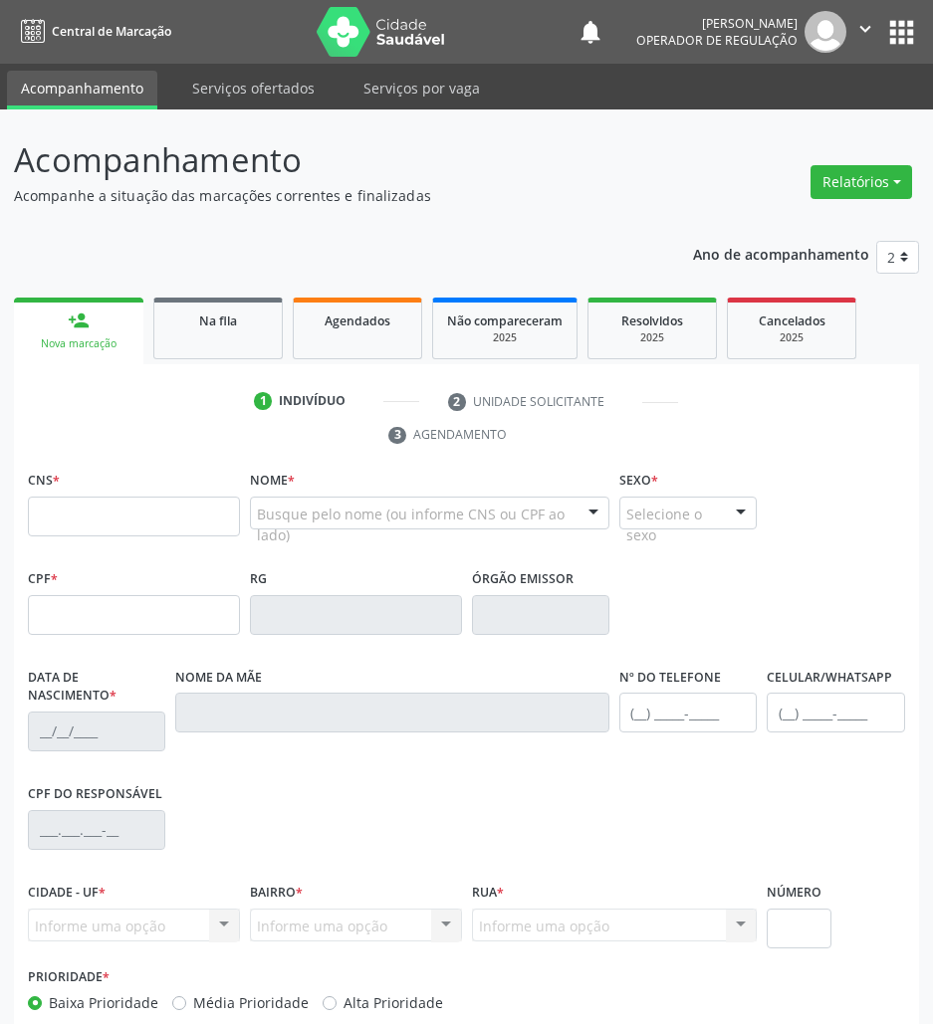
type input "706 9071 9652 4034"
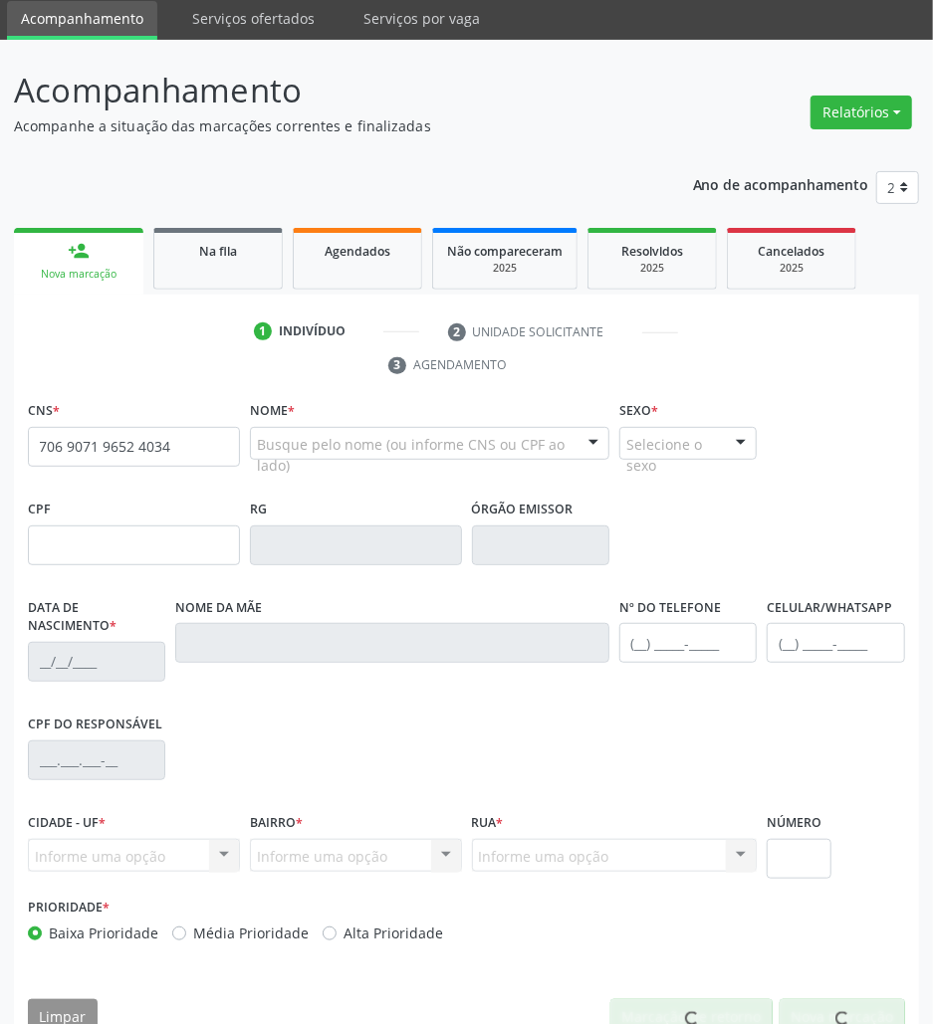
scroll to position [108, 0]
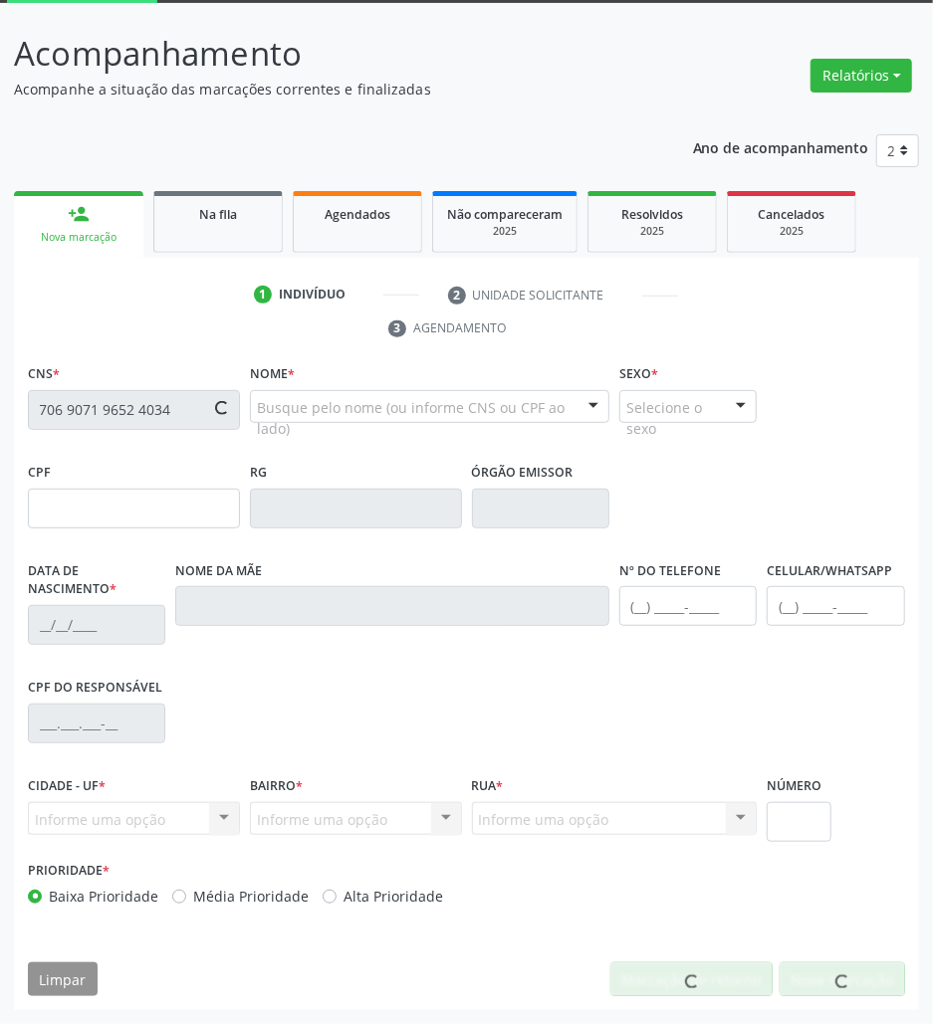
type input "112.456.554-00"
type input "28/11/1996"
type input "Creuza Serafim Gomes"
type input "(21) 98356-7866"
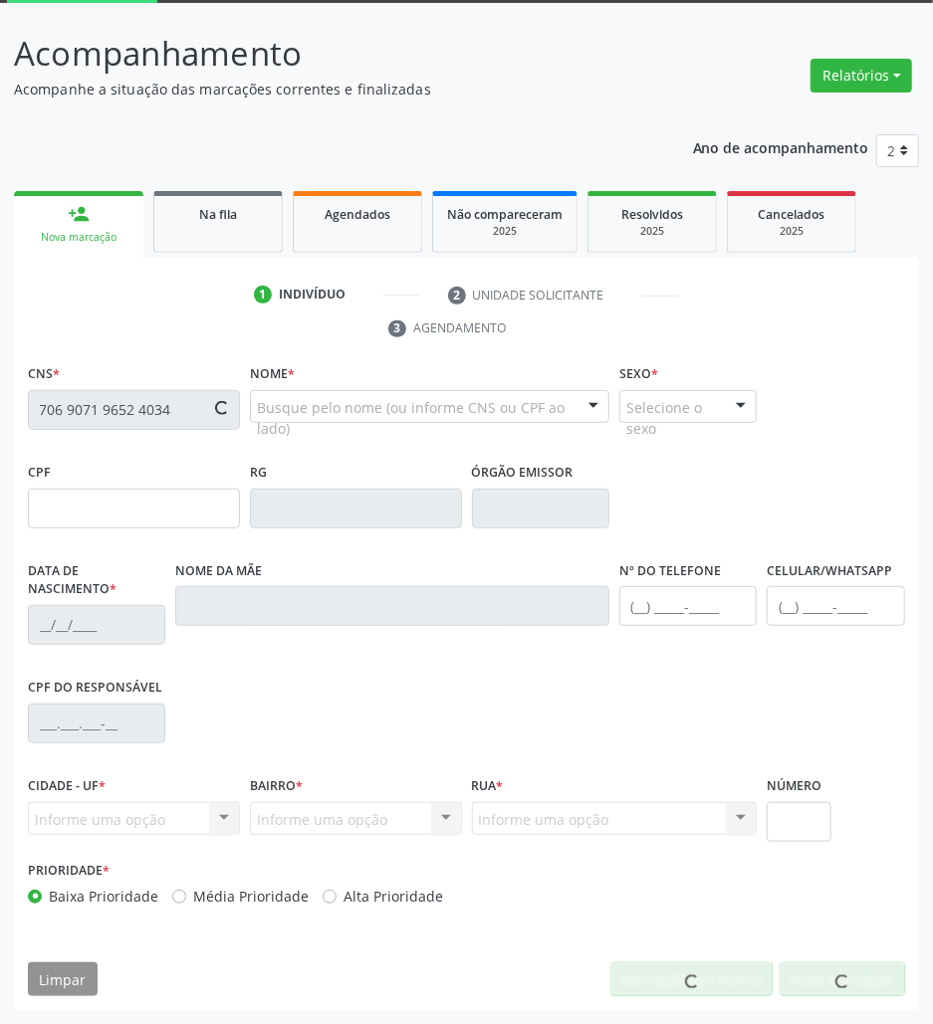
type input "087.435.144-80"
type input "11"
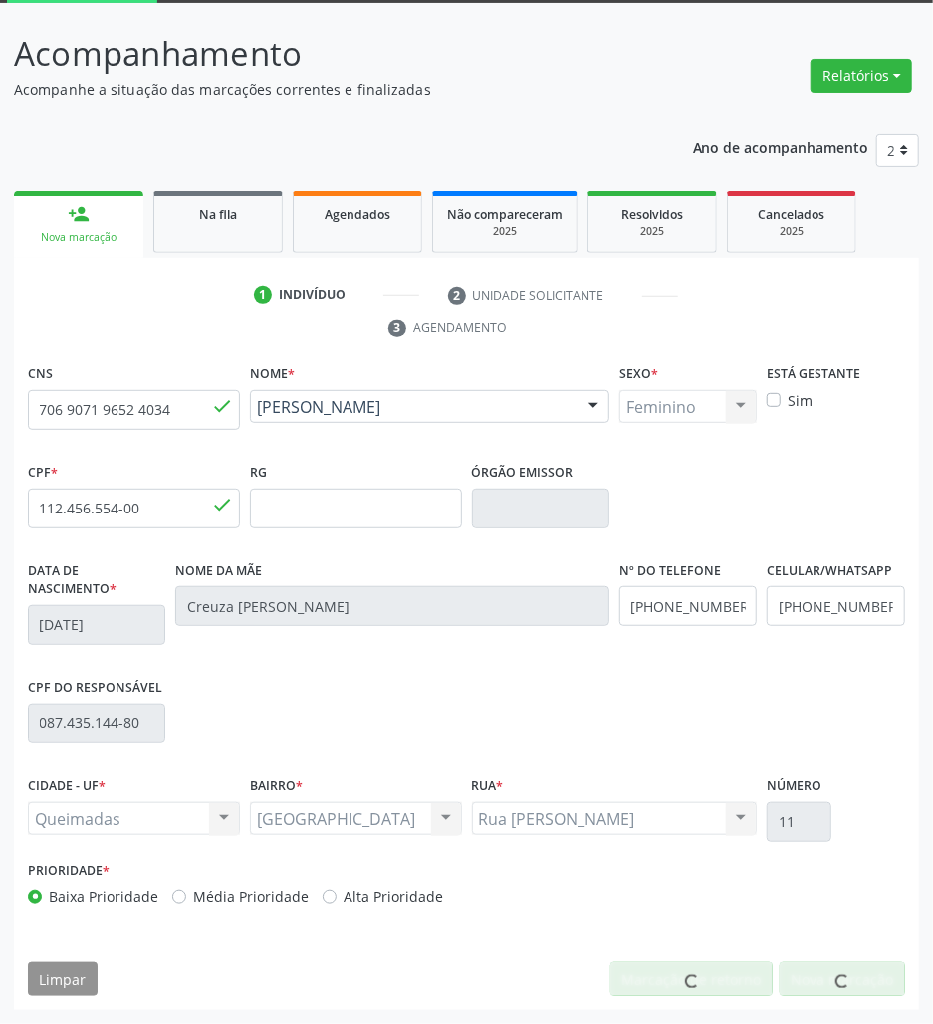
click at [808, 980] on div at bounding box center [841, 980] width 125 height 34
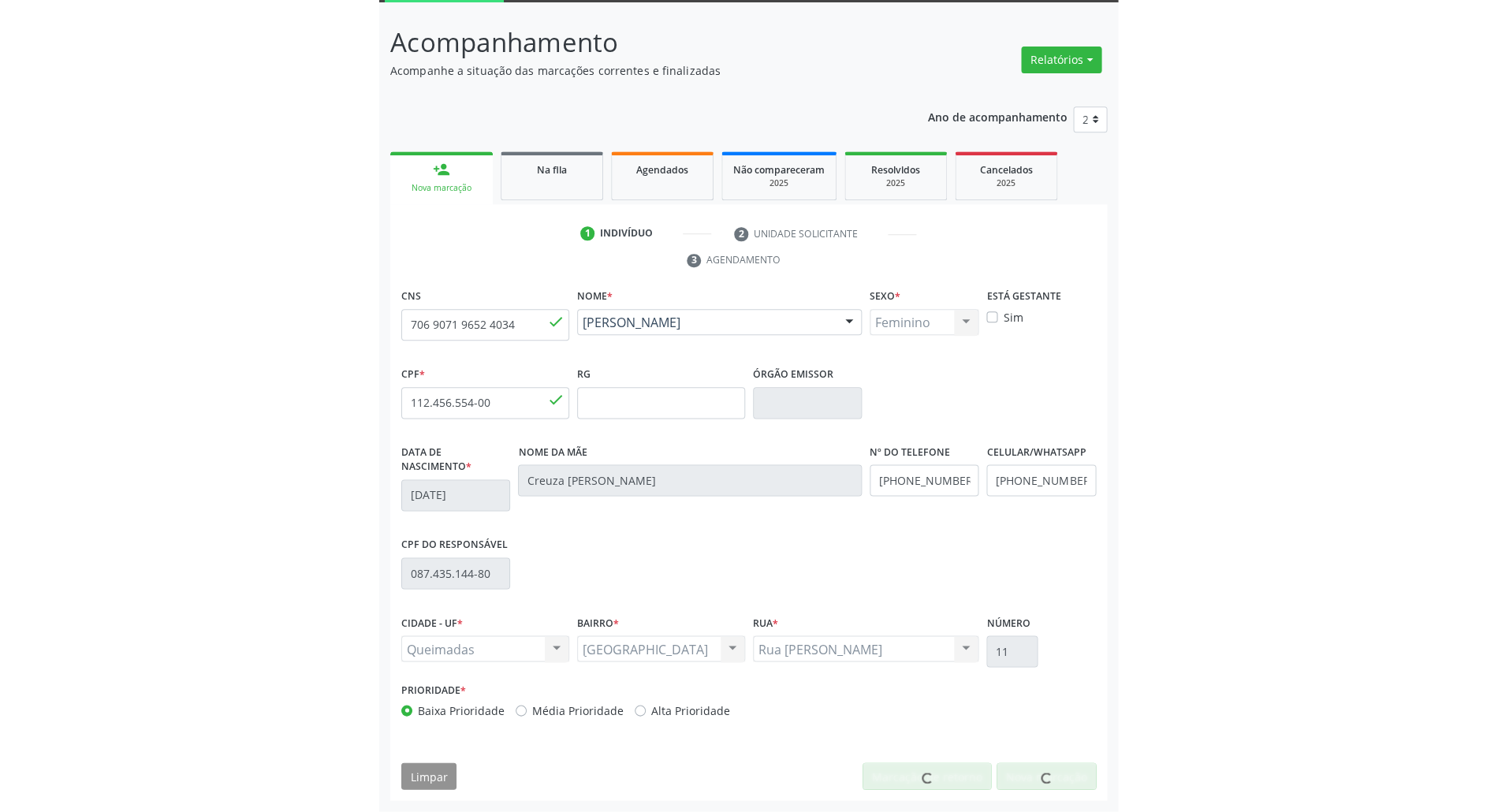
scroll to position [43, 0]
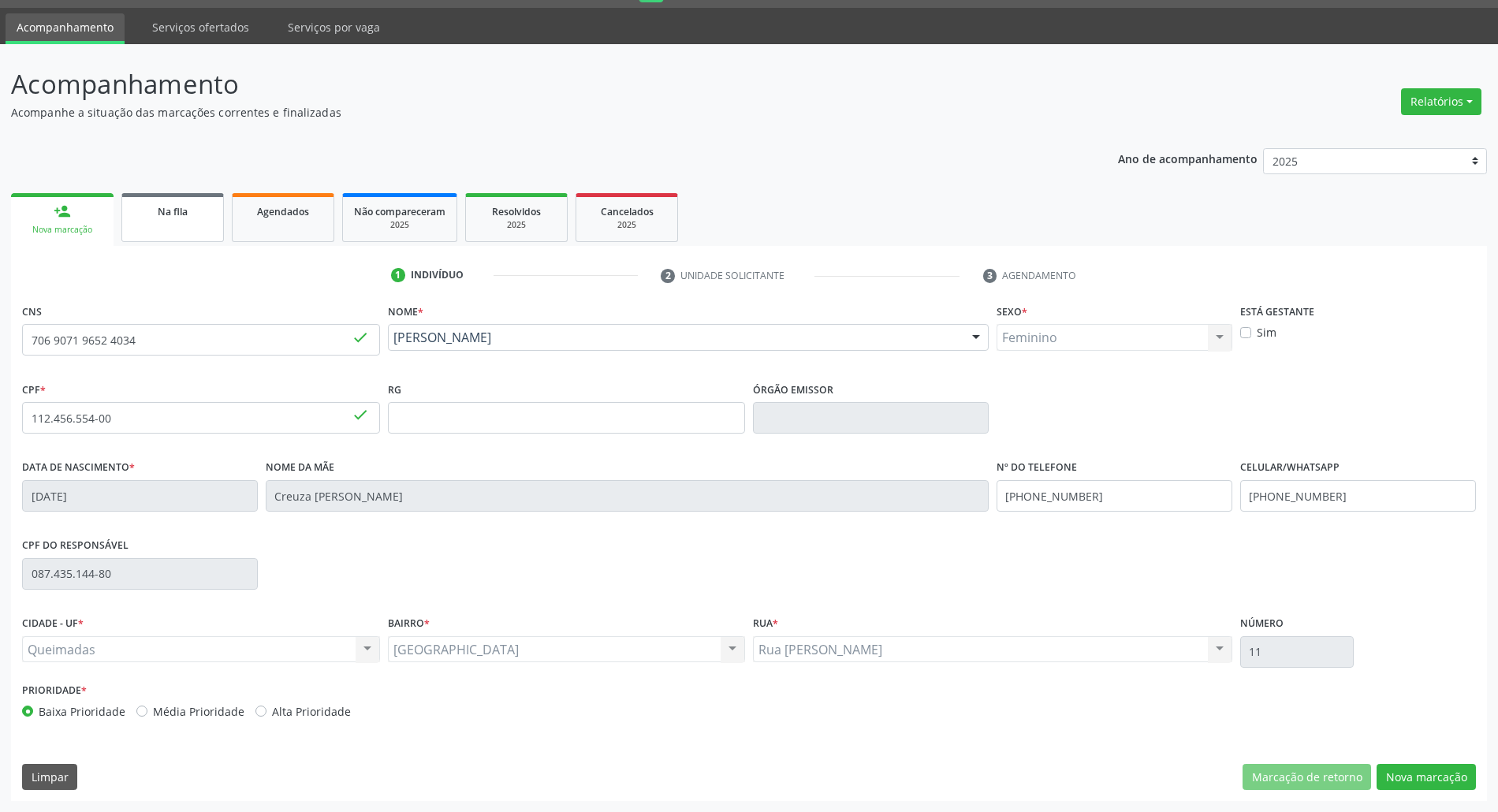
click at [166, 241] on link "Na fila" at bounding box center [172, 218] width 102 height 49
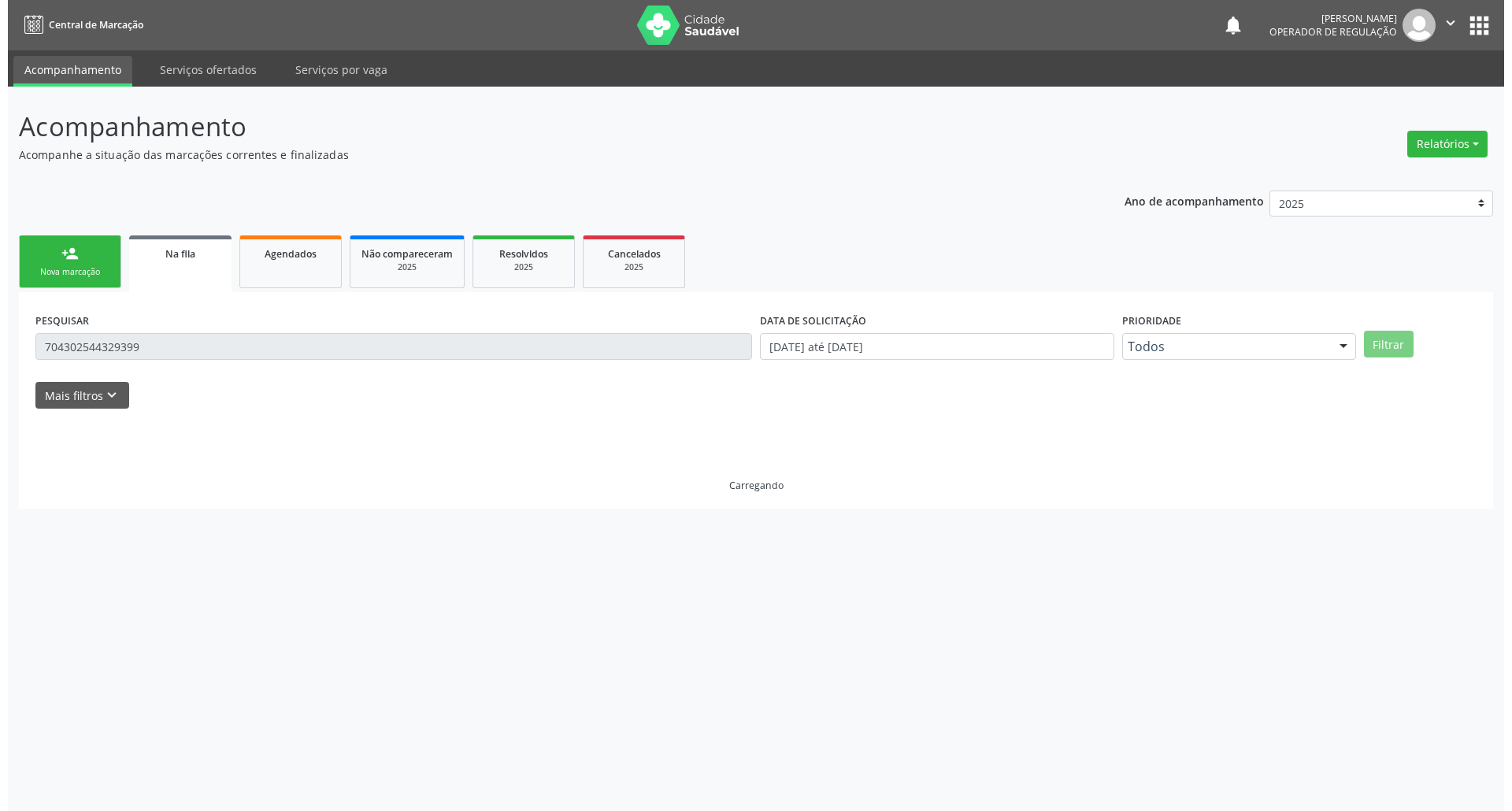
scroll to position [0, 0]
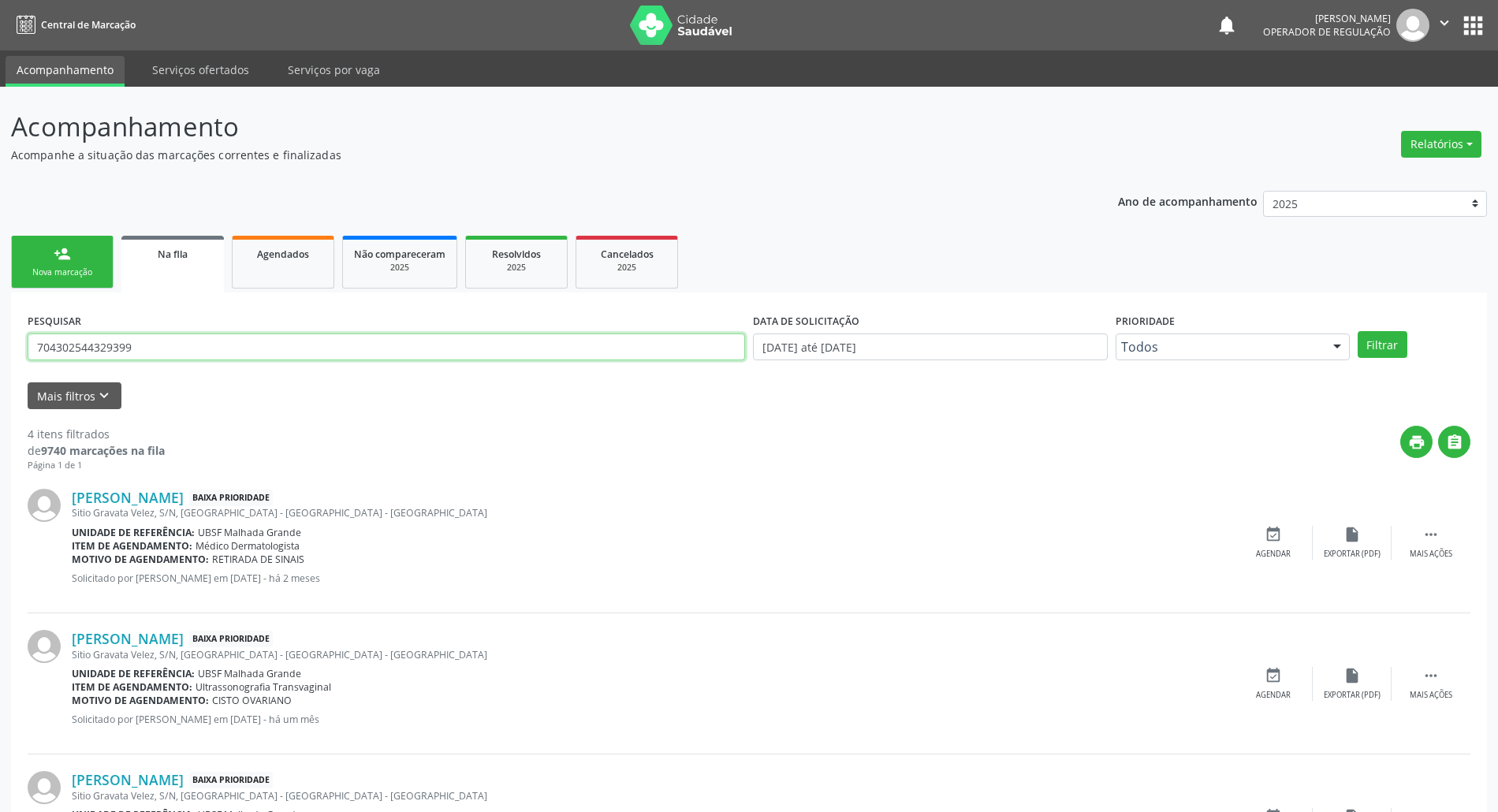
click at [205, 341] on input "704302544329399" at bounding box center [387, 347] width 718 height 27
type input "703408308734400"
click at [738, 331] on button "Filtrar" at bounding box center [1382, 345] width 50 height 27
